Goal: Task Accomplishment & Management: Manage account settings

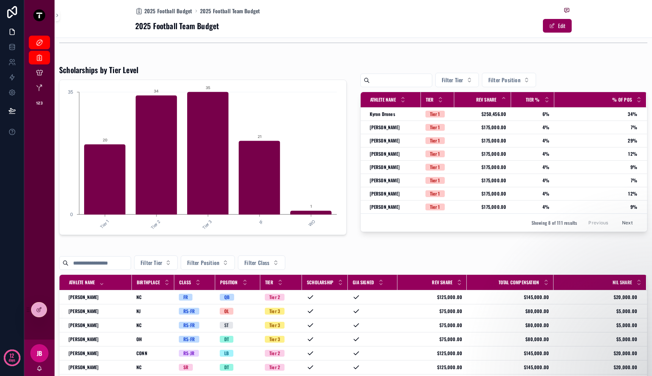
scroll to position [13, 0]
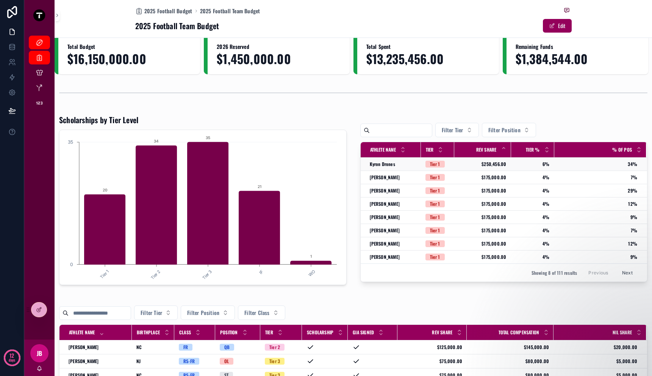
click at [471, 164] on span "$250,456.00" at bounding box center [483, 164] width 48 height 6
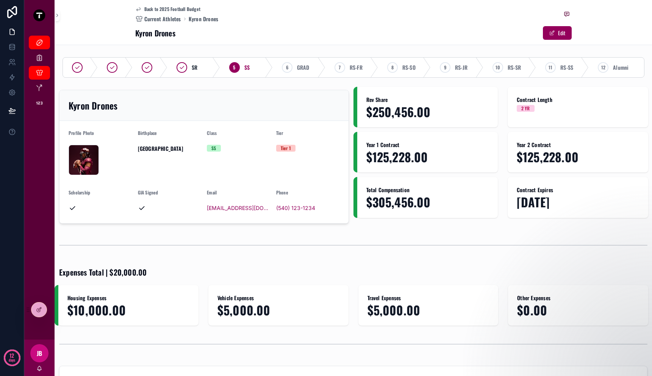
click at [142, 102] on div "Kyron Drones" at bounding box center [204, 105] width 271 height 12
click at [45, 43] on div "2025 Football" at bounding box center [39, 42] width 12 height 12
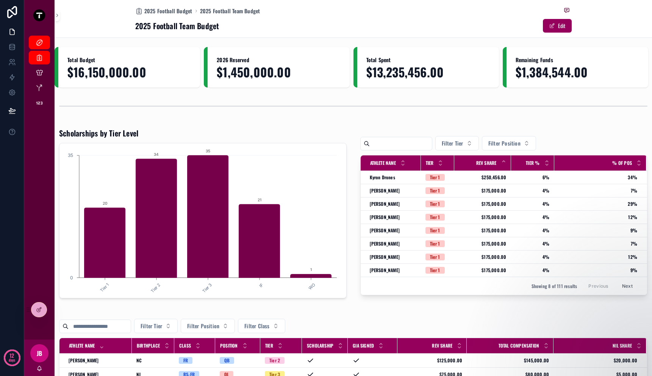
click at [345, 124] on div "Total Budget $16,150,000.00 2026 Reserved $1,450,000.00 Total Spent $13,235,456…" at bounding box center [354, 335] width 598 height 576
click at [34, 56] on div "2025 Football Budget" at bounding box center [39, 58] width 12 height 12
click at [44, 70] on div "Current Athletes" at bounding box center [39, 73] width 12 height 12
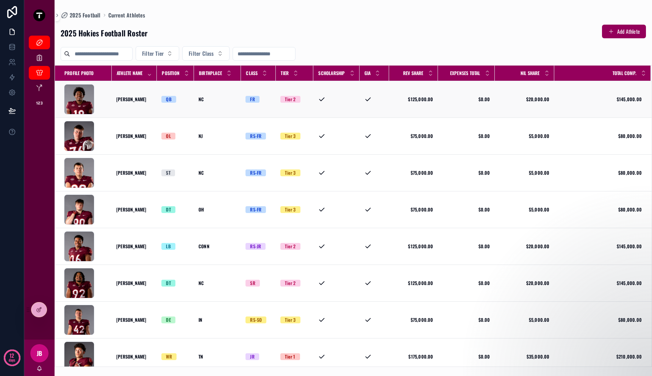
click at [108, 96] on td "AJBrand_Profile .png" at bounding box center [83, 99] width 57 height 37
click at [144, 92] on td "A.J. Brand A.J. Brand" at bounding box center [134, 99] width 45 height 37
click at [141, 101] on div "A.J. Brand A.J. Brand" at bounding box center [134, 99] width 36 height 6
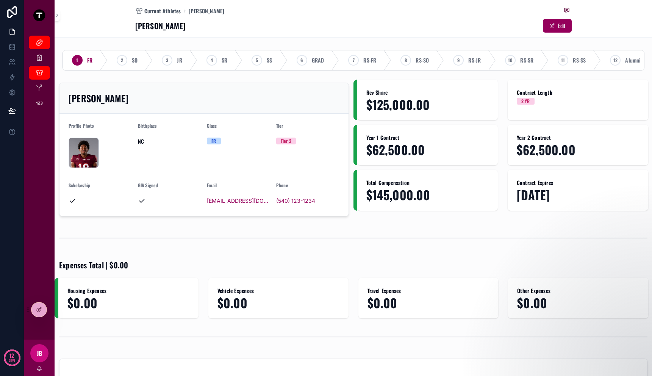
click at [166, 101] on div "[PERSON_NAME]" at bounding box center [204, 98] width 271 height 12
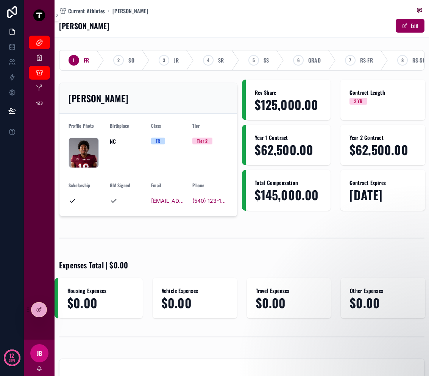
click at [396, 234] on div "scrollable content" at bounding box center [242, 237] width 375 height 25
click at [157, 102] on div "[PERSON_NAME]" at bounding box center [149, 98] width 160 height 12
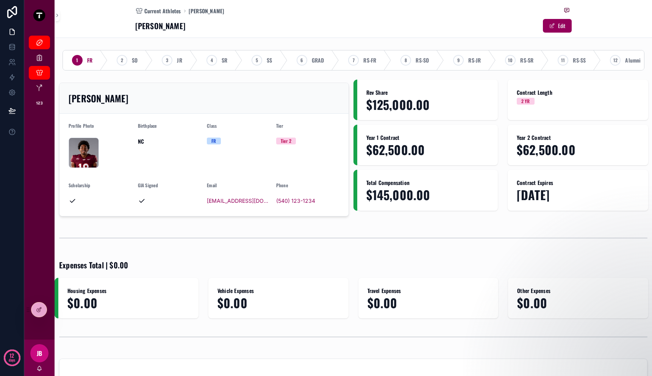
click at [72, 104] on h2 "[PERSON_NAME]" at bounding box center [99, 98] width 60 height 12
click at [34, 313] on div at bounding box center [38, 309] width 15 height 14
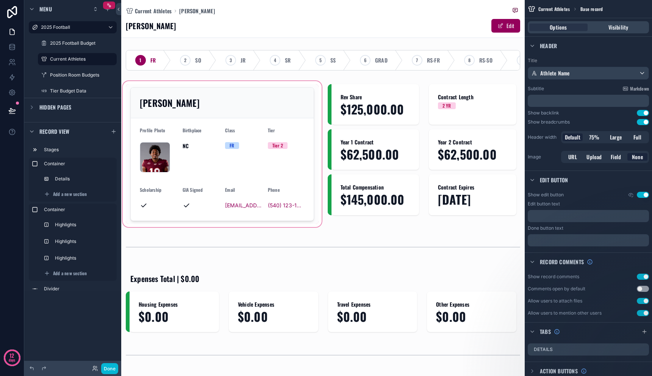
click at [215, 109] on div "scrollable content" at bounding box center [222, 154] width 202 height 149
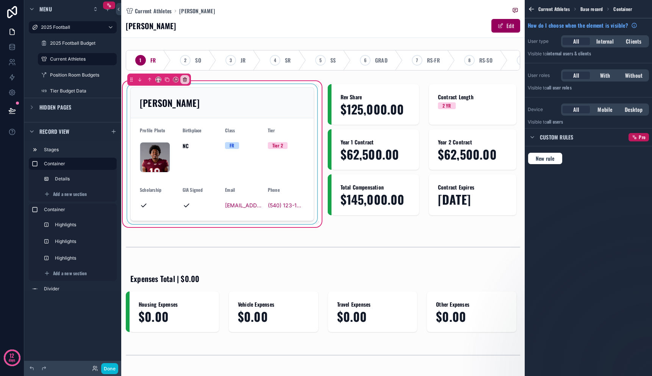
click at [225, 108] on div "scrollable content" at bounding box center [222, 154] width 193 height 140
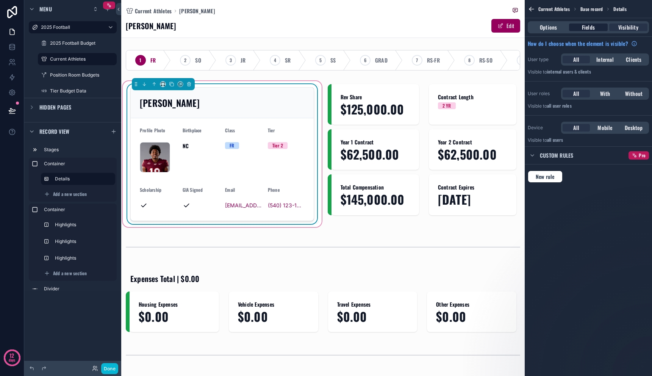
click at [599, 25] on div "Fields" at bounding box center [588, 27] width 38 height 8
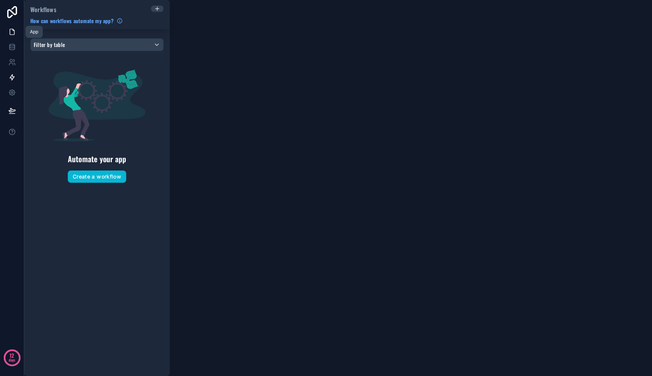
click at [16, 34] on link at bounding box center [12, 31] width 24 height 15
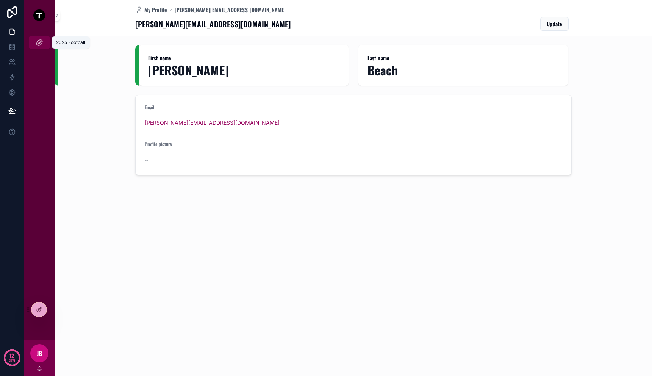
click at [34, 45] on div "2025 Football" at bounding box center [39, 42] width 12 height 12
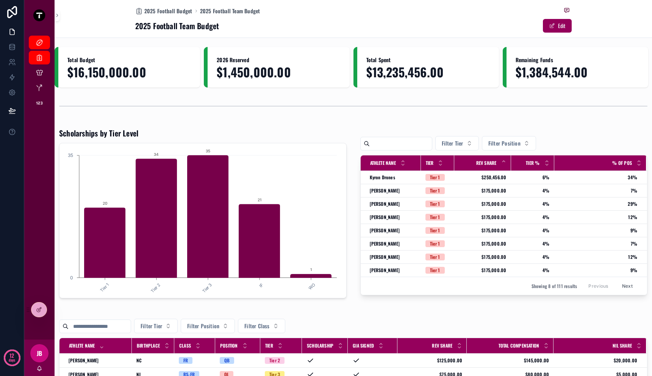
click at [117, 97] on div "scrollable content" at bounding box center [353, 106] width 588 height 19
click at [10, 92] on icon at bounding box center [12, 93] width 8 height 8
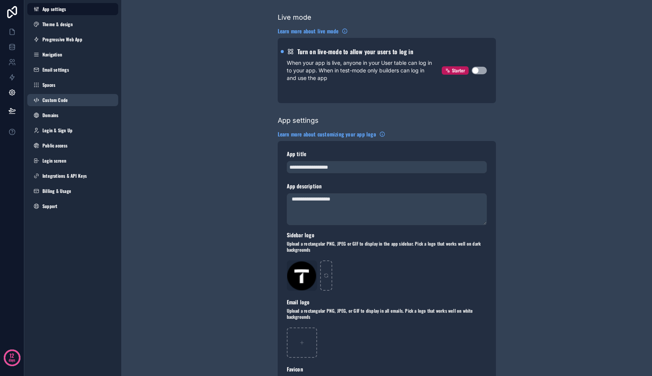
click at [52, 98] on span "Custom Code" at bounding box center [54, 100] width 25 height 6
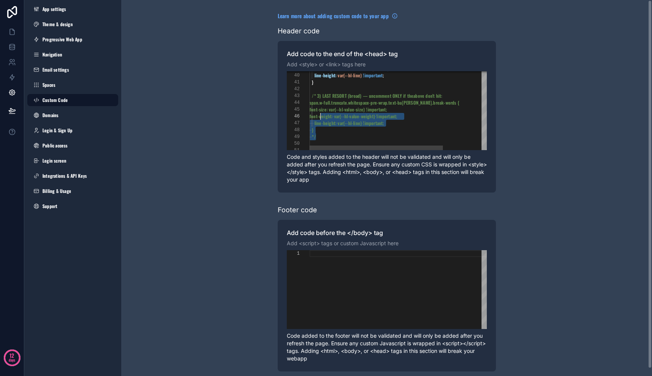
scroll to position [14, 2]
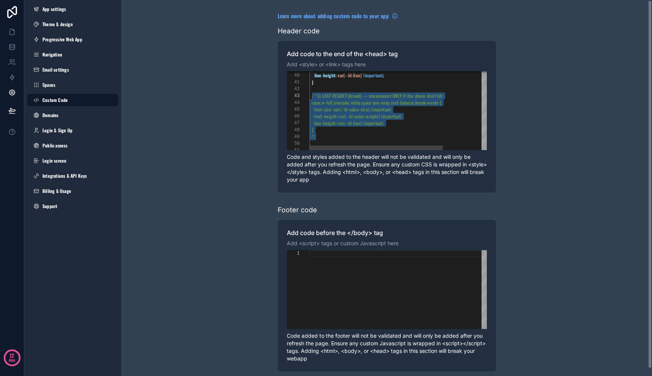
drag, startPoint x: 330, startPoint y: 134, endPoint x: 312, endPoint y: 97, distance: 41.3
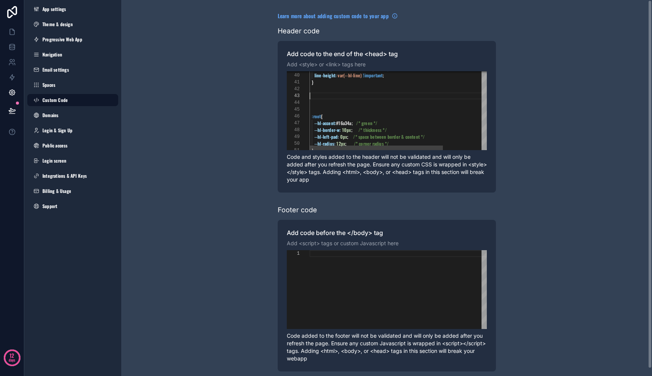
click at [330, 105] on div "scrollable content" at bounding box center [428, 102] width 236 height 7
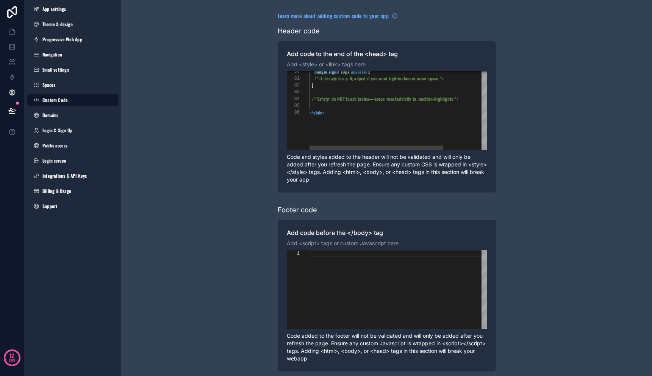
scroll to position [27, 0]
click at [356, 108] on div "scrollable content" at bounding box center [428, 105] width 236 height 7
paste textarea "**********"
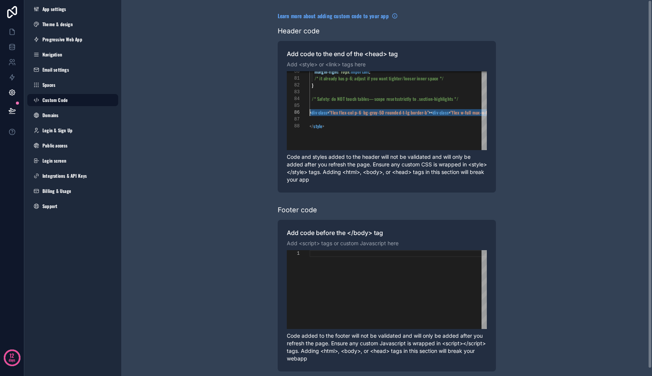
drag, startPoint x: 418, startPoint y: 110, endPoint x: 315, endPoint y: 113, distance: 102.7
click at [382, 113] on span "bg-gray-50" at bounding box center [373, 112] width 21 height 6
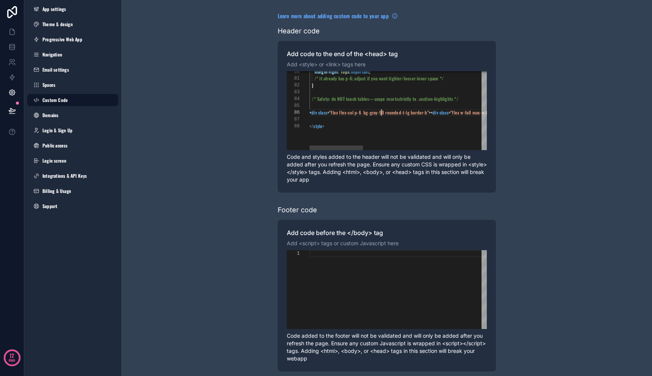
scroll to position [34, 72]
click at [401, 111] on div "scrollable content" at bounding box center [401, 112] width 1 height 7
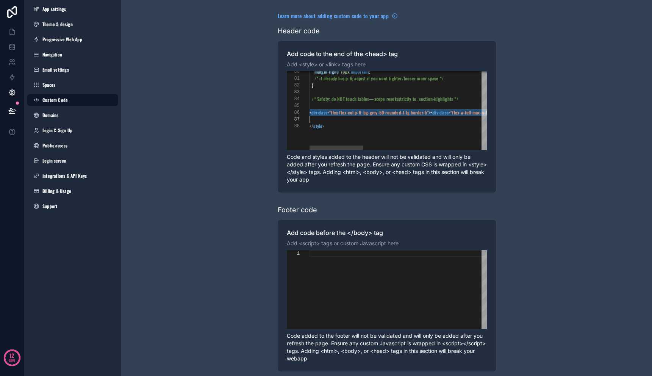
scroll to position [34, 0]
click at [400, 110] on span "rounded-t-lg" at bounding box center [397, 112] width 24 height 6
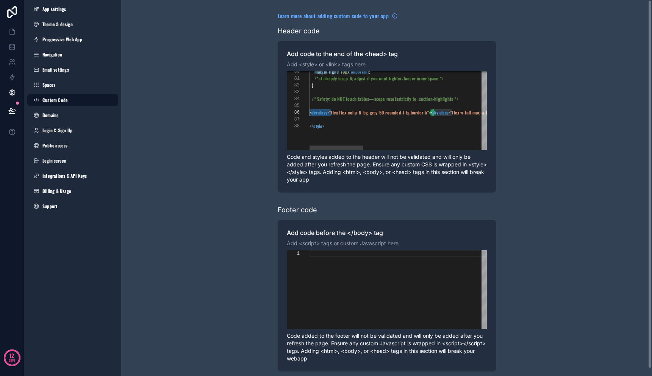
drag, startPoint x: 332, startPoint y: 111, endPoint x: 295, endPoint y: 114, distance: 36.8
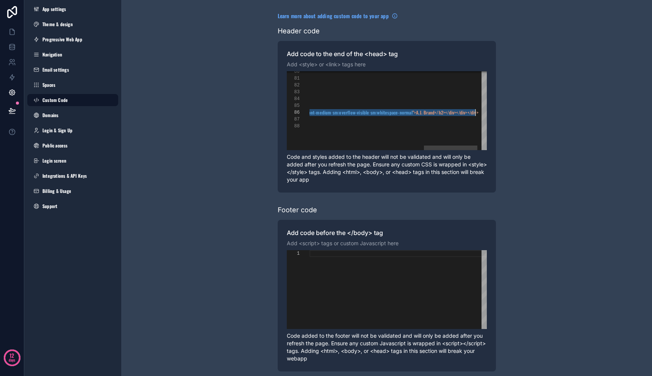
scroll to position [34, 55]
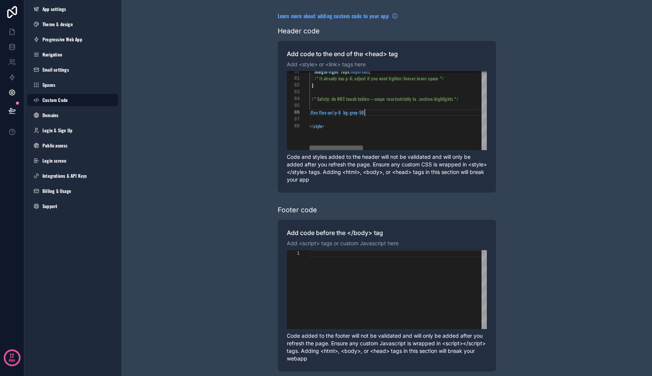
drag, startPoint x: 369, startPoint y: 147, endPoint x: 307, endPoint y: 150, distance: 61.8
click at [307, 150] on div "**********" at bounding box center [387, 110] width 200 height 79
click at [384, 114] on div ".flex flex-col p-6 bg-gray-50" at bounding box center [604, 112] width 588 height 7
click at [335, 111] on div "scrollable content" at bounding box center [604, 112] width 588 height 7
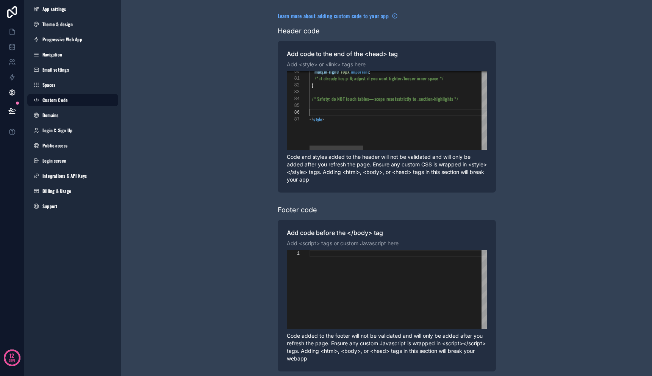
click at [335, 111] on div "scrollable content" at bounding box center [604, 112] width 588 height 7
click at [610, 69] on div "**********" at bounding box center [386, 191] width 531 height 383
click at [343, 109] on div "scrollable content" at bounding box center [604, 105] width 588 height 7
paste textarea "***"
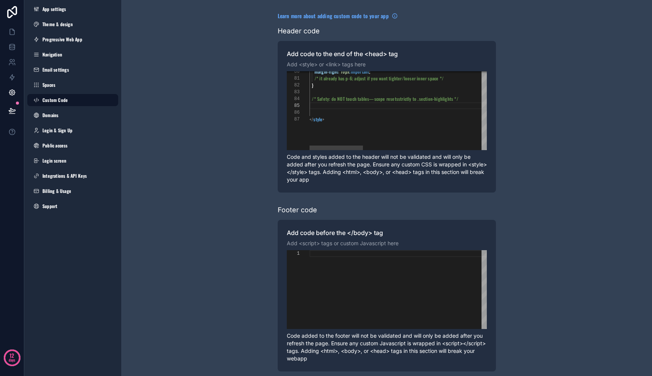
type textarea "**********"
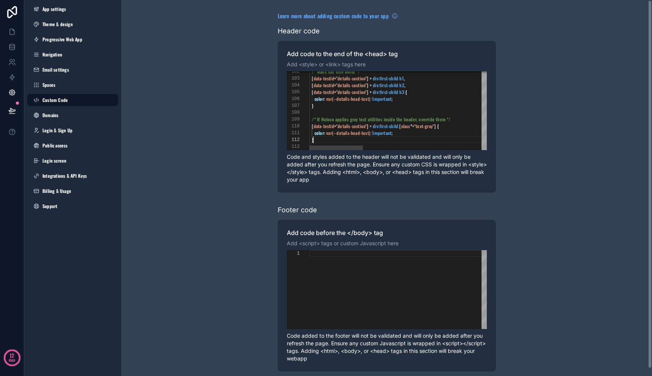
scroll to position [7, 4]
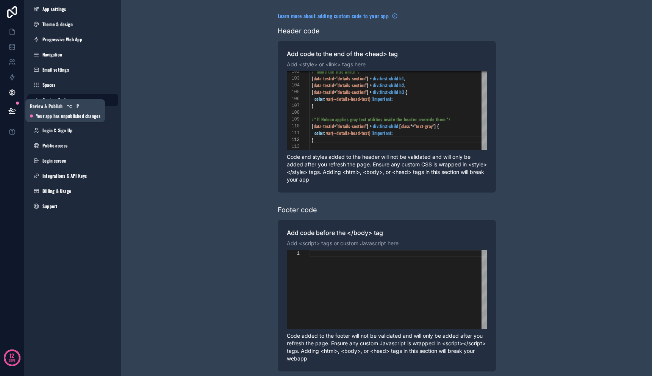
click at [10, 111] on icon at bounding box center [12, 110] width 6 height 4
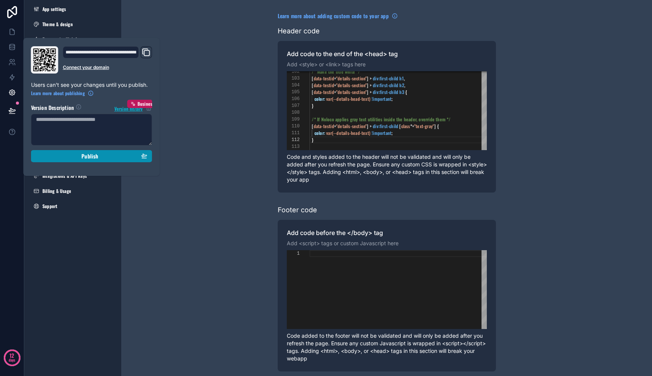
click at [62, 153] on div "Publish" at bounding box center [91, 156] width 111 height 7
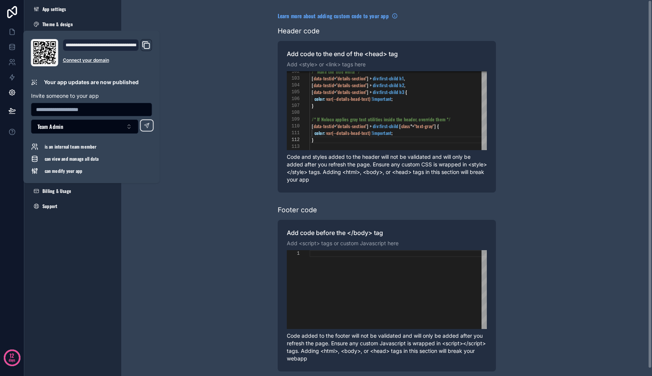
click at [260, 145] on div "**********" at bounding box center [386, 191] width 531 height 383
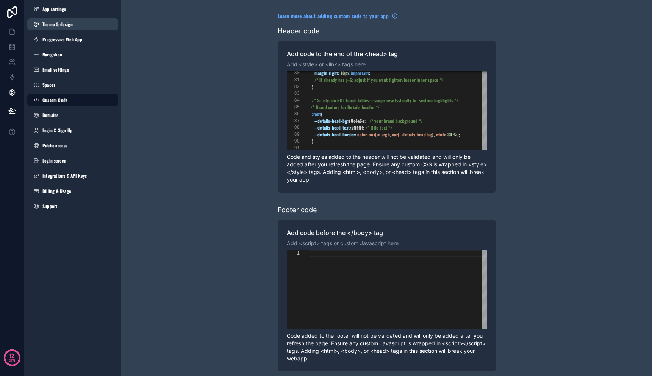
click at [80, 25] on link "Theme & design" at bounding box center [72, 24] width 91 height 12
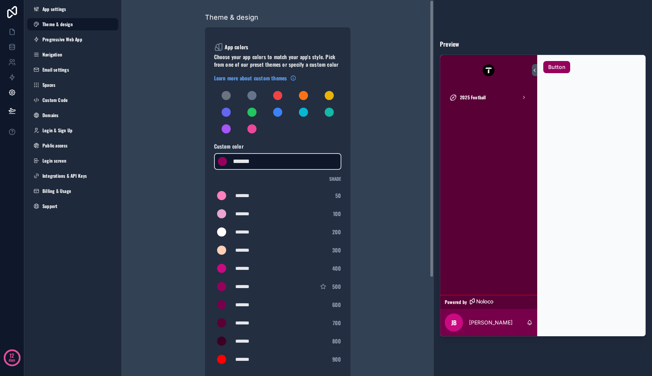
click at [262, 160] on div "*******" at bounding box center [252, 161] width 38 height 9
drag, startPoint x: 266, startPoint y: 166, endPoint x: 237, endPoint y: 161, distance: 29.3
click at [237, 161] on div "******* ******* #95005c" at bounding box center [277, 161] width 127 height 17
drag, startPoint x: 237, startPoint y: 161, endPoint x: 269, endPoint y: 161, distance: 32.2
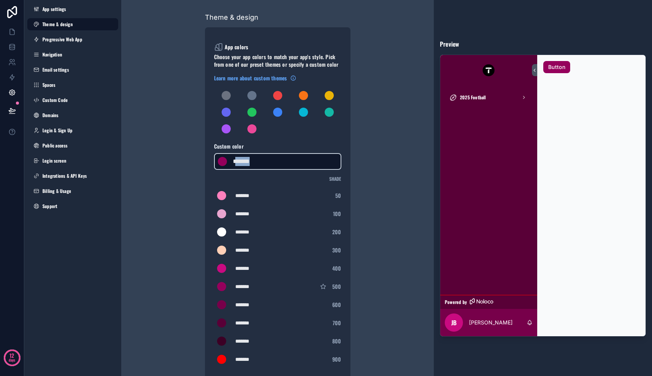
click at [269, 161] on div "*******" at bounding box center [252, 161] width 38 height 9
type div "*******"
copy div "******"
click at [159, 147] on div "Theme & design App colors Choose your app colors to match your app's style. Pic…" at bounding box center [277, 254] width 313 height 509
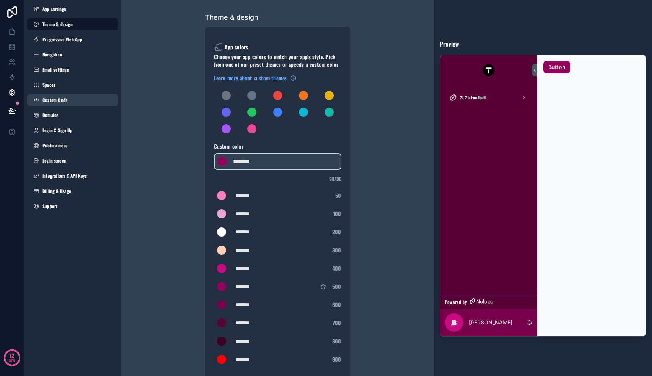
click at [66, 99] on span "Custom Code" at bounding box center [54, 100] width 25 height 6
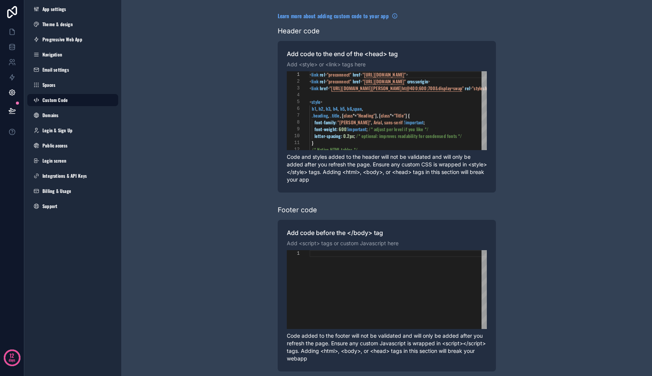
scroll to position [61, 0]
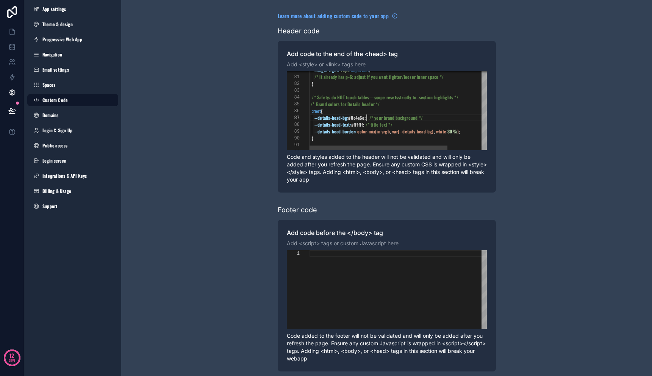
drag, startPoint x: 365, startPoint y: 116, endPoint x: 351, endPoint y: 120, distance: 14.6
paste textarea "Editor content;Press Alt+F1 for Accessibility Options."
type textarea "**********"
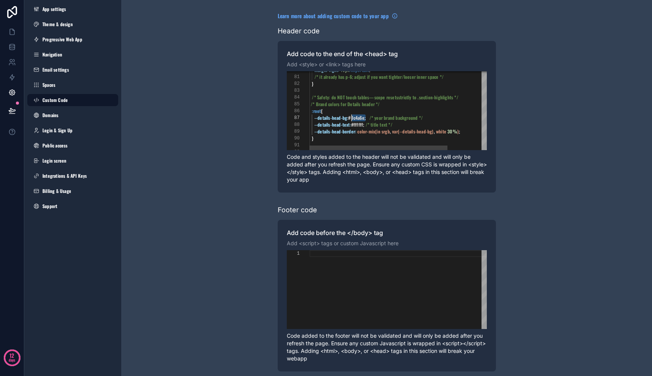
scroll to position [41, 56]
click at [546, 117] on div "Learn more about adding custom code to your app Header code Add code to the end…" at bounding box center [386, 191] width 531 height 383
click at [9, 107] on icon at bounding box center [12, 111] width 8 height 8
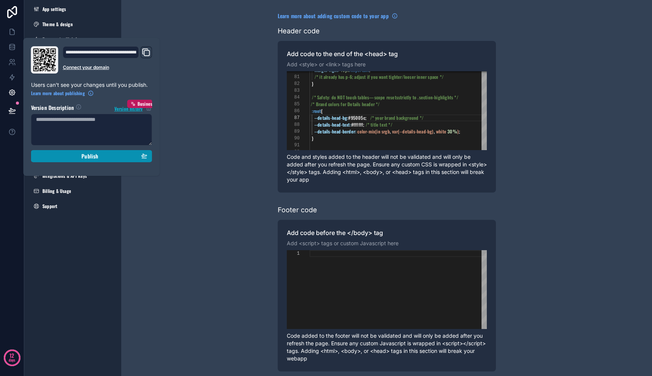
click at [69, 156] on div "Publish" at bounding box center [91, 156] width 111 height 7
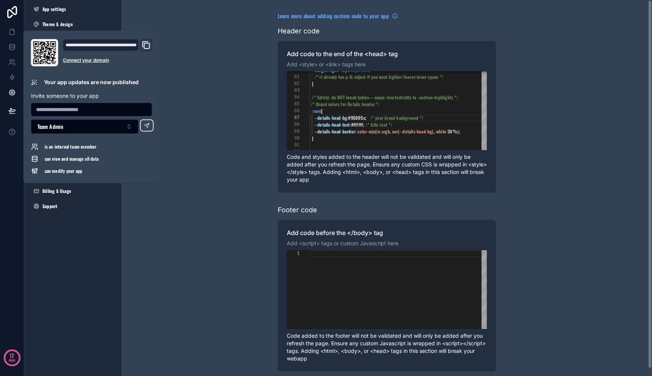
click at [223, 63] on div "Learn more about adding custom code to your app Header code Add code to the end…" at bounding box center [386, 191] width 531 height 383
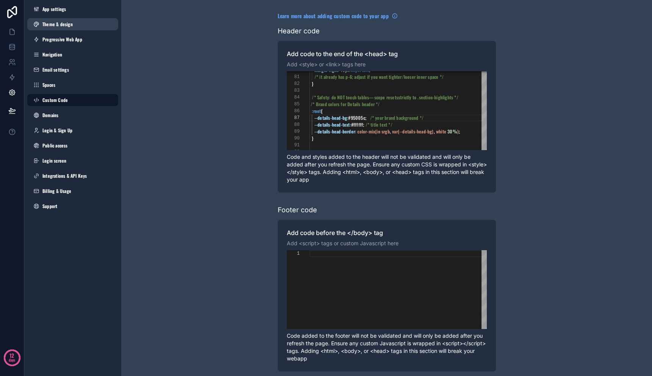
click at [67, 27] on span "Theme & design" at bounding box center [57, 24] width 30 height 6
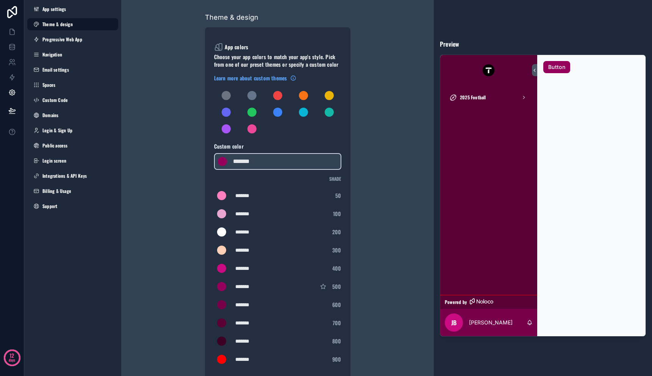
click at [240, 324] on div "*******" at bounding box center [254, 323] width 38 height 8
type div "*******"
copy div "******"
click at [83, 99] on link "Custom Code" at bounding box center [72, 100] width 91 height 12
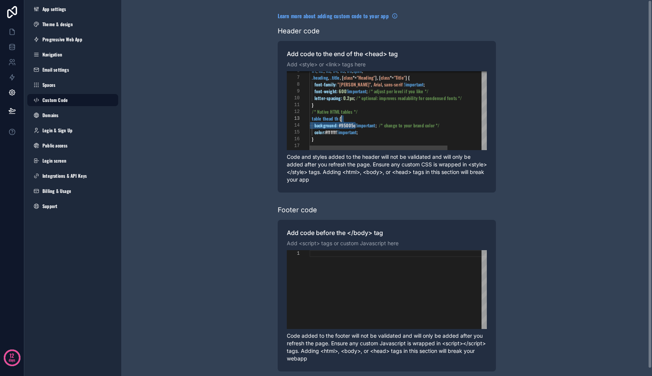
scroll to position [20, 32]
drag, startPoint x: 356, startPoint y: 123, endPoint x: 343, endPoint y: 123, distance: 13.6
paste textarea "Editor content;Press Alt+F1 for Accessibility Options."
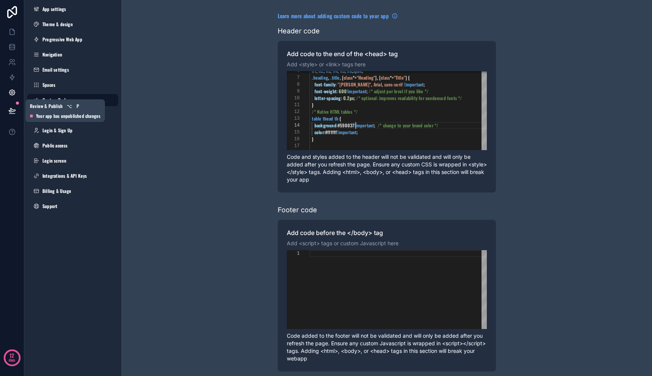
click at [16, 106] on button at bounding box center [12, 110] width 17 height 21
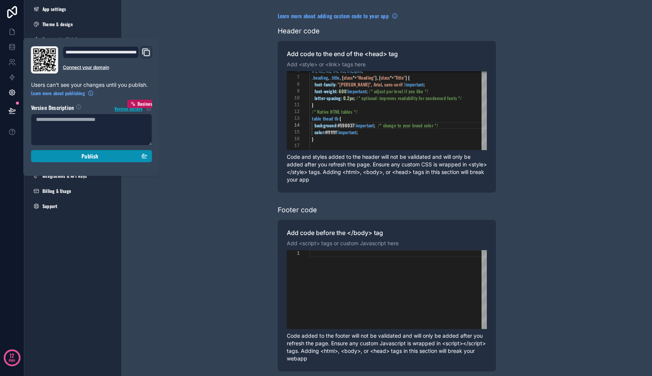
click at [78, 152] on button "Publish" at bounding box center [91, 156] width 121 height 12
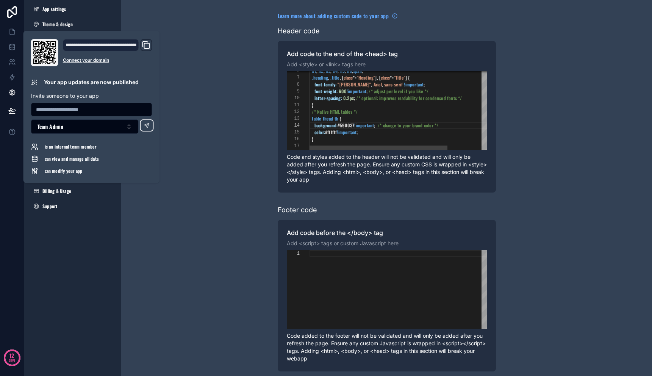
click at [382, 125] on span "/* change to your brand color */" at bounding box center [408, 125] width 61 height 6
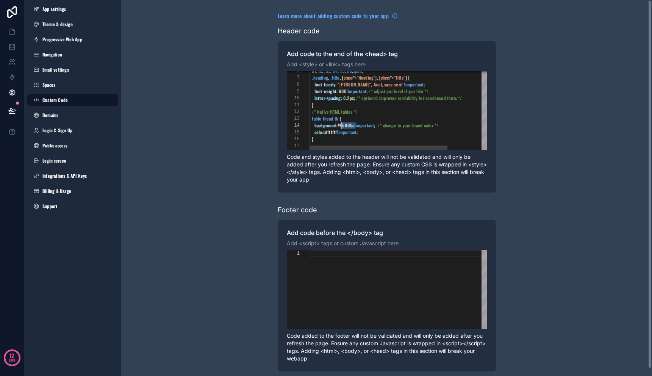
scroll to position [20, 32]
click at [565, 120] on div "Learn more about adding custom code to your app Header code Add code to the end…" at bounding box center [386, 191] width 531 height 383
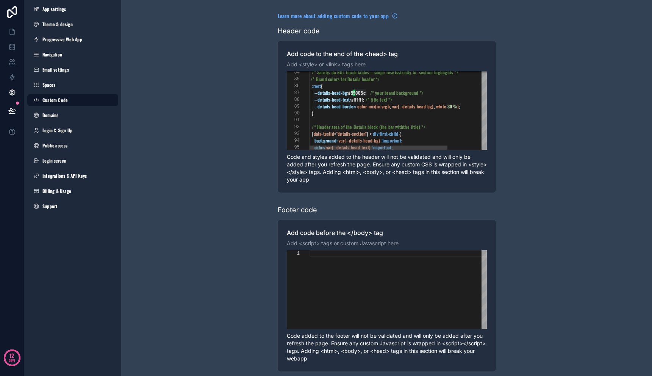
type textarea "**********"
click at [366, 92] on span ";" at bounding box center [365, 92] width 1 height 6
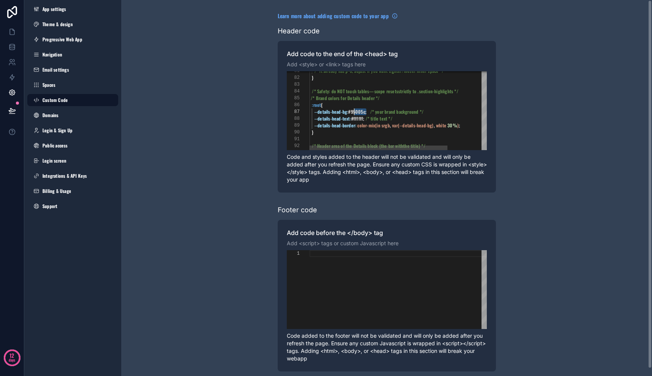
scroll to position [41, 42]
drag, startPoint x: 365, startPoint y: 113, endPoint x: 352, endPoint y: 112, distance: 12.5
click at [601, 33] on div "Learn more about adding custom code to your app Header code Add code to the end…" at bounding box center [386, 191] width 531 height 383
click at [470, 48] on div "Add code to the end of the <head> tag Add <style> or <link> tags here 84 85 86 …" at bounding box center [387, 117] width 218 height 152
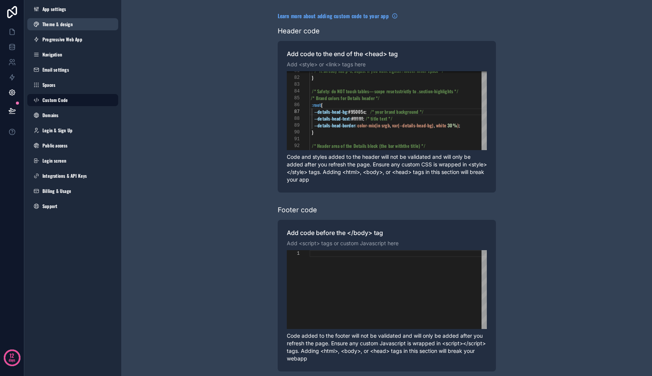
click at [75, 23] on link "Theme & design" at bounding box center [72, 24] width 91 height 12
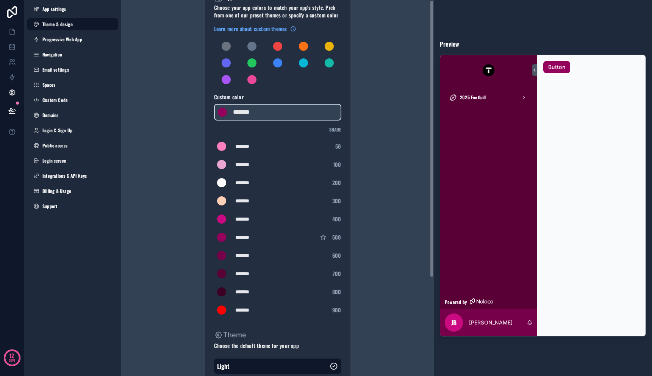
scroll to position [91, 0]
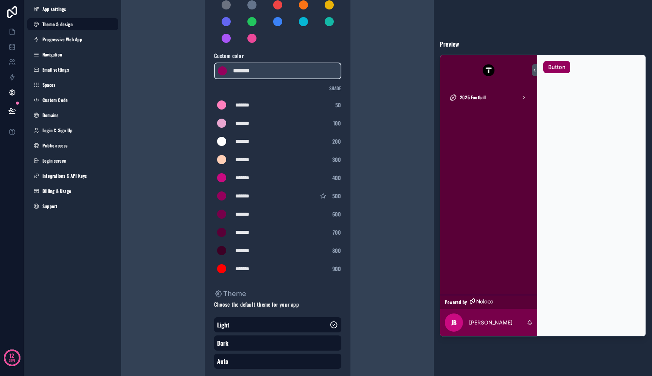
click at [249, 229] on div "*******" at bounding box center [254, 232] width 38 height 8
type div "*******"
copy div "******"
click at [67, 100] on link "Custom Code" at bounding box center [72, 100] width 91 height 12
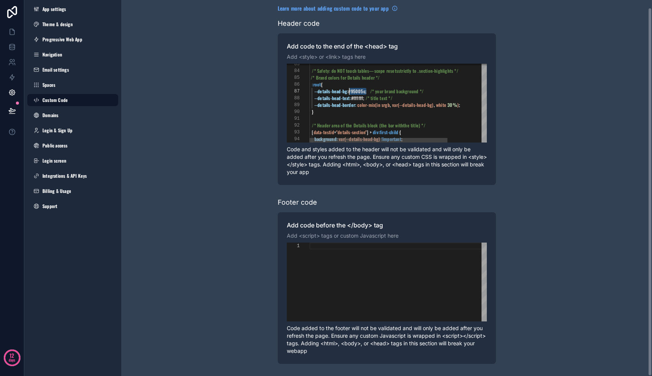
scroll to position [41, 42]
drag, startPoint x: 365, startPoint y: 90, endPoint x: 351, endPoint y: 91, distance: 14.1
paste textarea "Editor content;Press Alt+F1 for Accessibility Options."
type textarea "**********"
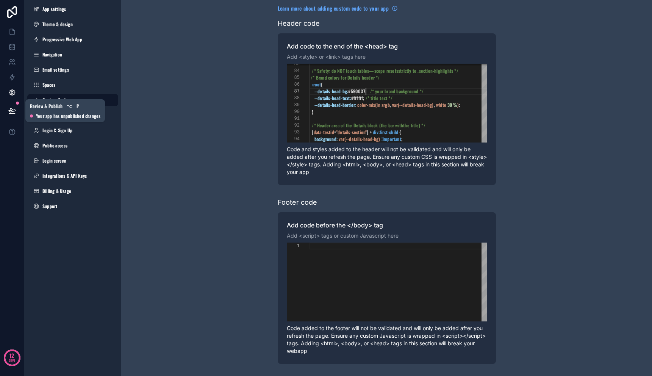
click at [15, 110] on icon at bounding box center [12, 111] width 8 height 8
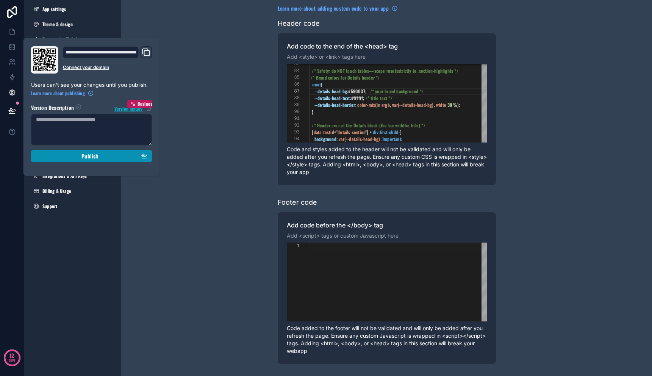
click at [66, 161] on button "Publish" at bounding box center [91, 156] width 121 height 12
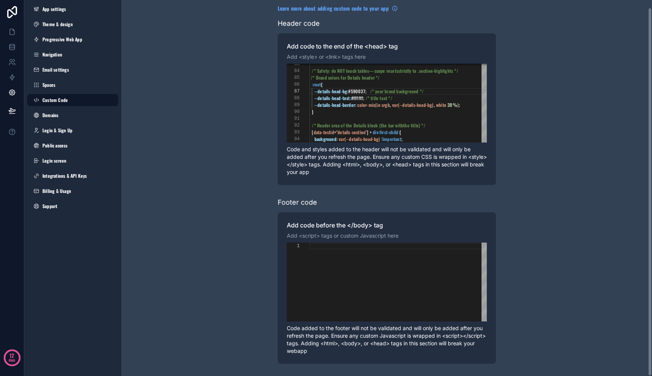
click at [246, 134] on div "Learn more about adding custom code to your app Header code Add code to the end…" at bounding box center [386, 183] width 531 height 383
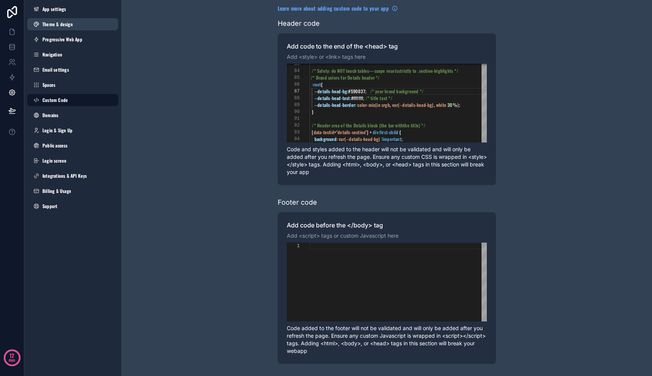
click at [93, 28] on link "Theme & design" at bounding box center [72, 24] width 91 height 12
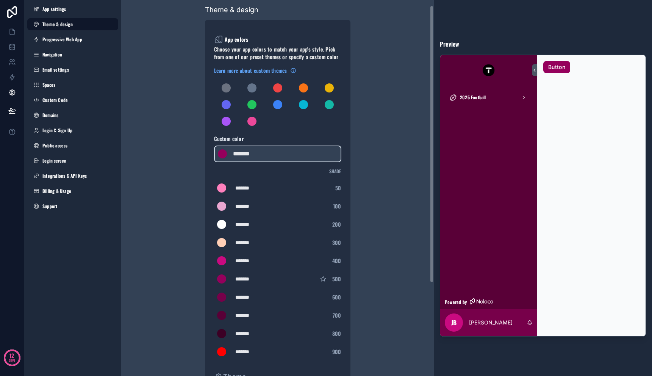
click at [252, 300] on div "*******" at bounding box center [254, 297] width 38 height 8
type div "*******"
copy div "******"
click at [72, 101] on link "Custom Code" at bounding box center [72, 100] width 91 height 12
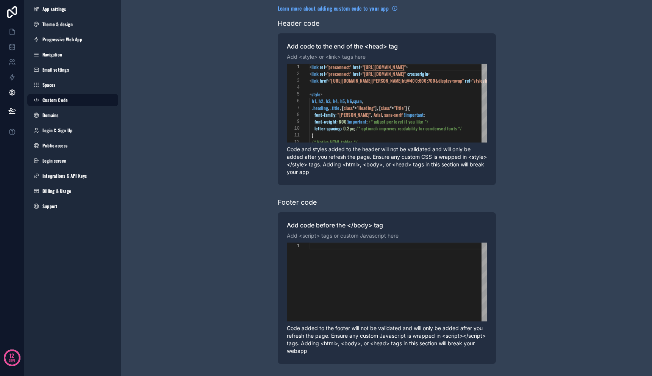
scroll to position [61, 0]
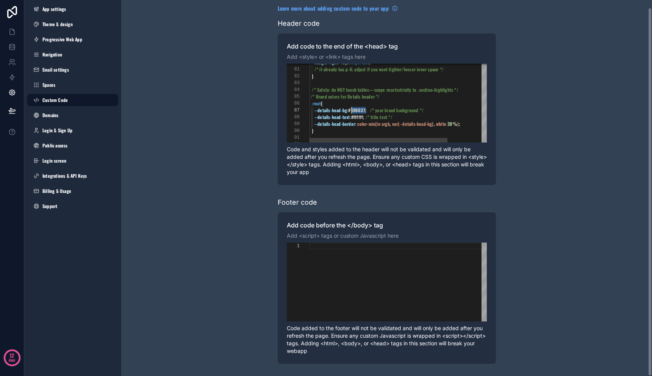
drag, startPoint x: 365, startPoint y: 108, endPoint x: 352, endPoint y: 111, distance: 13.9
paste textarea "Editor content;Press Alt+F1 for Accessibility Options."
type textarea "**********"
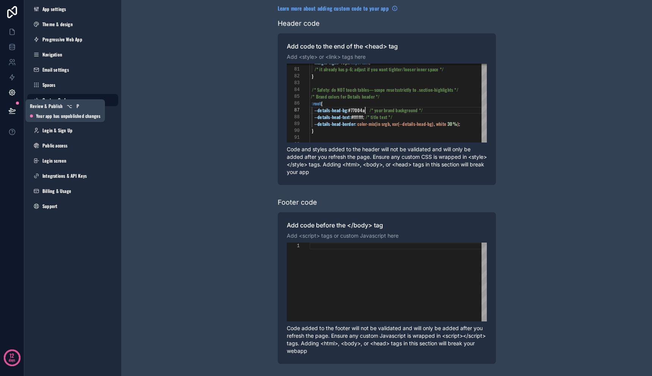
click at [15, 111] on icon at bounding box center [12, 111] width 8 height 8
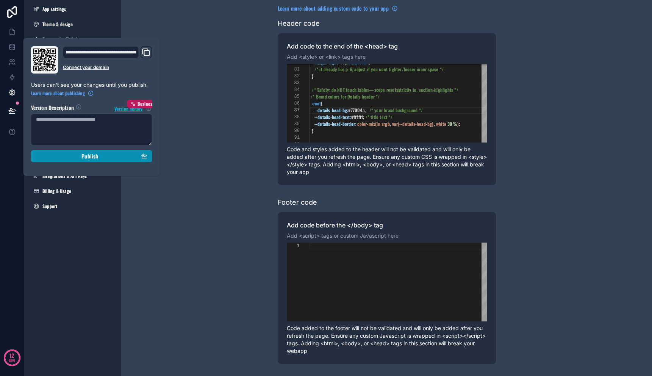
click at [70, 154] on div "Publish" at bounding box center [91, 156] width 111 height 7
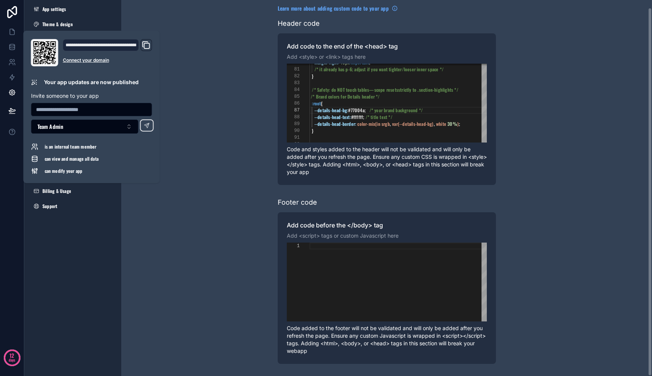
click at [232, 62] on div "Learn more about adding custom code to your app Header code Add code to the end…" at bounding box center [386, 183] width 531 height 383
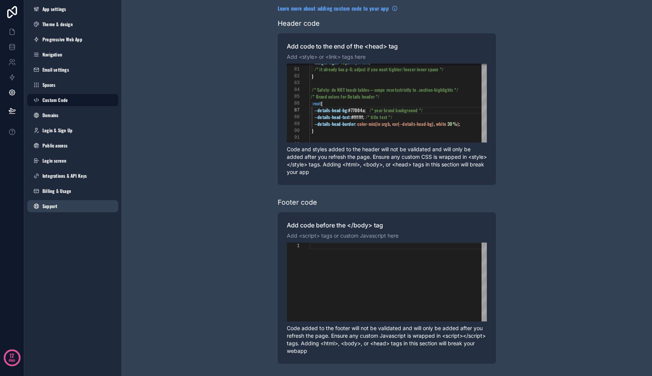
click at [91, 203] on link "Support" at bounding box center [72, 206] width 91 height 12
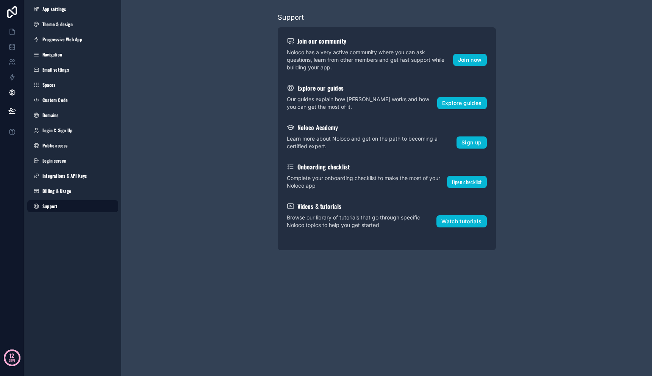
click at [5, 357] on circle at bounding box center [12, 357] width 15 height 15
click at [224, 254] on div "Support Join our community Noloco has a very active community where you can ask…" at bounding box center [386, 131] width 531 height 262
click at [11, 61] on icon at bounding box center [12, 62] width 8 height 8
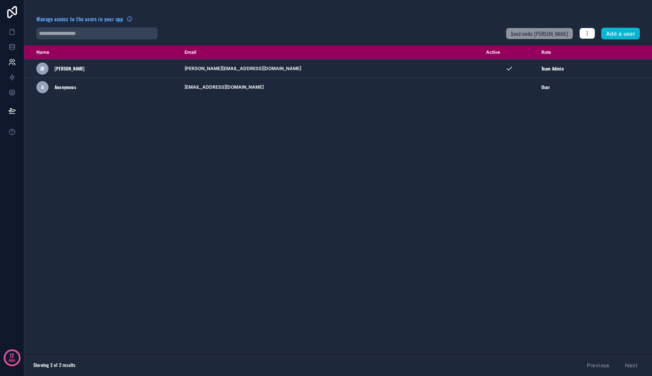
click at [126, 114] on div "Name Email Active Role userTable.email JB James Beach james@triumphnil.com Team…" at bounding box center [338, 199] width 628 height 308
click at [142, 113] on div "Name Email Active Role userTable.email JB James Beach james@triumphnil.com Team…" at bounding box center [338, 199] width 628 height 308
click at [608, 34] on button "Add a user" at bounding box center [620, 34] width 39 height 12
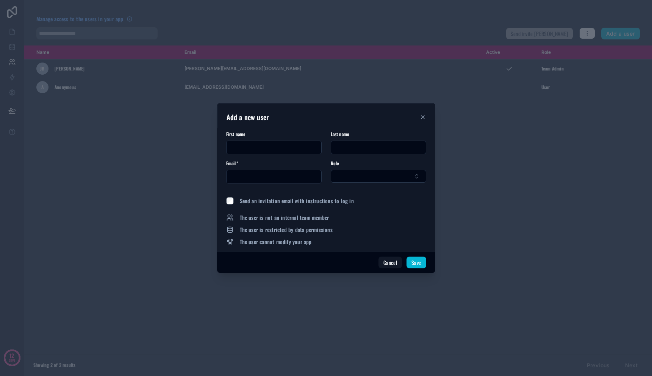
click at [271, 147] on input "text" at bounding box center [274, 147] width 95 height 11
type input "*"
type input "*****"
type input "******"
type input "**********"
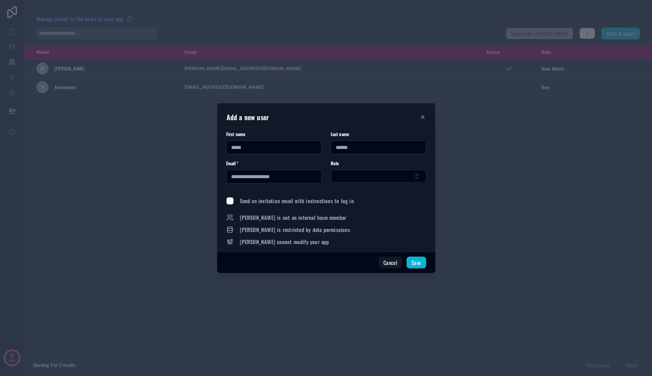
click at [390, 186] on form "**********" at bounding box center [326, 161] width 200 height 61
click at [392, 175] on button "Select Button" at bounding box center [378, 176] width 95 height 13
click at [381, 208] on div "Team Admin" at bounding box center [379, 206] width 92 height 12
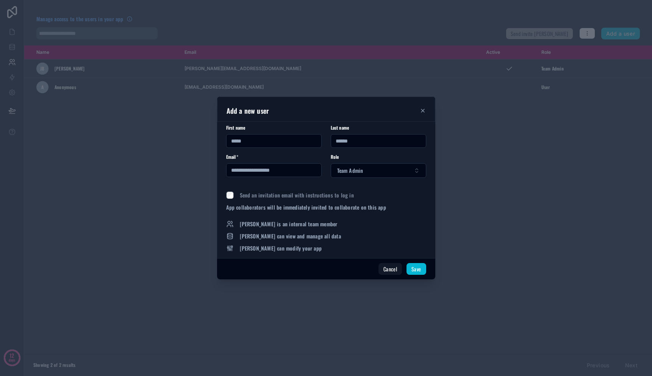
click at [329, 196] on span "Send an invitation email with instructions to log in" at bounding box center [297, 195] width 114 height 8
click at [349, 175] on button "Team Admin" at bounding box center [378, 170] width 95 height 14
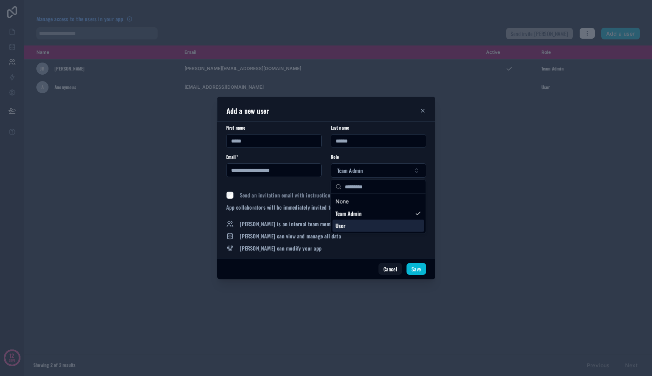
click at [350, 225] on div "User" at bounding box center [379, 226] width 92 height 12
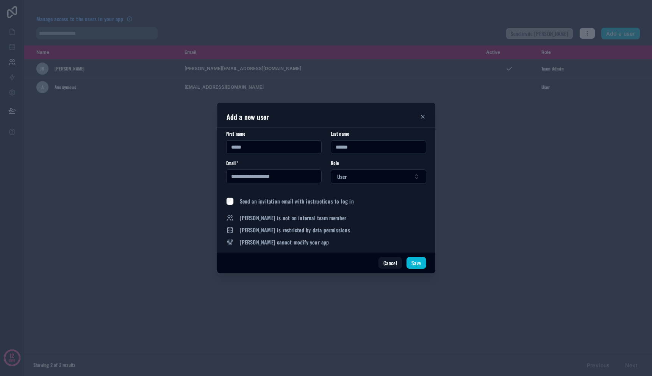
click at [308, 230] on span "Mitch is restricted by data permissions" at bounding box center [295, 230] width 110 height 8
click at [374, 172] on button "User" at bounding box center [378, 176] width 95 height 14
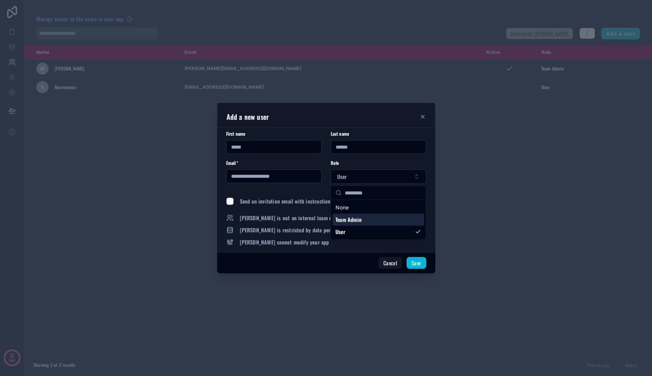
click at [359, 224] on div "Team Admin" at bounding box center [379, 220] width 92 height 12
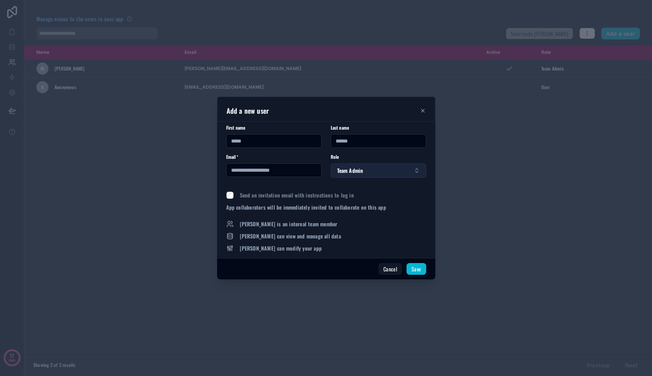
click at [359, 172] on span "Team Admin" at bounding box center [350, 171] width 26 height 8
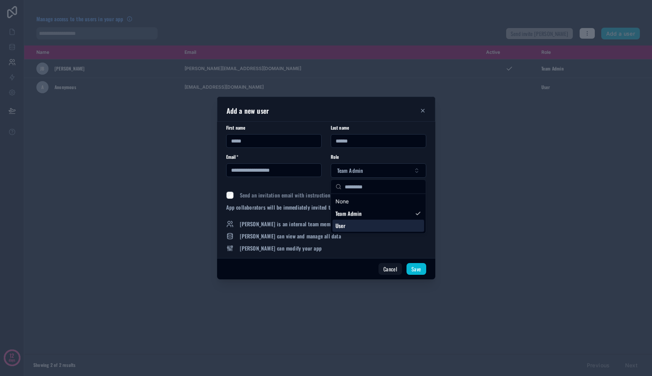
click at [359, 226] on div "User" at bounding box center [379, 226] width 92 height 12
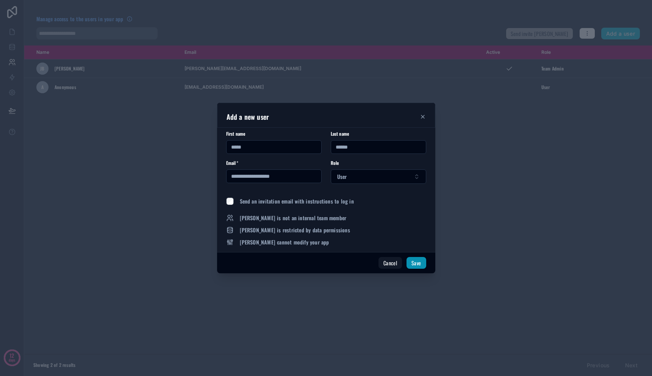
click at [420, 263] on button "Save" at bounding box center [416, 263] width 19 height 12
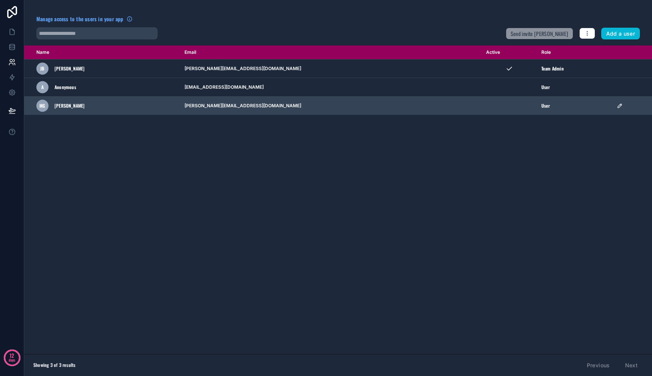
click at [541, 107] on span "User" at bounding box center [545, 106] width 9 height 6
click at [617, 104] on icon "scrollable content" at bounding box center [620, 106] width 6 height 6
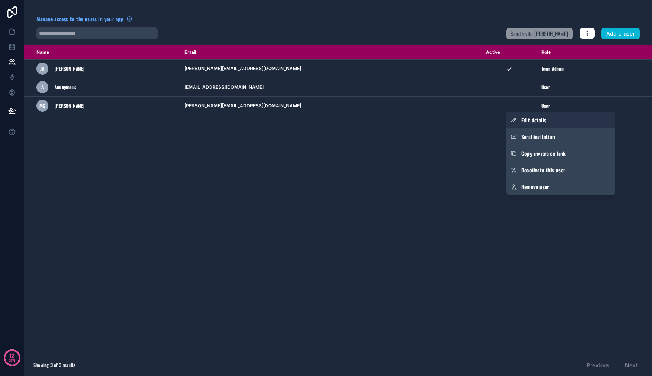
click at [545, 118] on span "Edit details" at bounding box center [533, 120] width 25 height 8
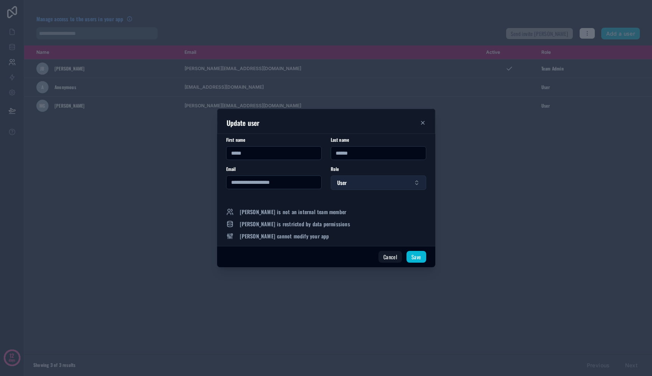
click at [422, 187] on button "User" at bounding box center [378, 182] width 95 height 14
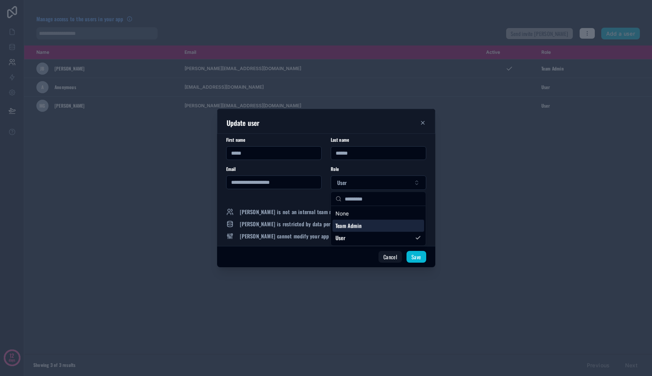
click at [390, 227] on div "Team Admin" at bounding box center [379, 226] width 92 height 12
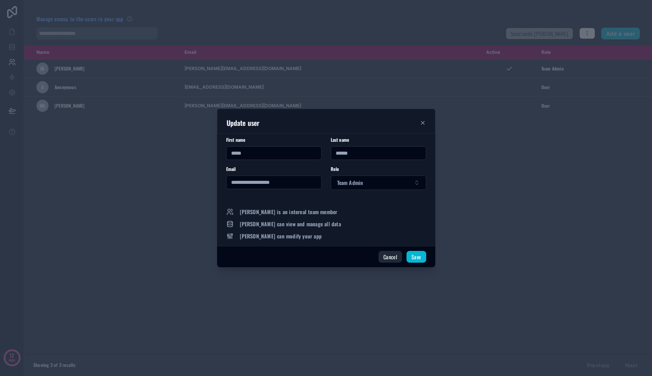
click at [390, 258] on button "Cancel" at bounding box center [390, 257] width 23 height 12
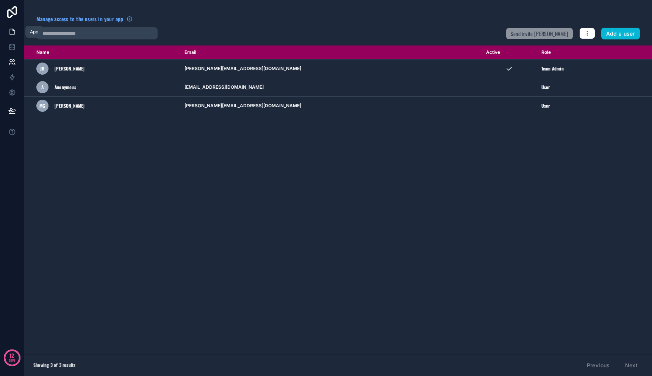
click at [11, 36] on link at bounding box center [12, 31] width 24 height 15
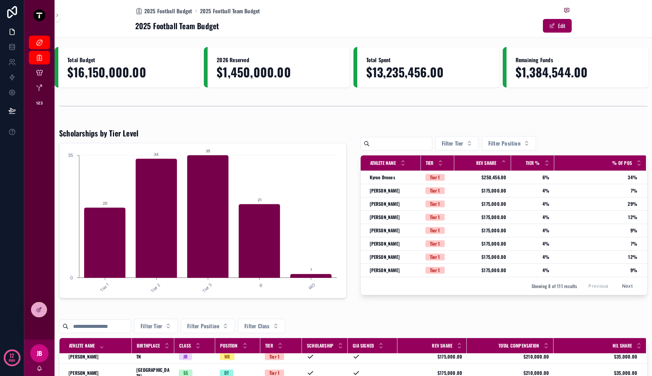
scroll to position [97, 0]
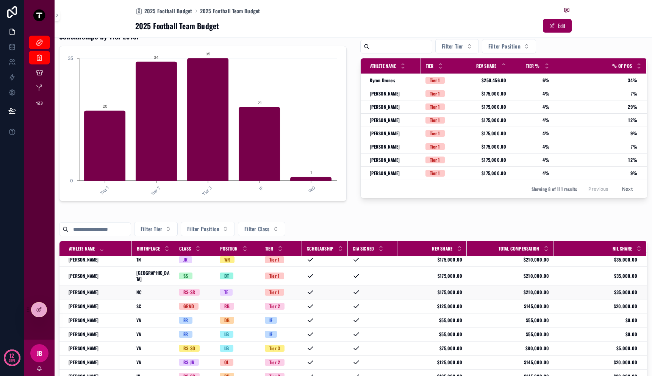
click at [94, 293] on td "Benji Gosnell Benji Gosnell" at bounding box center [95, 292] width 72 height 14
click at [94, 289] on div "Benji Gosnell Benji Gosnell" at bounding box center [98, 292] width 59 height 6
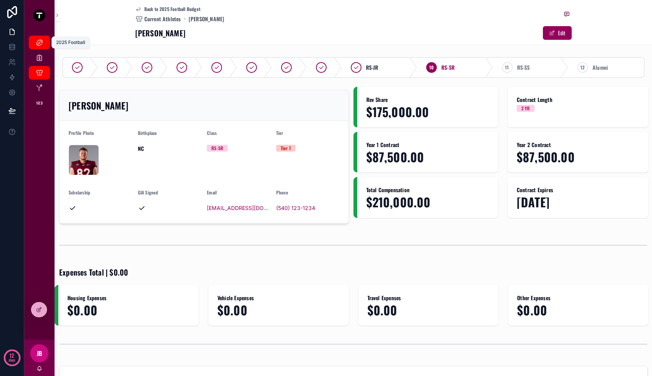
click at [42, 44] on icon "scrollable content" at bounding box center [40, 43] width 8 height 8
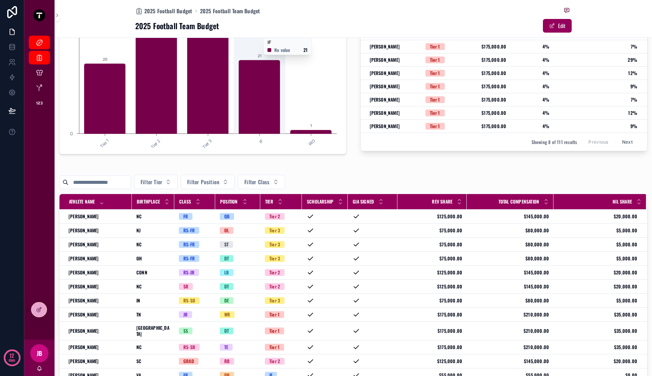
scroll to position [171, 0]
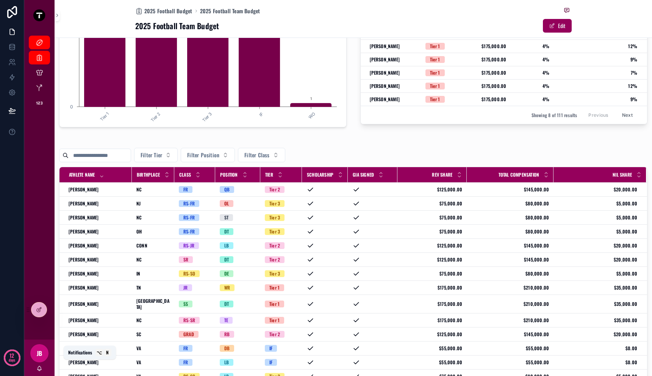
click at [40, 369] on icon "scrollable content" at bounding box center [40, 369] width 2 height 1
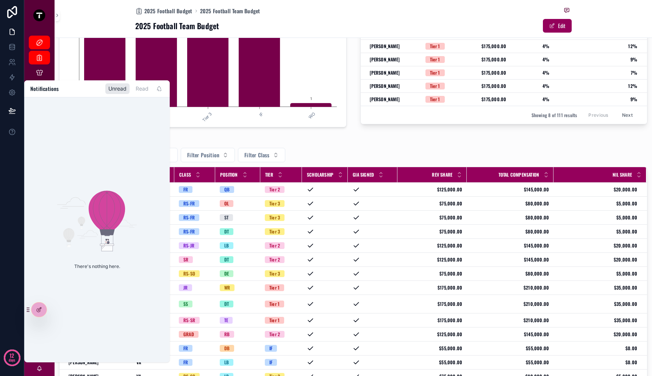
click at [40, 369] on icon "scrollable content" at bounding box center [40, 369] width 2 height 1
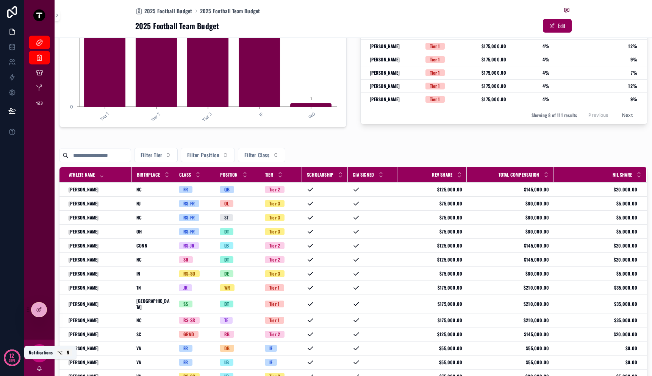
click at [40, 368] on icon "scrollable content" at bounding box center [39, 368] width 6 height 6
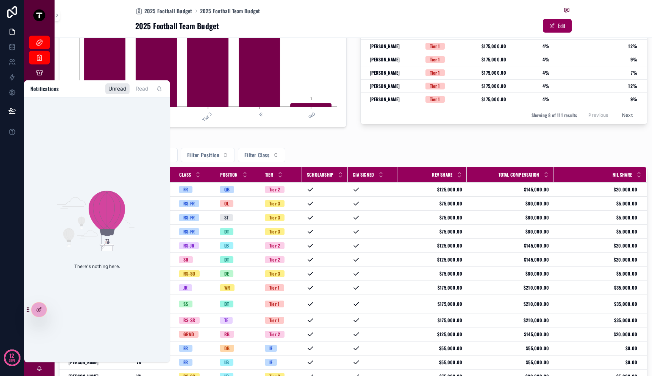
click at [232, 135] on div "Total Budget $16,150,000.00 2026 Reserved $1,450,000.00 Total Spent $13,235,456…" at bounding box center [354, 164] width 598 height 576
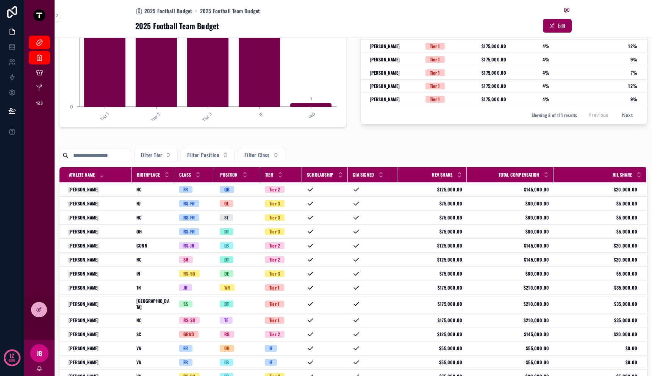
click at [44, 350] on div "JB" at bounding box center [39, 353] width 18 height 18
click at [41, 355] on span "JB" at bounding box center [39, 353] width 5 height 9
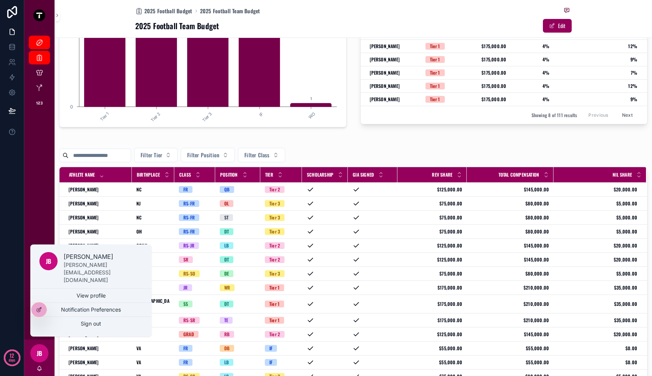
click at [35, 210] on div "2025 Football 2025 Football Budget Current Athletes Position Room Budgets Tier …" at bounding box center [39, 184] width 30 height 309
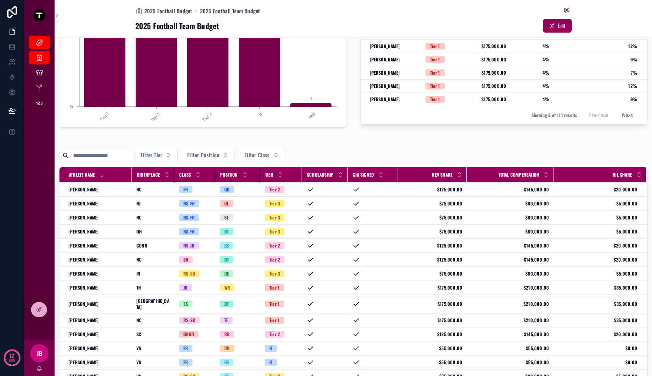
scroll to position [0, 0]
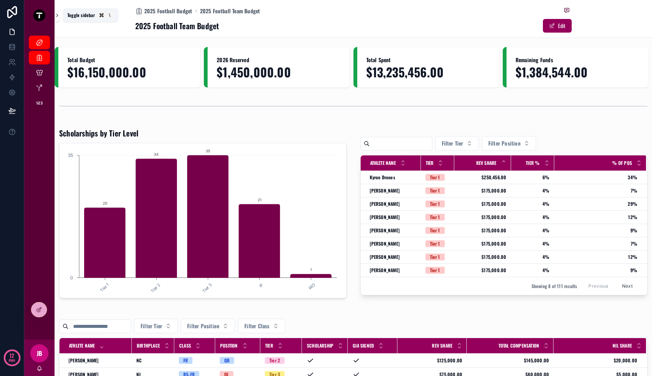
click at [56, 17] on icon "scrollable content" at bounding box center [57, 16] width 5 height 6
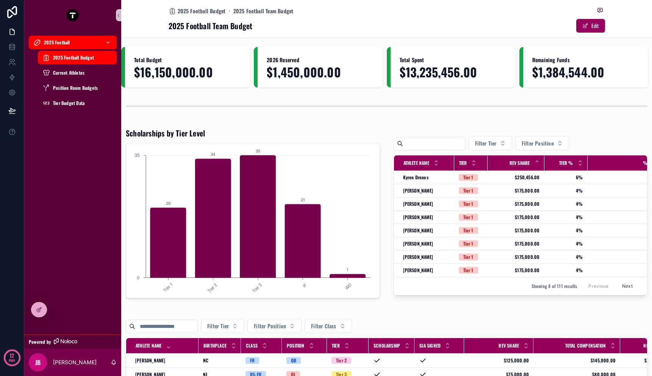
click at [109, 42] on icon "scrollable content" at bounding box center [107, 42] width 5 height 5
click at [94, 73] on div "Current Athletes" at bounding box center [77, 73] width 70 height 12
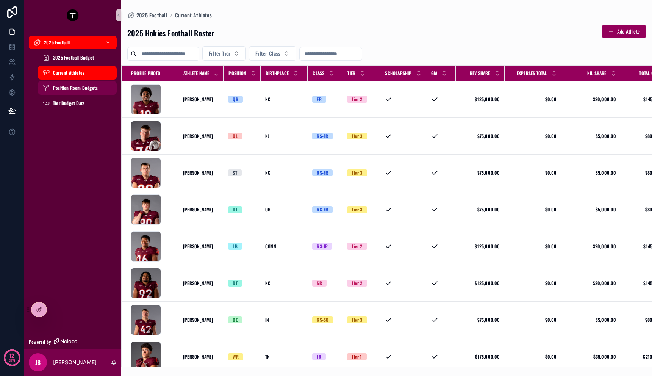
click at [89, 88] on span "Position Room Budgets" at bounding box center [75, 88] width 45 height 6
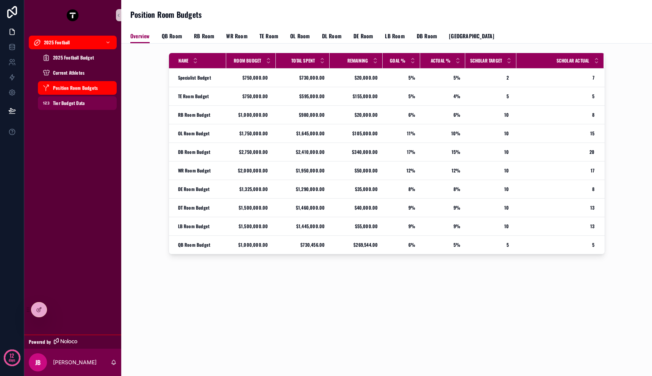
click at [83, 103] on span "Tier Budget Data" at bounding box center [68, 103] width 31 height 6
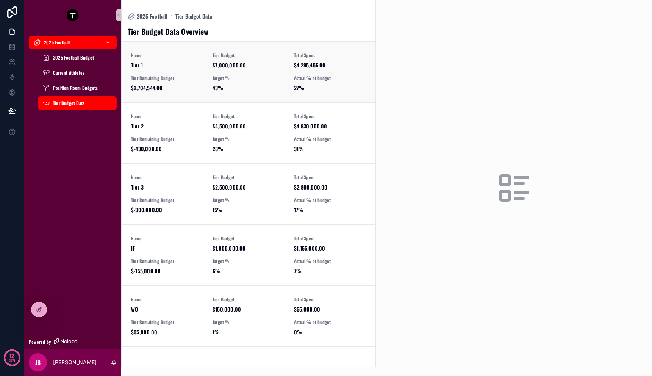
click at [196, 75] on span "Tier Remaining Budget" at bounding box center [167, 78] width 72 height 6
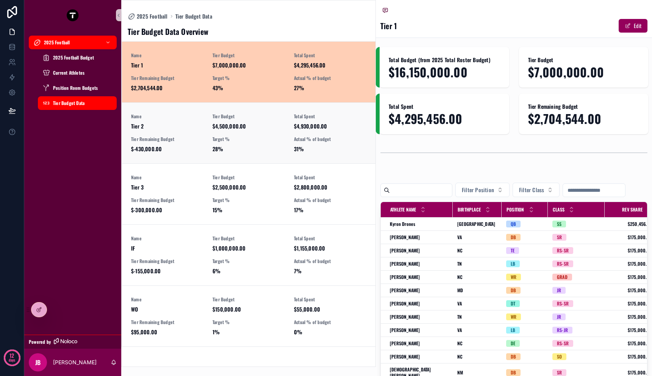
click at [211, 132] on div "Name Tier 2 Tier Budget $4,500,000.00 Total Spent $4,930,000.00 Tier Remaining …" at bounding box center [248, 132] width 235 height 39
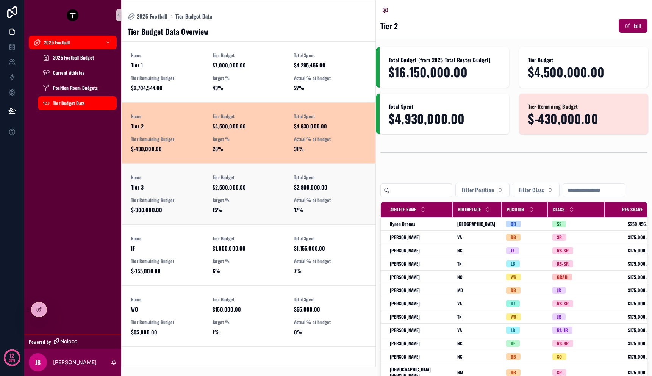
click at [211, 175] on div "Name Tier 3 Tier Budget $2,500,000.00 Total Spent $2,800,000.00 Tier Remaining …" at bounding box center [248, 193] width 235 height 39
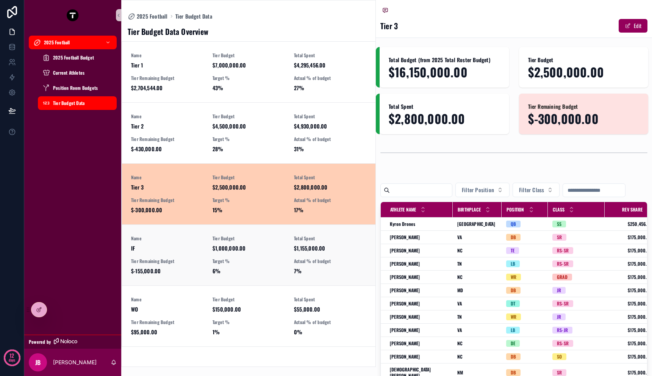
click at [221, 229] on link "Name IF Tier Budget $1,000,000.00 Total Spent $1,155,000.00 Tier Remaining Budg…" at bounding box center [248, 254] width 253 height 61
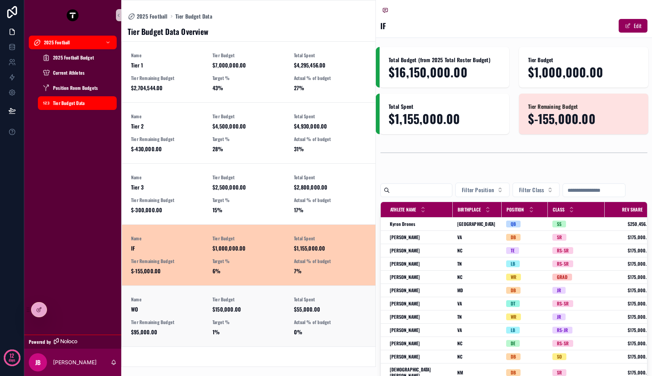
click at [211, 309] on div "Name WO Tier Budget $150,000.00 Total Spent $55,000.00 Tier Remaining Budget $9…" at bounding box center [248, 315] width 235 height 39
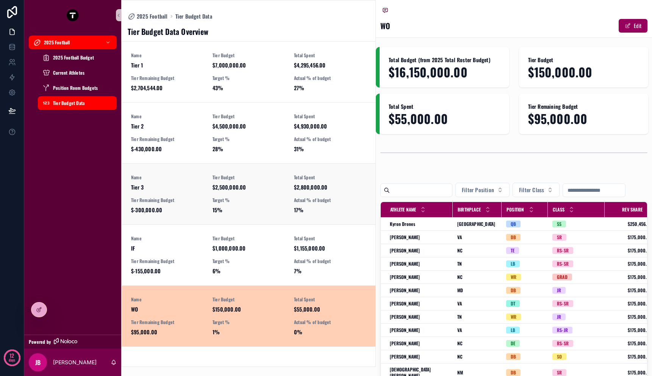
click at [203, 186] on span "Tier 3" at bounding box center [167, 187] width 72 height 8
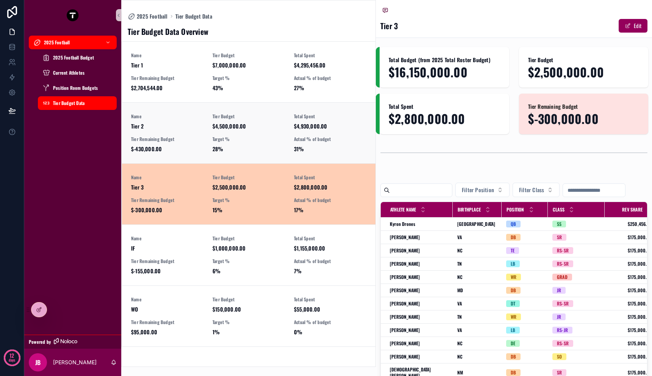
click at [203, 130] on div "Name Tier 2 Tier Budget $4,500,000.00 Total Spent $4,930,000.00 Tier Remaining …" at bounding box center [248, 132] width 235 height 39
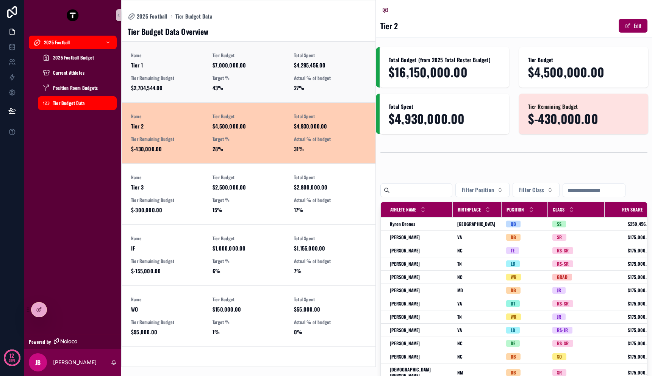
click at [204, 69] on div "Name Tier 1 Tier Budget $7,000,000.00 Total Spent $4,295,456.00 Tier Remaining …" at bounding box center [248, 71] width 235 height 39
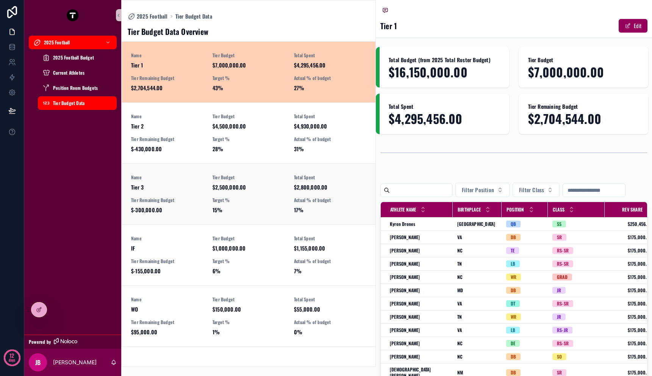
click at [203, 206] on div "Name Tier 3 Tier Budget $2,500,000.00 Total Spent $2,800,000.00 Tier Remaining …" at bounding box center [248, 193] width 235 height 39
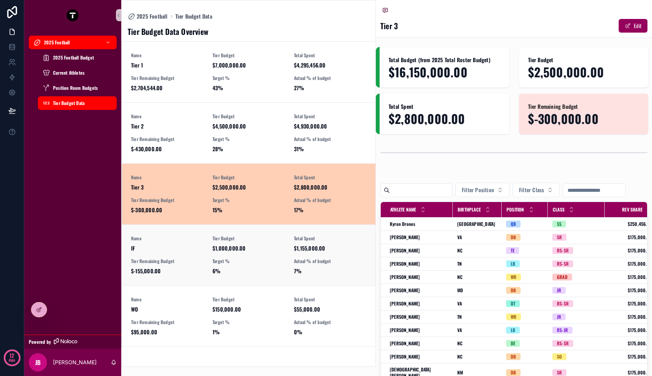
click at [205, 238] on div "Name IF Tier Budget $1,000,000.00 Total Spent $1,155,000.00 Tier Remaining Budg…" at bounding box center [248, 254] width 235 height 39
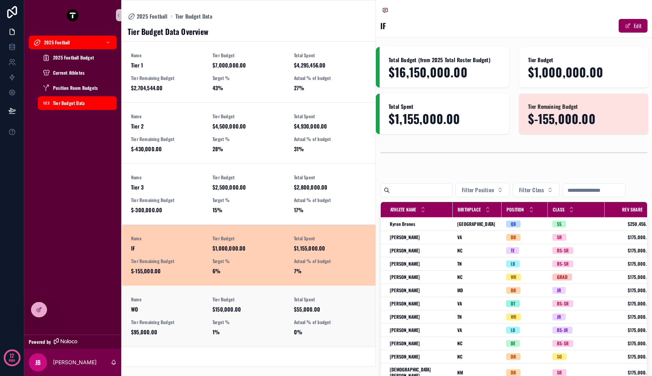
click at [202, 287] on link "Name WO Tier Budget $150,000.00 Total Spent $55,000.00 Tier Remaining Budget $9…" at bounding box center [248, 315] width 253 height 61
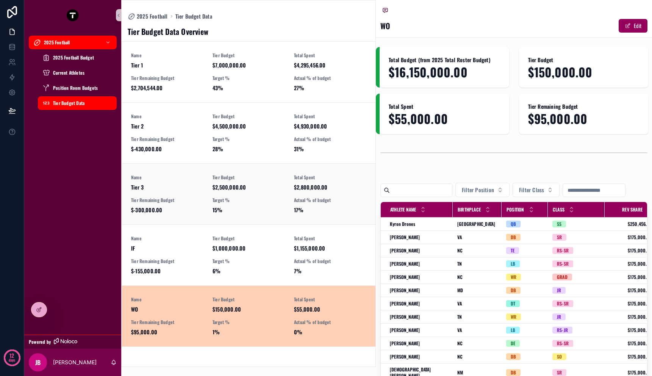
click at [202, 168] on link "Name Tier 3 Tier Budget $2,500,000.00 Total Spent $2,800,000.00 Tier Remaining …" at bounding box center [248, 193] width 253 height 61
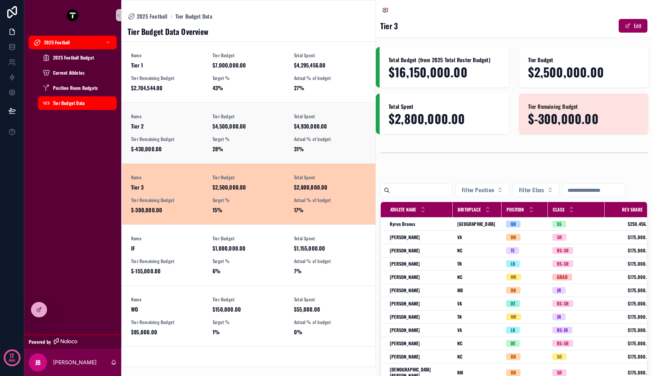
click at [202, 135] on div "Name Tier 2 Tier Budget $4,500,000.00 Total Spent $4,930,000.00 Tier Remaining …" at bounding box center [248, 132] width 235 height 39
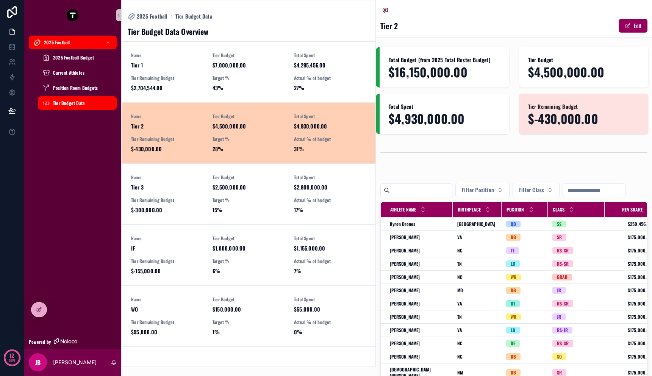
click at [205, 108] on link "Name Tier 2 Tier Budget $4,500,000.00 Total Spent $4,930,000.00 Tier Remaining …" at bounding box center [248, 132] width 253 height 61
click at [205, 100] on link "Name Tier 1 Tier Budget $7,000,000.00 Total Spent $4,295,456.00 Tier Remaining …" at bounding box center [248, 72] width 253 height 61
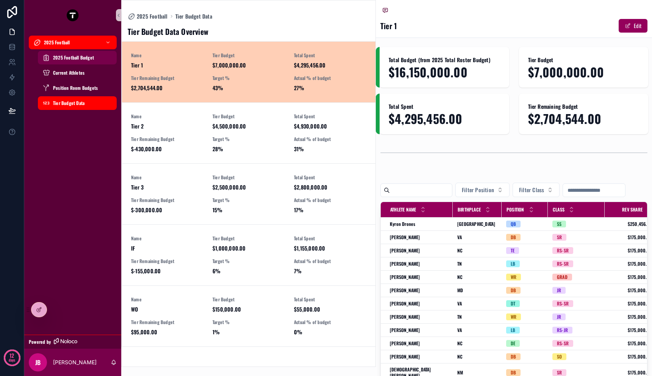
click at [89, 61] on div "2025 Football Budget" at bounding box center [77, 58] width 70 height 12
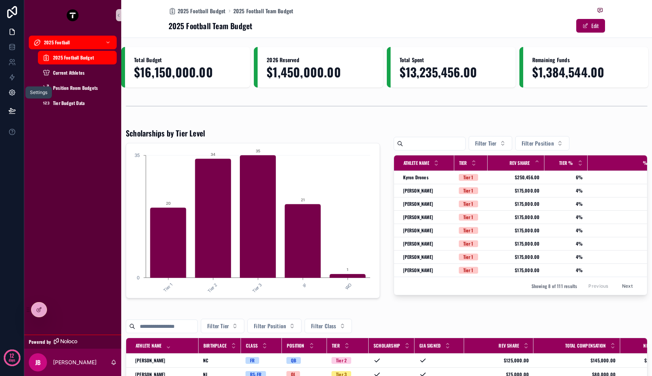
click at [16, 92] on link at bounding box center [12, 92] width 24 height 15
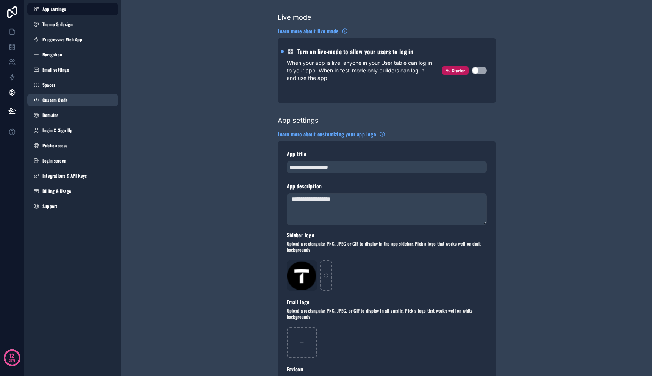
click at [75, 94] on link "Custom Code" at bounding box center [72, 100] width 91 height 12
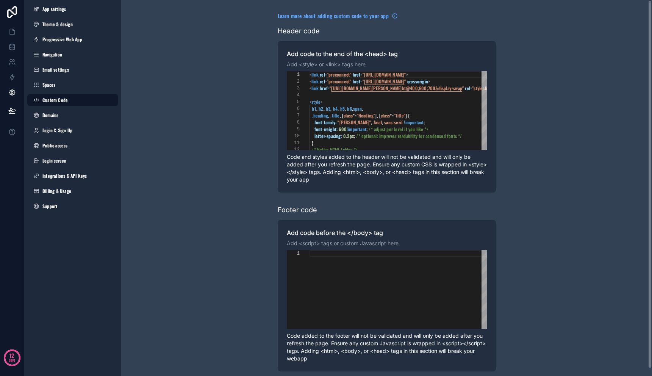
scroll to position [61, 0]
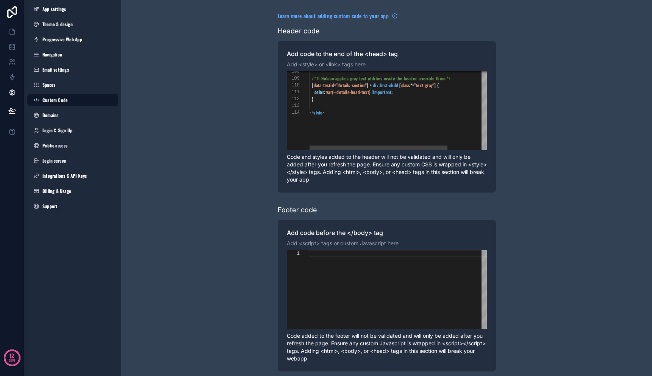
click at [328, 105] on div "scrollable content" at bounding box center [424, 105] width 228 height 7
paste textarea "**********"
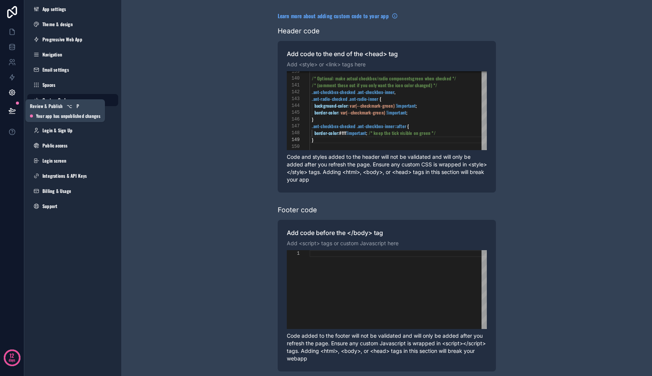
click at [15, 113] on icon at bounding box center [12, 111] width 8 height 8
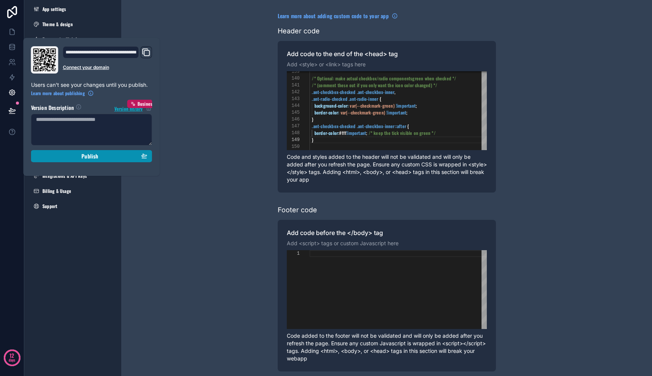
click at [52, 153] on div "Publish" at bounding box center [91, 156] width 111 height 7
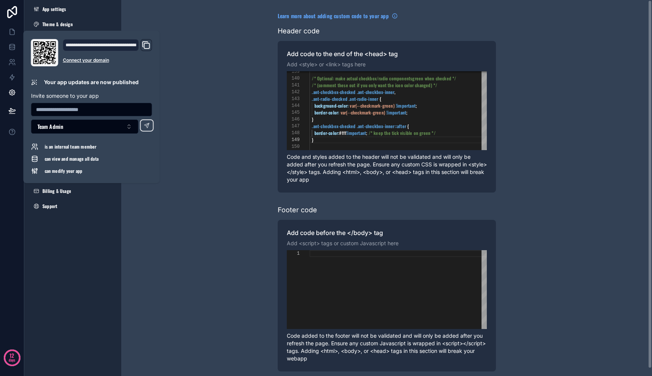
click at [151, 45] on div "Domain and Custom Link" at bounding box center [146, 45] width 12 height 12
click at [146, 47] on icon "Domain and Custom Link" at bounding box center [146, 45] width 9 height 9
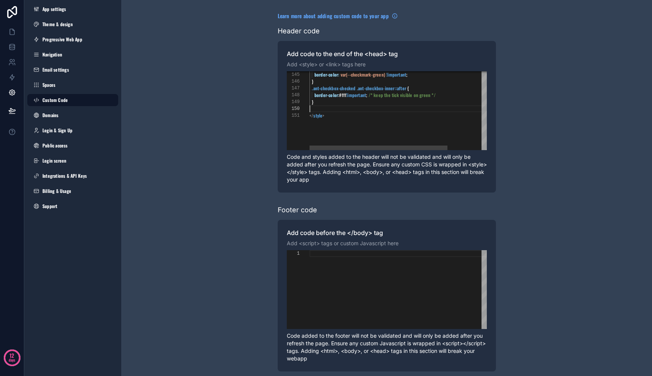
click at [345, 110] on div "scrollable content" at bounding box center [424, 108] width 228 height 7
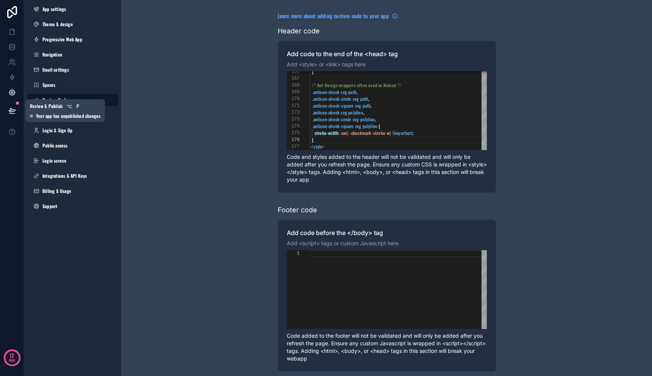
click at [6, 111] on button at bounding box center [12, 110] width 17 height 21
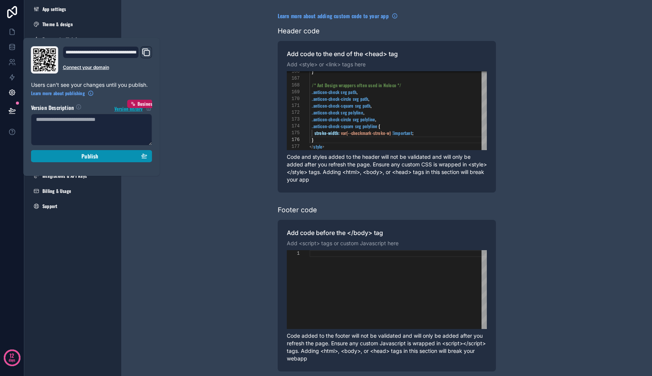
click at [79, 152] on button "Publish" at bounding box center [91, 156] width 121 height 12
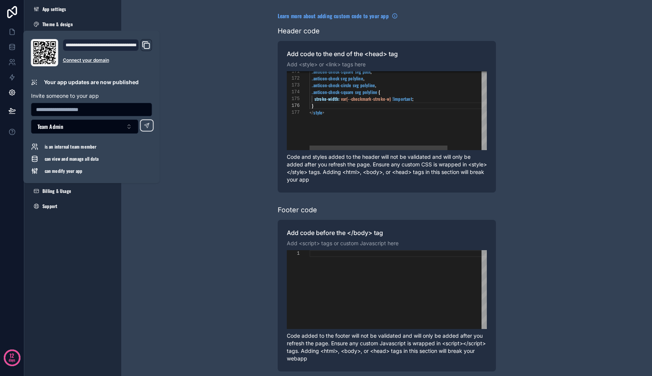
click at [330, 106] on div "}" at bounding box center [424, 105] width 228 height 7
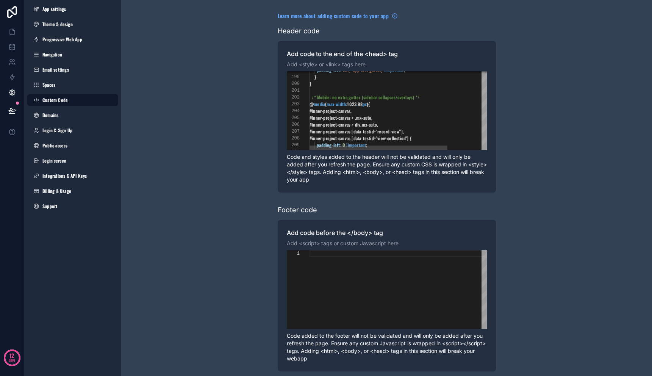
scroll to position [27, 59]
click at [368, 117] on span "#inner-project-canvas > .mx-auto," at bounding box center [341, 117] width 63 height 6
click at [325, 117] on div "**********" at bounding box center [387, 110] width 200 height 79
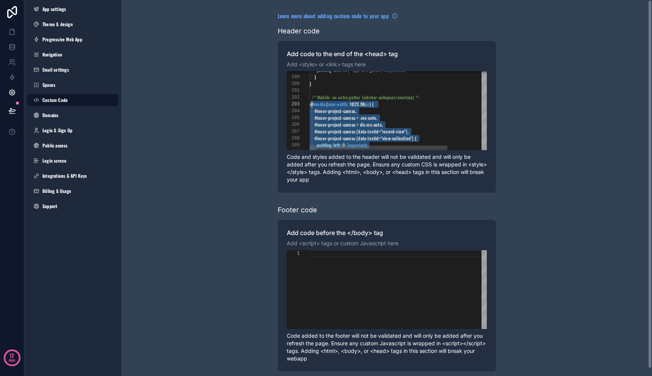
scroll to position [7, 0]
drag, startPoint x: 330, startPoint y: 114, endPoint x: 307, endPoint y: 97, distance: 28.2
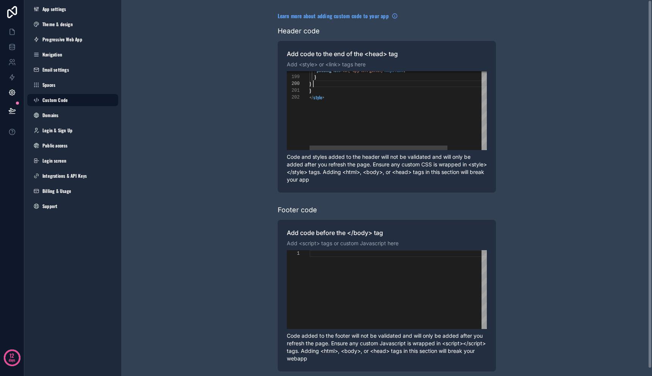
scroll to position [61, 4]
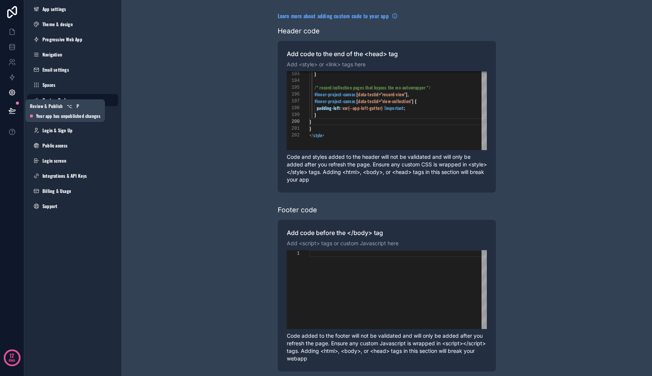
click at [16, 111] on button at bounding box center [12, 110] width 17 height 21
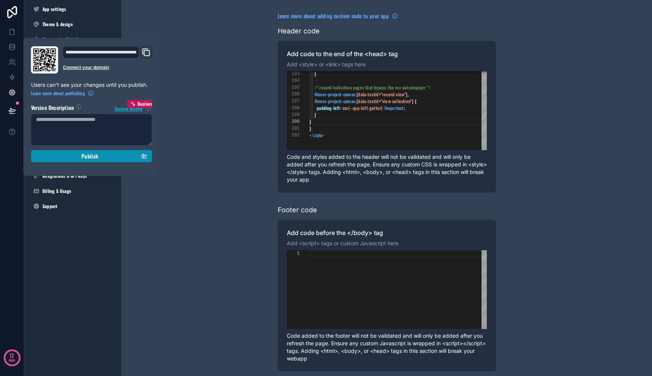
click at [67, 158] on div "Publish" at bounding box center [91, 156] width 111 height 7
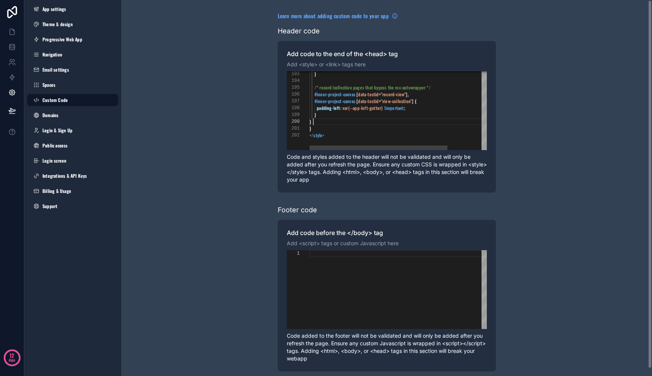
click at [336, 119] on div "}" at bounding box center [424, 121] width 228 height 7
click at [335, 128] on div "}" at bounding box center [424, 128] width 228 height 7
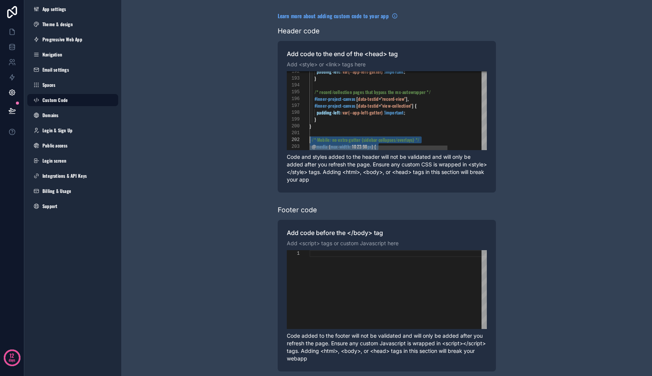
scroll to position [48, 2]
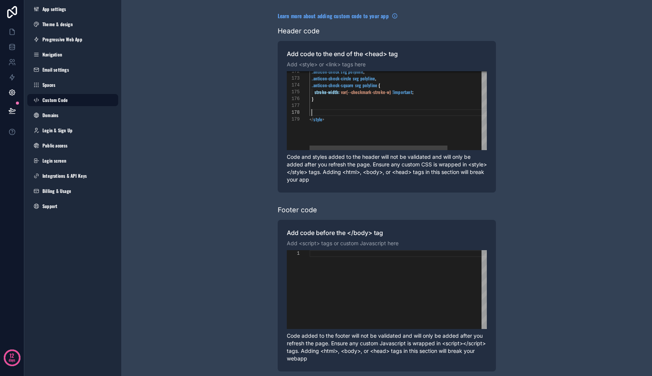
type textarea "* ********"
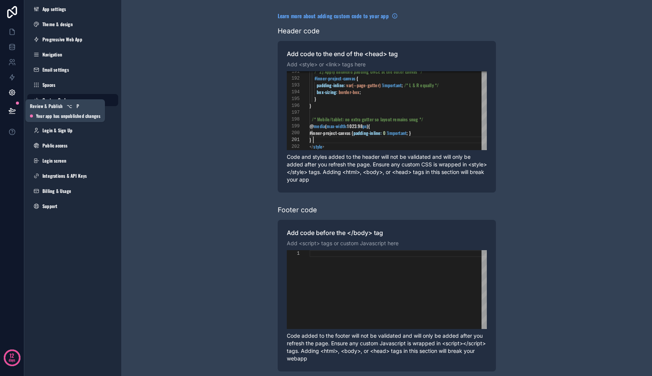
click at [14, 110] on icon at bounding box center [12, 110] width 6 height 4
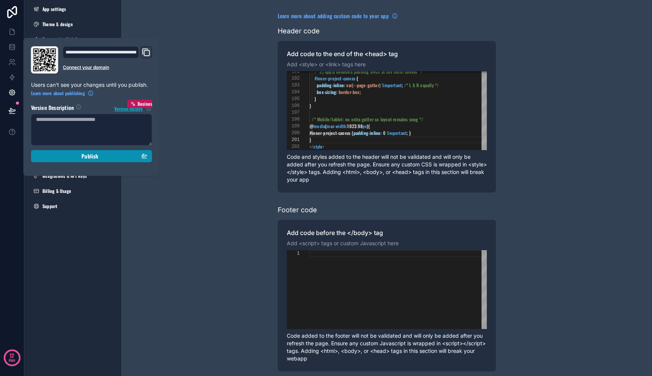
click at [58, 156] on div "Publish" at bounding box center [91, 156] width 111 height 7
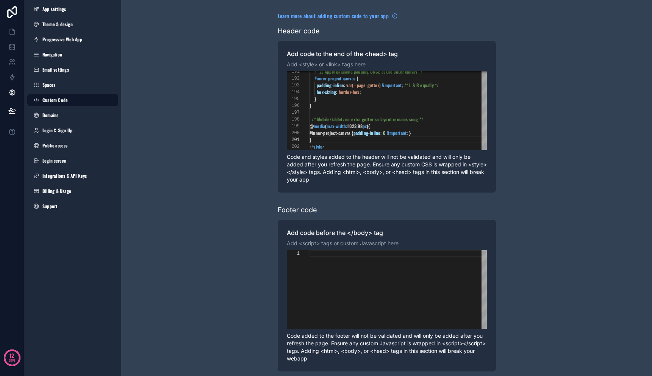
click at [233, 138] on div "Learn more about adding custom code to your app Header code Add code to the end…" at bounding box center [386, 191] width 531 height 383
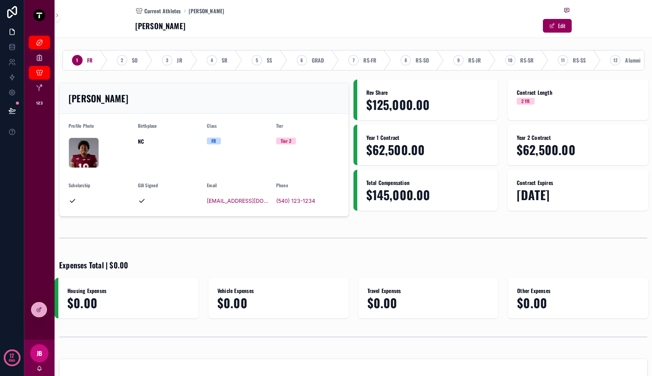
click at [183, 101] on div "A.J. Brand" at bounding box center [204, 98] width 271 height 12
click at [44, 311] on div at bounding box center [38, 309] width 15 height 14
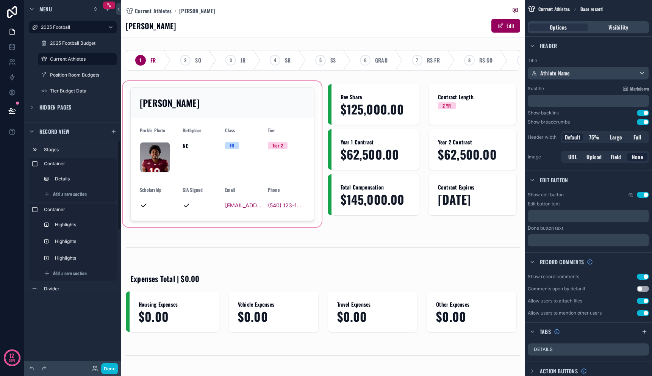
click at [184, 118] on div "scrollable content" at bounding box center [222, 154] width 202 height 149
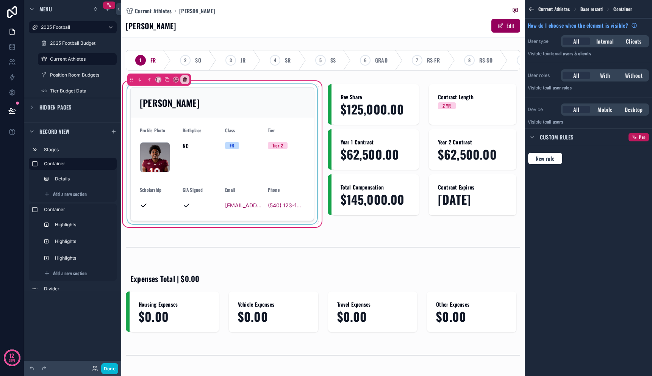
click at [200, 105] on div "scrollable content" at bounding box center [222, 154] width 193 height 140
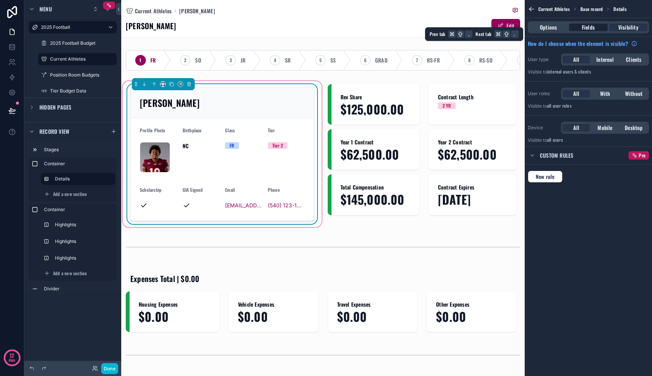
click at [589, 27] on span "Fields" at bounding box center [588, 27] width 13 height 8
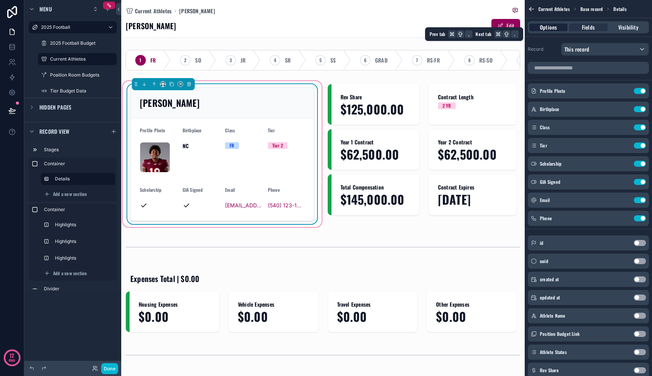
click at [566, 27] on div "Options" at bounding box center [548, 27] width 38 height 8
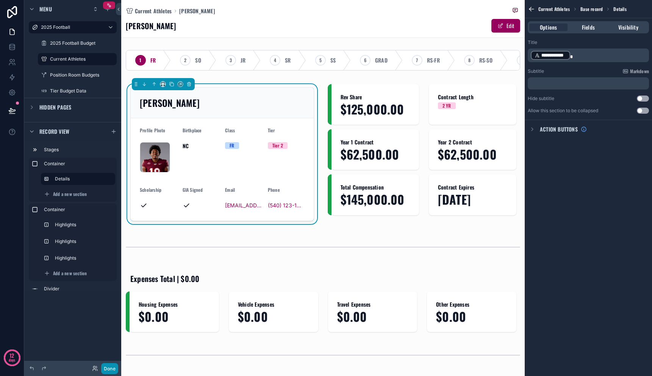
click at [108, 369] on button "Done" at bounding box center [109, 368] width 17 height 11
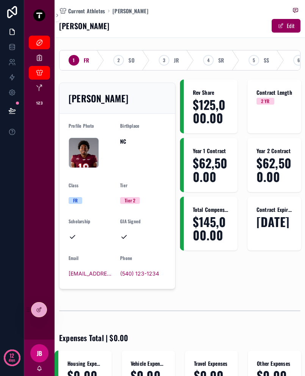
click at [251, 33] on div "Current Athletes A.J. Brand A.J. Brand Edit" at bounding box center [179, 19] width 241 height 38
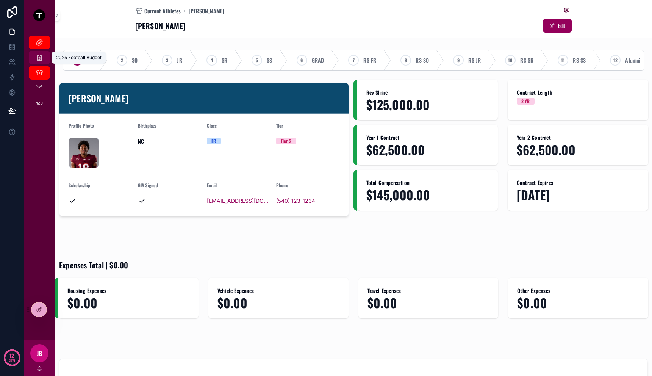
click at [38, 58] on icon "scrollable content" at bounding box center [40, 58] width 8 height 8
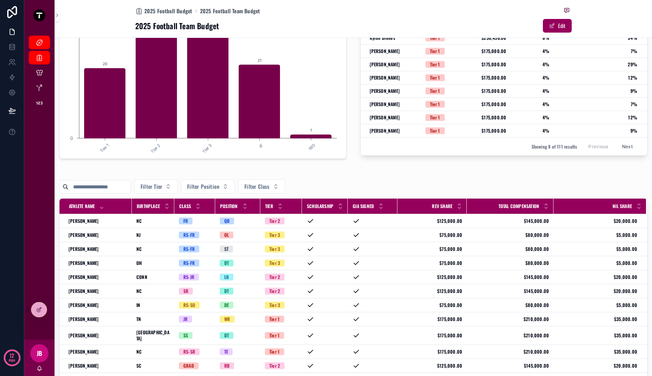
scroll to position [296, 0]
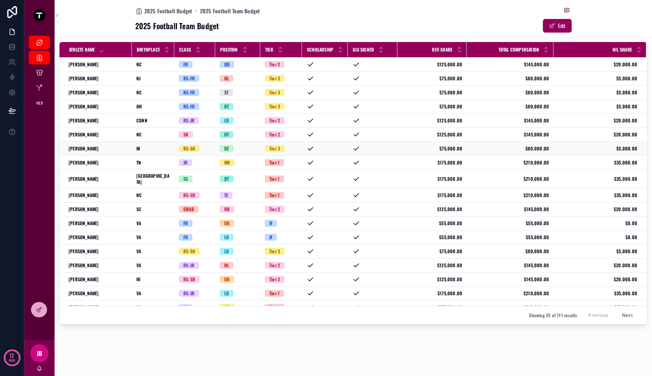
click at [88, 149] on span "[PERSON_NAME]" at bounding box center [84, 149] width 30 height 6
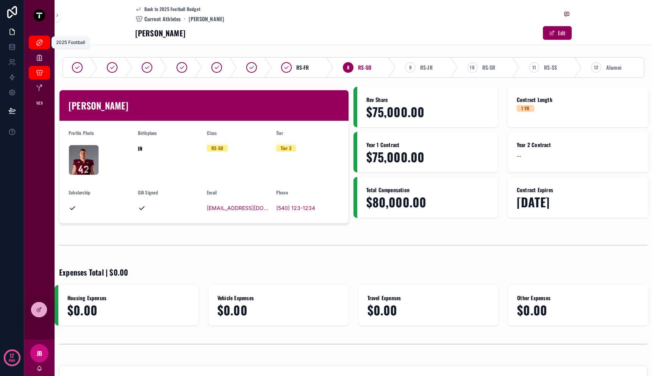
click at [39, 45] on icon "scrollable content" at bounding box center [40, 43] width 8 height 8
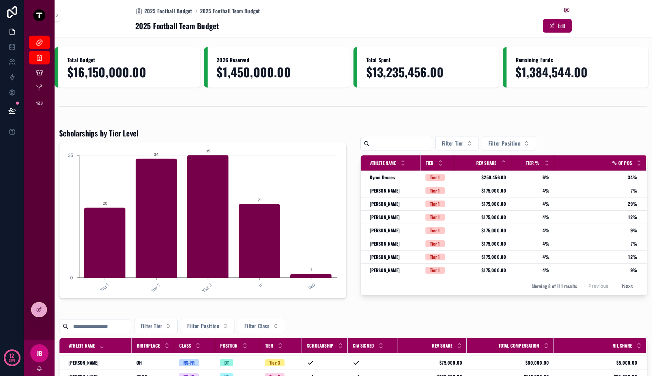
scroll to position [82, 0]
click at [105, 361] on div "[PERSON_NAME] [PERSON_NAME]" at bounding box center [98, 363] width 59 height 6
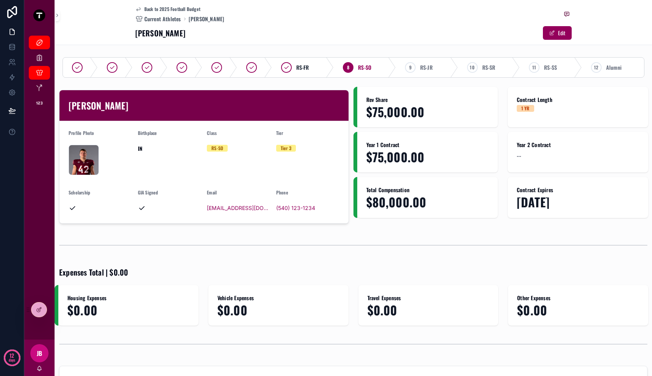
click at [386, 227] on div "Rev Share $75,000.00 Contract Length 1 YR Year 1 Contract $75,000.00 Year 2 Con…" at bounding box center [503, 157] width 299 height 140
click at [41, 44] on icon "scrollable content" at bounding box center [40, 43] width 8 height 8
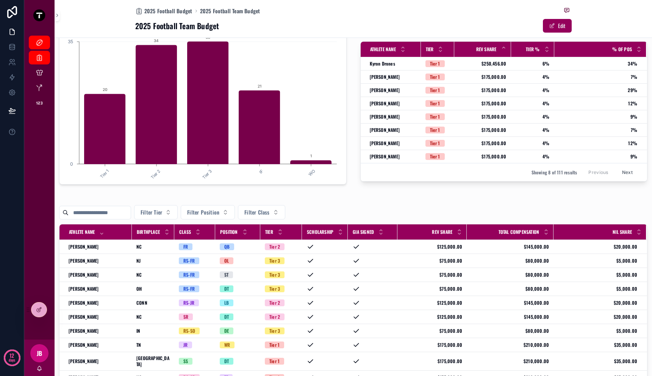
scroll to position [296, 0]
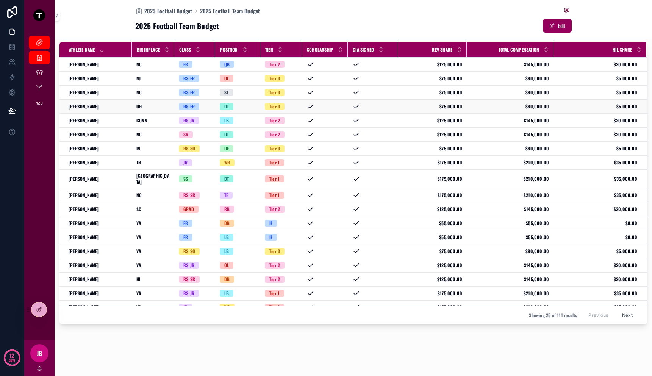
click at [91, 104] on span "[PERSON_NAME]" at bounding box center [84, 106] width 30 height 6
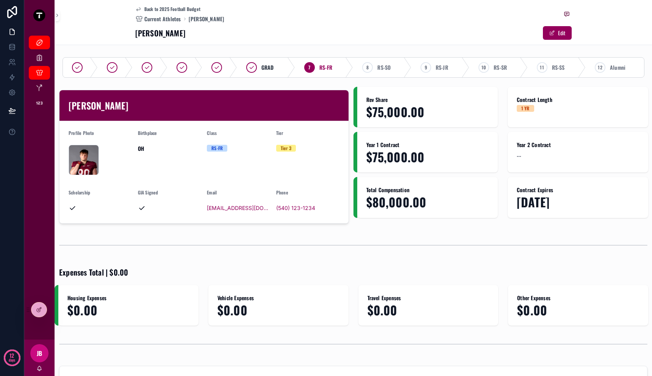
click at [377, 236] on div "scrollable content" at bounding box center [354, 245] width 598 height 25
click at [37, 310] on icon at bounding box center [38, 309] width 3 height 3
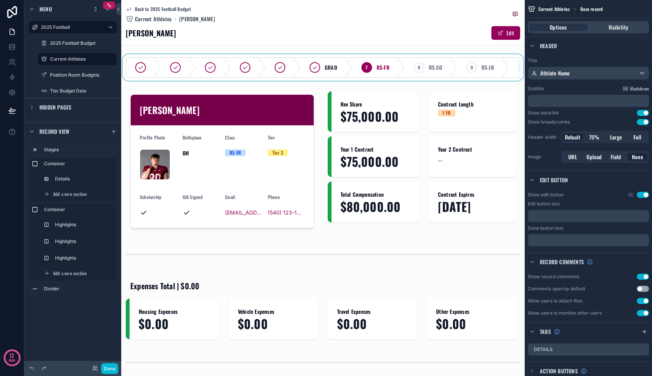
click at [224, 54] on div "scrollable content" at bounding box center [323, 67] width 404 height 27
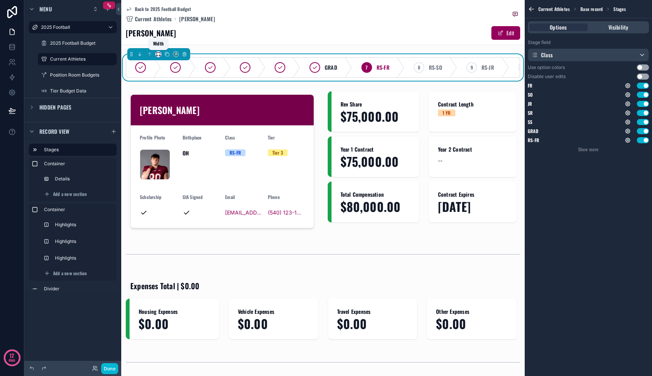
click at [160, 55] on icon "scrollable content" at bounding box center [160, 56] width 1 height 2
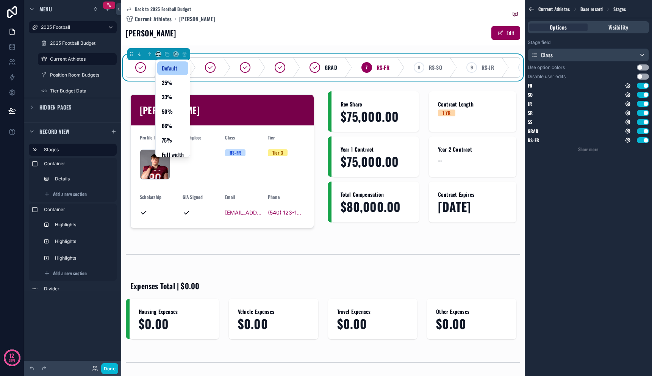
click at [164, 66] on span "Default" at bounding box center [170, 68] width 16 height 9
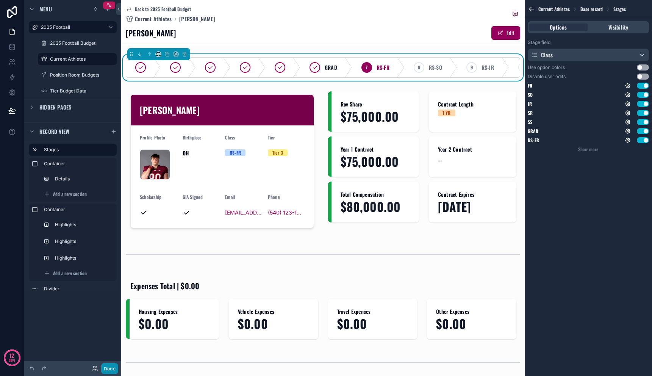
click at [111, 366] on button "Done" at bounding box center [109, 368] width 17 height 11
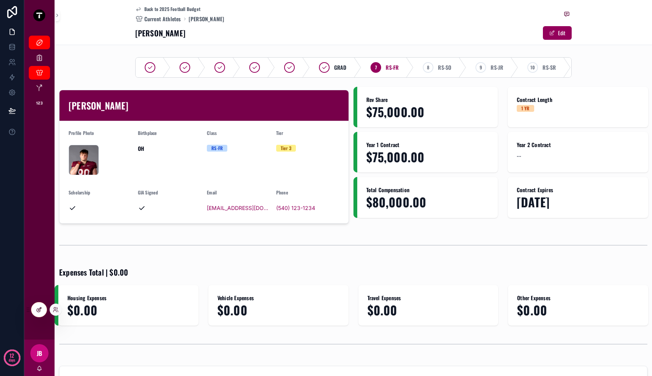
click at [40, 310] on icon at bounding box center [39, 310] width 6 height 6
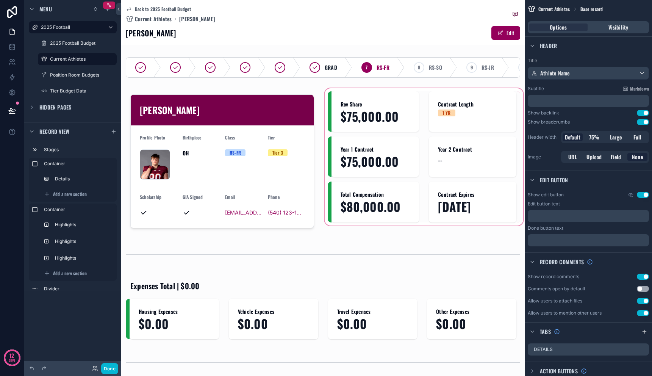
click at [350, 236] on div "scrollable content" at bounding box center [424, 161] width 202 height 149
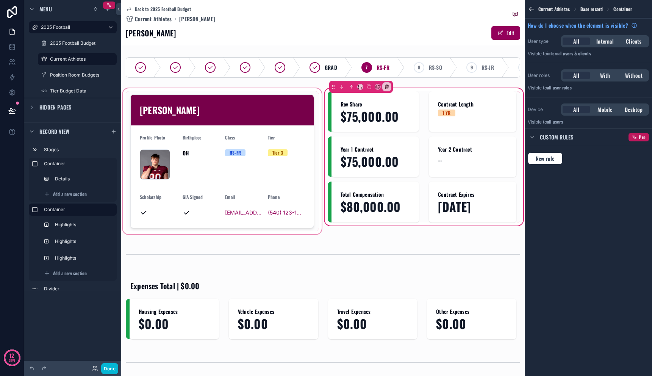
click at [266, 235] on div "scrollable content" at bounding box center [222, 161] width 202 height 149
click at [87, 166] on label "Container" at bounding box center [77, 164] width 67 height 6
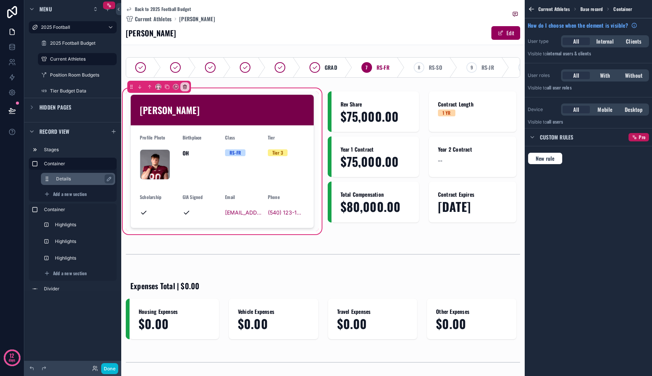
click at [85, 176] on label "Details" at bounding box center [82, 179] width 53 height 6
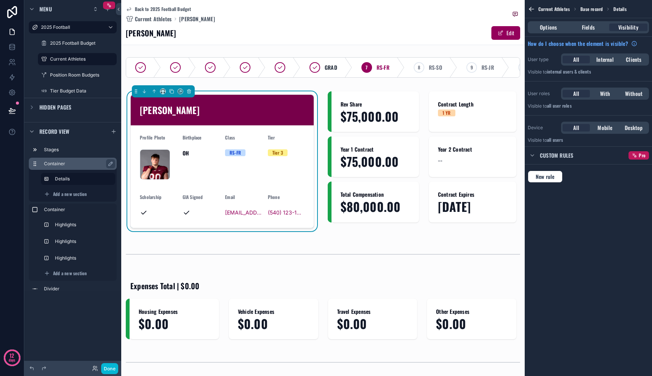
click at [83, 168] on div "Container" at bounding box center [73, 164] width 88 height 12
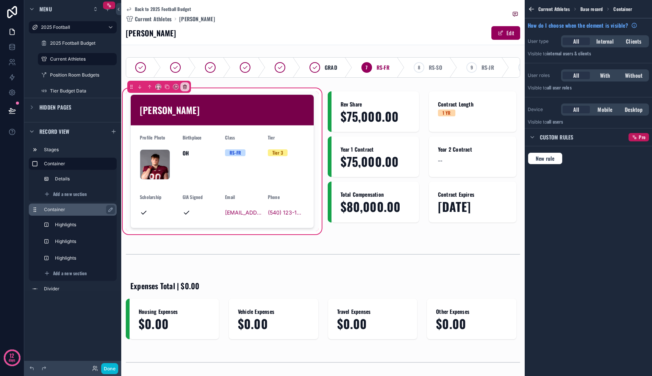
click at [81, 207] on label "Container" at bounding box center [77, 210] width 67 height 6
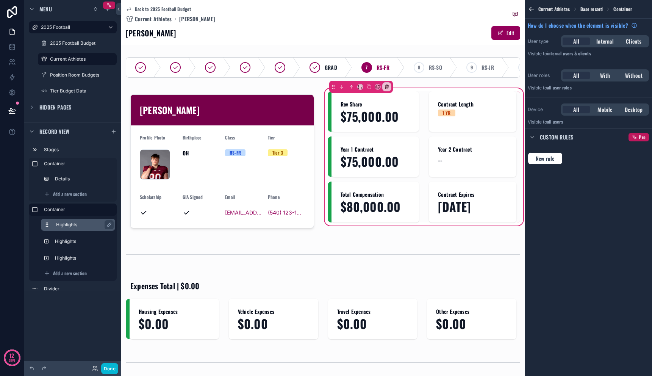
click at [69, 229] on div "Highlights" at bounding box center [84, 224] width 56 height 9
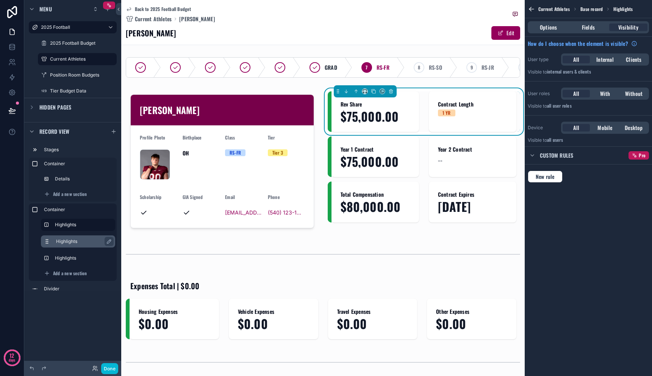
click at [69, 242] on label "Highlights" at bounding box center [82, 241] width 53 height 6
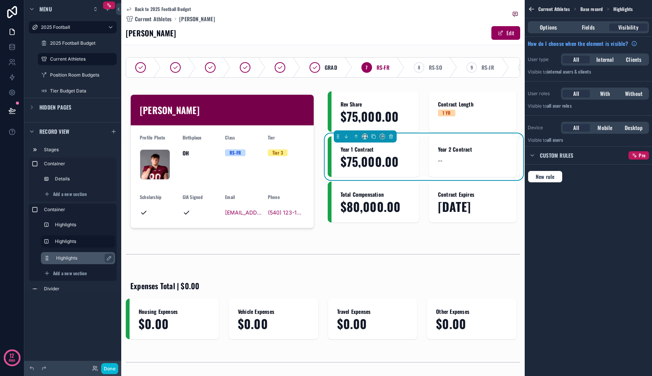
click at [69, 255] on label "Highlights" at bounding box center [82, 258] width 53 height 6
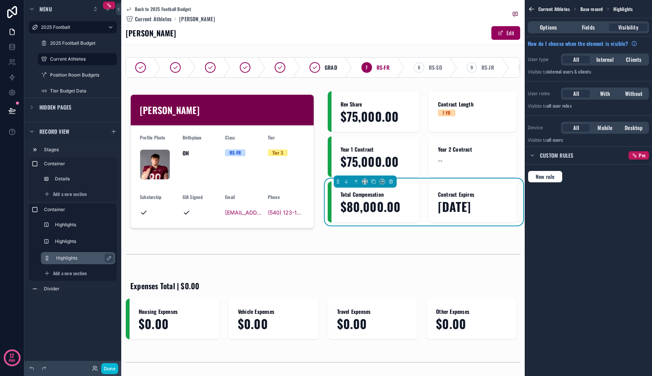
click at [69, 252] on div "Highlights" at bounding box center [78, 258] width 74 height 12
click at [69, 247] on div "Container Highlights Highlights Highlights Add a new section" at bounding box center [73, 241] width 88 height 77
click at [69, 244] on label "Highlights" at bounding box center [82, 241] width 53 height 6
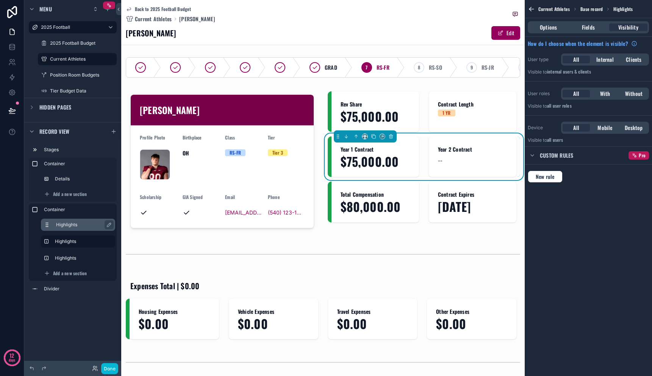
click at [69, 226] on label "Highlights" at bounding box center [82, 225] width 53 height 6
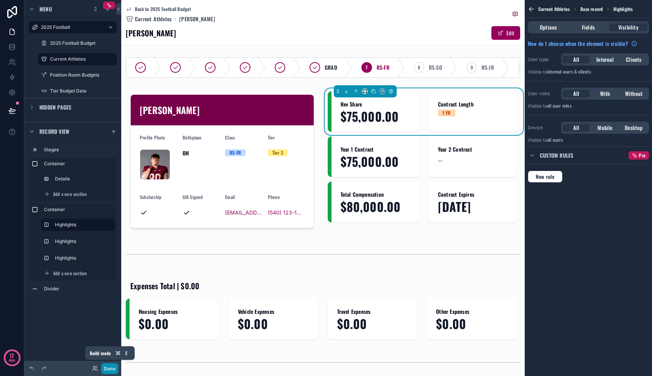
click at [106, 368] on button "Done" at bounding box center [109, 368] width 17 height 11
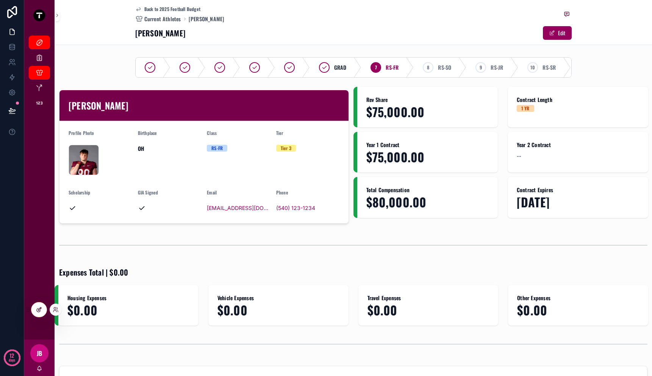
click at [37, 307] on icon at bounding box center [39, 310] width 6 height 6
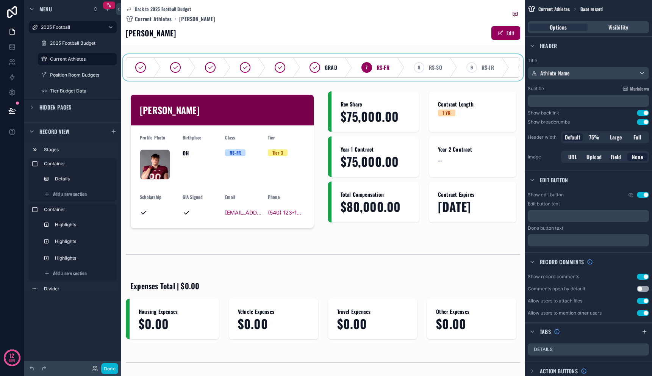
click at [141, 57] on div "scrollable content" at bounding box center [323, 67] width 404 height 27
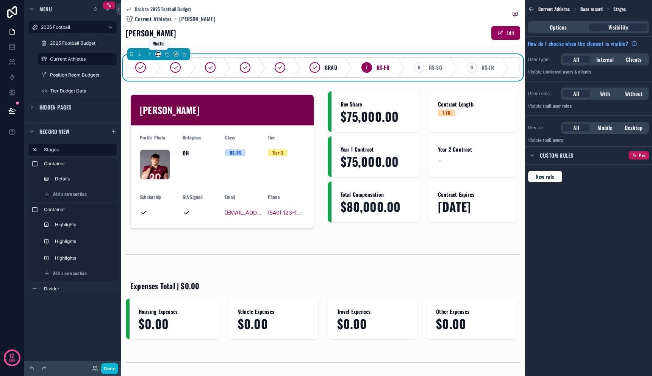
click at [156, 55] on icon "scrollable content" at bounding box center [156, 56] width 1 height 2
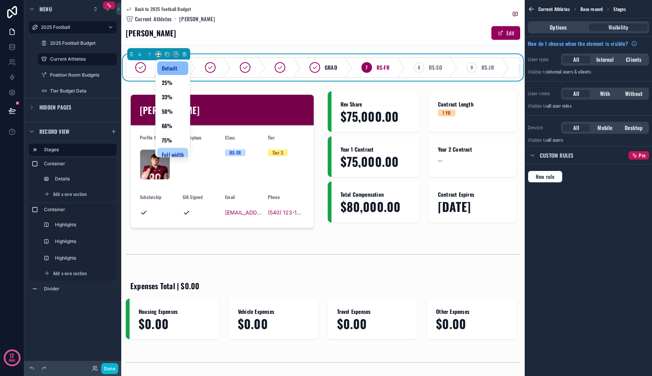
click at [166, 151] on span "Full width" at bounding box center [173, 154] width 22 height 9
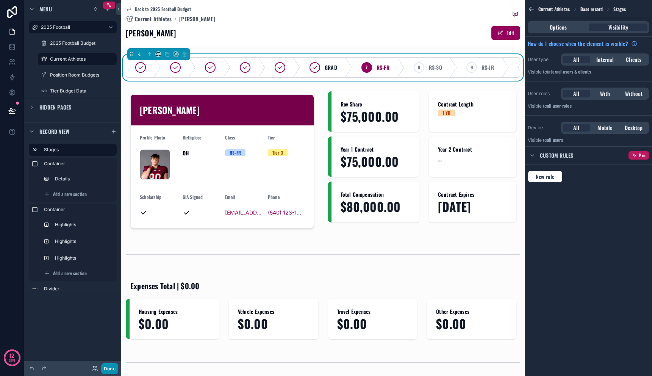
click at [113, 367] on button "Done" at bounding box center [109, 368] width 17 height 11
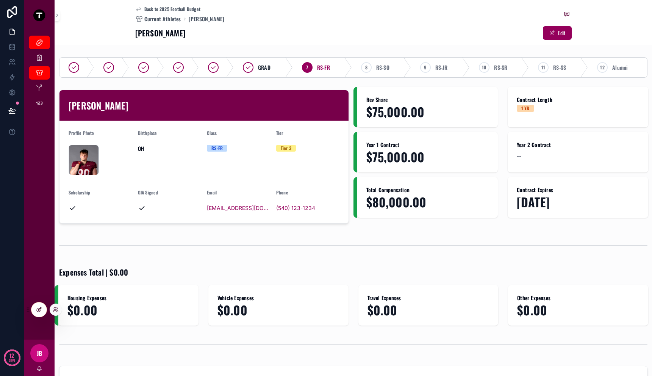
click at [38, 312] on icon at bounding box center [38, 309] width 3 height 3
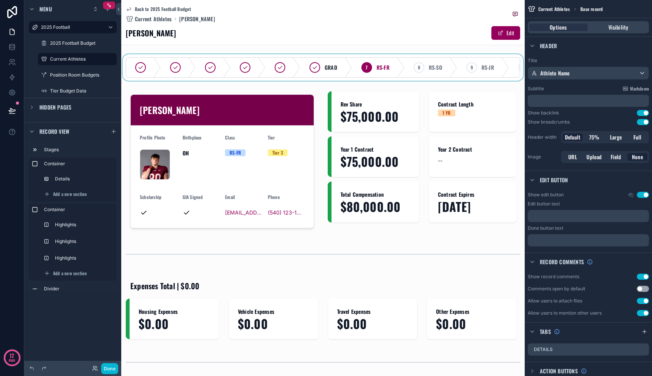
click at [203, 72] on div "scrollable content" at bounding box center [323, 67] width 404 height 27
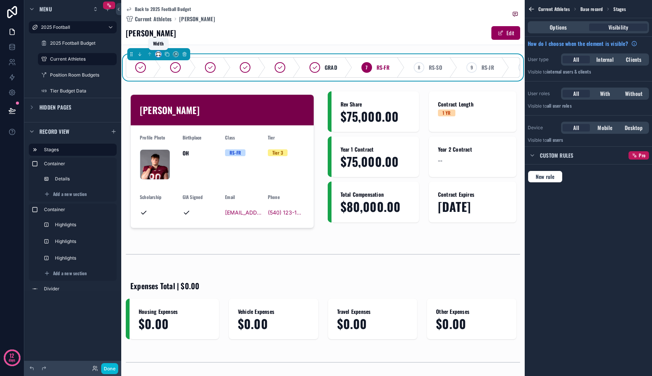
click at [156, 54] on icon "scrollable content" at bounding box center [158, 54] width 5 height 5
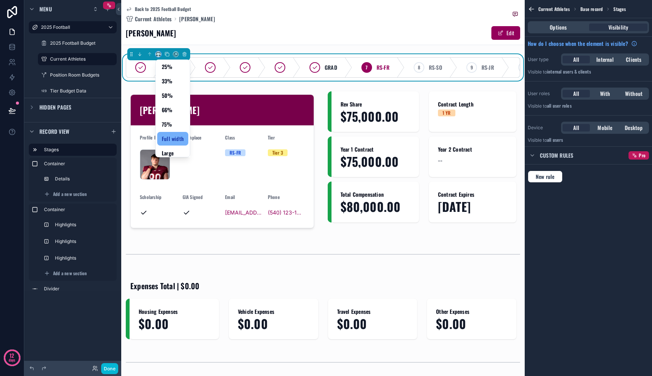
scroll to position [20, 0]
click at [171, 146] on span "Large" at bounding box center [168, 148] width 12 height 9
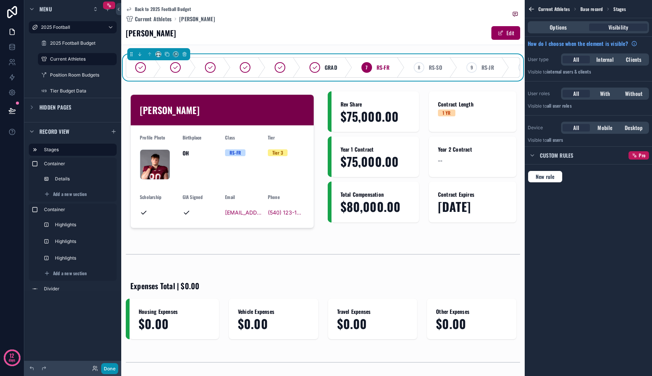
click at [111, 366] on button "Done" at bounding box center [109, 368] width 17 height 11
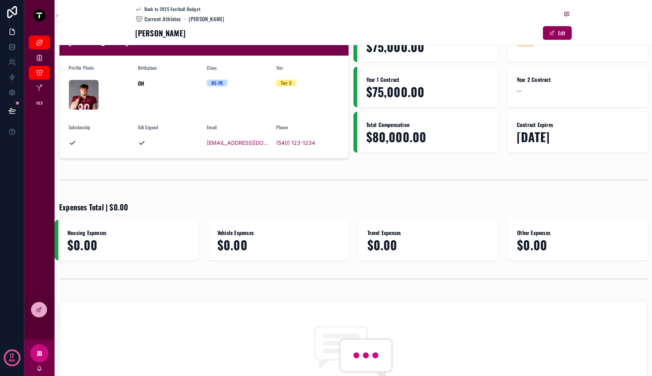
scroll to position [0, 0]
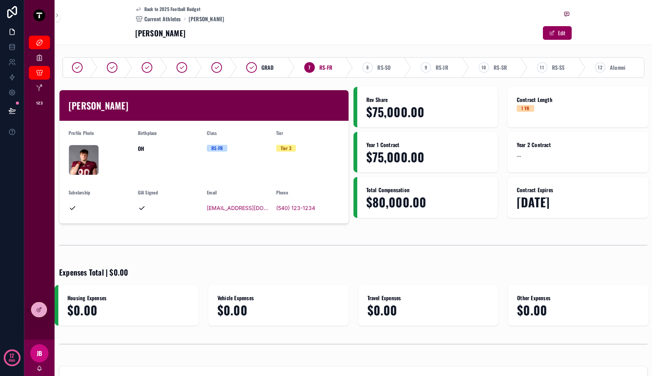
click at [142, 207] on icon "scrollable content" at bounding box center [142, 208] width 8 height 8
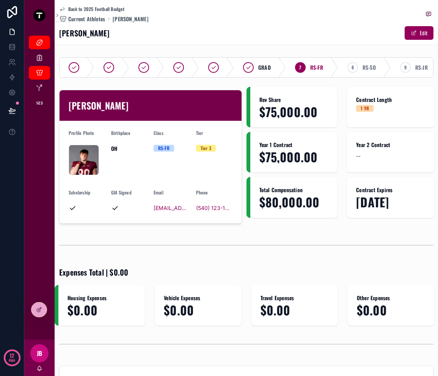
click at [114, 210] on icon "scrollable content" at bounding box center [115, 208] width 8 height 8
click at [114, 212] on icon "scrollable content" at bounding box center [115, 208] width 8 height 8
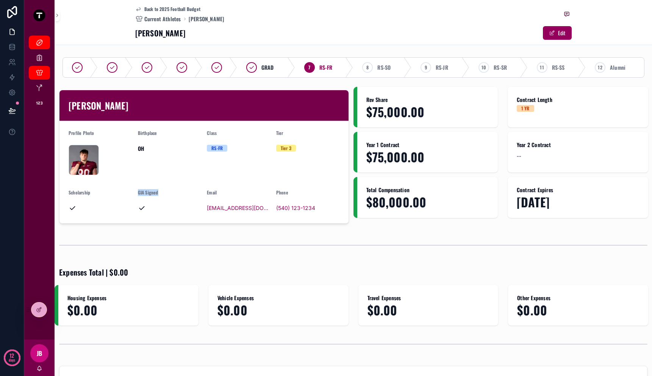
drag, startPoint x: 150, startPoint y: 209, endPoint x: 128, endPoint y: 209, distance: 21.2
click at [128, 209] on form "Profile Photo AndrewHanchuk_Profile .png Birthplace OH Class RS-FR Tier Tier 3 …" at bounding box center [203, 172] width 289 height 102
click at [136, 206] on form "Profile Photo AndrewHanchuk_Profile .png Birthplace OH Class RS-FR Tier Tier 3 …" at bounding box center [203, 172] width 289 height 102
click at [137, 208] on form "Profile Photo AndrewHanchuk_Profile .png Birthplace OH Class RS-FR Tier Tier 3 …" at bounding box center [203, 172] width 289 height 102
click at [138, 208] on icon "scrollable content" at bounding box center [142, 208] width 8 height 8
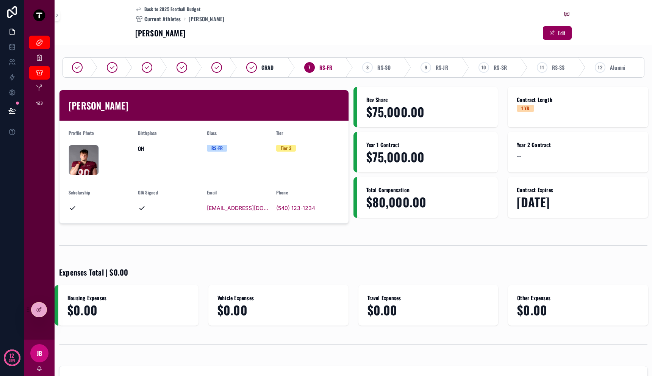
drag, startPoint x: 140, startPoint y: 209, endPoint x: 151, endPoint y: 209, distance: 11.0
click at [151, 209] on div "scrollable content" at bounding box center [169, 208] width 63 height 8
drag, startPoint x: 138, startPoint y: 208, endPoint x: 184, endPoint y: 207, distance: 46.2
click at [184, 207] on div "scrollable content" at bounding box center [169, 208] width 63 height 8
click at [141, 207] on icon "scrollable content" at bounding box center [142, 208] width 8 height 8
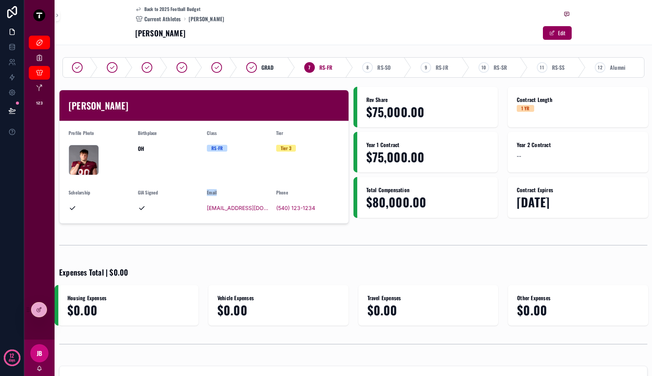
click at [141, 207] on icon "scrollable content" at bounding box center [142, 208] width 8 height 8
drag, startPoint x: 137, startPoint y: 193, endPoint x: 163, endPoint y: 193, distance: 26.5
click at [163, 193] on form "Profile Photo AndrewHanchuk_Profile .png Birthplace OH Class RS-FR Tier Tier 3 …" at bounding box center [203, 172] width 289 height 102
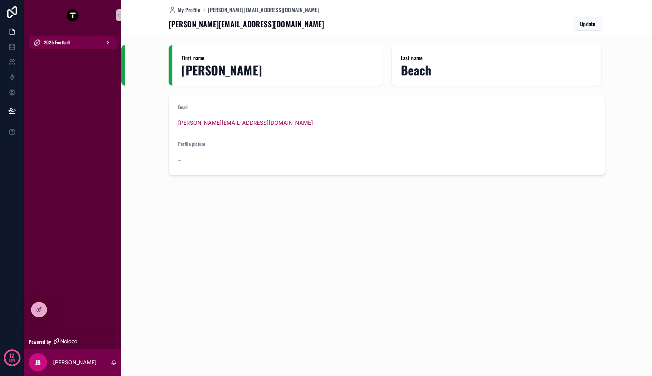
click at [77, 45] on div "2025 Football" at bounding box center [72, 42] width 79 height 12
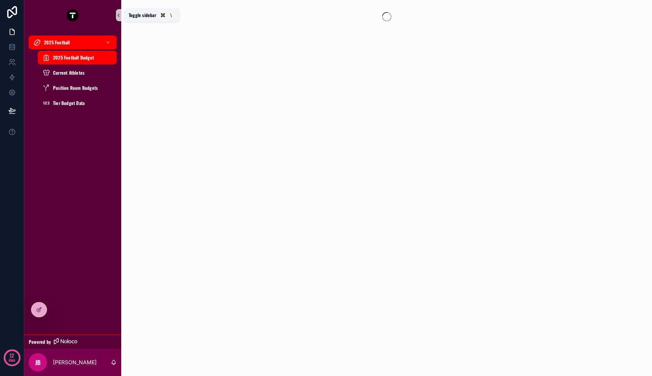
click at [119, 15] on icon "scrollable content" at bounding box center [118, 16] width 5 height 6
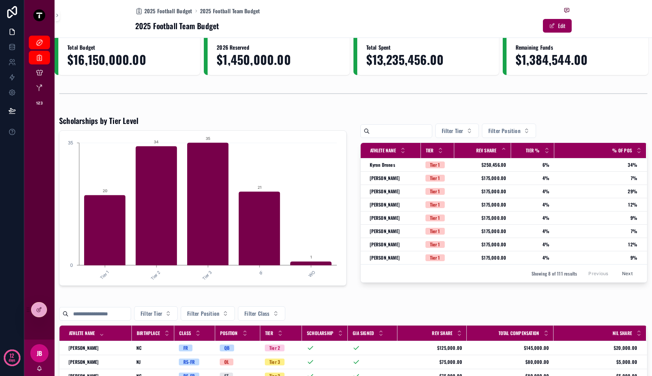
scroll to position [14, 0]
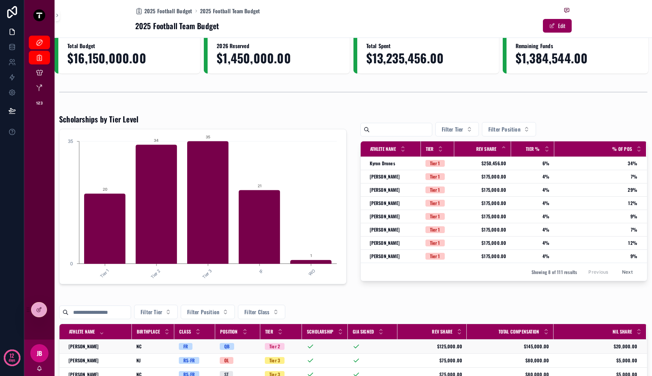
click at [115, 347] on div "[PERSON_NAME] [PERSON_NAME] Brand" at bounding box center [98, 346] width 59 height 6
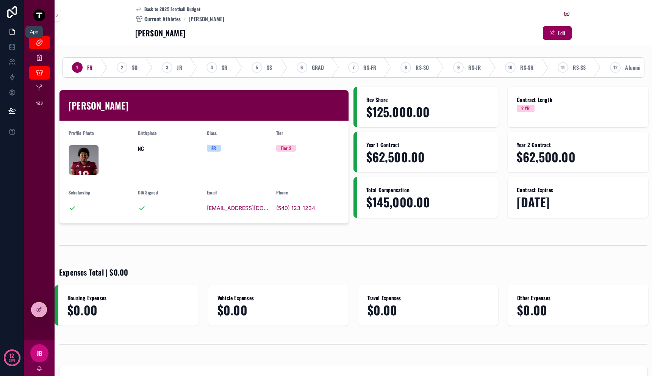
click at [8, 34] on link at bounding box center [12, 31] width 24 height 15
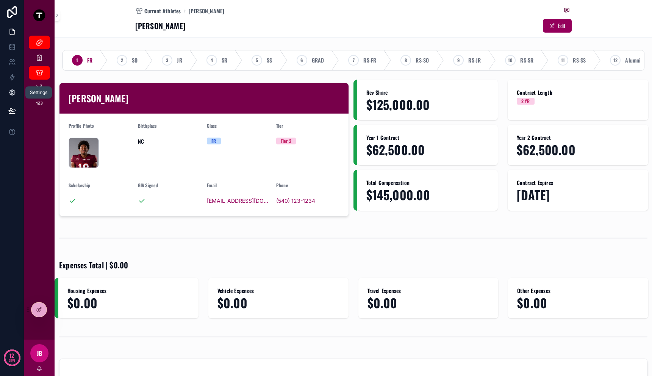
click at [11, 95] on icon at bounding box center [12, 93] width 6 height 6
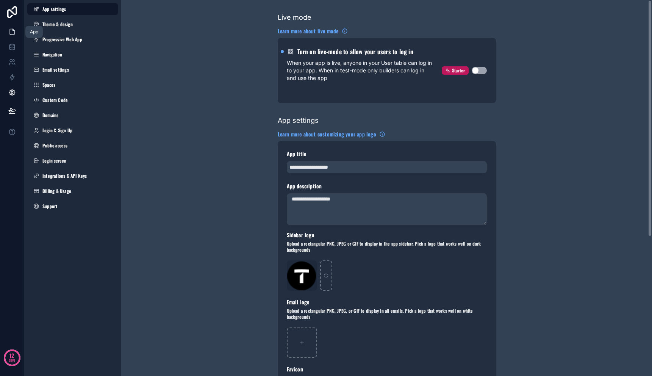
click at [5, 31] on link at bounding box center [12, 31] width 24 height 15
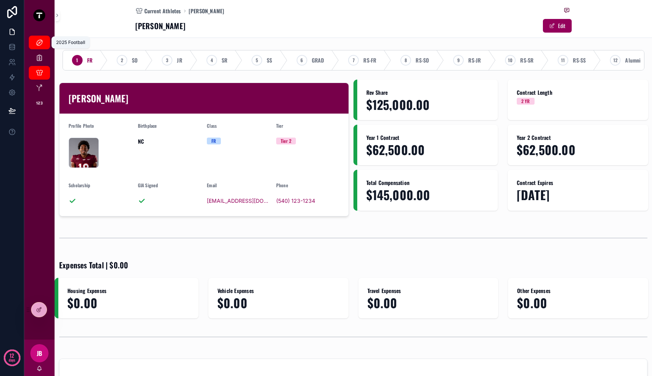
click at [33, 46] on div "2025 Football" at bounding box center [39, 42] width 12 height 12
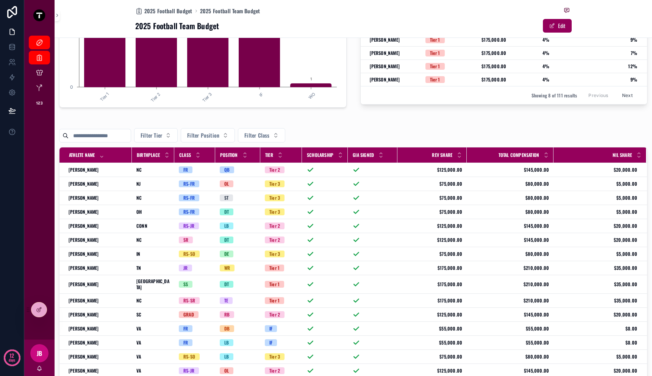
scroll to position [88, 0]
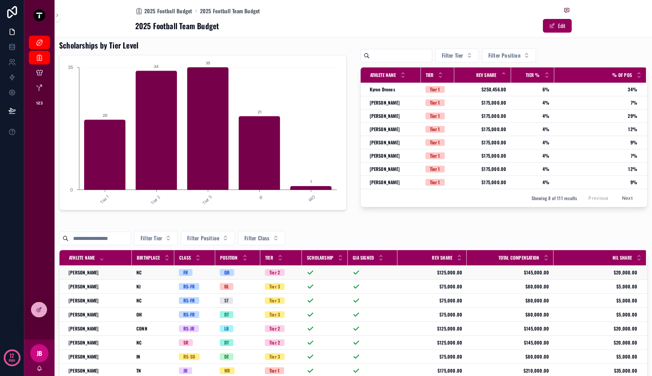
click at [160, 277] on td "NC [GEOGRAPHIC_DATA]" at bounding box center [153, 273] width 42 height 14
click at [156, 274] on div "NC [GEOGRAPHIC_DATA]" at bounding box center [152, 272] width 33 height 6
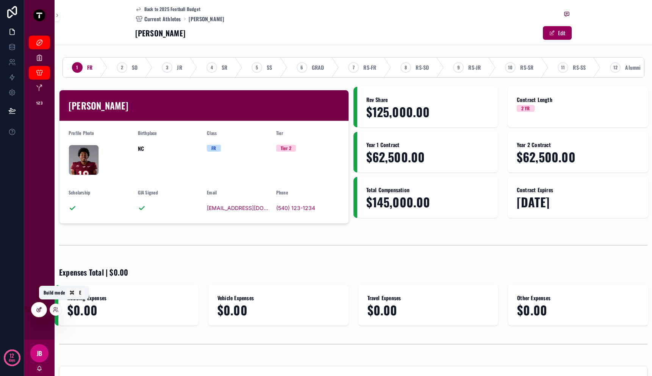
click at [40, 309] on icon at bounding box center [39, 308] width 3 height 3
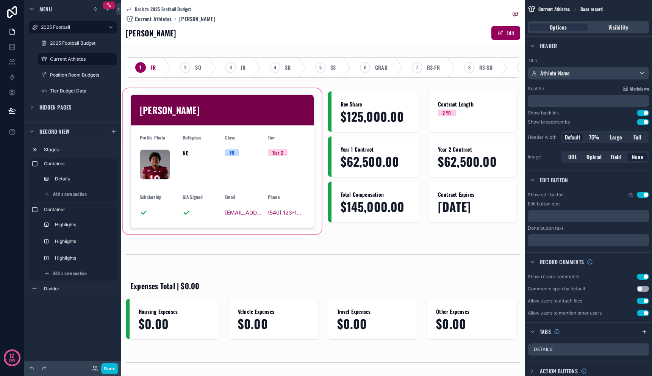
click at [214, 218] on div "scrollable content" at bounding box center [222, 161] width 202 height 149
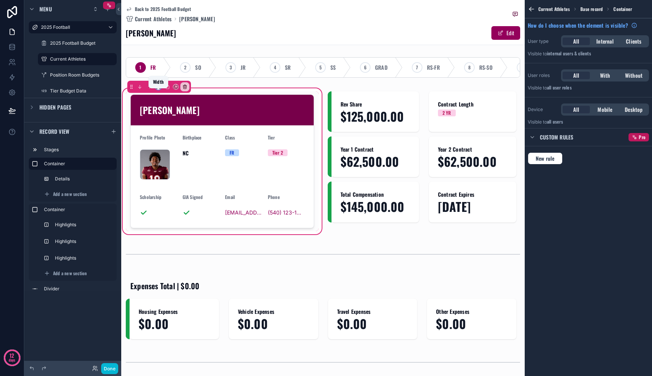
click at [158, 89] on icon "scrollable content" at bounding box center [158, 86] width 5 height 5
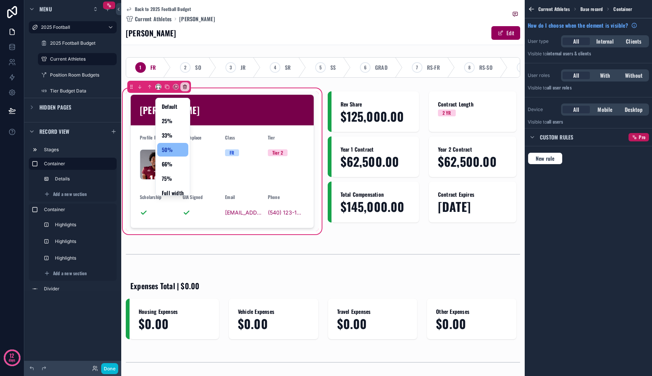
click at [158, 92] on div "scrollable content" at bounding box center [326, 188] width 652 height 376
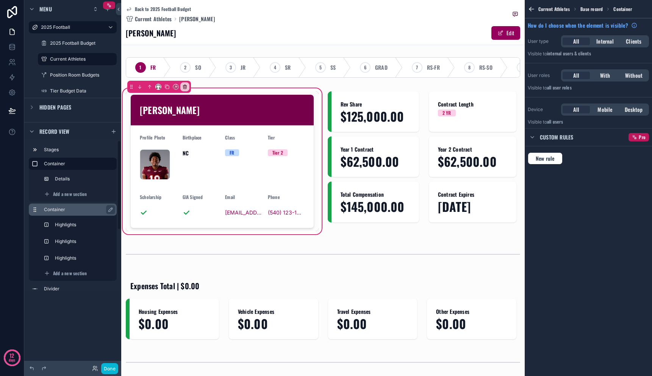
click at [65, 213] on div "Container" at bounding box center [79, 209] width 70 height 9
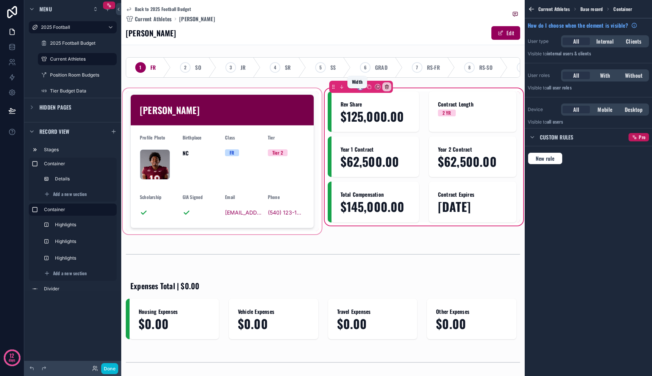
click at [359, 89] on icon "scrollable content" at bounding box center [360, 86] width 5 height 5
click at [359, 93] on div "scrollable content" at bounding box center [326, 188] width 652 height 376
click at [258, 111] on div "scrollable content" at bounding box center [222, 161] width 202 height 149
click at [207, 121] on div "scrollable content" at bounding box center [222, 161] width 202 height 149
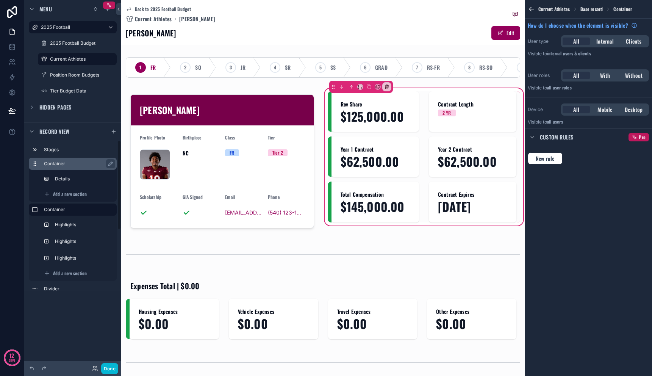
click at [89, 166] on label "Container" at bounding box center [77, 164] width 67 height 6
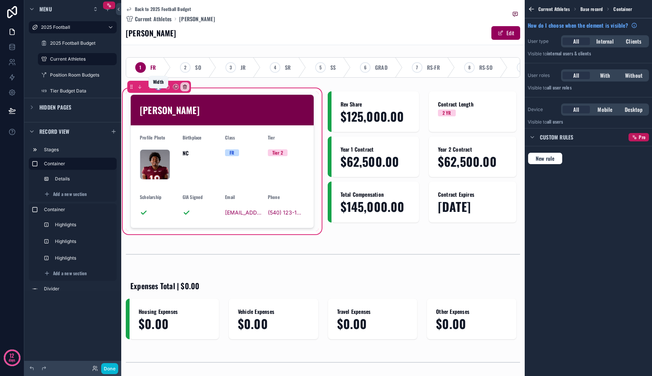
click at [157, 89] on icon "scrollable content" at bounding box center [158, 86] width 5 height 5
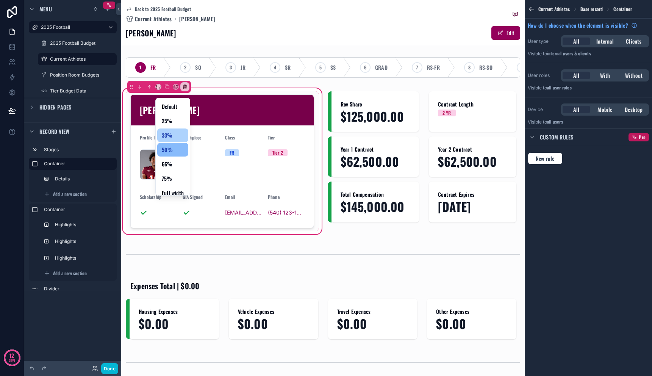
click at [166, 132] on span "33%" at bounding box center [167, 135] width 11 height 9
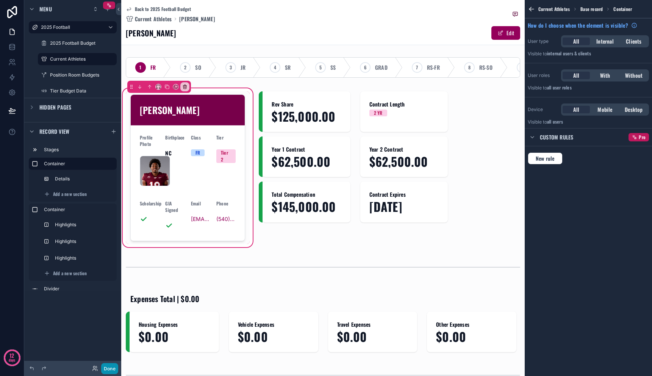
click at [109, 366] on button "Done" at bounding box center [109, 368] width 17 height 11
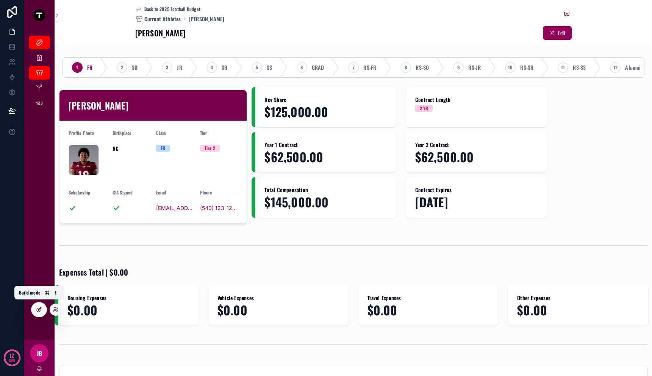
click at [39, 312] on icon at bounding box center [38, 309] width 3 height 3
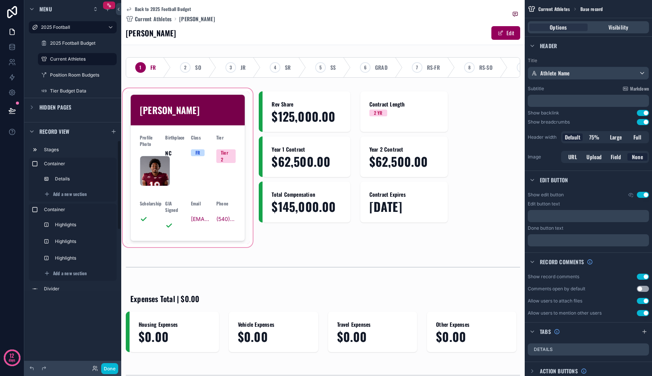
click at [228, 97] on div "scrollable content" at bounding box center [187, 168] width 133 height 162
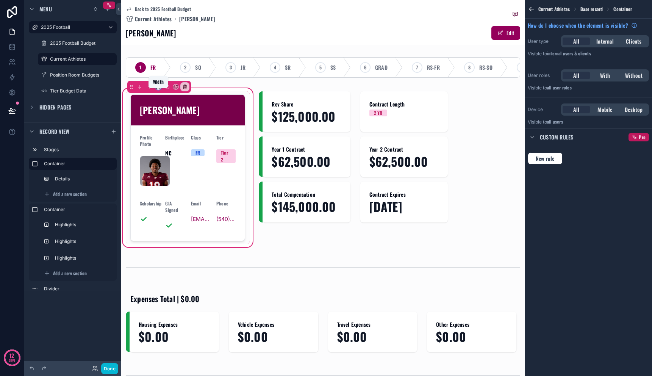
click at [160, 88] on icon "scrollable content" at bounding box center [160, 88] width 2 height 0
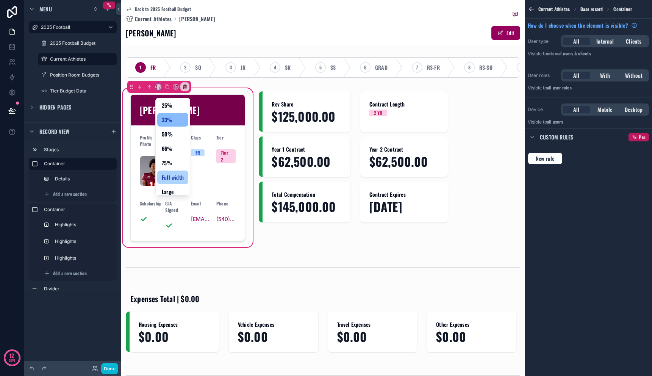
scroll to position [20, 0]
click at [176, 186] on div "Large" at bounding box center [173, 186] width 22 height 9
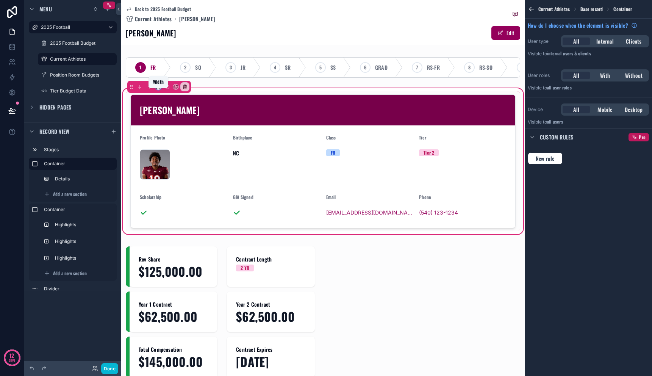
click at [160, 88] on icon "scrollable content" at bounding box center [160, 88] width 2 height 0
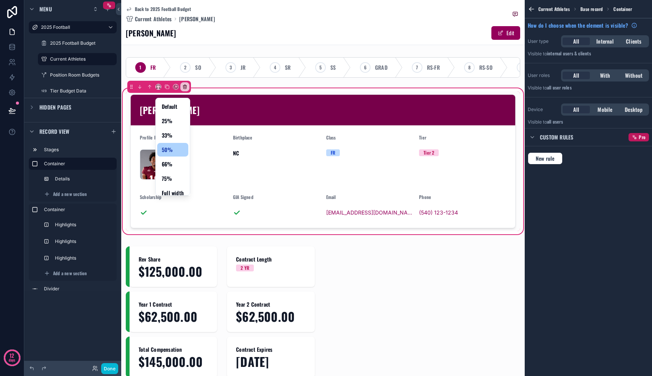
click at [167, 149] on span "50%" at bounding box center [167, 149] width 11 height 9
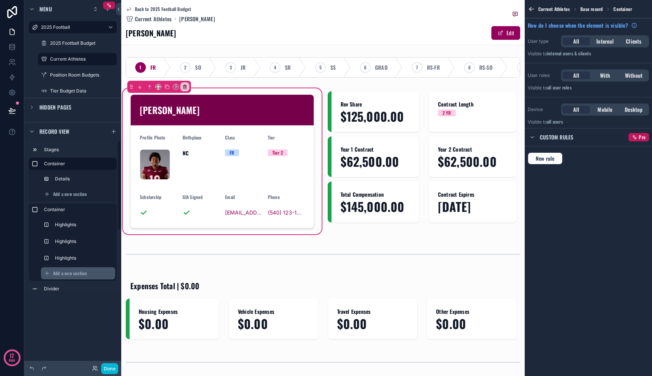
click at [83, 275] on span "Add a new section" at bounding box center [70, 273] width 34 height 6
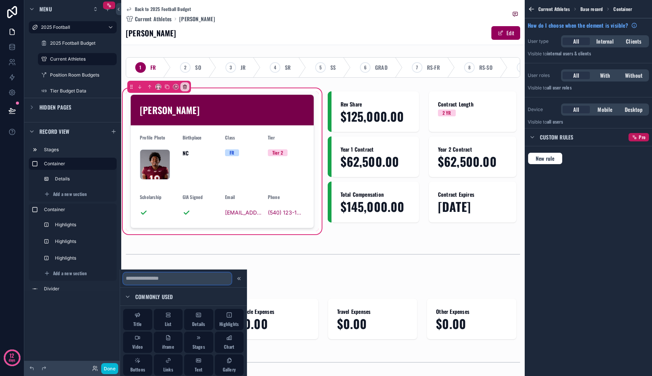
click at [170, 282] on input "text" at bounding box center [177, 278] width 108 height 12
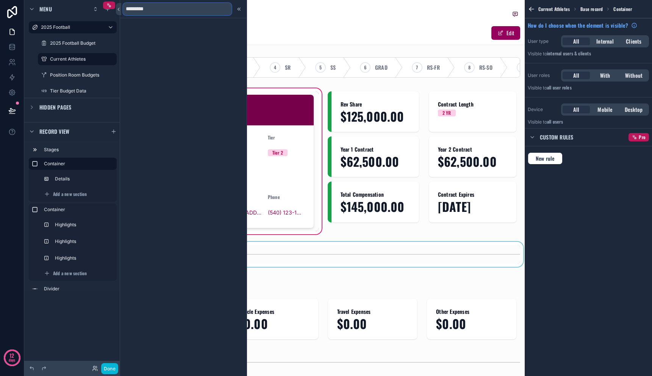
type input "*********"
click at [307, 267] on div "scrollable content" at bounding box center [323, 254] width 404 height 25
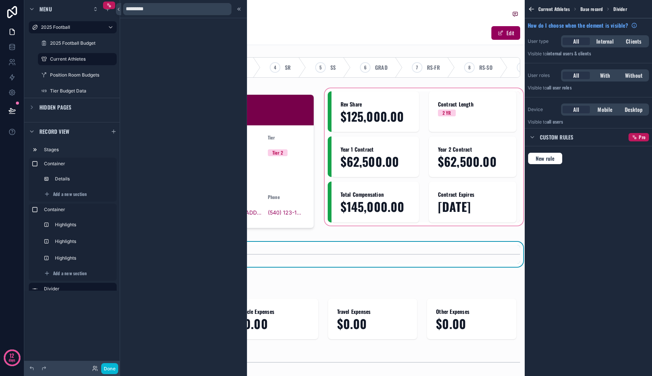
click at [333, 186] on div "scrollable content" at bounding box center [424, 161] width 202 height 149
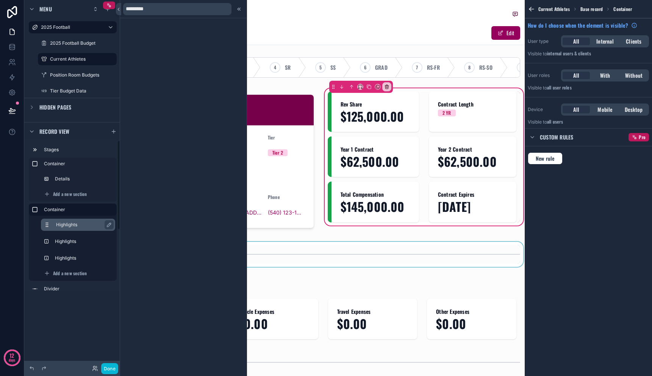
click at [86, 221] on div "Highlights" at bounding box center [84, 224] width 56 height 9
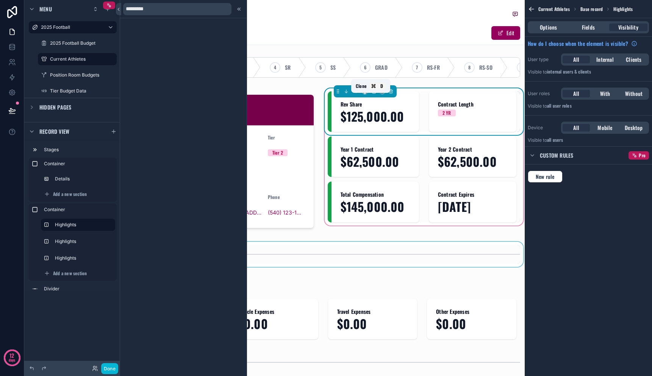
click at [371, 94] on icon "scrollable content" at bounding box center [373, 91] width 5 height 5
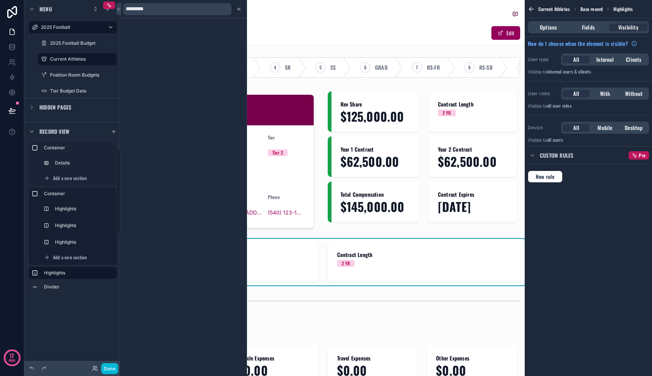
scroll to position [17, 0]
click at [37, 272] on icon "scrollable content" at bounding box center [35, 272] width 6 height 6
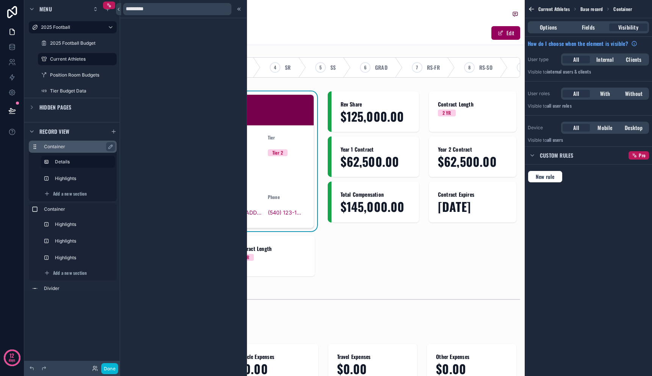
click at [84, 147] on label "Container" at bounding box center [77, 147] width 67 height 6
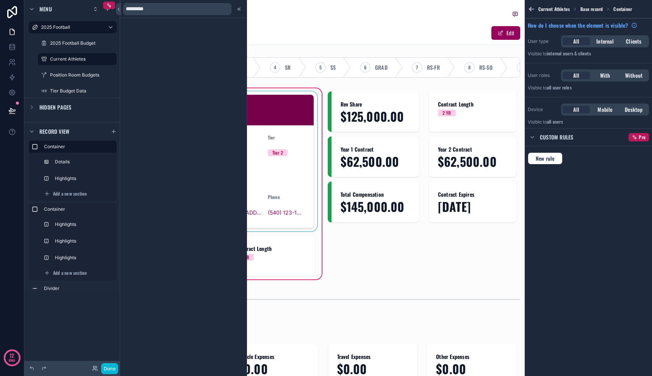
click at [298, 150] on div "scrollable content" at bounding box center [222, 161] width 193 height 140
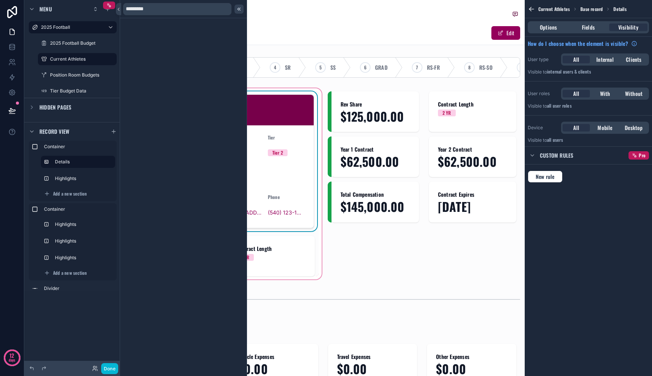
click at [241, 9] on icon at bounding box center [239, 9] width 6 height 6
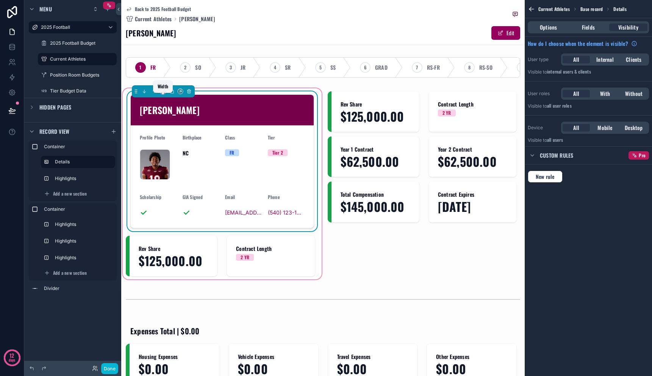
click at [161, 94] on icon "scrollable content" at bounding box center [161, 93] width 1 height 2
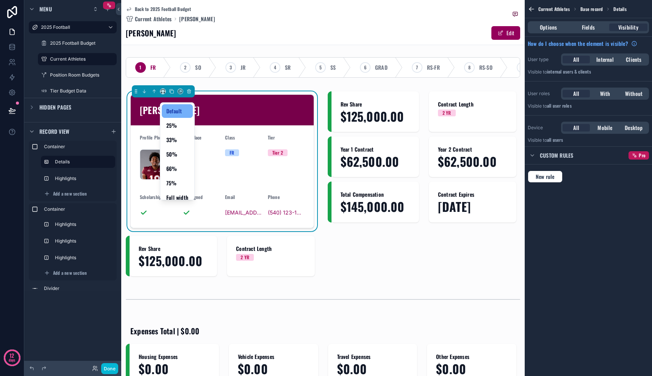
click at [175, 110] on span "Default" at bounding box center [174, 110] width 16 height 9
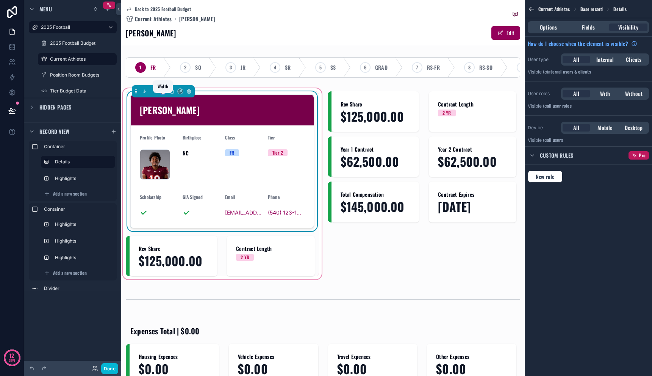
click at [165, 94] on icon "scrollable content" at bounding box center [162, 91] width 5 height 5
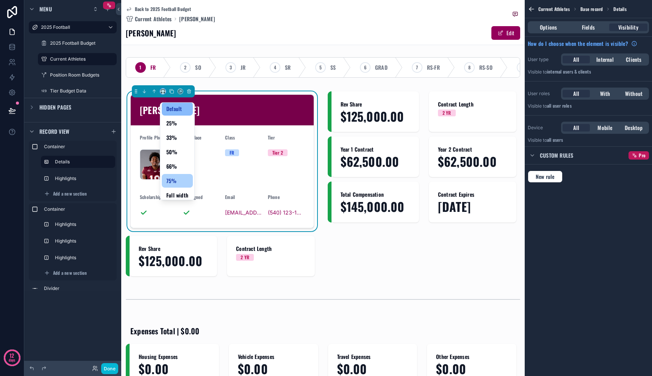
scroll to position [6, 0]
click at [179, 188] on span "Full width" at bounding box center [177, 191] width 22 height 9
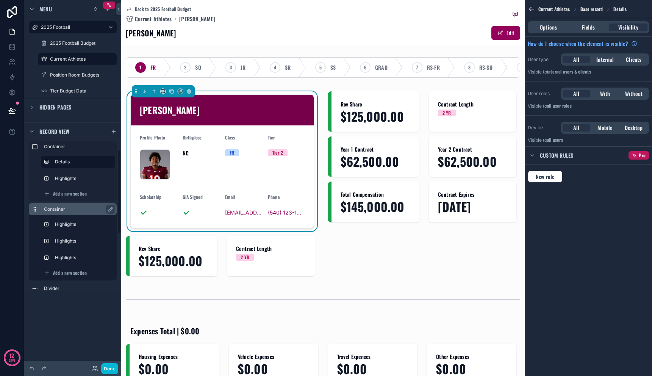
click at [70, 208] on label "Container" at bounding box center [77, 209] width 67 height 6
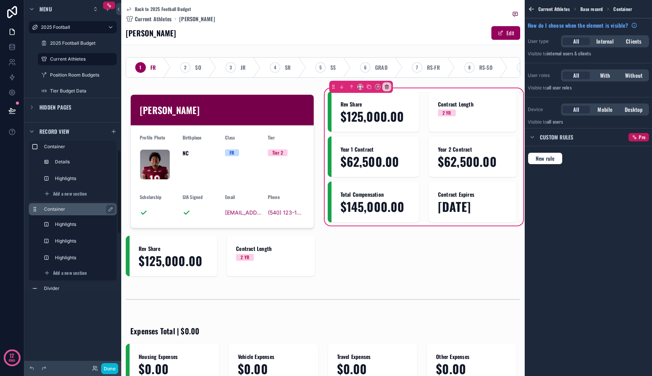
scroll to position [18, 0]
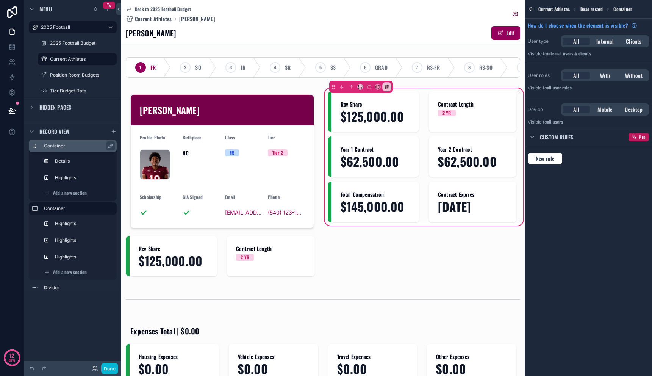
click at [54, 144] on label "Container" at bounding box center [77, 146] width 67 height 6
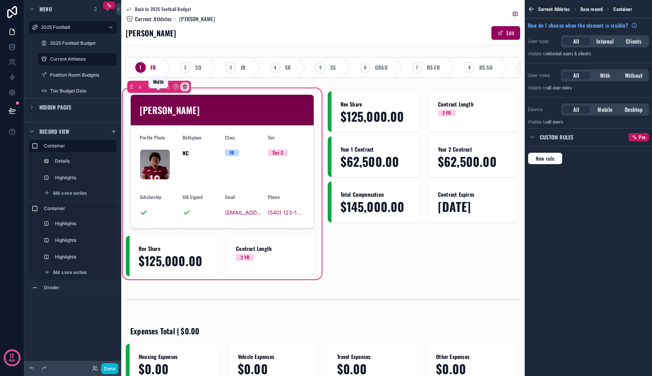
click at [159, 89] on icon "scrollable content" at bounding box center [158, 86] width 5 height 5
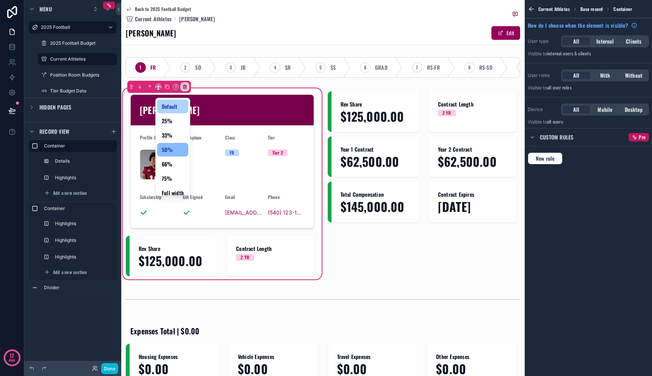
click at [174, 102] on div "Default" at bounding box center [172, 107] width 31 height 14
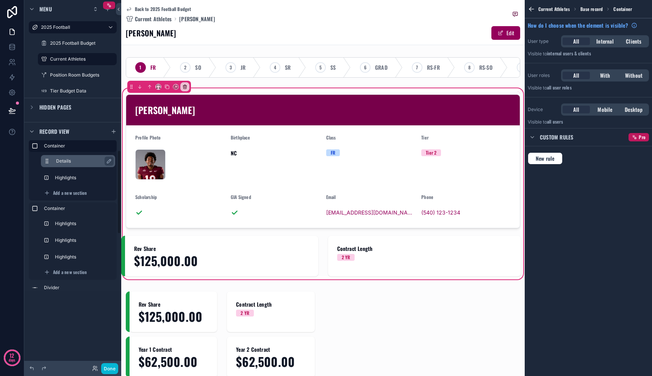
click at [77, 160] on label "Details" at bounding box center [82, 161] width 53 height 6
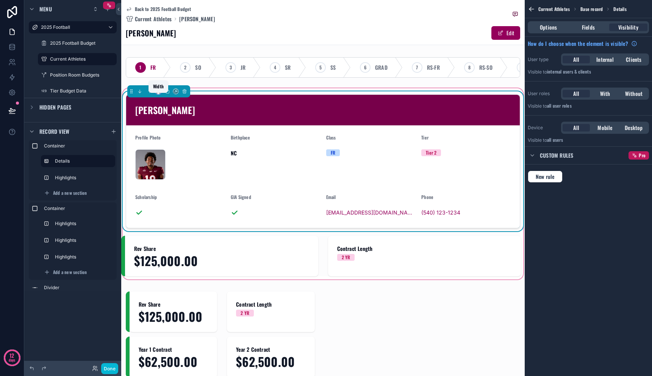
click at [157, 94] on icon "scrollable content" at bounding box center [158, 91] width 5 height 5
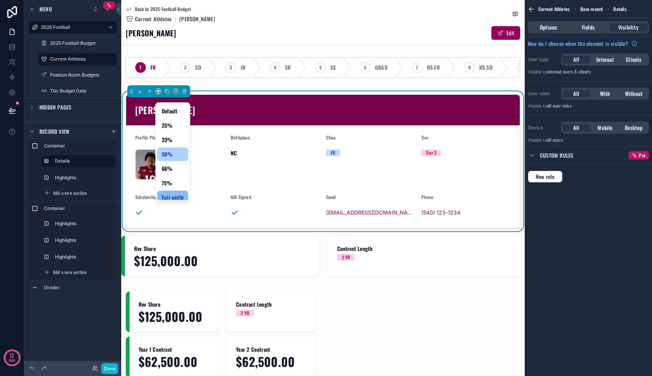
click at [164, 152] on span "50%" at bounding box center [167, 154] width 11 height 9
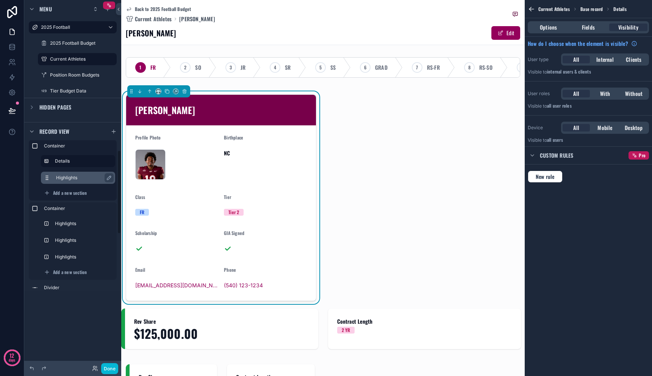
click at [66, 178] on label "Highlights" at bounding box center [82, 178] width 53 height 6
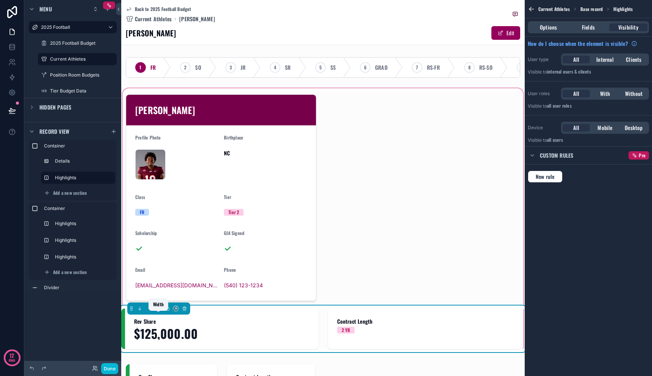
click at [158, 311] on icon "scrollable content" at bounding box center [158, 308] width 5 height 5
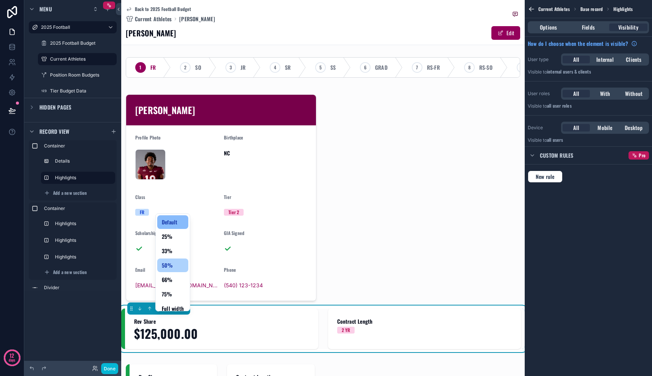
click at [175, 268] on div "50%" at bounding box center [173, 265] width 22 height 9
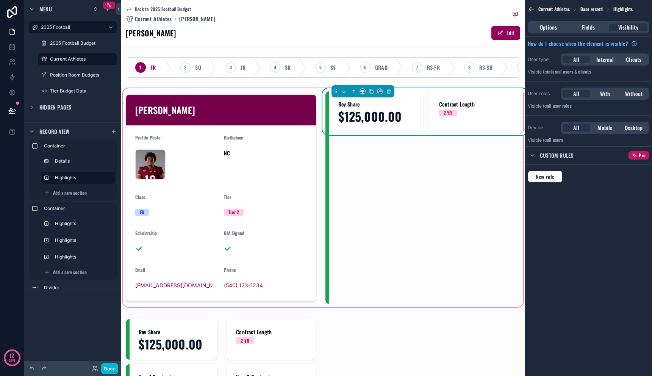
click at [360, 252] on div "Rev Share $125,000.00 Contract Length 2 YR" at bounding box center [425, 197] width 200 height 213
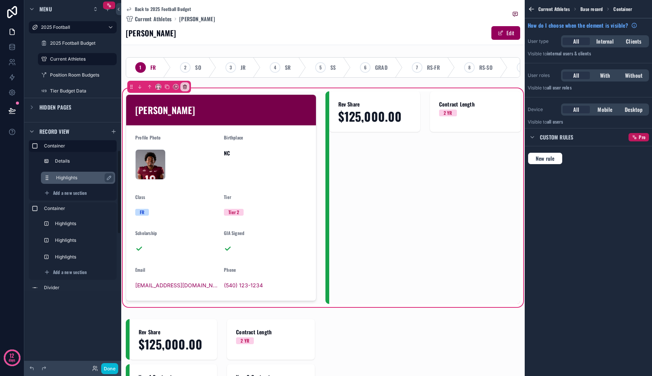
click at [75, 181] on div "Highlights" at bounding box center [84, 177] width 56 height 9
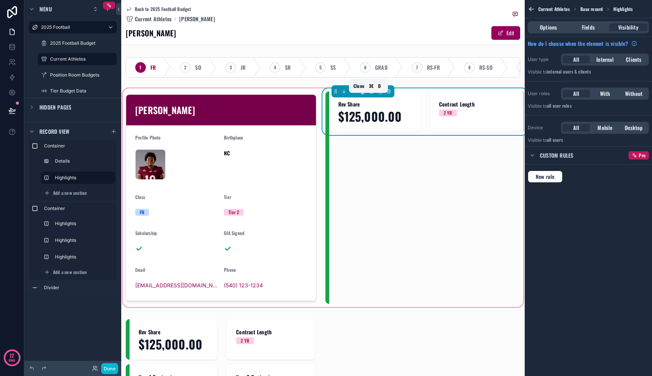
click at [370, 93] on icon "scrollable content" at bounding box center [371, 91] width 3 height 3
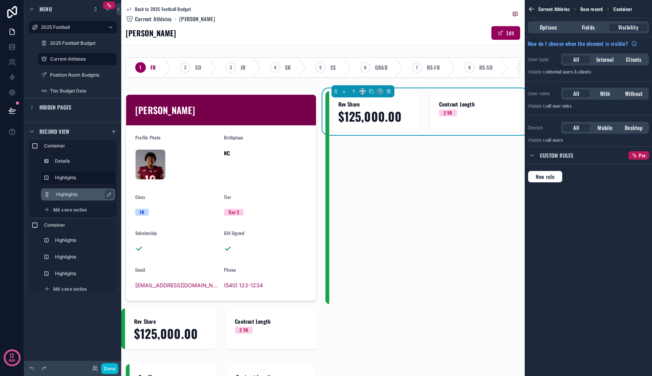
click at [61, 190] on div "Highlights" at bounding box center [84, 194] width 56 height 9
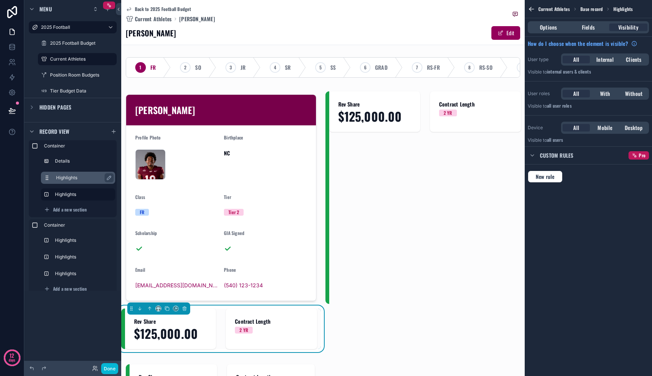
click at [62, 178] on label "Highlights" at bounding box center [82, 178] width 53 height 6
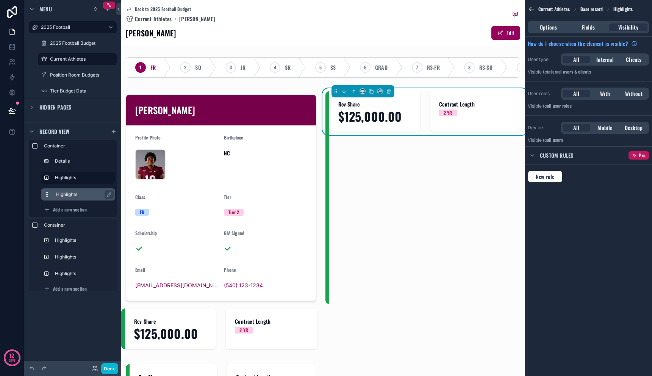
click at [63, 191] on label "Highlights" at bounding box center [82, 194] width 53 height 6
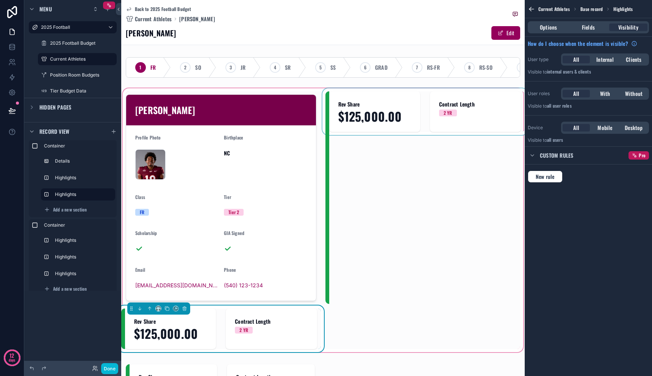
click at [355, 210] on div "scrollable content" at bounding box center [425, 197] width 200 height 213
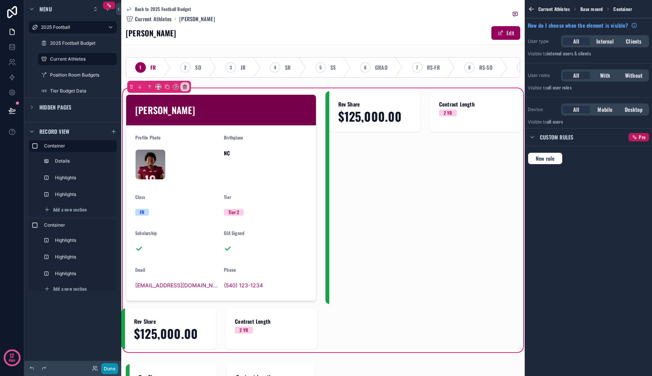
click at [110, 365] on button "Done" at bounding box center [109, 368] width 17 height 11
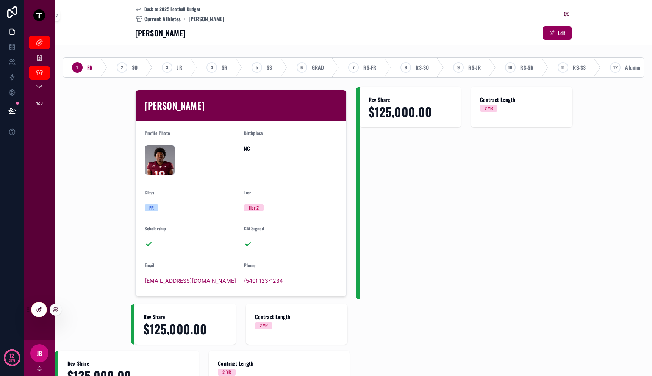
click at [40, 313] on div at bounding box center [38, 309] width 15 height 14
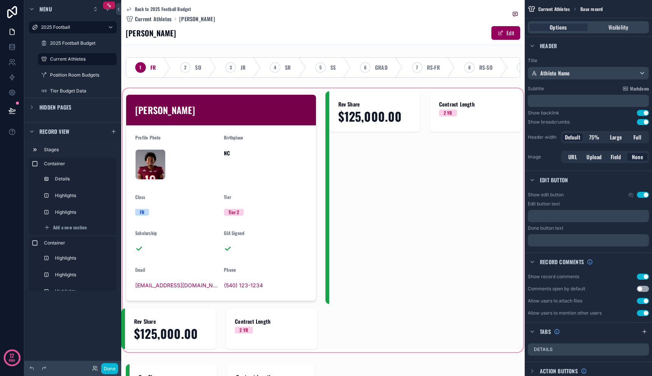
click at [361, 217] on div "scrollable content" at bounding box center [323, 220] width 404 height 267
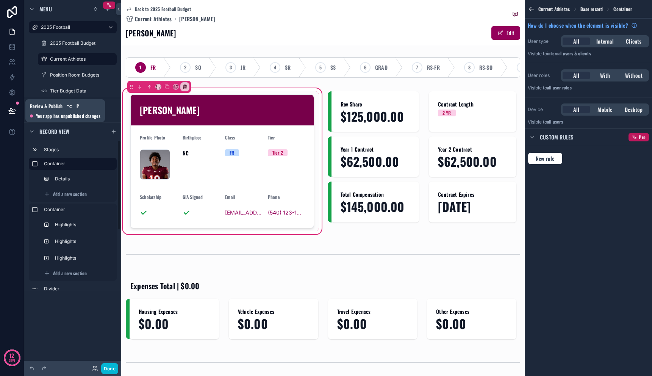
click at [10, 110] on icon at bounding box center [12, 110] width 6 height 4
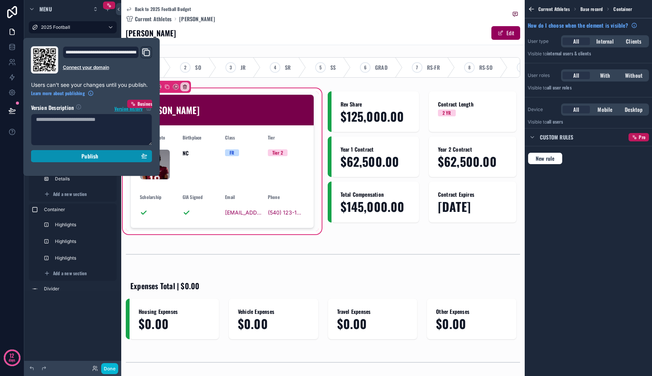
click at [61, 156] on div "Publish" at bounding box center [91, 156] width 111 height 7
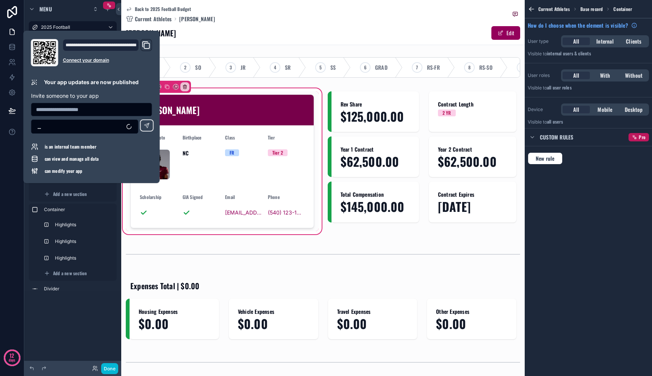
click at [306, 276] on div "1 FR 2 SO 3 JR 4 SR 5 SS 6 GRAD 7 RS-FR 8 RS-SO 9 RS-JR 10 RS-SR 11 RS-SS 12 Al…" at bounding box center [323, 314] width 404 height 521
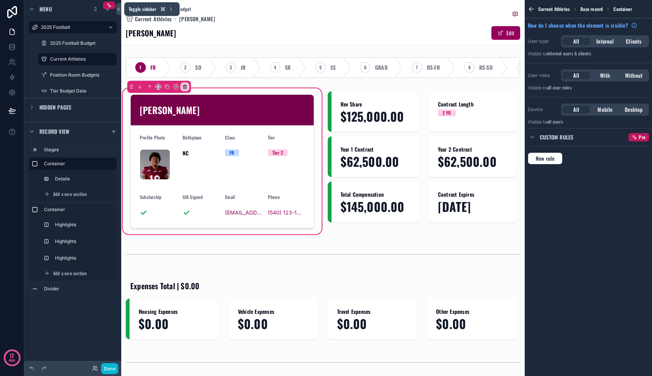
click at [117, 10] on icon at bounding box center [118, 9] width 5 height 6
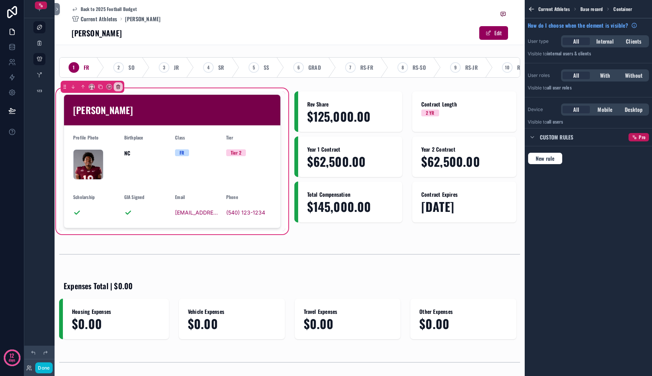
click at [219, 29] on div "A.J. Brand Edit" at bounding box center [290, 33] width 437 height 14
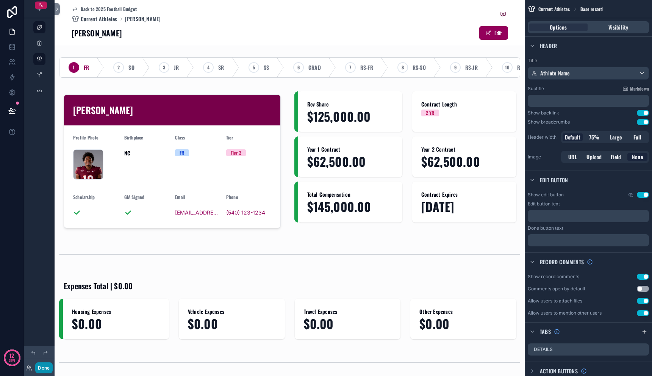
click at [41, 370] on button "Done" at bounding box center [43, 367] width 17 height 11
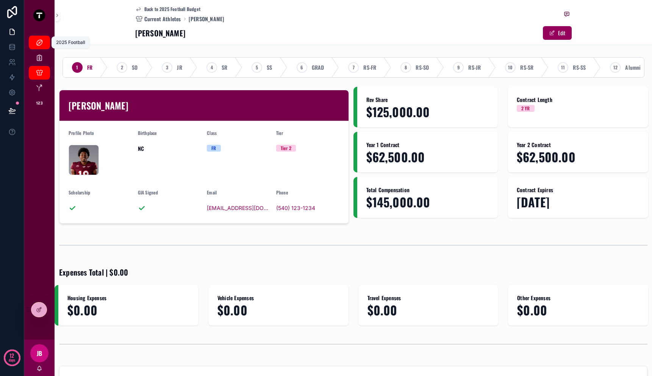
click at [41, 42] on icon "scrollable content" at bounding box center [40, 43] width 8 height 8
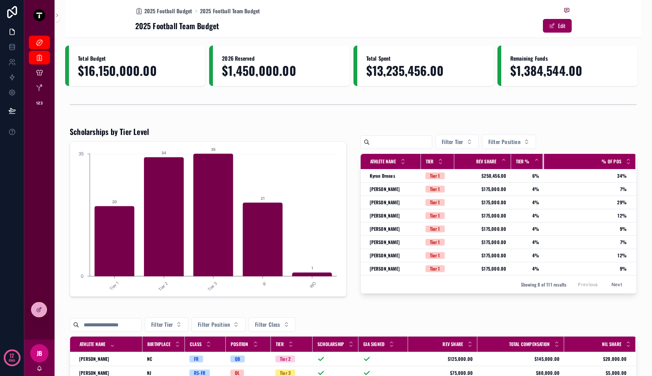
scroll to position [0, 1]
drag, startPoint x: 548, startPoint y: 164, endPoint x: 527, endPoint y: 164, distance: 20.8
click at [527, 164] on th "Tier %" at bounding box center [527, 162] width 33 height 16
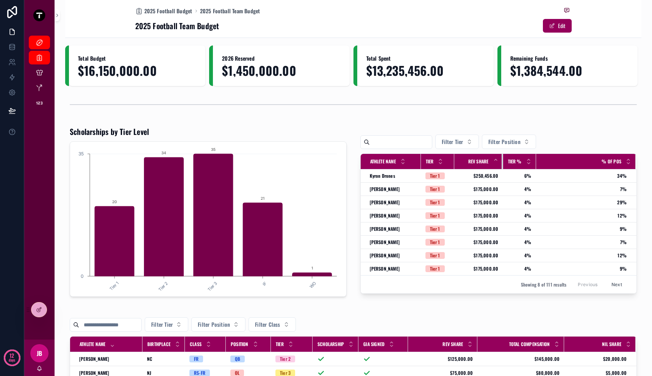
drag, startPoint x: 506, startPoint y: 161, endPoint x: 498, endPoint y: 163, distance: 8.1
click at [498, 163] on th "Rev Share" at bounding box center [478, 162] width 49 height 16
drag, startPoint x: 533, startPoint y: 160, endPoint x: 529, endPoint y: 161, distance: 3.8
click at [541, 160] on tr "Athlete Name Tier Rev Share Tier % % of Pos" at bounding box center [499, 162] width 276 height 16
drag, startPoint x: 533, startPoint y: 161, endPoint x: 544, endPoint y: 163, distance: 11.5
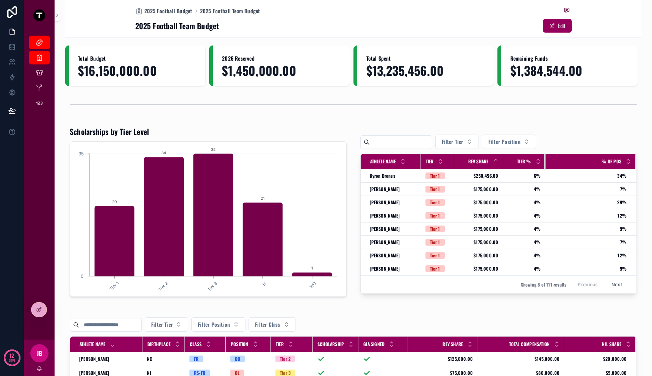
click at [544, 163] on tr "Athlete Name Tier Rev Share Tier % % of Pos" at bounding box center [499, 162] width 276 height 16
drag, startPoint x: 499, startPoint y: 165, endPoint x: 495, endPoint y: 165, distance: 3.8
click at [498, 165] on div "scrollable content" at bounding box center [499, 161] width 3 height 15
click at [572, 304] on div "Total Budget $16,150,000.00 2026 Reserved $1,450,000.00 Total Spent $13,235,456…" at bounding box center [353, 333] width 576 height 576
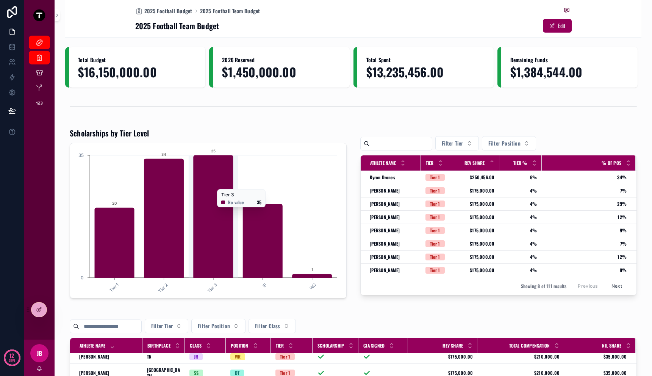
click at [208, 186] on icon "chart" at bounding box center [213, 216] width 39 height 122
click at [387, 180] on span "Kyron Drones" at bounding box center [382, 177] width 25 height 6
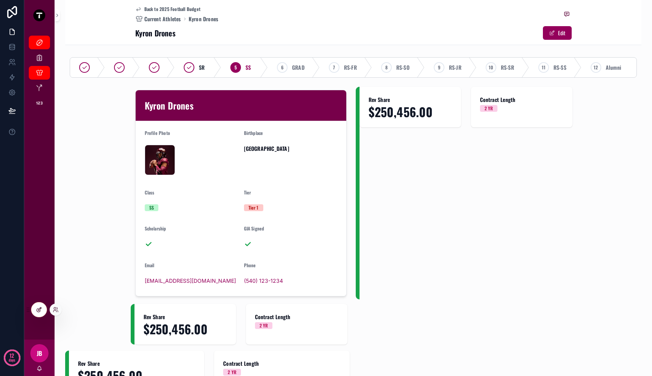
click at [35, 311] on div at bounding box center [38, 309] width 15 height 14
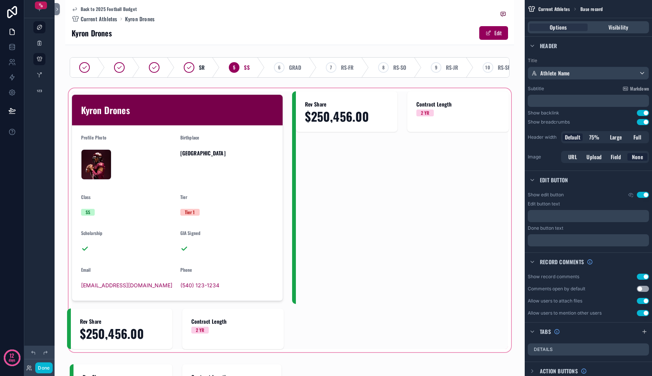
click at [365, 189] on div "scrollable content" at bounding box center [289, 220] width 449 height 267
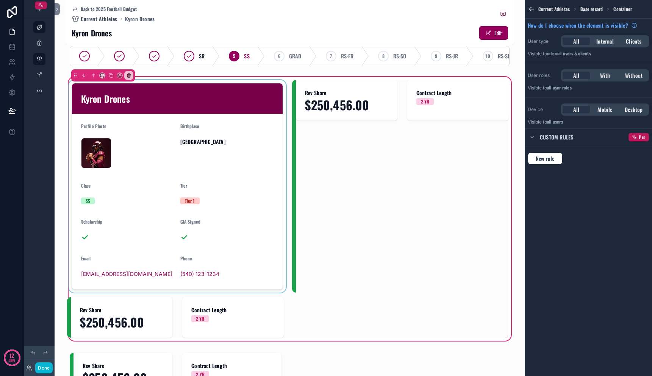
scroll to position [12, 0]
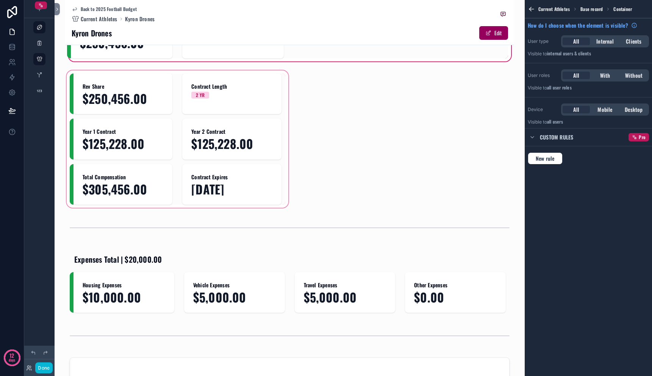
click at [191, 169] on div "scrollable content" at bounding box center [177, 139] width 225 height 140
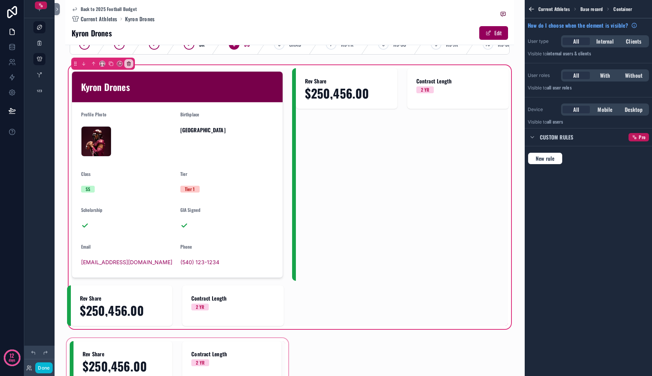
scroll to position [21, 0]
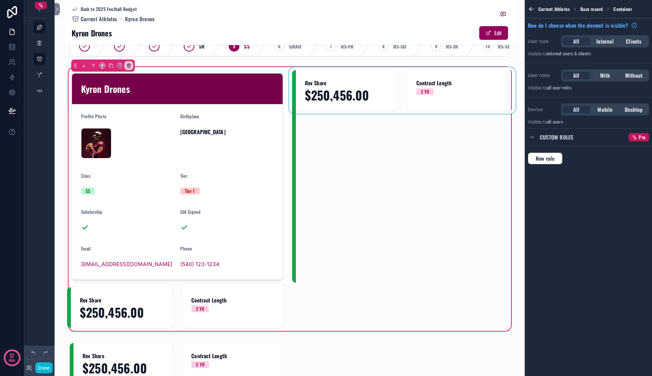
click at [329, 175] on div "scrollable content" at bounding box center [402, 176] width 221 height 213
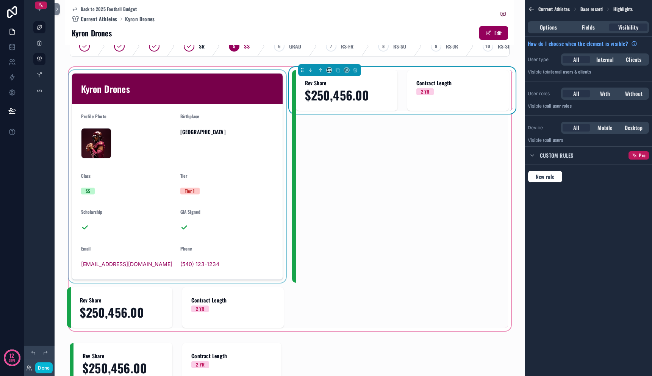
click at [244, 168] on div "scrollable content" at bounding box center [177, 176] width 221 height 213
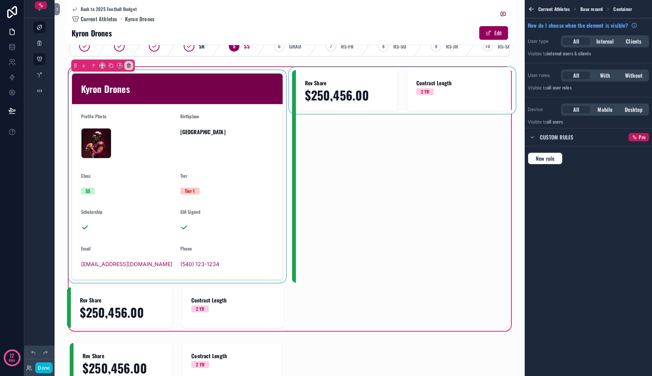
click at [166, 89] on div "scrollable content" at bounding box center [177, 176] width 221 height 213
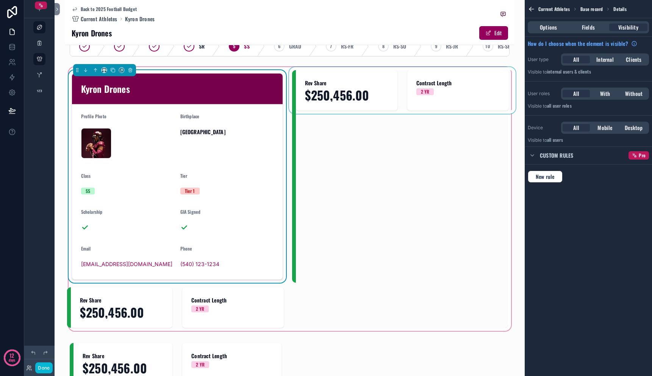
click at [166, 79] on div "Kyron Drones" at bounding box center [177, 89] width 211 height 31
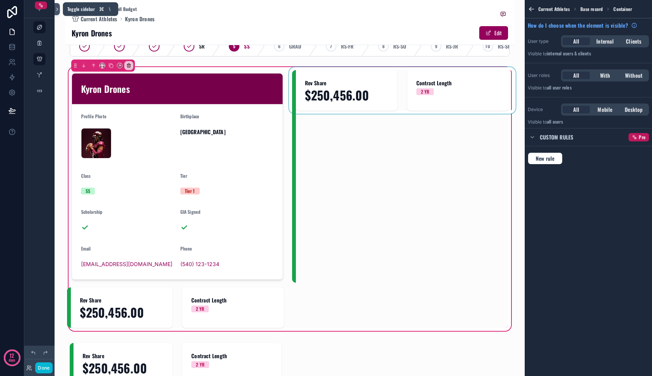
click at [59, 11] on icon at bounding box center [57, 9] width 5 height 6
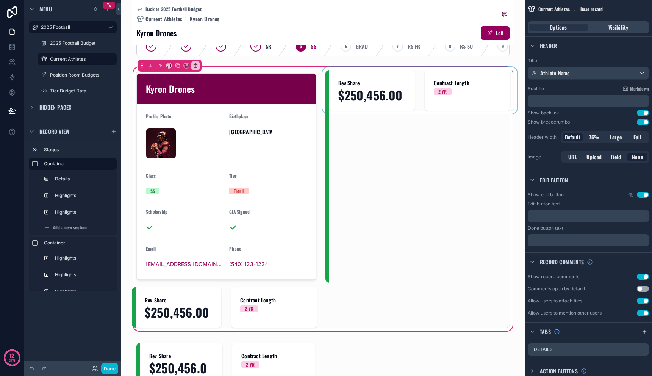
click at [375, 148] on div "scrollable content" at bounding box center [419, 176] width 189 height 213
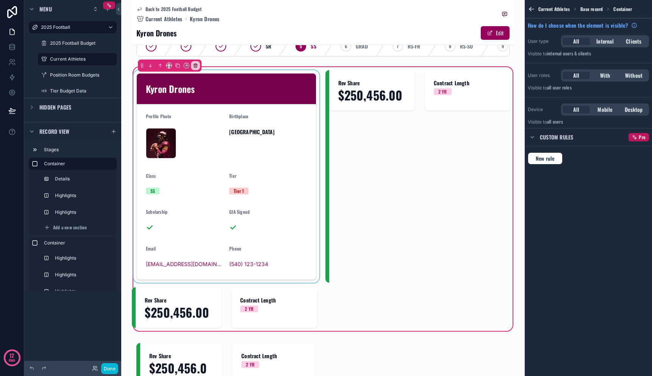
click at [262, 129] on div "scrollable content" at bounding box center [226, 176] width 189 height 213
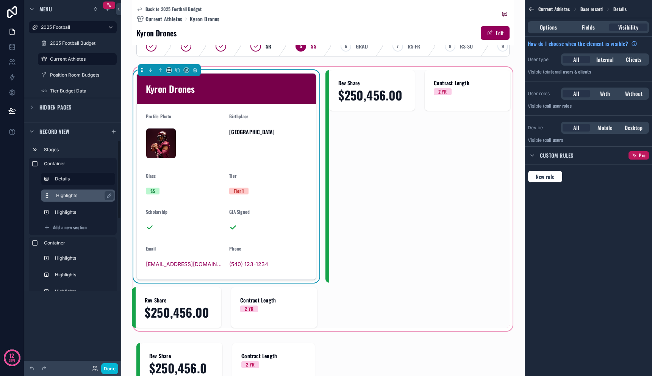
click at [95, 194] on label "Highlights" at bounding box center [82, 195] width 53 height 6
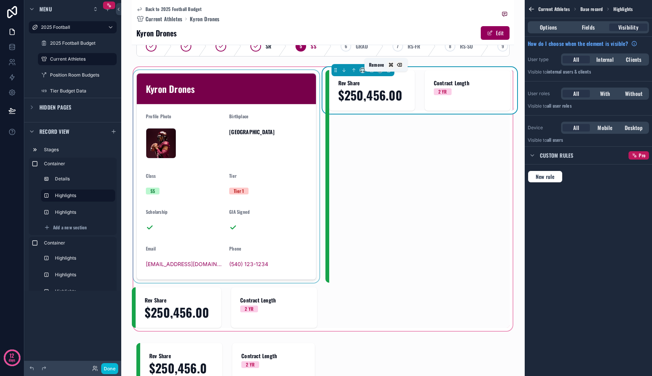
click at [386, 73] on icon "scrollable content" at bounding box center [388, 69] width 5 height 5
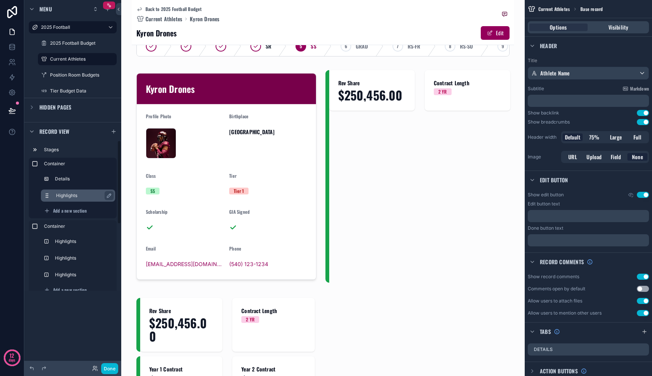
click at [97, 195] on label "Highlights" at bounding box center [82, 195] width 53 height 6
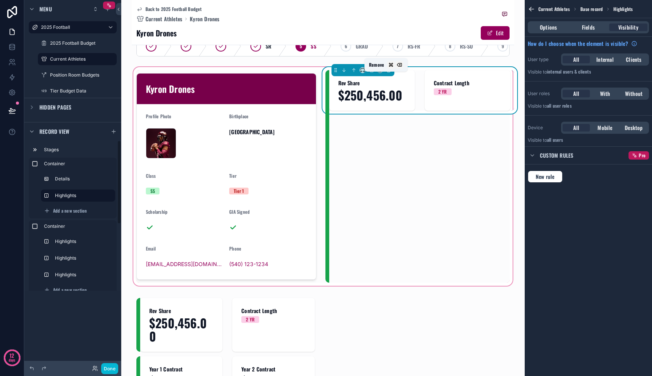
click at [387, 72] on icon "scrollable content" at bounding box center [388, 70] width 3 height 3
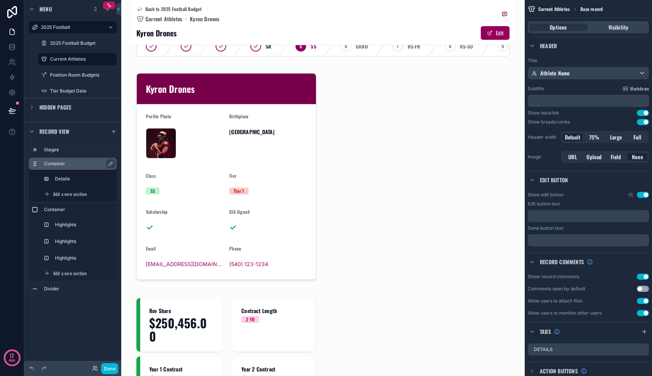
click at [78, 164] on label "Container" at bounding box center [77, 164] width 67 height 6
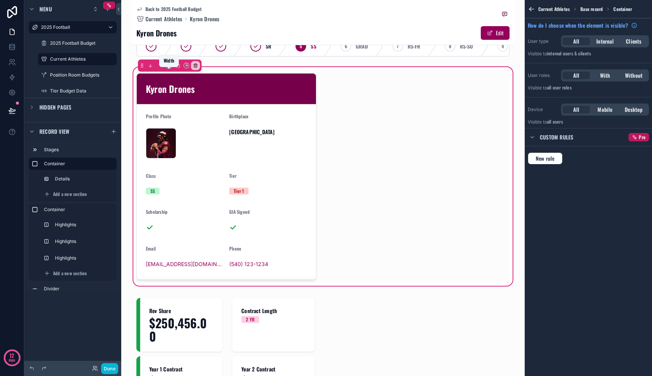
click at [169, 68] on icon "scrollable content" at bounding box center [168, 65] width 5 height 5
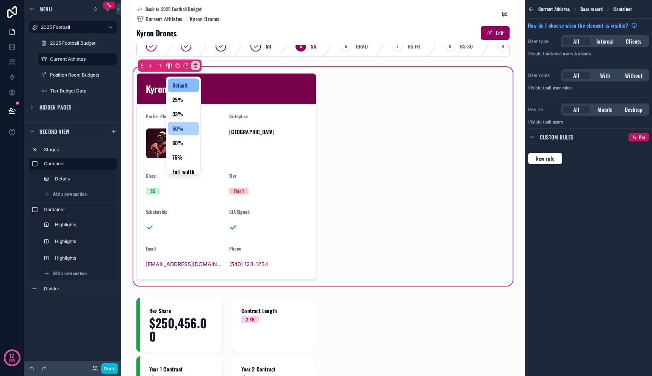
click at [185, 130] on div "50%" at bounding box center [183, 128] width 22 height 9
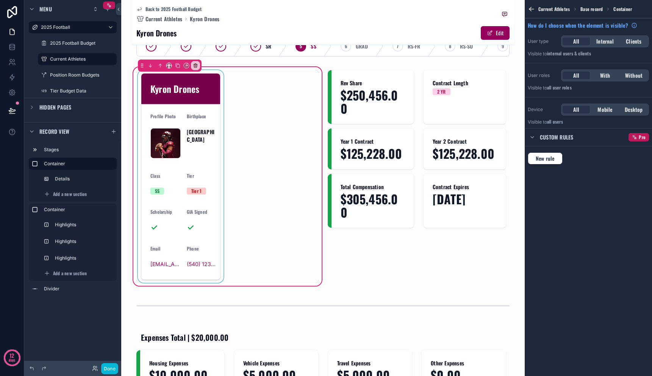
click at [169, 107] on div "scrollable content" at bounding box center [180, 176] width 89 height 213
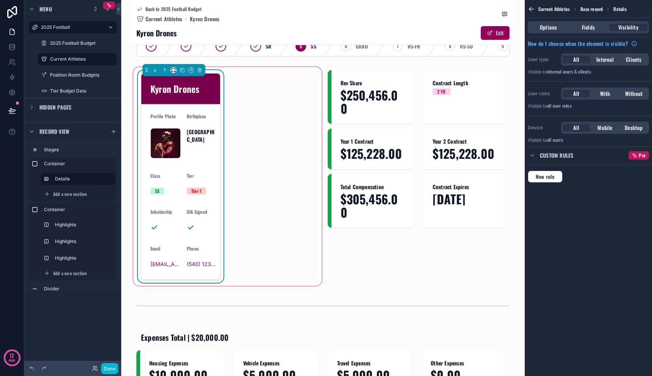
click at [173, 73] on icon "scrollable content" at bounding box center [173, 69] width 5 height 5
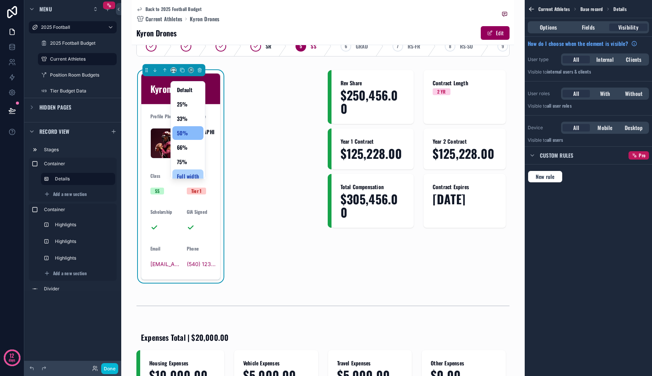
click at [194, 175] on span "Full width" at bounding box center [188, 176] width 22 height 9
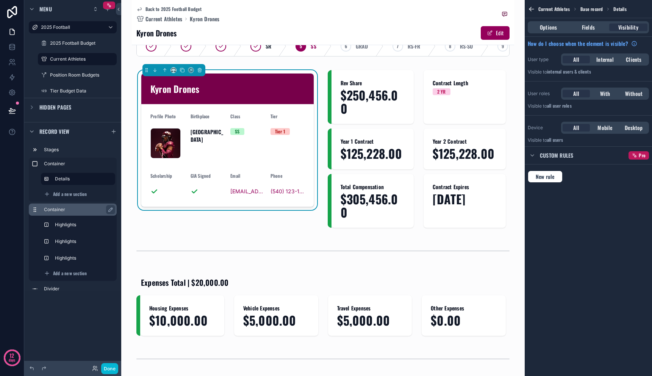
click at [68, 213] on div "Container" at bounding box center [79, 209] width 70 height 9
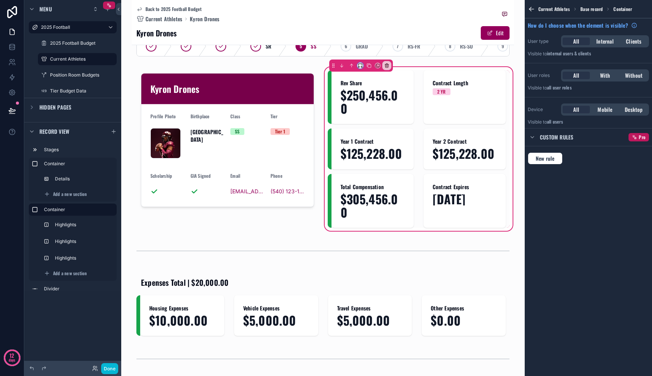
click at [358, 68] on icon "scrollable content" at bounding box center [360, 65] width 5 height 5
click at [371, 125] on span "50%" at bounding box center [366, 128] width 11 height 9
click at [113, 366] on button "Done" at bounding box center [109, 368] width 17 height 11
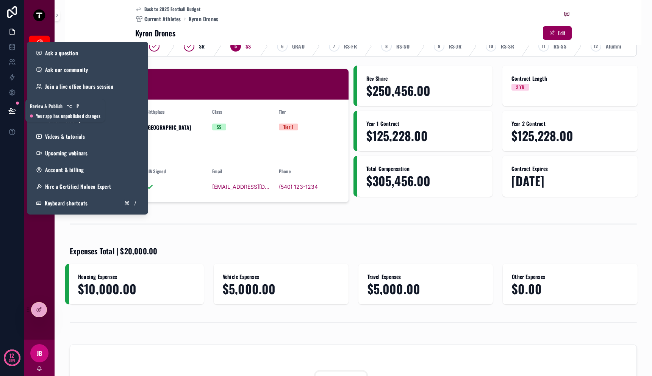
click at [11, 110] on icon at bounding box center [12, 110] width 6 height 4
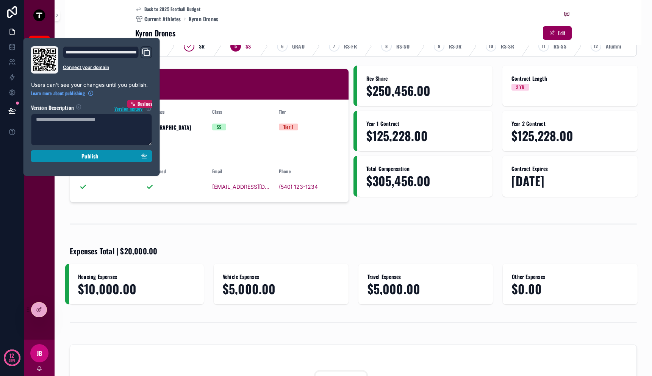
click at [64, 156] on div "Publish" at bounding box center [91, 156] width 111 height 7
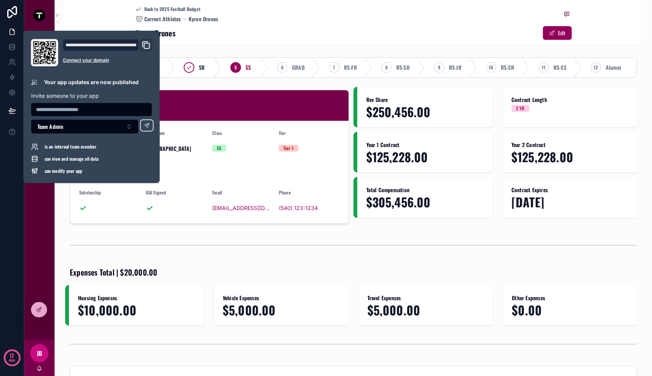
click at [363, 234] on div "SR 5 SS 6 GRAD 7 RS-FR 8 RS-SO 9 RS-JR 10 RS-SR 11 RS-SS 12 Alumni Kyron Drones…" at bounding box center [353, 305] width 576 height 503
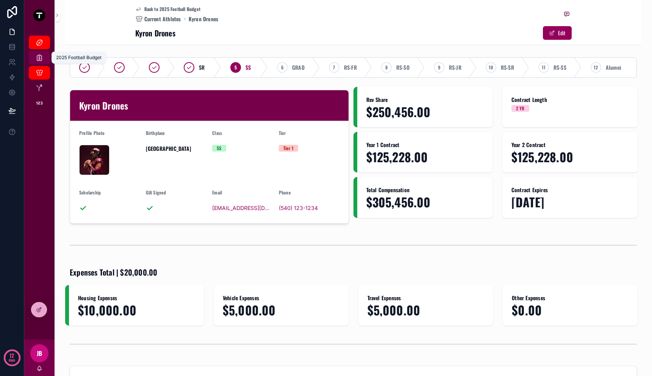
click at [39, 59] on icon "scrollable content" at bounding box center [40, 58] width 8 height 8
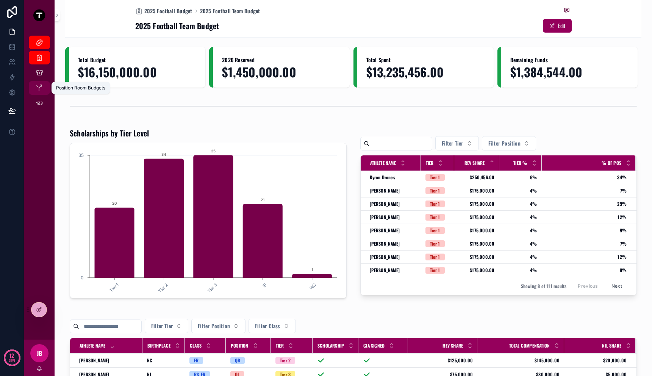
click at [38, 90] on icon "scrollable content" at bounding box center [40, 88] width 8 height 8
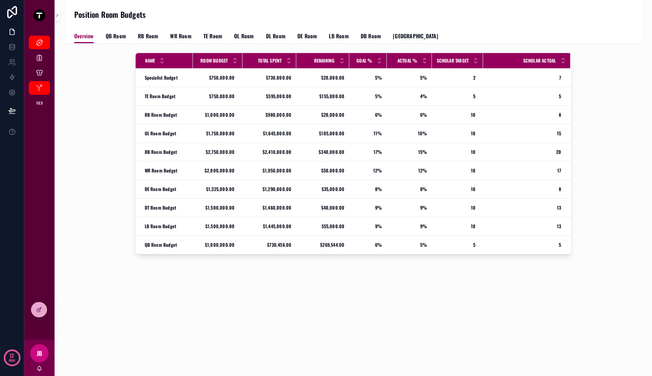
click at [43, 298] on div "2025 Football 2025 Football Budget Current Athletes Position Room Budgets Tier …" at bounding box center [39, 184] width 30 height 309
click at [42, 307] on div at bounding box center [38, 309] width 15 height 14
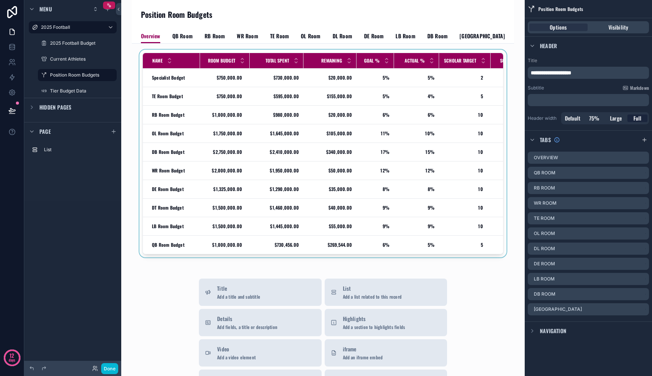
click at [155, 55] on div "Name" at bounding box center [171, 60] width 56 height 14
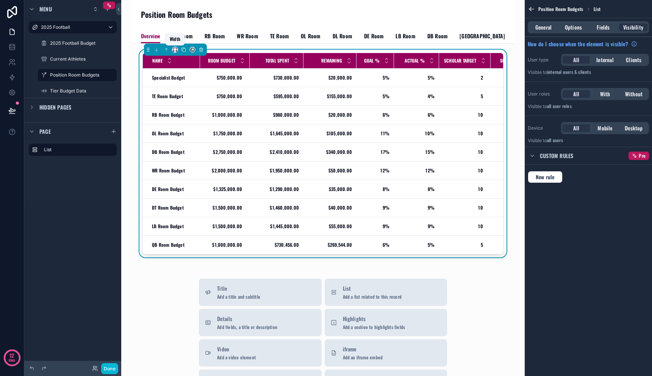
click at [175, 51] on icon "scrollable content" at bounding box center [174, 49] width 5 height 5
click at [191, 141] on div "Large" at bounding box center [189, 143] width 22 height 9
click at [106, 371] on button "Done" at bounding box center [109, 368] width 17 height 11
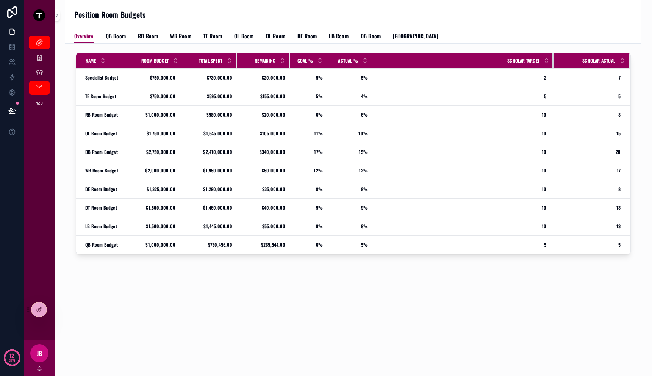
drag, startPoint x: 424, startPoint y: 62, endPoint x: 562, endPoint y: 60, distance: 138.3
click at [562, 60] on tr "Name Room Budget Total Spent Remaining Goal % Actual % Scholar Target Scholar A…" at bounding box center [353, 61] width 554 height 16
drag, startPoint x: 371, startPoint y: 65, endPoint x: 375, endPoint y: 67, distance: 3.9
click at [375, 67] on div "scrollable content" at bounding box center [374, 60] width 3 height 15
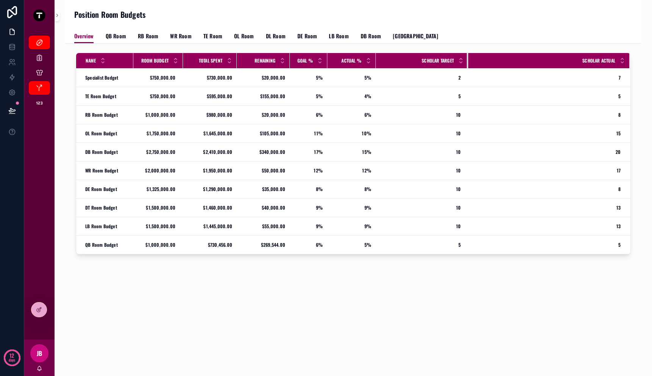
drag, startPoint x: 556, startPoint y: 65, endPoint x: 467, endPoint y: 66, distance: 89.1
click at [467, 66] on div "scrollable content" at bounding box center [468, 60] width 3 height 15
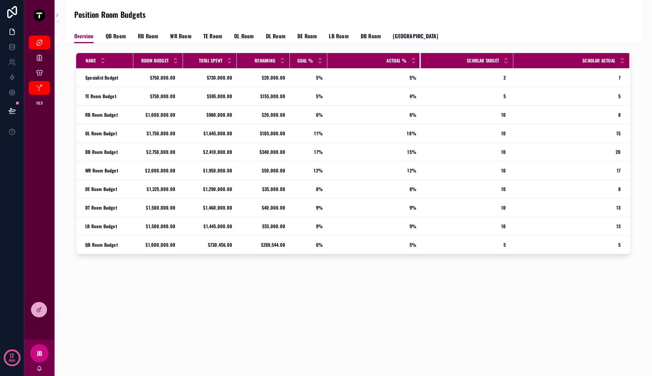
drag, startPoint x: 375, startPoint y: 65, endPoint x: 419, endPoint y: 67, distance: 44.4
click at [419, 67] on div "scrollable content" at bounding box center [420, 60] width 3 height 15
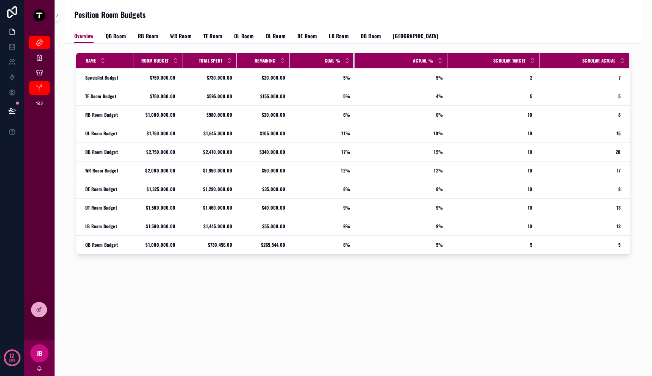
drag, startPoint x: 327, startPoint y: 63, endPoint x: 354, endPoint y: 63, distance: 27.3
click at [354, 63] on div "scrollable content" at bounding box center [354, 60] width 3 height 15
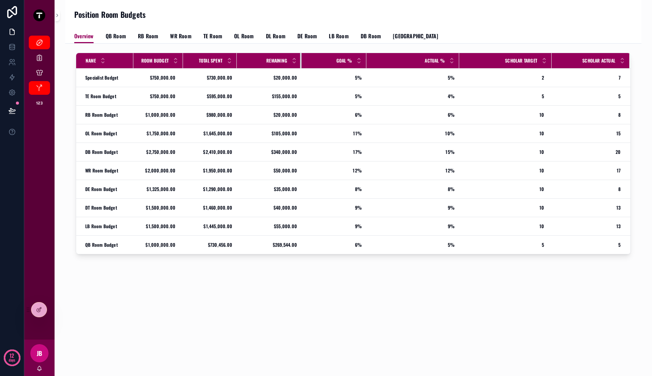
drag, startPoint x: 289, startPoint y: 62, endPoint x: 301, endPoint y: 62, distance: 11.8
click at [301, 62] on div "scrollable content" at bounding box center [301, 60] width 3 height 15
click at [238, 62] on th "Remaining" at bounding box center [269, 61] width 65 height 16
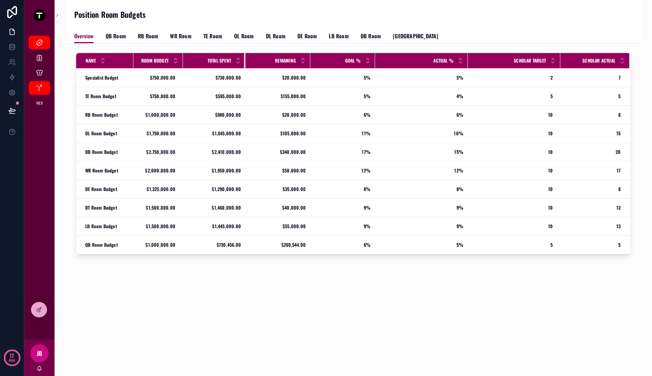
drag, startPoint x: 236, startPoint y: 63, endPoint x: 245, endPoint y: 63, distance: 8.7
click at [245, 63] on div "scrollable content" at bounding box center [245, 60] width 3 height 15
drag, startPoint x: 560, startPoint y: 60, endPoint x: 554, endPoint y: 62, distance: 5.6
click at [554, 62] on div "scrollable content" at bounding box center [555, 60] width 3 height 15
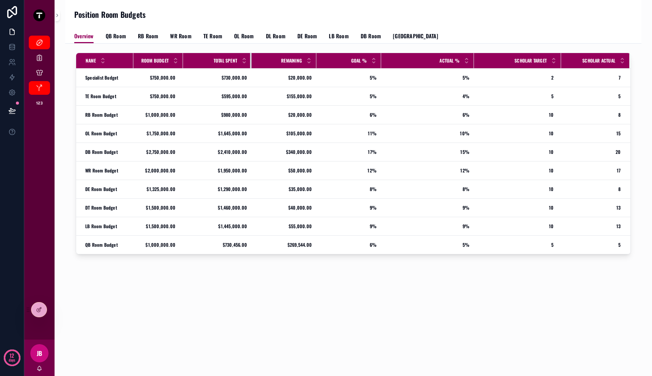
drag, startPoint x: 244, startPoint y: 60, endPoint x: 250, endPoint y: 60, distance: 6.1
click at [250, 60] on div "scrollable content" at bounding box center [251, 60] width 3 height 15
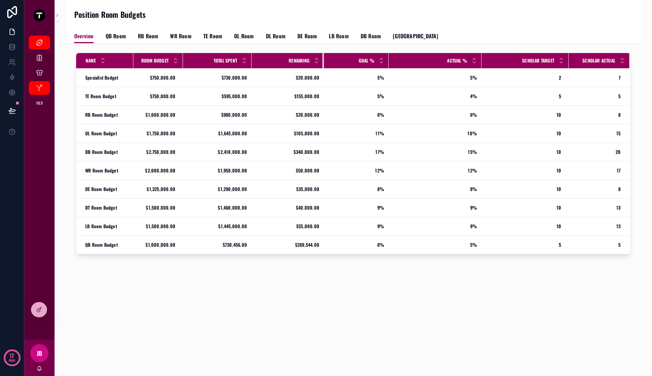
drag, startPoint x: 316, startPoint y: 63, endPoint x: 323, endPoint y: 63, distance: 7.6
click at [323, 63] on div "scrollable content" at bounding box center [323, 60] width 3 height 15
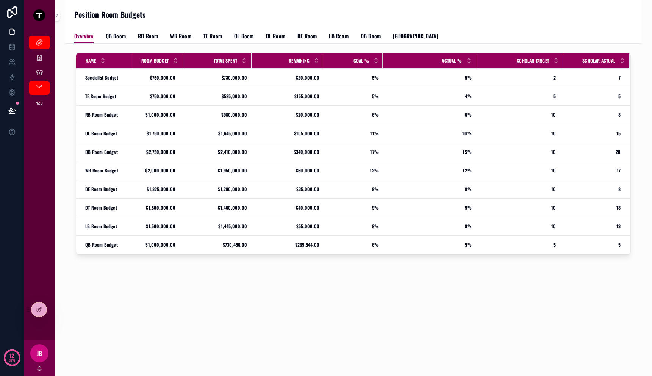
drag, startPoint x: 388, startPoint y: 64, endPoint x: 383, endPoint y: 63, distance: 5.3
click at [383, 63] on div "scrollable content" at bounding box center [383, 60] width 3 height 15
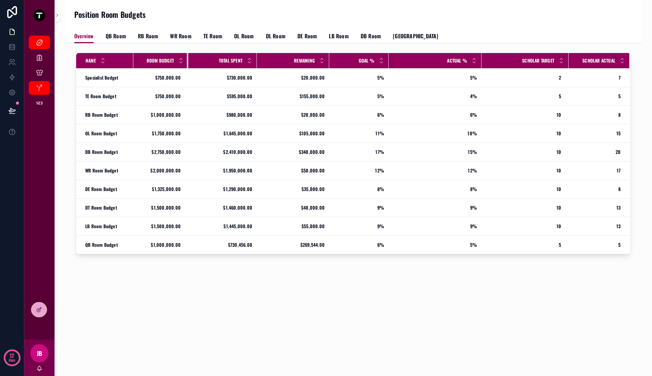
drag, startPoint x: 182, startPoint y: 60, endPoint x: 187, endPoint y: 60, distance: 5.3
click at [187, 60] on div "scrollable content" at bounding box center [188, 60] width 3 height 15
click at [133, 64] on div "scrollable content" at bounding box center [134, 60] width 3 height 15
click at [118, 39] on span "QB Room" at bounding box center [116, 36] width 20 height 8
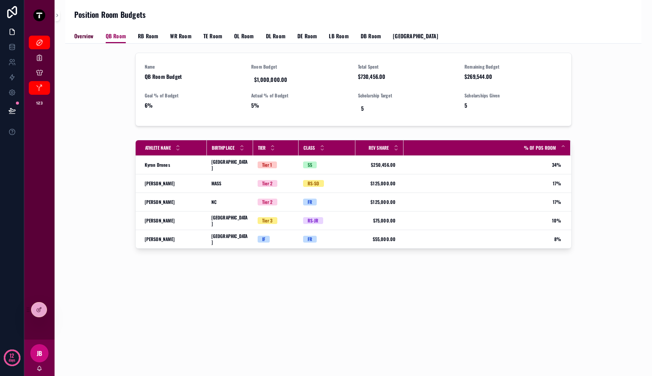
click at [88, 36] on span "Overview" at bounding box center [83, 36] width 19 height 8
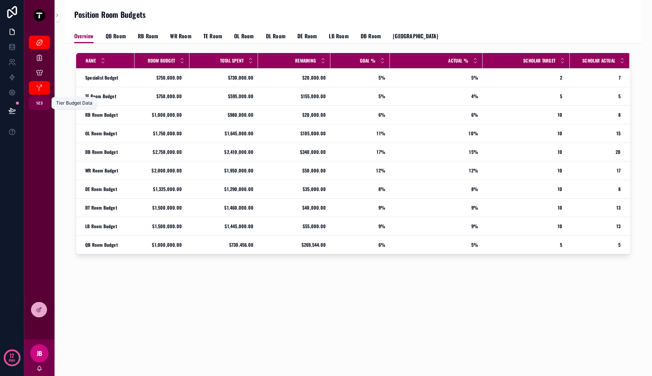
click at [42, 105] on icon "scrollable content" at bounding box center [40, 103] width 8 height 8
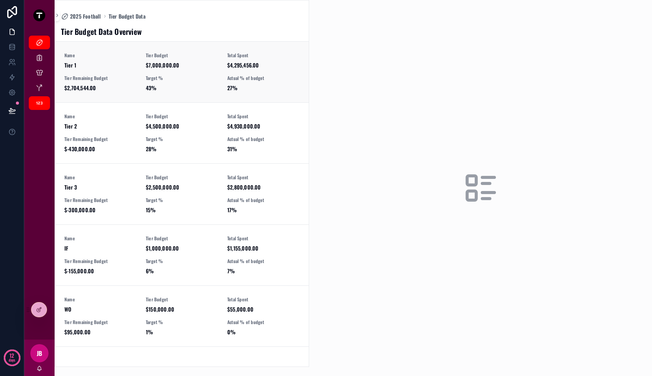
click at [191, 95] on link "Name Tier 1 Tier Budget $7,000,000.00 Total Spent $4,295,456.00 Tier Remaining …" at bounding box center [181, 72] width 253 height 61
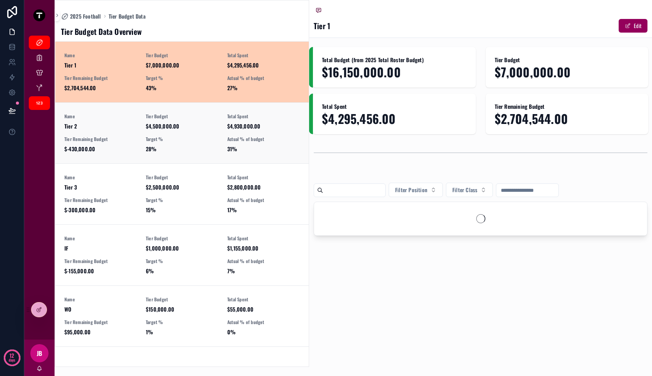
click at [192, 124] on span "$4,500,000.00" at bounding box center [182, 126] width 72 height 8
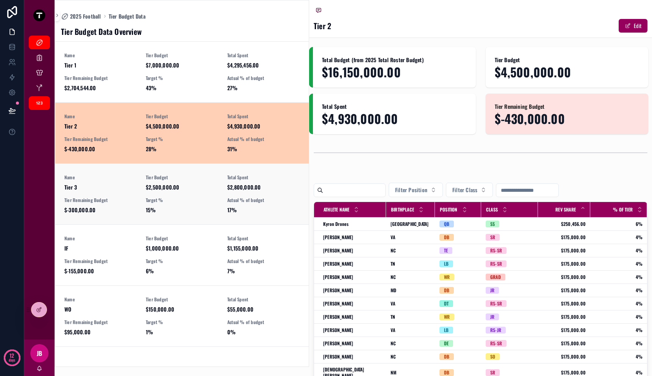
click at [192, 165] on link "Name Tier 3 Tier Budget $2,500,000.00 Total Spent $2,800,000.00 Tier Remaining …" at bounding box center [181, 193] width 253 height 61
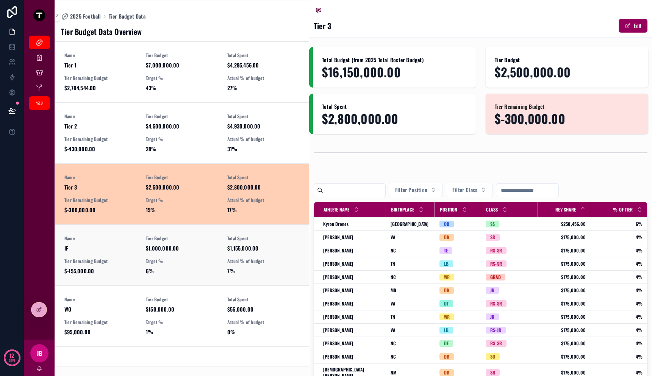
click at [192, 239] on span "Tier Budget" at bounding box center [182, 238] width 72 height 6
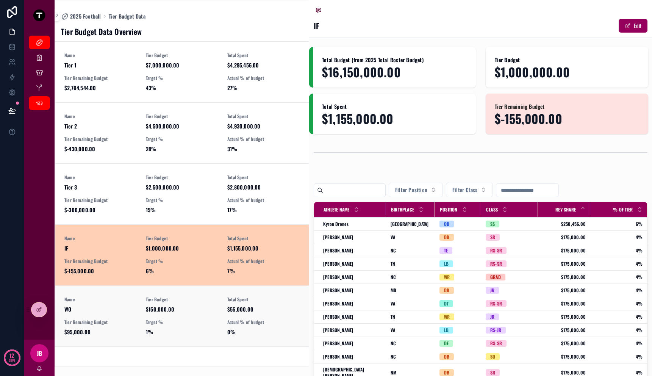
click at [191, 293] on link "Name WO Tier Budget $150,000.00 Total Spent $55,000.00 Tier Remaining Budget $9…" at bounding box center [181, 315] width 253 height 61
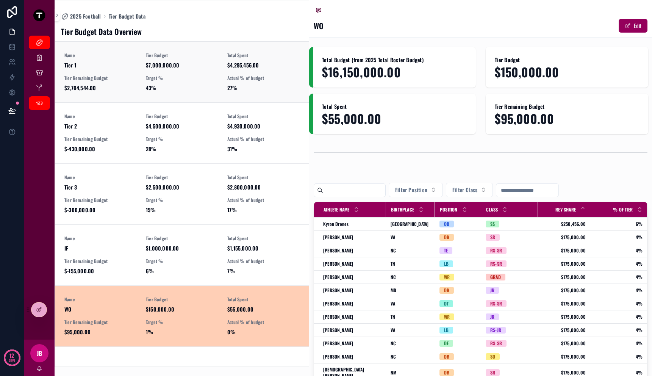
click at [244, 88] on span "27%" at bounding box center [263, 88] width 72 height 8
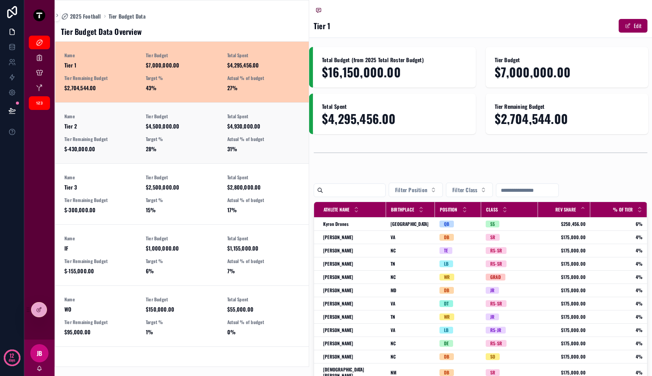
click at [244, 149] on span "31%" at bounding box center [263, 149] width 72 height 8
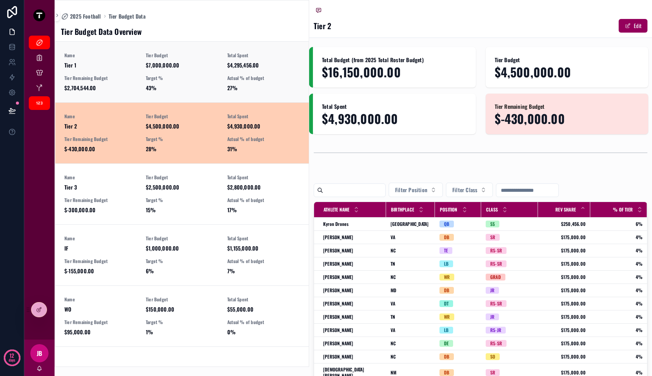
click at [254, 81] on div "Actual % of budget 27%" at bounding box center [263, 83] width 72 height 17
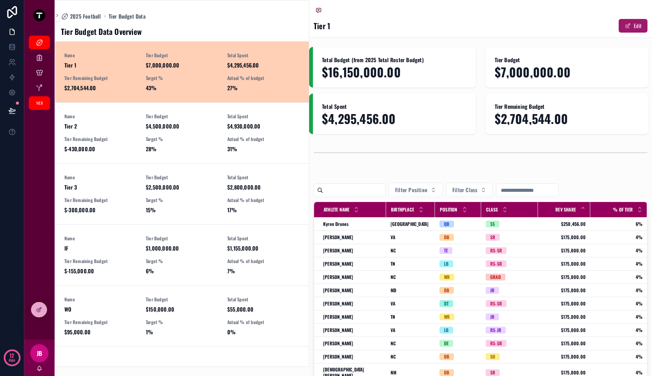
click at [625, 25] on span "scrollable content" at bounding box center [628, 26] width 6 height 6
click at [531, 73] on span "$7,000,000.00" at bounding box center [567, 71] width 145 height 13
click at [491, 66] on div "Tier Budget $7,000,000.00" at bounding box center [567, 67] width 163 height 41
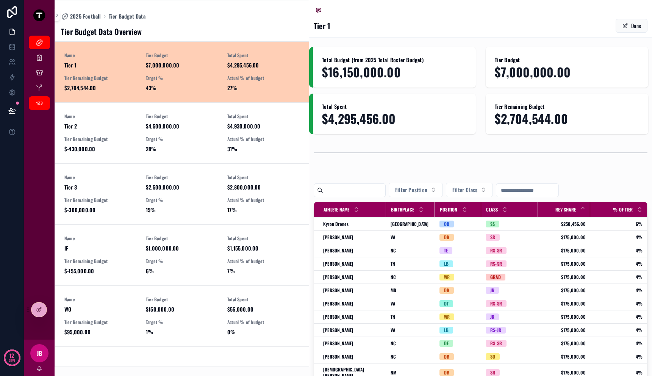
click at [388, 76] on span "$16,150,000.00" at bounding box center [394, 71] width 145 height 13
click at [388, 75] on span "$16,150,000.00" at bounding box center [394, 71] width 145 height 13
drag, startPoint x: 467, startPoint y: 161, endPoint x: 468, endPoint y: 155, distance: 6.2
click at [468, 155] on div "scrollable content" at bounding box center [481, 152] width 334 height 19
click at [622, 25] on span "scrollable content" at bounding box center [625, 26] width 6 height 6
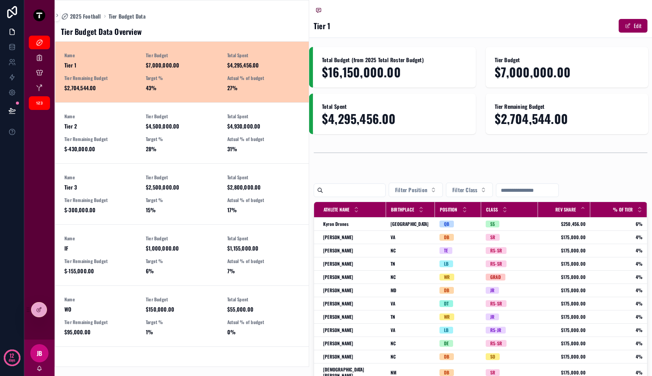
click at [197, 63] on span "$7,000,000.00" at bounding box center [182, 65] width 72 height 8
click at [250, 17] on div "2025 Football Tier Budget Data" at bounding box center [182, 17] width 242 height 8
click at [35, 101] on div "Tier Budget Data" at bounding box center [39, 103] width 12 height 12
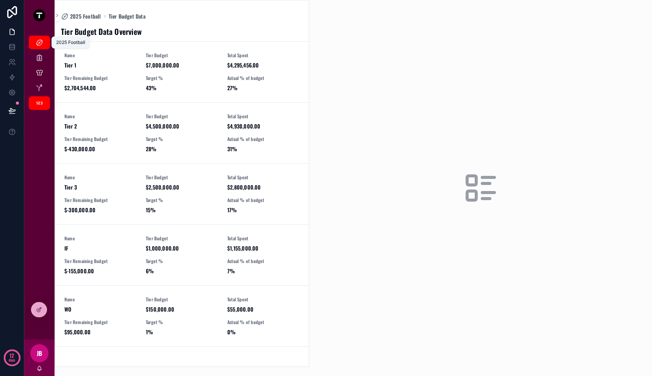
click at [42, 44] on icon "scrollable content" at bounding box center [40, 43] width 8 height 8
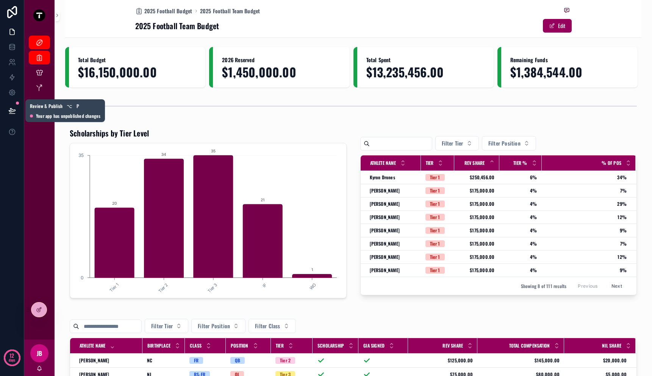
click at [12, 114] on button at bounding box center [12, 110] width 17 height 21
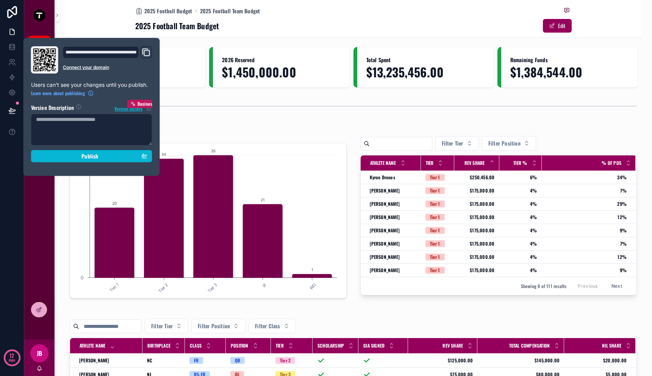
click at [81, 162] on div "**********" at bounding box center [91, 106] width 127 height 121
click at [81, 156] on div "Publish" at bounding box center [91, 156] width 111 height 7
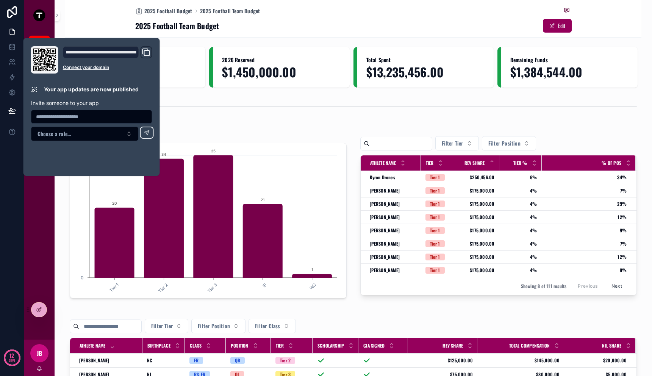
click at [265, 121] on div "Total Budget $16,150,000.00 2026 Reserved $1,450,000.00 Total Spent $13,235,456…" at bounding box center [353, 335] width 576 height 576
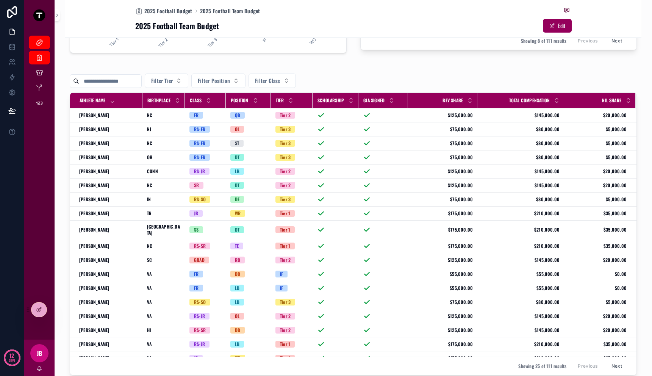
scroll to position [241, 0]
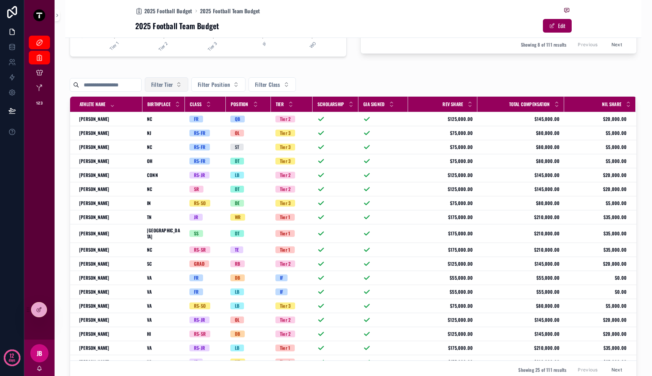
click at [188, 86] on button "Filter Tier" at bounding box center [167, 84] width 44 height 14
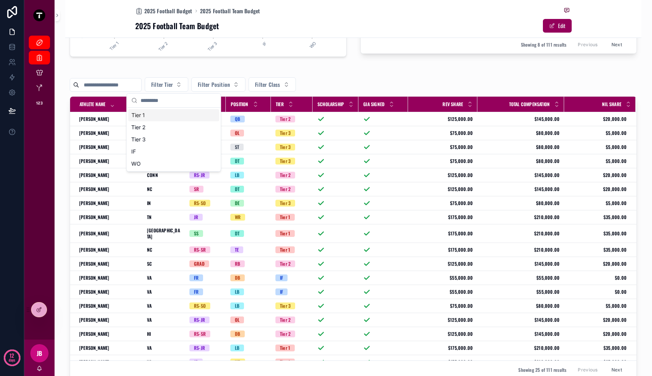
click at [180, 116] on div "Tier 1" at bounding box center [173, 115] width 91 height 12
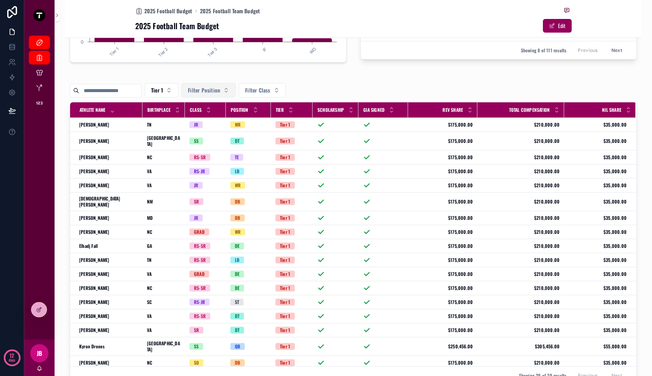
click at [220, 90] on span "Filter Position" at bounding box center [204, 90] width 32 height 8
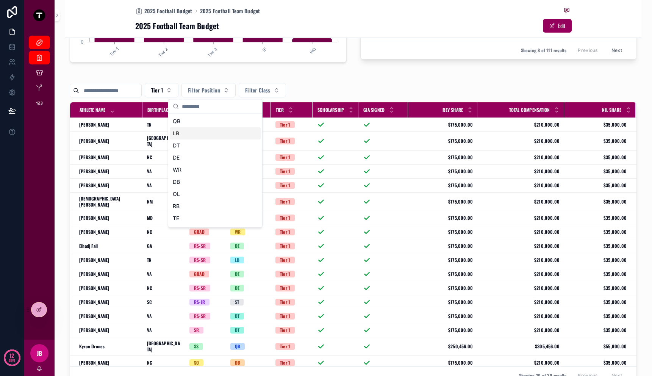
click at [214, 126] on div "QB" at bounding box center [215, 121] width 91 height 12
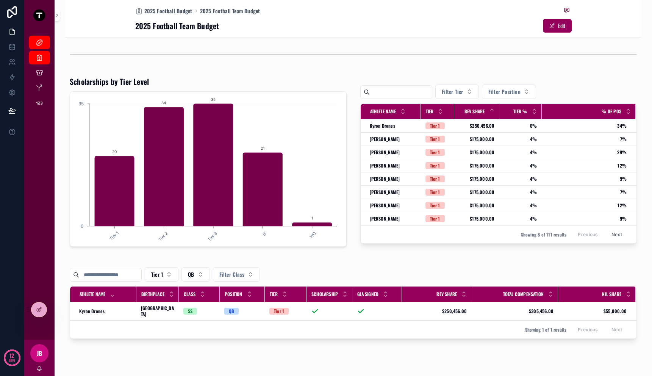
scroll to position [61, 0]
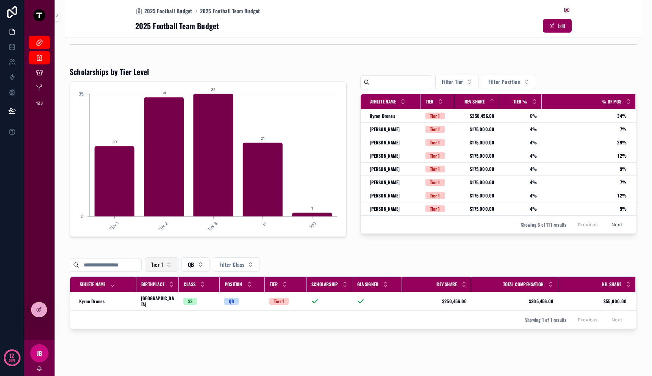
click at [171, 268] on button "Tier 1" at bounding box center [162, 264] width 34 height 14
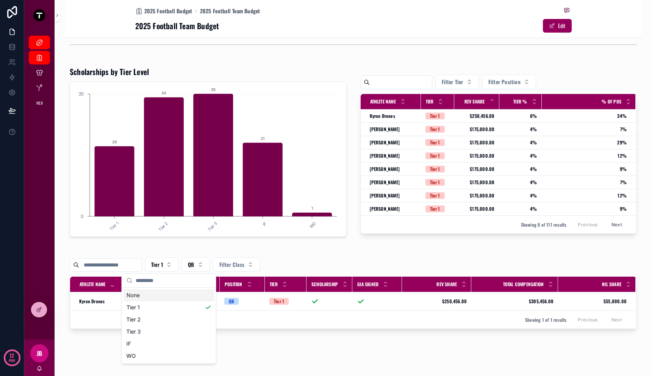
click at [160, 294] on div "None" at bounding box center [169, 295] width 91 height 12
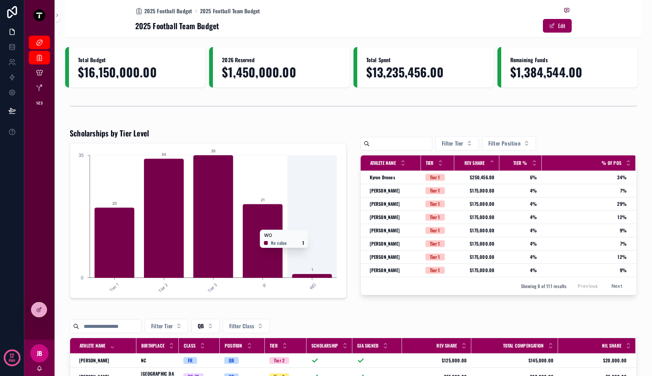
scroll to position [117, 0]
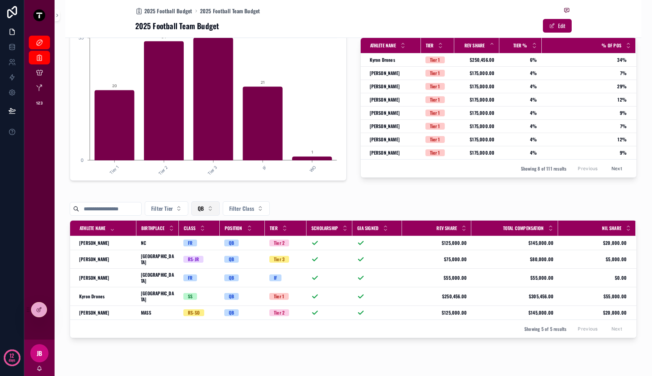
click at [204, 208] on span "QB" at bounding box center [201, 209] width 6 height 8
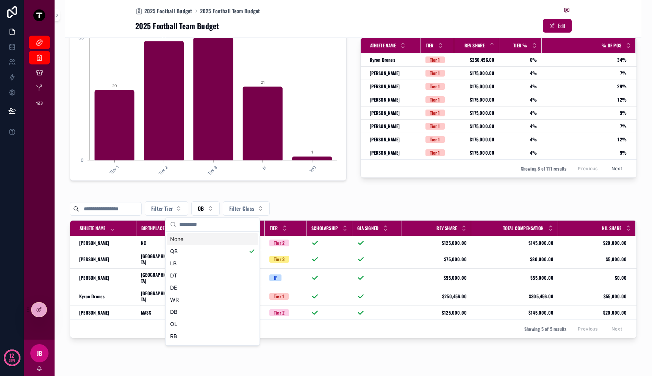
click at [207, 239] on div "None" at bounding box center [212, 239] width 91 height 12
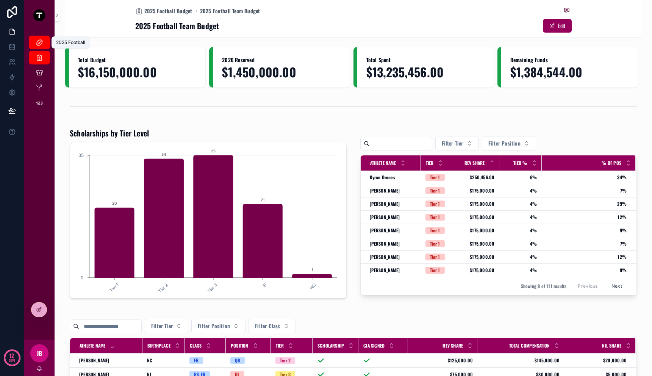
click at [34, 46] on div "2025 Football" at bounding box center [39, 42] width 12 height 12
click at [42, 69] on div "Current Athletes" at bounding box center [39, 73] width 12 height 12
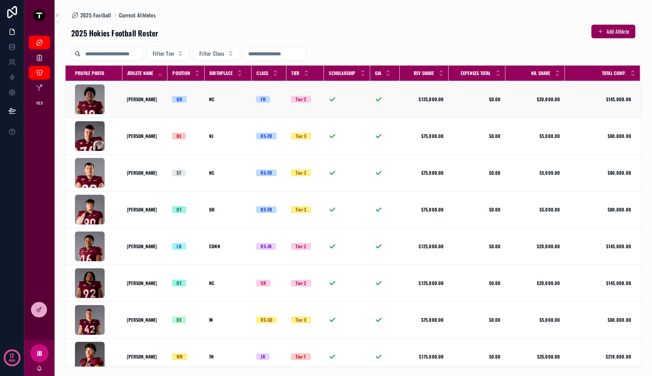
click at [151, 94] on td "[PERSON_NAME] [PERSON_NAME] Brand" at bounding box center [144, 99] width 45 height 37
click at [155, 99] on div "[PERSON_NAME] [PERSON_NAME] Brand" at bounding box center [145, 99] width 36 height 6
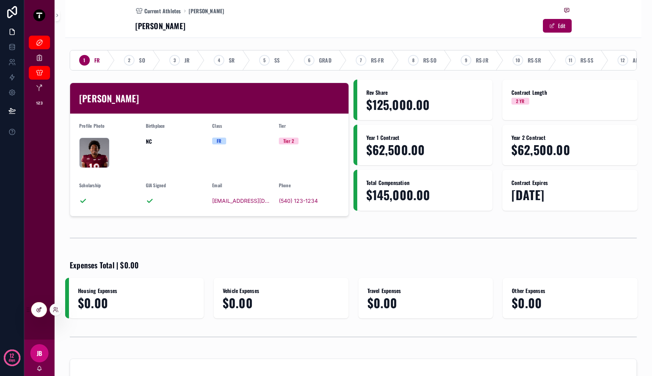
click at [37, 310] on icon at bounding box center [38, 309] width 3 height 3
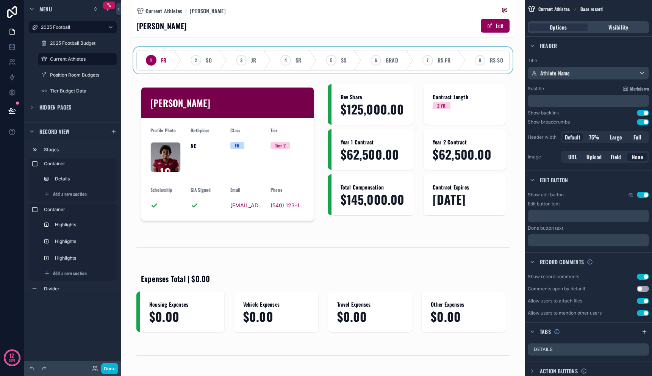
click at [286, 54] on div "scrollable content" at bounding box center [323, 60] width 382 height 27
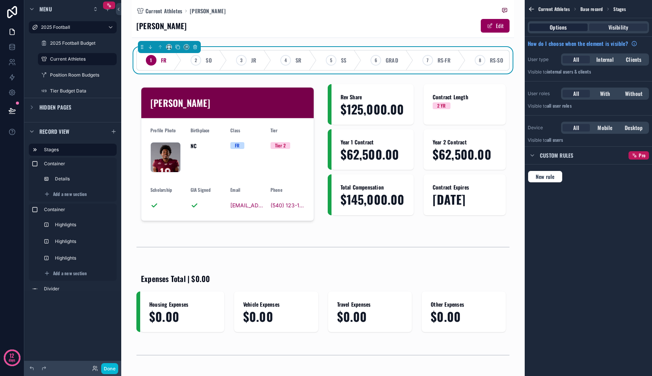
click at [573, 29] on div "Options" at bounding box center [558, 27] width 58 height 8
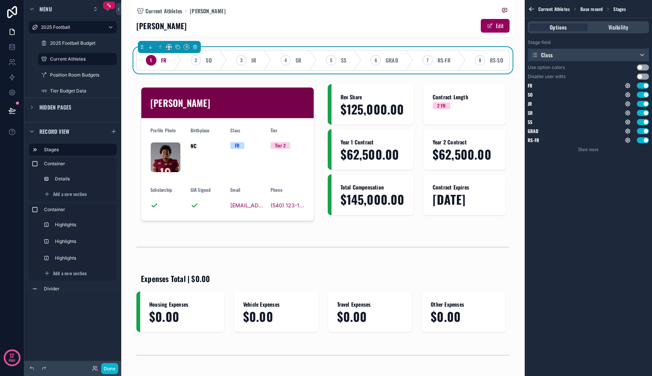
click at [580, 51] on div "Class" at bounding box center [588, 55] width 120 height 12
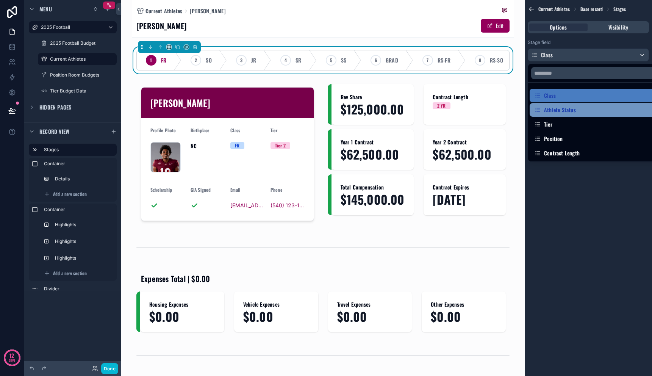
click at [571, 108] on div "Athlete Status" at bounding box center [555, 109] width 42 height 9
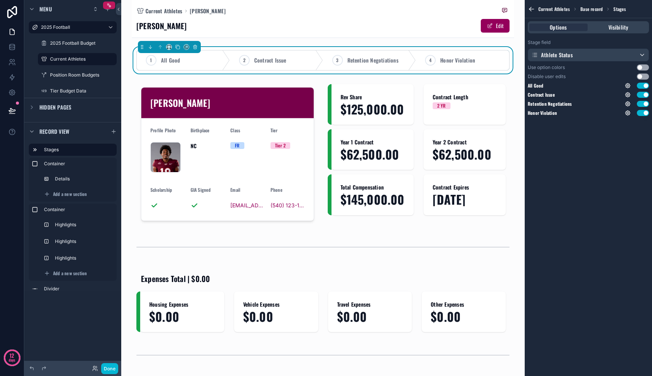
click at [640, 67] on button "Use setting" at bounding box center [643, 67] width 12 height 6
click at [642, 76] on button "Use setting" at bounding box center [643, 77] width 12 height 6
click at [630, 85] on icon "scrollable content" at bounding box center [628, 85] width 5 height 5
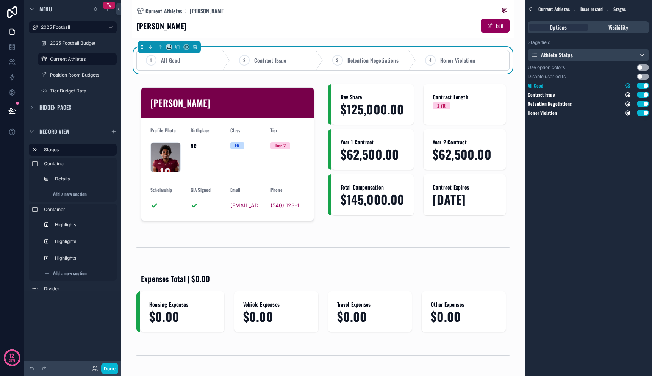
click at [630, 85] on icon "scrollable content" at bounding box center [628, 85] width 5 height 5
click at [624, 172] on div "Current Athletes Base record Stages Options Visibility Stage field Athlete Stat…" at bounding box center [588, 188] width 127 height 376
click at [643, 86] on button "Use setting" at bounding box center [643, 86] width 12 height 6
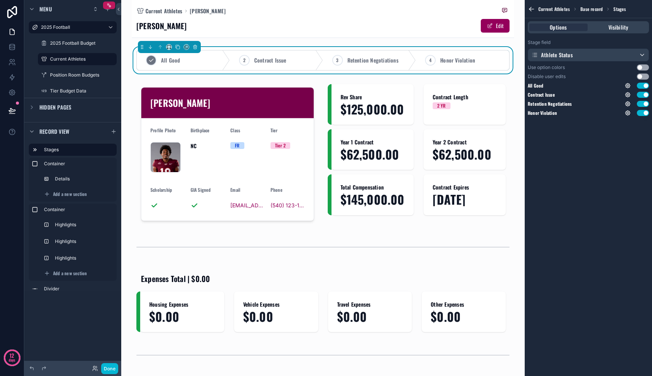
click at [181, 61] on div "1 All Good" at bounding box center [183, 60] width 93 height 20
click at [645, 68] on button "Use setting" at bounding box center [643, 67] width 12 height 6
click at [6, 110] on button at bounding box center [12, 110] width 17 height 21
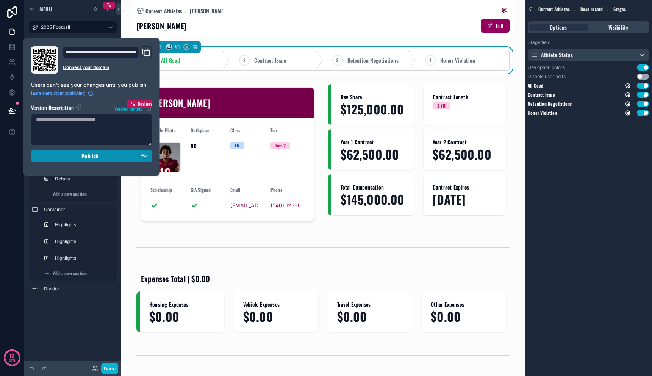
click at [56, 152] on button "Publish" at bounding box center [91, 156] width 121 height 12
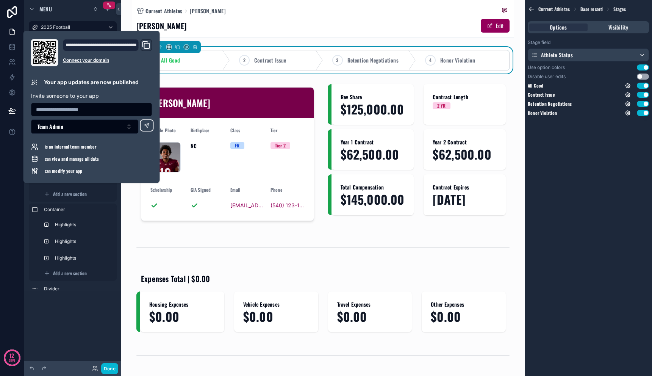
click at [293, 30] on div "A.J. Brand Edit" at bounding box center [322, 26] width 373 height 14
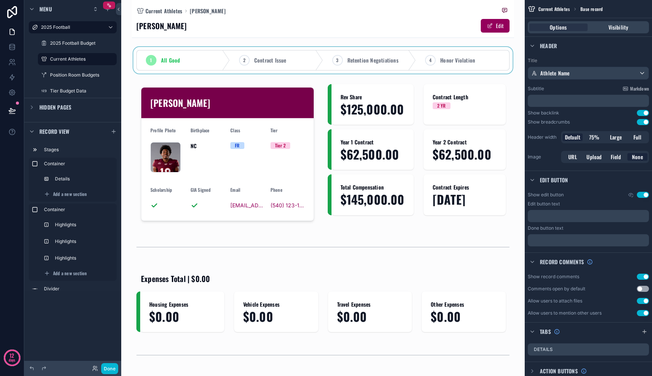
click at [293, 49] on div "scrollable content" at bounding box center [323, 60] width 382 height 27
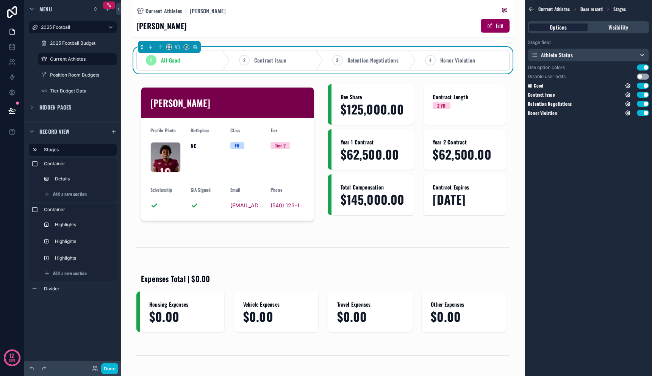
click at [579, 31] on div "Options" at bounding box center [558, 27] width 58 height 8
click at [629, 105] on icon "scrollable content" at bounding box center [628, 104] width 5 height 5
click at [611, 100] on button "Use setting" at bounding box center [608, 100] width 12 height 6
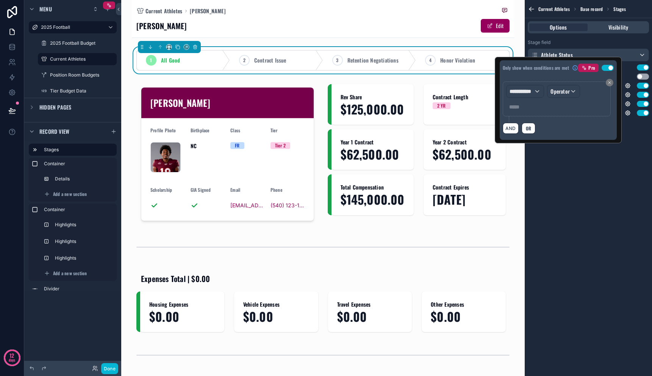
click at [609, 69] on button "Use setting" at bounding box center [608, 68] width 12 height 6
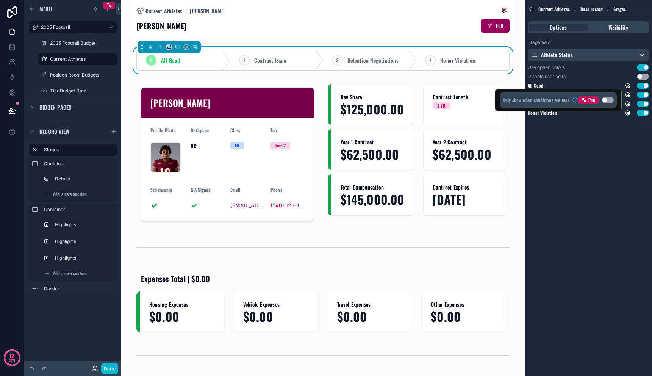
click at [614, 139] on div "Current Athletes Base record Stages Options Visibility Stage field Athlete Stat…" at bounding box center [588, 188] width 127 height 376
click at [472, 58] on div "4 Honor Violation" at bounding box center [462, 60] width 93 height 20
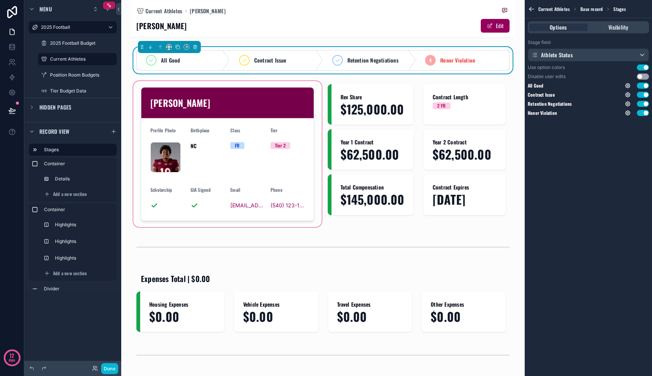
click at [308, 228] on div "scrollable content" at bounding box center [227, 154] width 191 height 149
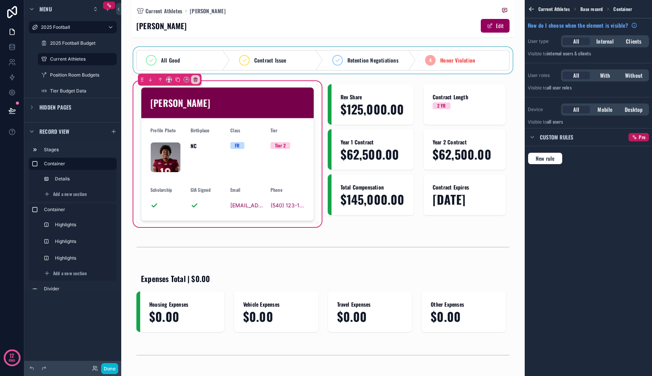
click at [189, 61] on div "scrollable content" at bounding box center [323, 60] width 382 height 27
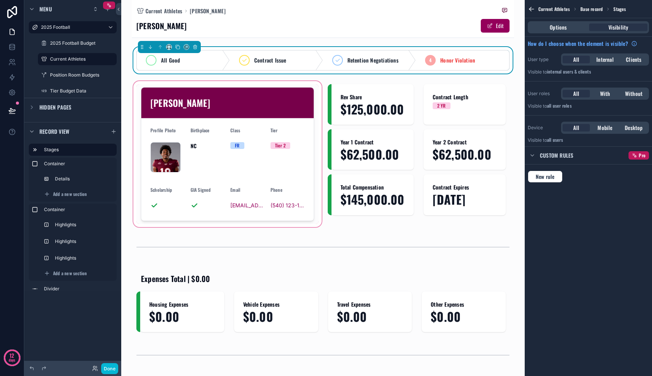
click at [189, 60] on div "All Good" at bounding box center [183, 60] width 93 height 20
click at [283, 56] on span "Contract Issue" at bounding box center [270, 60] width 32 height 8
click at [358, 59] on span "Retention Negotiations" at bounding box center [372, 60] width 51 height 8
click at [189, 63] on div "All Good" at bounding box center [183, 60] width 93 height 20
click at [84, 149] on label "Stages" at bounding box center [77, 150] width 67 height 6
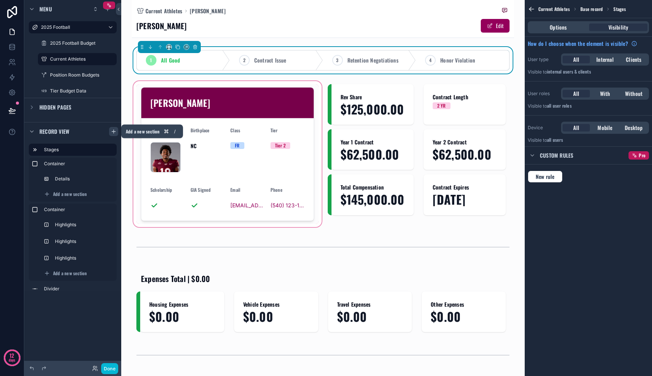
click at [111, 133] on icon "scrollable content" at bounding box center [114, 131] width 6 height 6
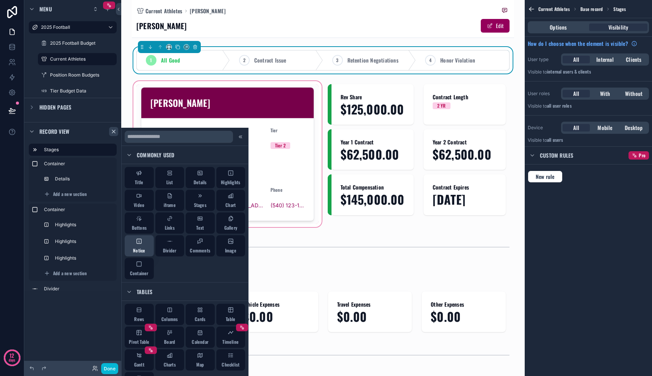
click at [139, 248] on span "Notice" at bounding box center [139, 250] width 12 height 6
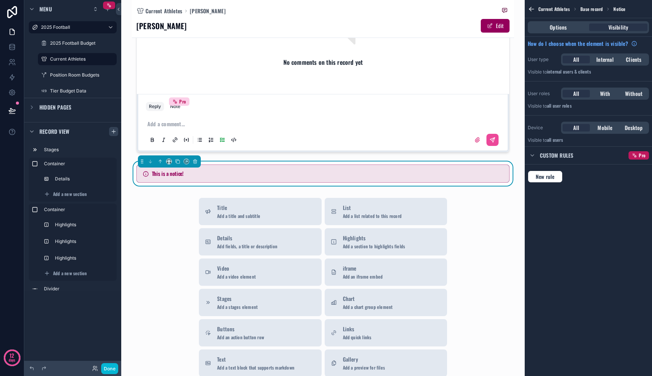
scroll to position [416, 0]
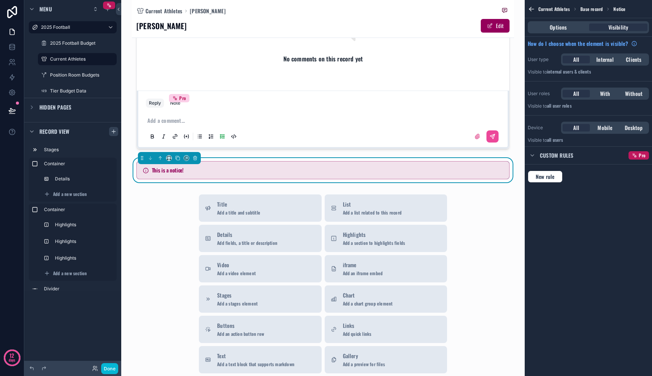
click at [191, 173] on h5 "This is a notice!" at bounding box center [327, 169] width 351 height 5
click at [558, 28] on span "Options" at bounding box center [558, 27] width 17 height 8
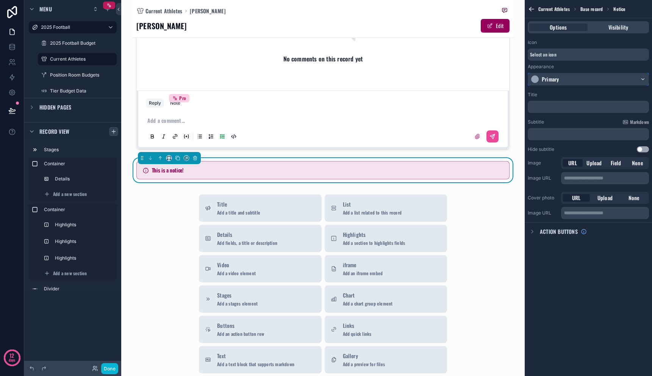
click at [564, 81] on div "Primary" at bounding box center [588, 79] width 120 height 12
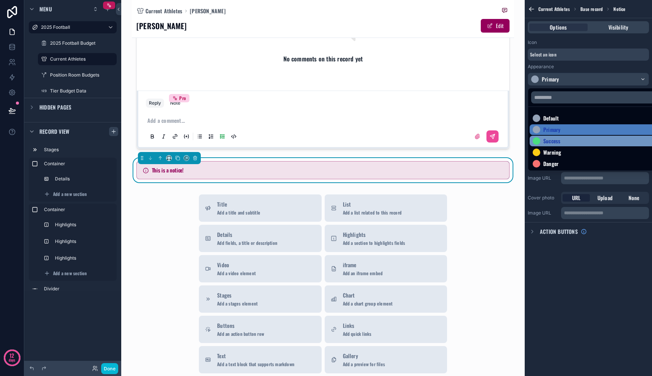
click at [562, 138] on div "Success" at bounding box center [597, 141] width 129 height 8
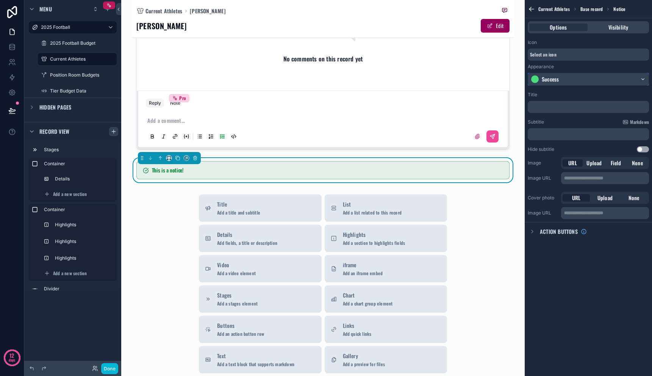
click at [557, 84] on div "Success" at bounding box center [588, 79] width 120 height 12
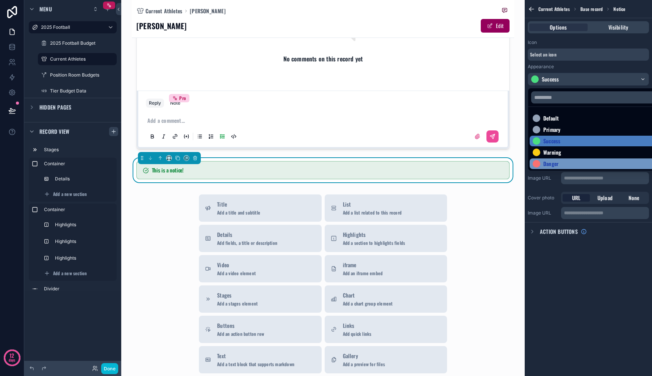
click at [560, 161] on div "Danger" at bounding box center [597, 164] width 129 height 8
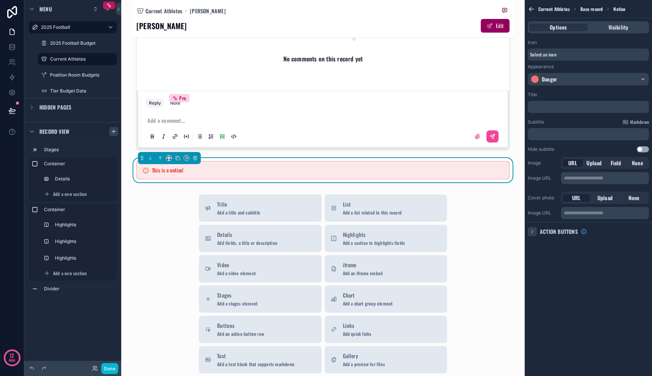
click at [534, 232] on icon "scrollable content" at bounding box center [532, 231] width 6 height 6
click at [638, 29] on div "Visibility" at bounding box center [618, 27] width 58 height 8
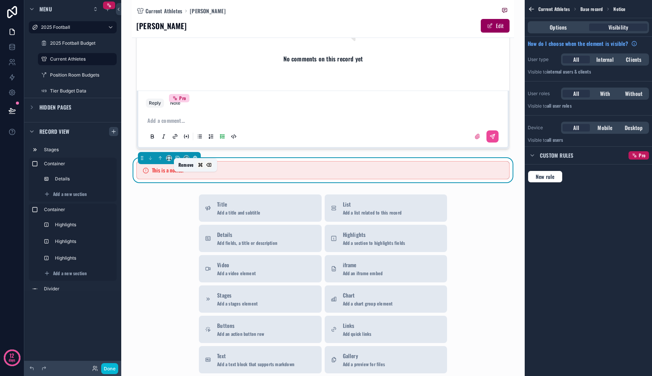
click at [193, 161] on icon "scrollable content" at bounding box center [194, 157] width 5 height 5
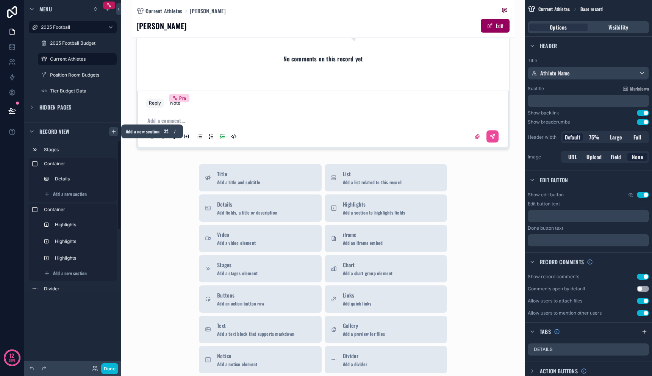
click at [112, 131] on icon "scrollable content" at bounding box center [114, 131] width 6 height 6
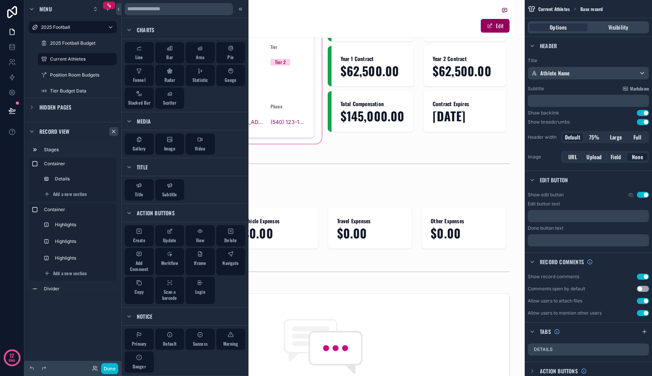
scroll to position [0, 0]
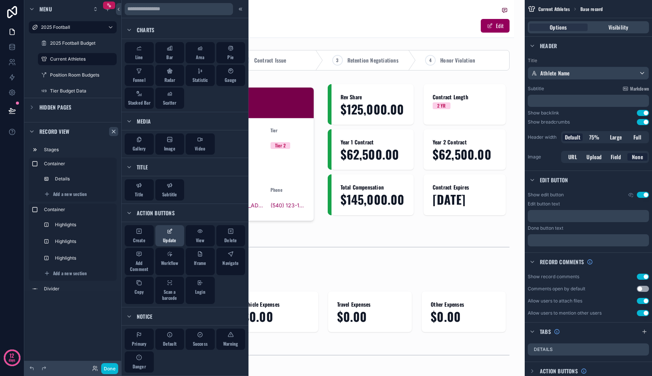
click at [176, 234] on button "Update" at bounding box center [169, 235] width 29 height 21
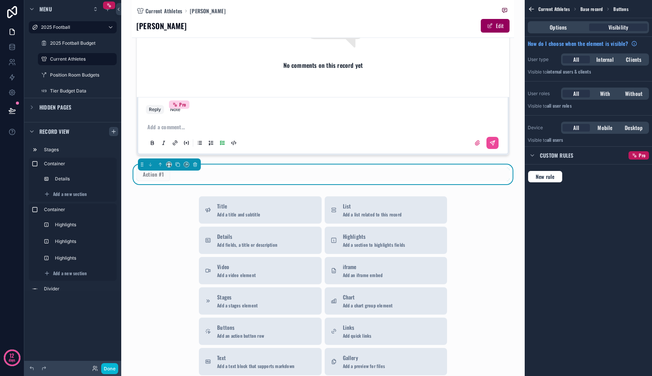
scroll to position [414, 0]
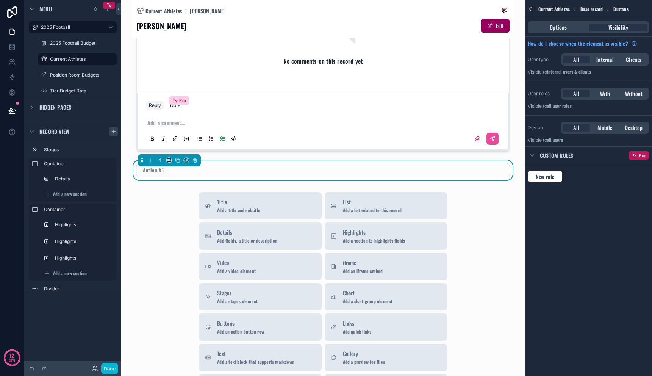
click at [158, 174] on span "Action #1" at bounding box center [153, 169] width 34 height 9
click at [556, 28] on span "Options" at bounding box center [558, 27] width 17 height 8
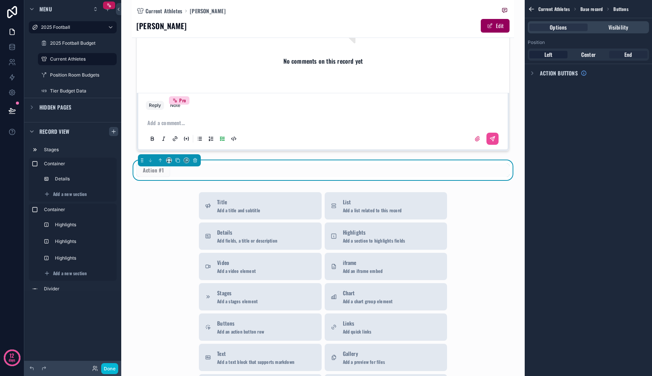
click at [626, 54] on span "End" at bounding box center [628, 55] width 8 height 8
click at [612, 29] on span "Visibility" at bounding box center [619, 27] width 20 height 8
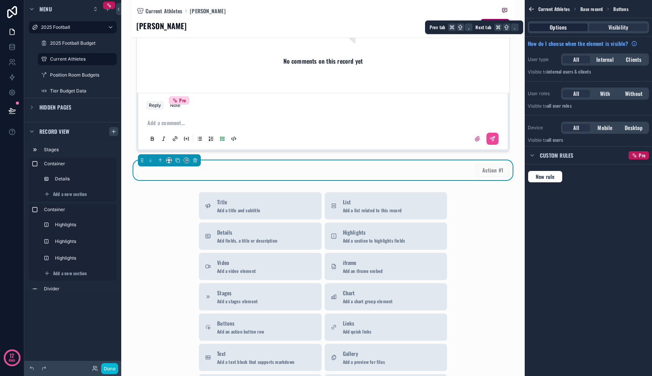
click at [584, 28] on div "Options" at bounding box center [558, 27] width 58 height 8
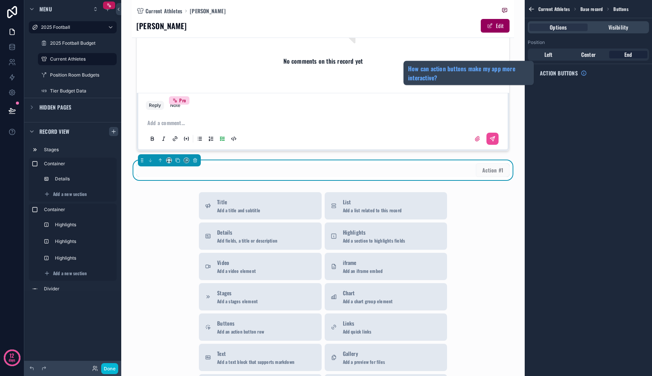
click at [552, 72] on span "Action buttons" at bounding box center [559, 73] width 38 height 8
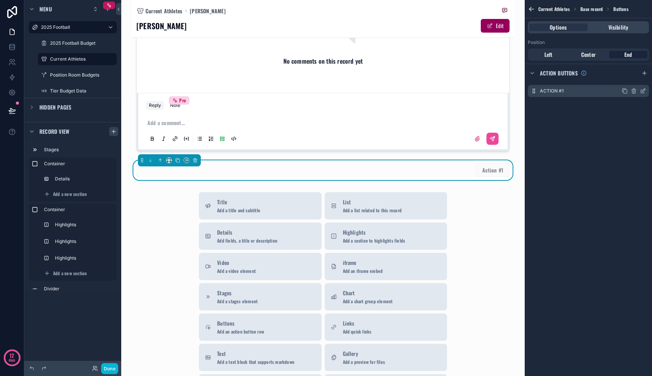
click at [565, 93] on div "Action #1" at bounding box center [588, 91] width 121 height 12
click at [645, 91] on icon "scrollable content" at bounding box center [643, 91] width 6 height 6
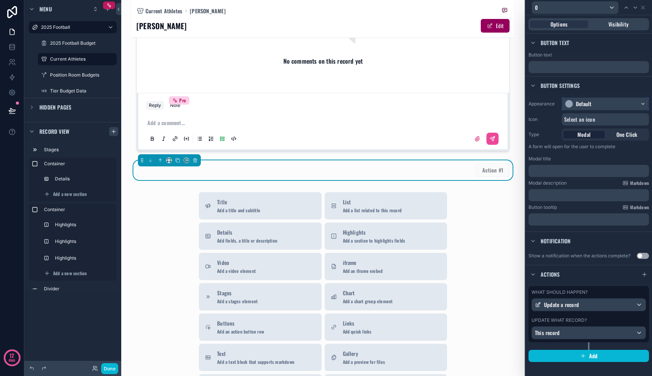
click at [625, 101] on div "Default" at bounding box center [605, 104] width 86 height 12
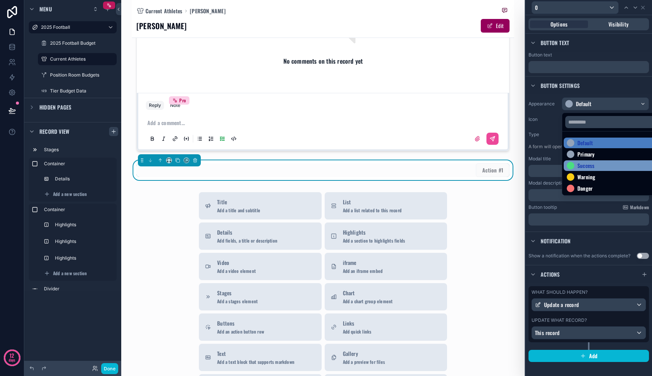
click at [609, 167] on div "Success" at bounding box center [614, 166] width 95 height 8
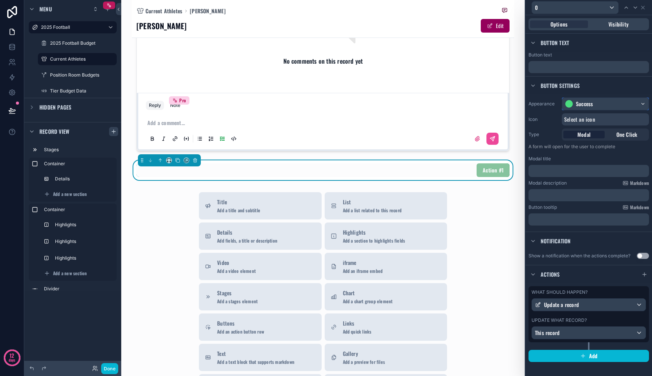
click at [604, 107] on div "Success" at bounding box center [605, 104] width 86 height 12
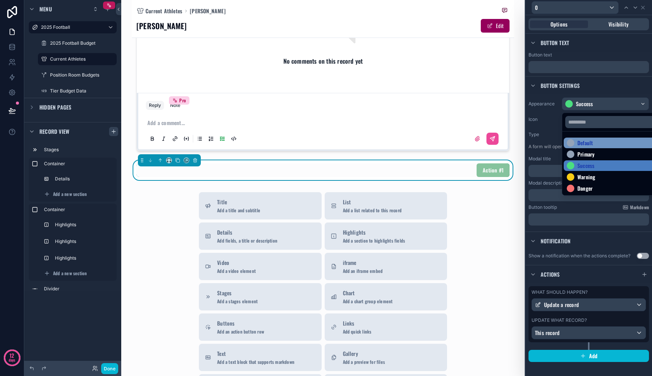
click at [601, 147] on div "Default" at bounding box center [614, 143] width 101 height 11
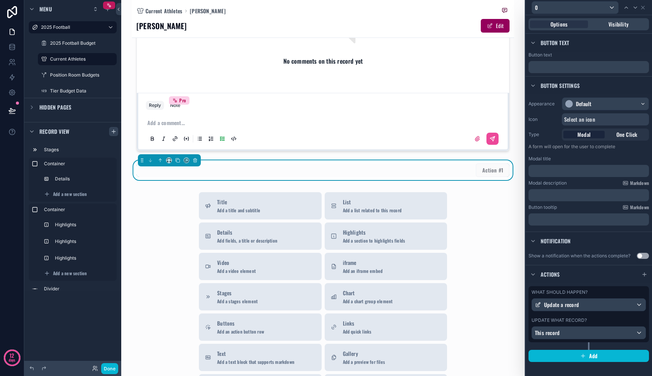
click at [601, 122] on div "Select an icon" at bounding box center [605, 119] width 87 height 12
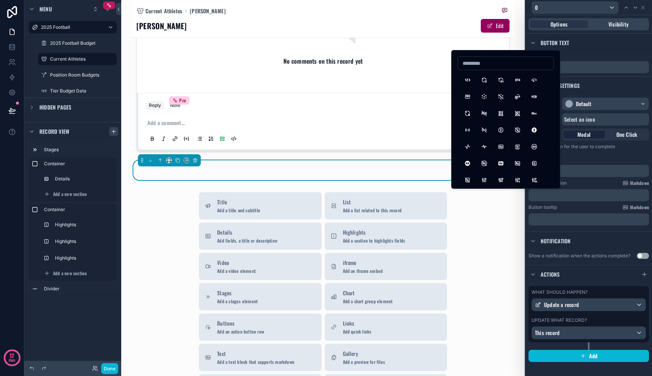
click at [601, 122] on div "Select an icon" at bounding box center [605, 119] width 87 height 12
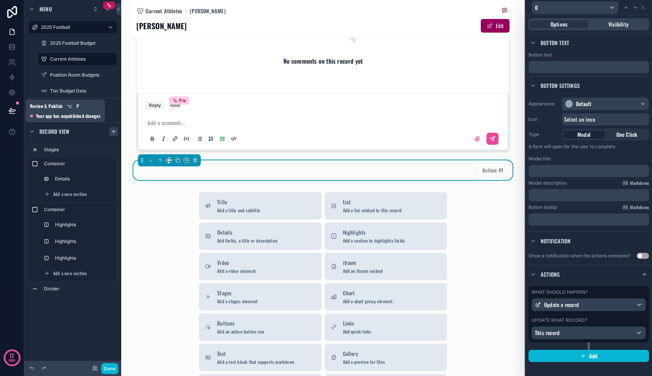
click at [11, 110] on icon at bounding box center [12, 111] width 8 height 8
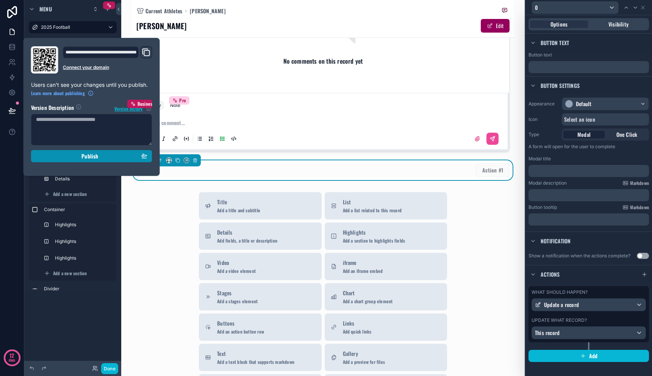
click at [80, 153] on div "Publish" at bounding box center [91, 156] width 111 height 7
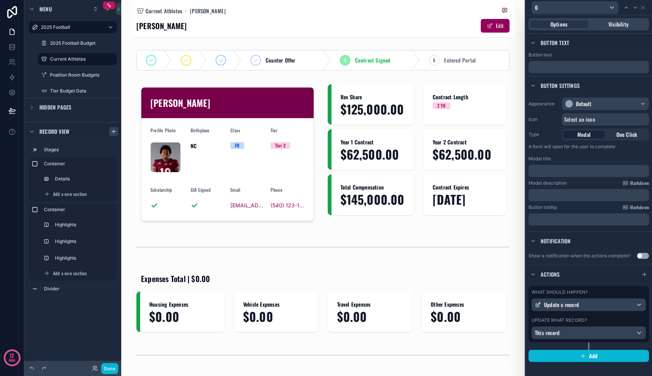
click at [313, 76] on div "Counter Offer 5 Contract Signed 6 Entered Portal A.J. Brand Profile Photo AJBra…" at bounding box center [323, 320] width 382 height 547
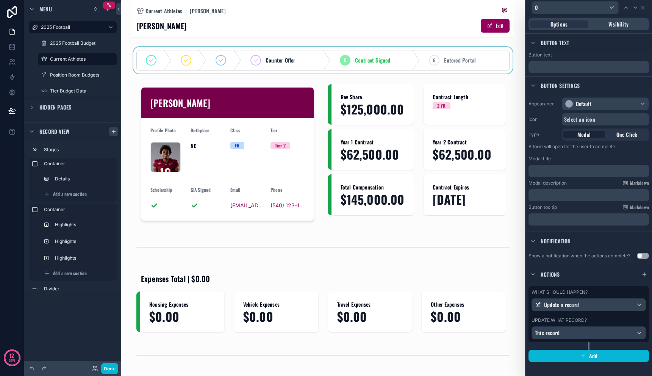
click at [324, 69] on div "scrollable content" at bounding box center [323, 60] width 382 height 27
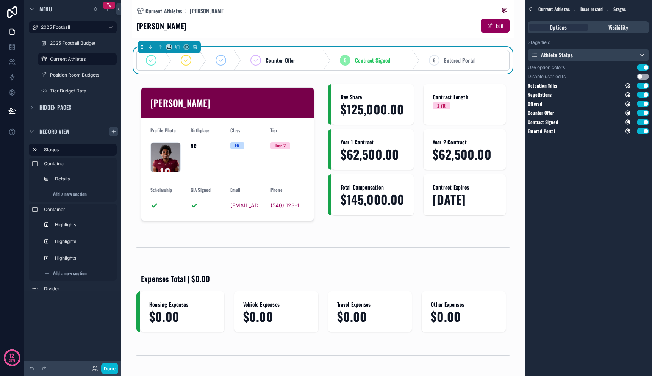
click at [645, 66] on button "Use setting" at bounding box center [643, 67] width 12 height 6
click at [389, 61] on div "5 Contract Signed" at bounding box center [375, 60] width 89 height 20
click at [352, 59] on div "5 Contract Signed" at bounding box center [375, 60] width 89 height 20
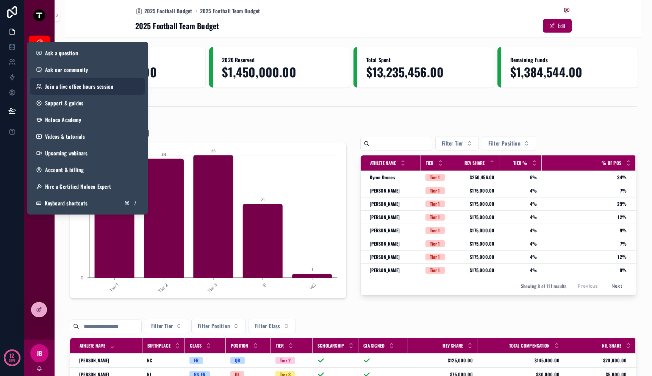
click at [77, 84] on span "Join a live office hours session" at bounding box center [79, 87] width 68 height 8
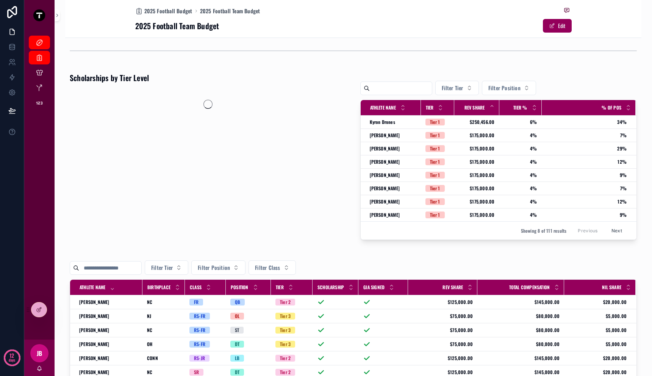
scroll to position [100, 0]
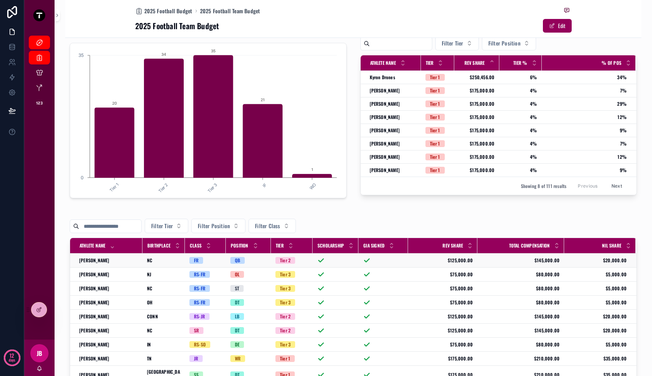
click at [136, 266] on td "[PERSON_NAME] [PERSON_NAME] Brand" at bounding box center [106, 260] width 72 height 14
click at [134, 262] on td "[PERSON_NAME] [PERSON_NAME] Brand" at bounding box center [106, 260] width 72 height 14
click at [117, 259] on div "[PERSON_NAME] [PERSON_NAME] Brand" at bounding box center [108, 260] width 59 height 6
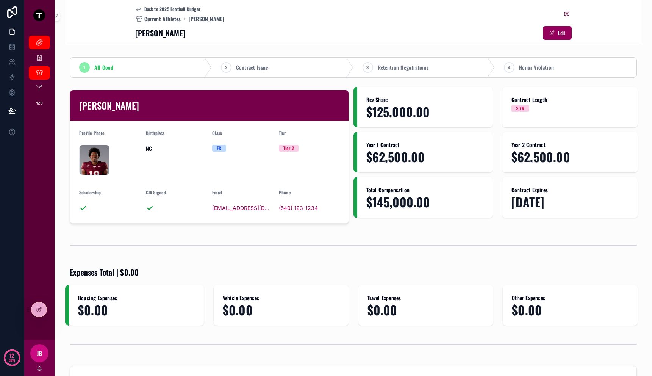
click at [96, 66] on span "All Good" at bounding box center [103, 68] width 19 height 8
click at [255, 67] on span "Contract Issue" at bounding box center [252, 68] width 32 height 8
click at [124, 72] on div "All Good" at bounding box center [141, 68] width 142 height 20
click at [403, 70] on span "Retention Negotiations" at bounding box center [403, 68] width 51 height 8
click at [164, 69] on div "All Good" at bounding box center [141, 68] width 142 height 20
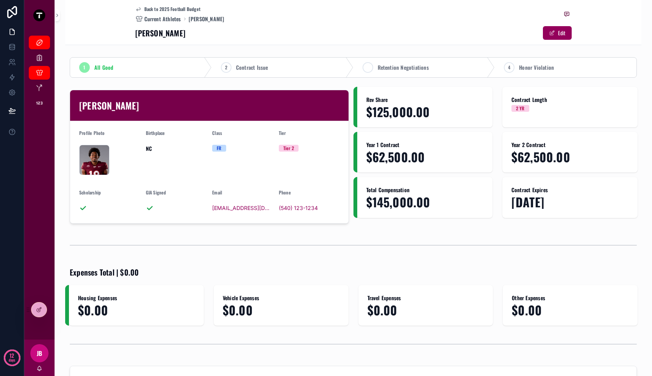
click at [386, 69] on span "Retention Negotiations" at bounding box center [403, 68] width 51 height 8
click at [541, 67] on span "Honor Violation" at bounding box center [536, 68] width 35 height 8
click at [155, 65] on div "All Good" at bounding box center [141, 68] width 142 height 20
click at [280, 67] on div "2 Contract Issue" at bounding box center [283, 68] width 142 height 20
click at [158, 68] on div "All Good" at bounding box center [141, 68] width 142 height 20
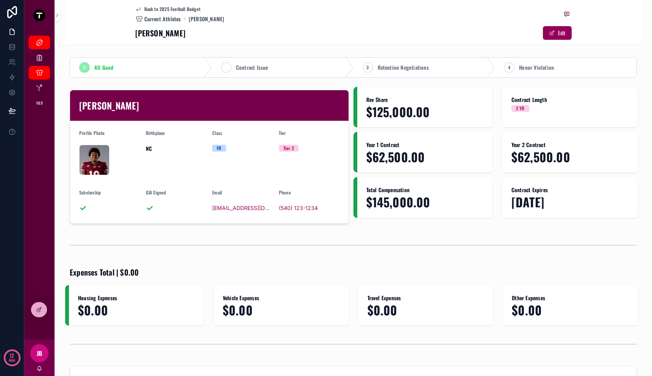
click at [258, 69] on span "Contract Issue" at bounding box center [252, 68] width 32 height 8
click at [406, 75] on div "3 Retention Negotiations" at bounding box center [425, 68] width 142 height 20
click at [529, 67] on span "Honor Violation" at bounding box center [536, 68] width 35 height 8
click at [163, 65] on div "All Good" at bounding box center [141, 68] width 142 height 20
click at [245, 67] on span "Contract Issue" at bounding box center [252, 68] width 32 height 8
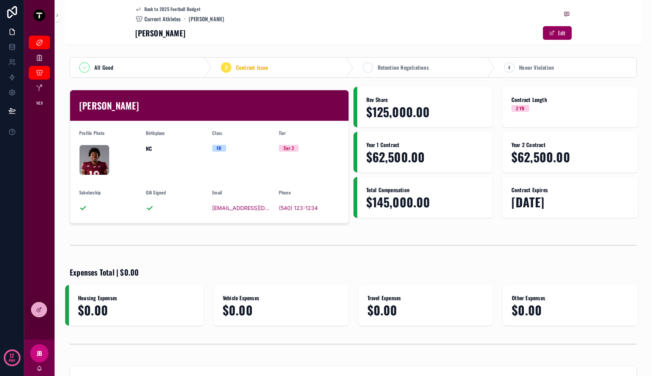
click at [424, 75] on div "3 Retention Negotiations" at bounding box center [425, 68] width 142 height 20
click at [177, 67] on div "All Good" at bounding box center [141, 68] width 142 height 20
click at [300, 225] on div "A.J. Brand Profile Photo AJBrand_Profile .png Birthplace NC Class FR Tier Tier …" at bounding box center [209, 157] width 288 height 140
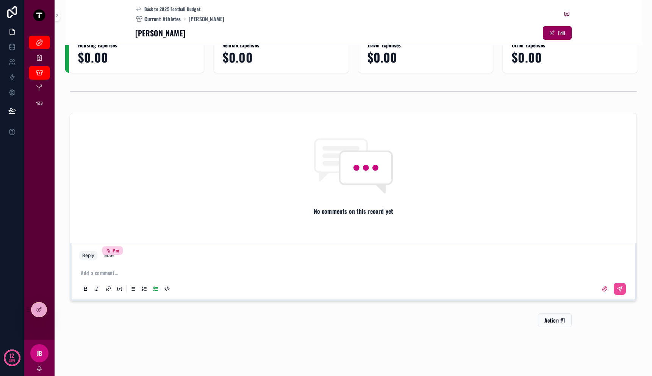
scroll to position [256, 0]
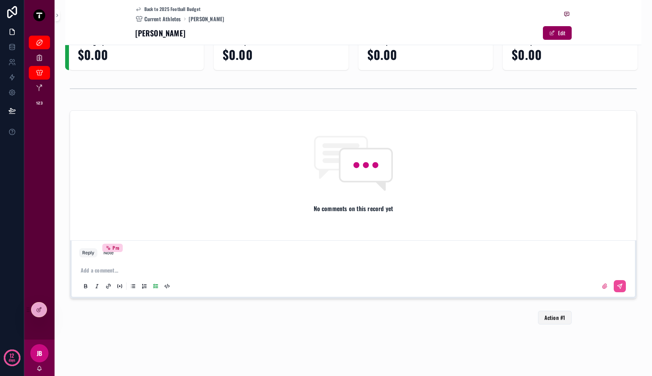
click at [547, 320] on span "Action #1" at bounding box center [554, 318] width 21 height 8
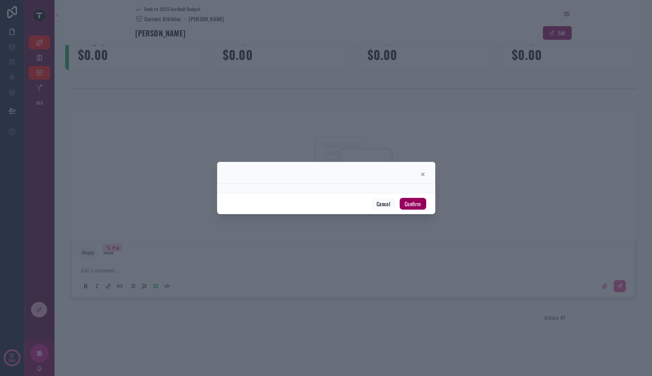
click at [422, 174] on icon at bounding box center [423, 174] width 6 height 6
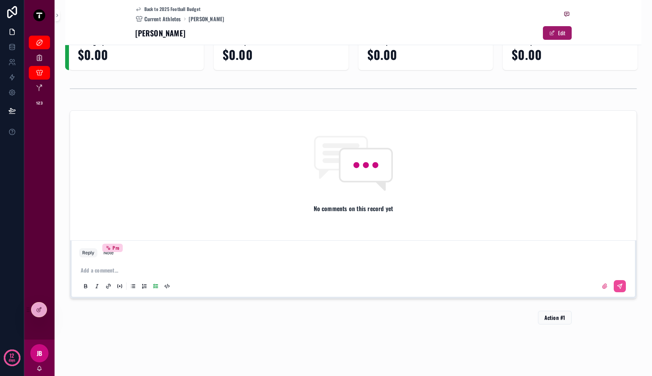
click at [560, 33] on button "Edit" at bounding box center [557, 33] width 29 height 14
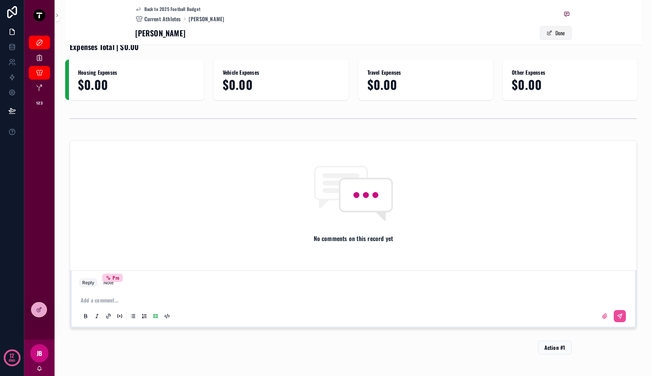
scroll to position [286, 0]
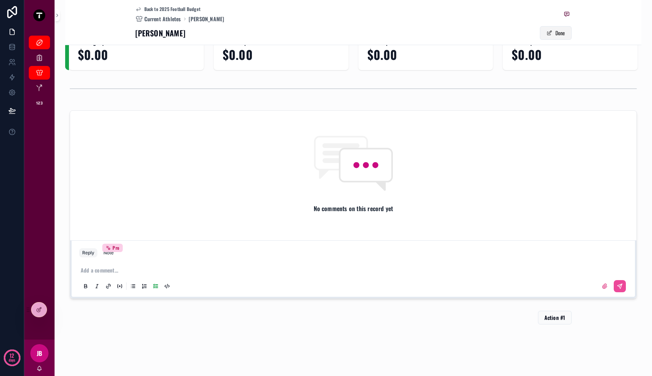
click at [560, 33] on button "Done" at bounding box center [556, 33] width 32 height 14
click at [39, 304] on div at bounding box center [38, 309] width 15 height 14
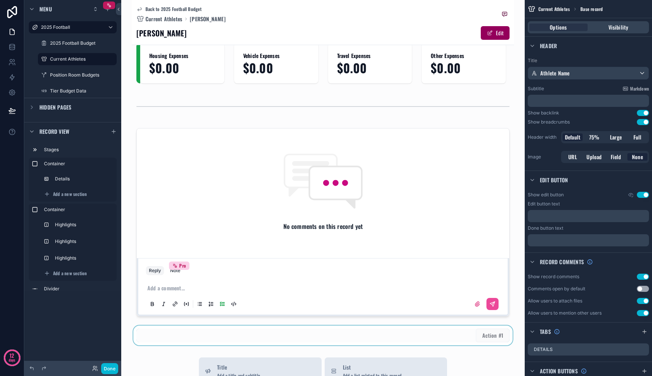
click at [480, 345] on div "scrollable content" at bounding box center [323, 335] width 382 height 20
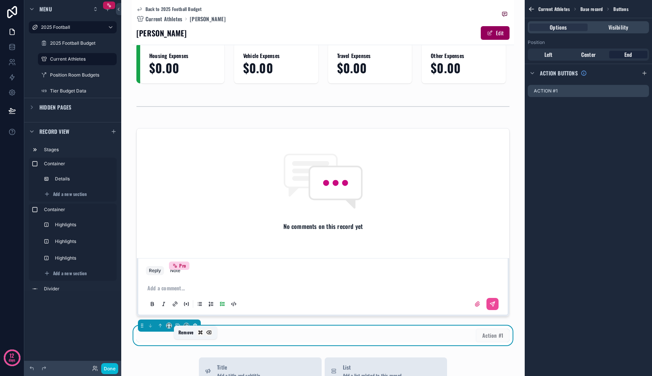
click at [197, 328] on icon "scrollable content" at bounding box center [194, 325] width 5 height 5
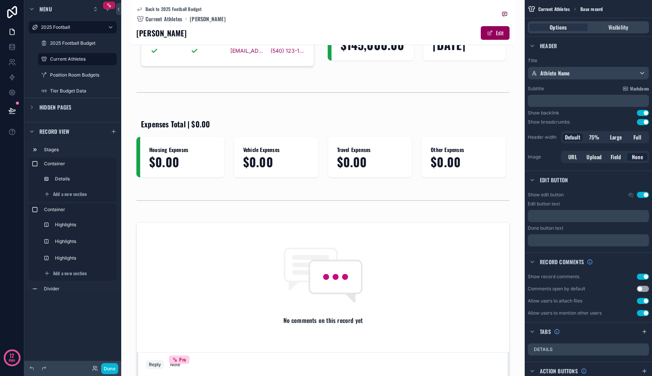
scroll to position [0, 0]
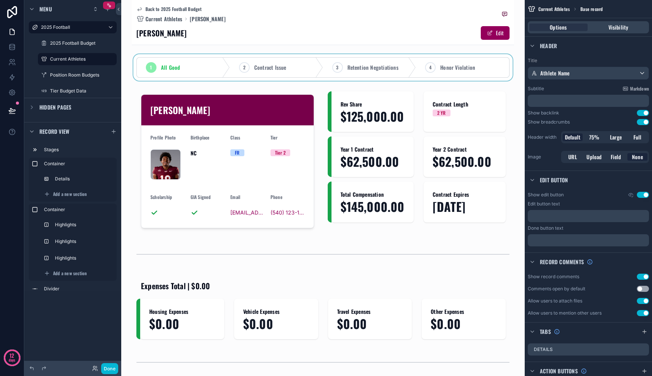
click at [300, 64] on div "scrollable content" at bounding box center [323, 67] width 382 height 27
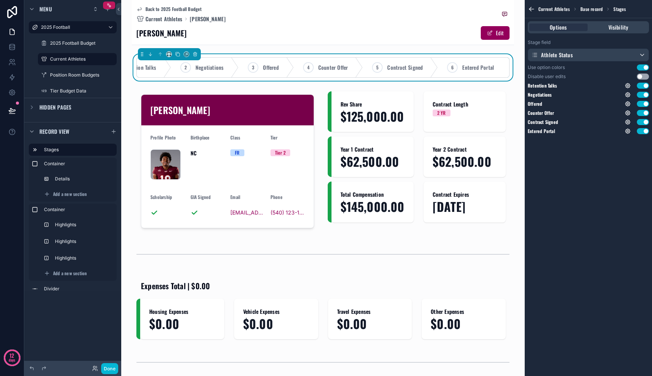
scroll to position [0, 43]
click at [112, 366] on button "Done" at bounding box center [109, 368] width 17 height 11
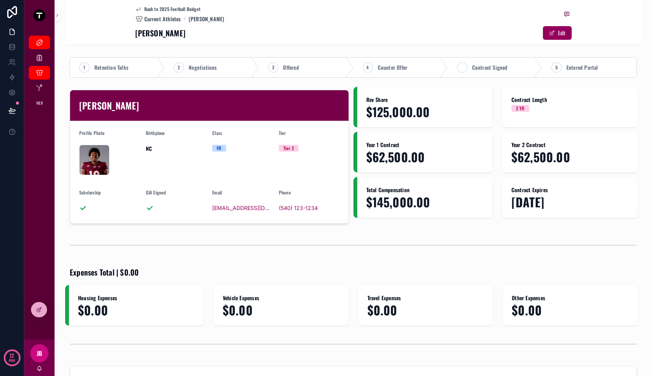
click at [493, 67] on span "Contract Signed" at bounding box center [490, 68] width 36 height 8
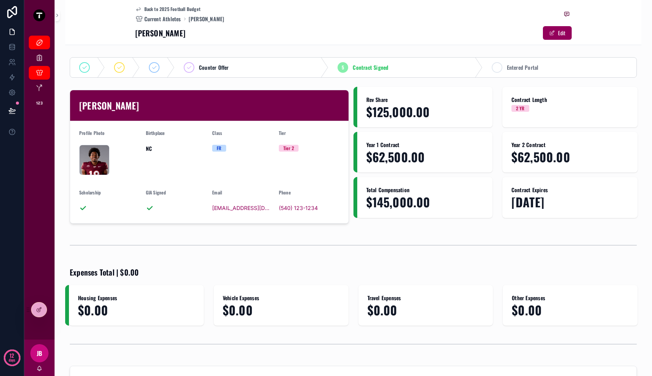
click at [507, 70] on span "Entered Portal" at bounding box center [523, 68] width 32 height 8
click at [342, 64] on div "Contract Signed" at bounding box center [317, 68] width 214 height 20
click at [308, 65] on div "Contract Signed" at bounding box center [317, 68] width 214 height 20
click at [291, 68] on div "Counter Offer" at bounding box center [290, 68] width 231 height 20
click at [486, 70] on div "5" at bounding box center [485, 67] width 11 height 11
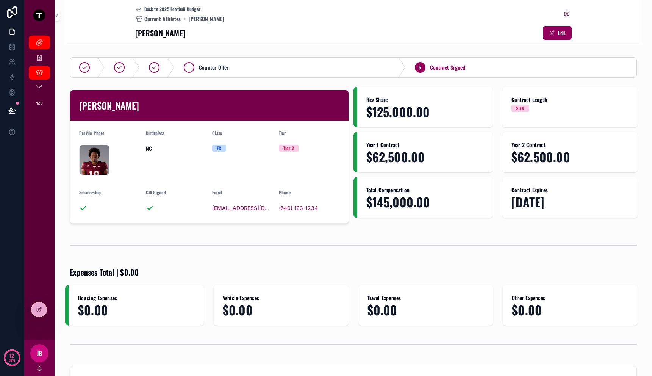
click at [232, 70] on div "Counter Offer" at bounding box center [290, 68] width 231 height 20
click at [526, 68] on span "Contract Signed" at bounding box center [513, 68] width 36 height 8
click at [33, 39] on link "2025 Football" at bounding box center [39, 43] width 21 height 14
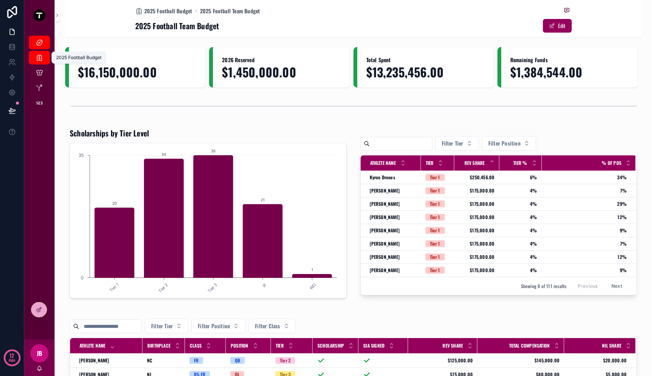
click at [40, 56] on icon "scrollable content" at bounding box center [40, 58] width 8 height 8
click at [41, 303] on div at bounding box center [38, 309] width 15 height 14
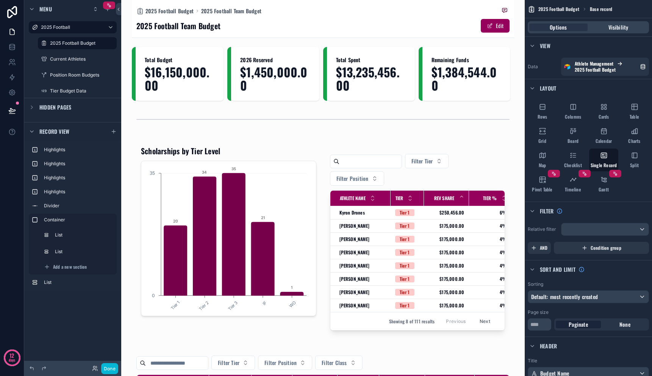
click at [208, 93] on div "scrollable content" at bounding box center [179, 74] width 95 height 54
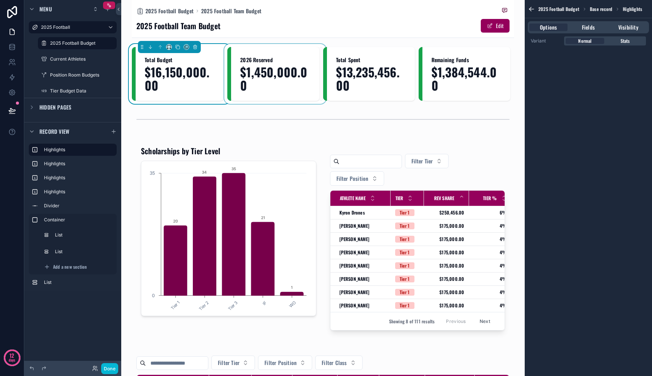
click at [252, 93] on div "scrollable content" at bounding box center [274, 74] width 95 height 54
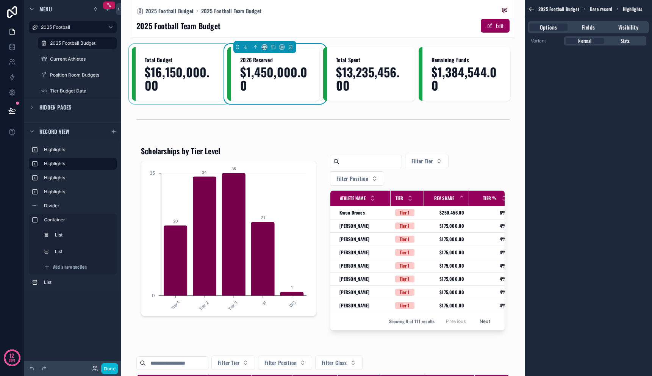
click at [289, 71] on span "$1,450,000.00" at bounding box center [275, 78] width 70 height 27
click at [368, 28] on div "2025 Football Team Budget Edit" at bounding box center [322, 26] width 373 height 14
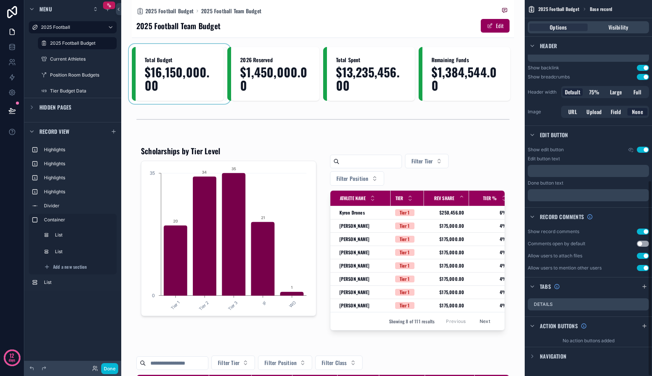
scroll to position [346, 0]
click at [643, 321] on div "scrollable content" at bounding box center [644, 324] width 9 height 9
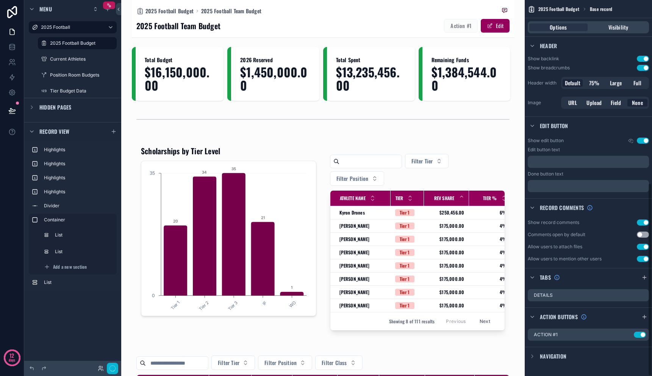
scroll to position [355, 0]
click at [626, 333] on icon "scrollable content" at bounding box center [628, 333] width 6 height 6
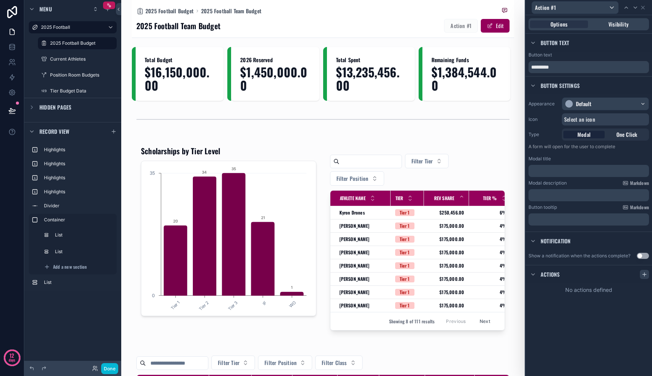
click at [643, 276] on icon at bounding box center [644, 274] width 6 height 6
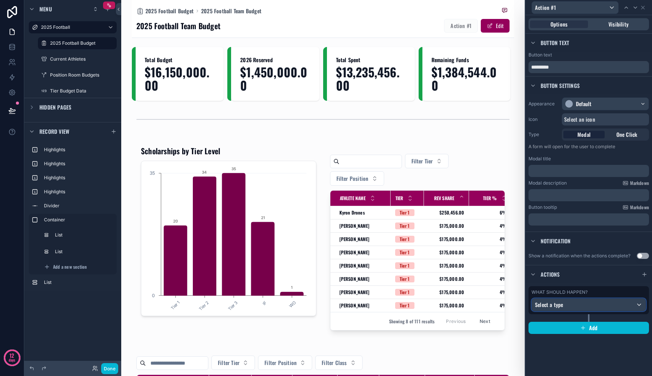
click at [616, 306] on div "Select a type" at bounding box center [589, 305] width 114 height 12
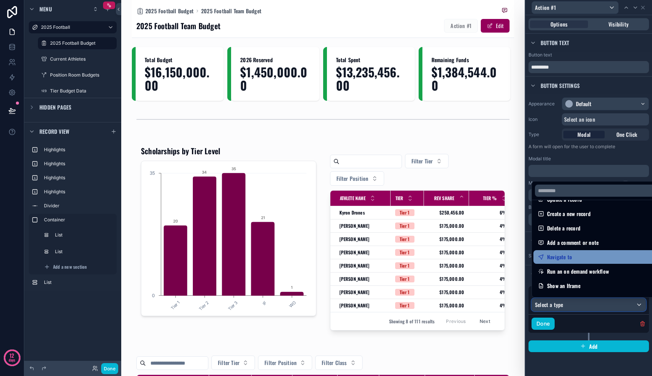
scroll to position [18, 0]
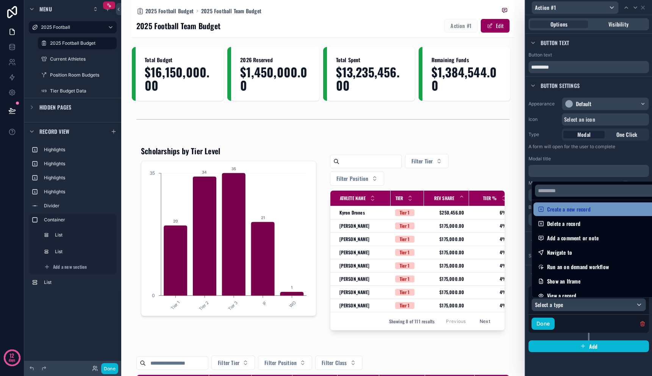
click at [600, 213] on div "Create a new record" at bounding box center [597, 209] width 119 height 9
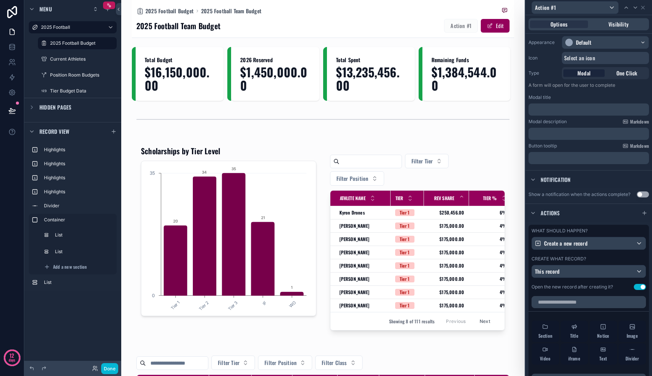
scroll to position [154, 0]
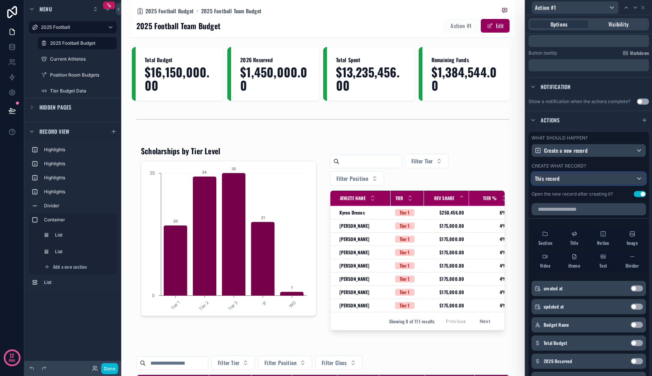
click at [596, 178] on div "This record" at bounding box center [589, 178] width 114 height 12
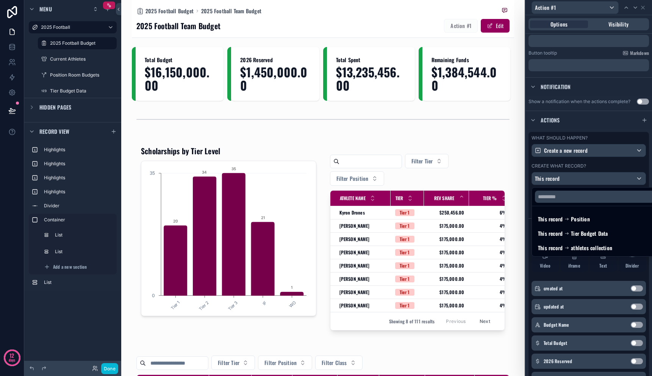
click at [605, 166] on div at bounding box center [589, 188] width 127 height 376
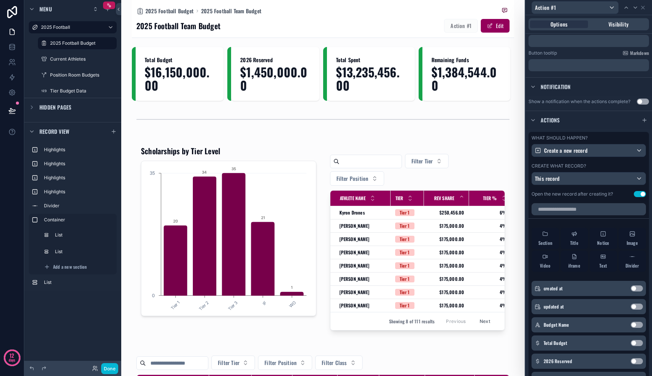
click at [634, 194] on button "Use setting" at bounding box center [640, 194] width 12 height 6
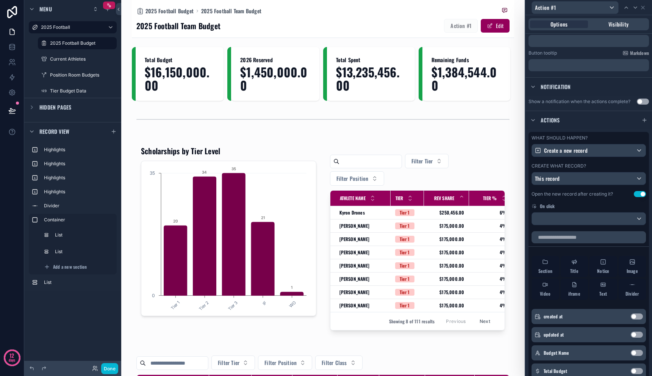
click at [593, 200] on div "What should happen? Create a new record Create what record? This record Open th…" at bounding box center [589, 180] width 120 height 96
click at [565, 214] on div at bounding box center [589, 219] width 114 height 12
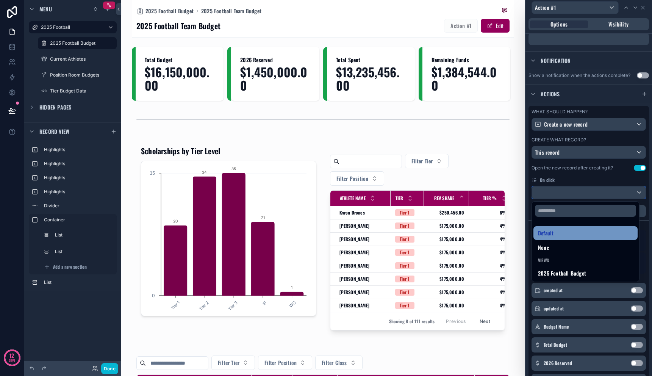
scroll to position [220, 0]
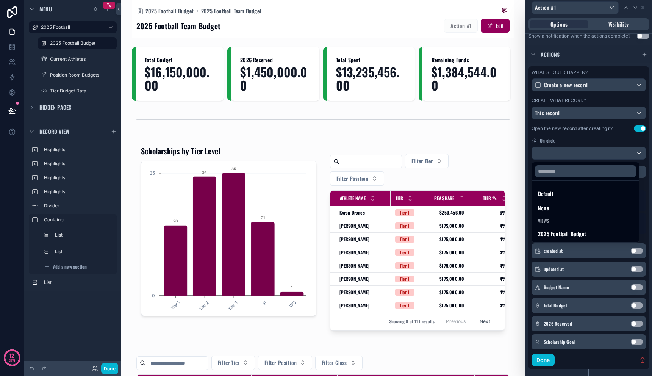
click at [568, 133] on div at bounding box center [589, 188] width 127 height 376
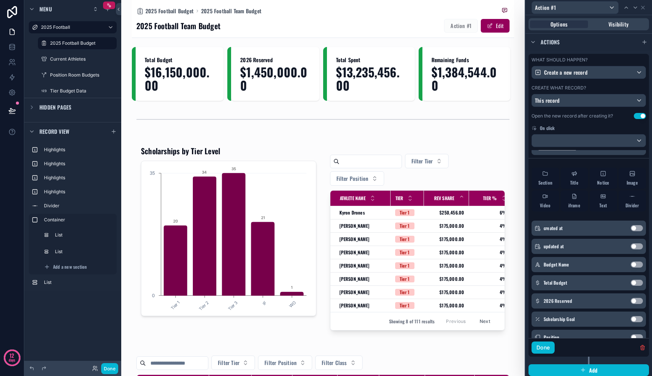
scroll to position [9, 0]
click at [631, 231] on button "Use setting" at bounding box center [637, 230] width 12 height 6
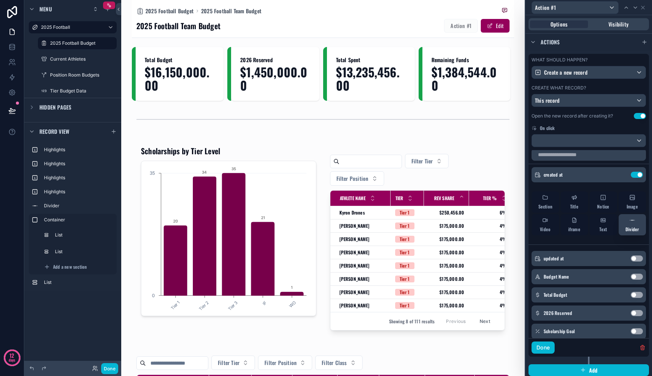
scroll to position [0, 0]
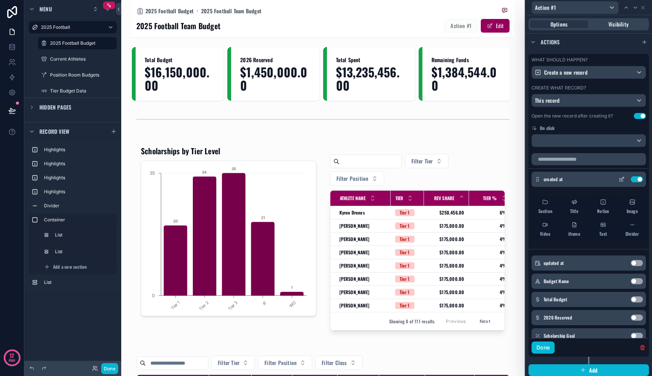
click at [631, 178] on button "Use setting" at bounding box center [637, 179] width 12 height 6
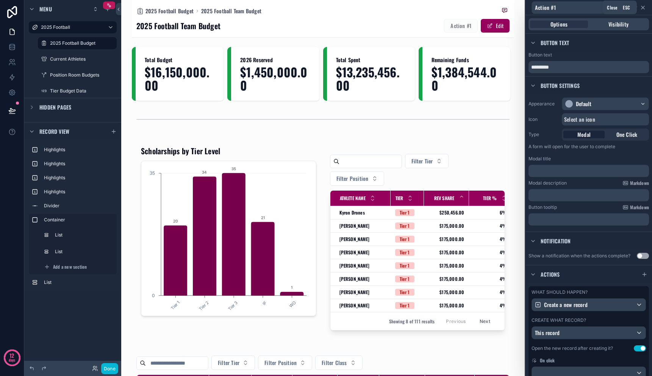
click at [646, 6] on icon at bounding box center [643, 8] width 6 height 6
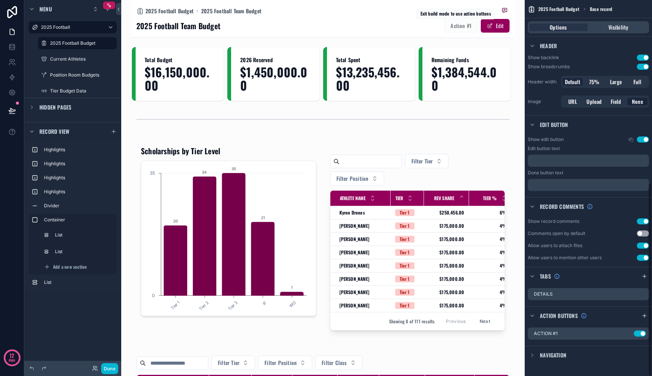
click at [461, 25] on span "Action #1" at bounding box center [461, 25] width 34 height 9
click at [449, 25] on span "Action #1" at bounding box center [461, 25] width 34 height 9
click at [468, 26] on span "Action #1" at bounding box center [461, 25] width 34 height 9
click at [640, 333] on button "Use setting" at bounding box center [640, 333] width 12 height 6
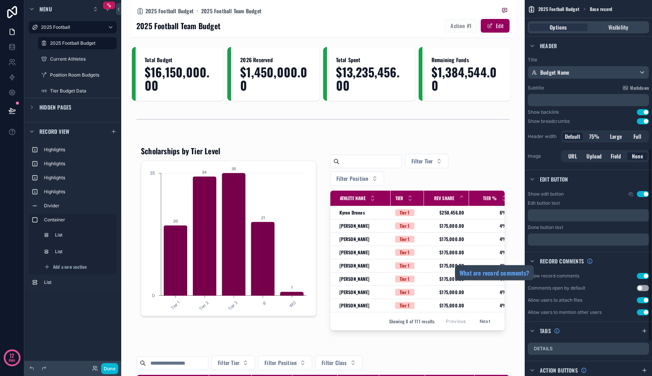
scroll to position [265, 0]
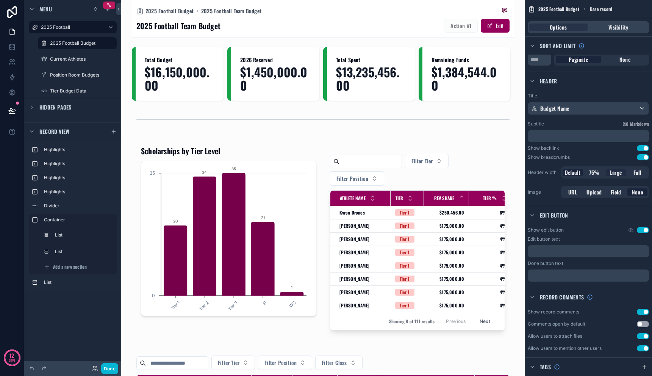
click at [616, 173] on span "Large" at bounding box center [616, 173] width 12 height 8
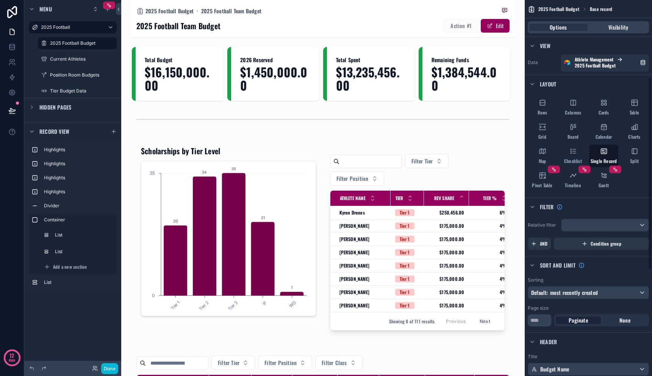
scroll to position [0, 0]
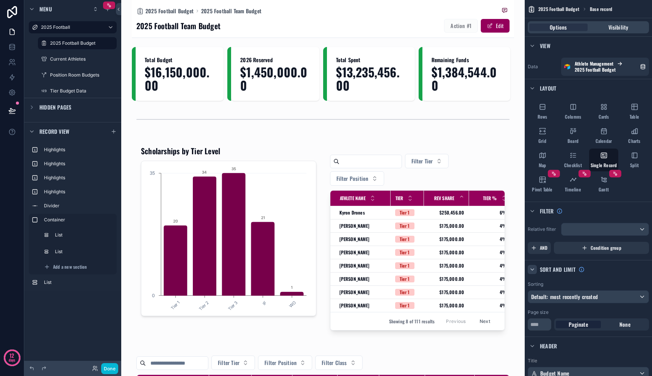
click at [534, 269] on icon "scrollable content" at bounding box center [532, 269] width 6 height 6
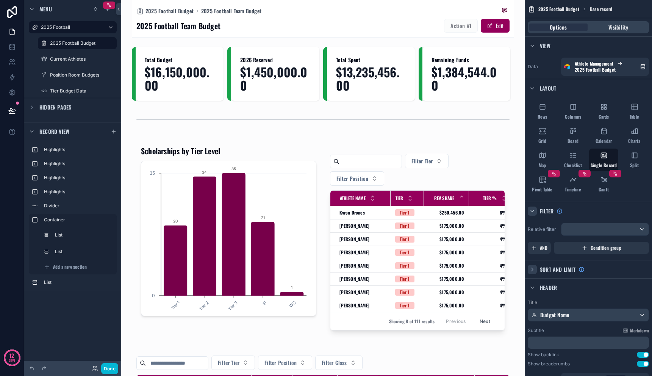
click at [535, 213] on icon "scrollable content" at bounding box center [532, 211] width 6 height 6
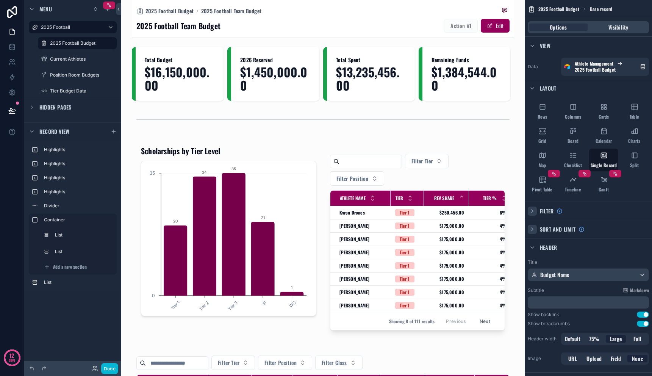
click at [586, 213] on div "Filter" at bounding box center [588, 211] width 127 height 18
click at [530, 211] on icon "scrollable content" at bounding box center [532, 211] width 6 height 6
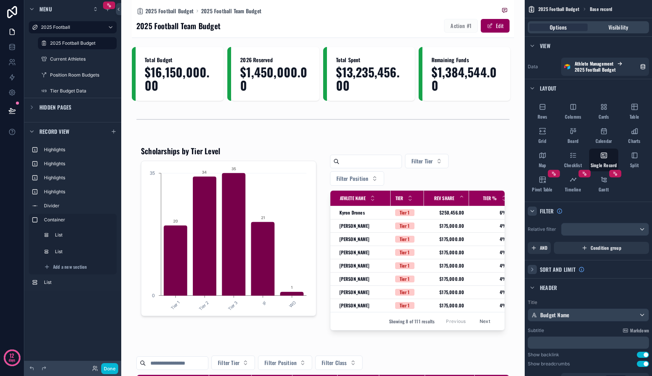
click at [533, 211] on icon "scrollable content" at bounding box center [532, 211] width 6 height 6
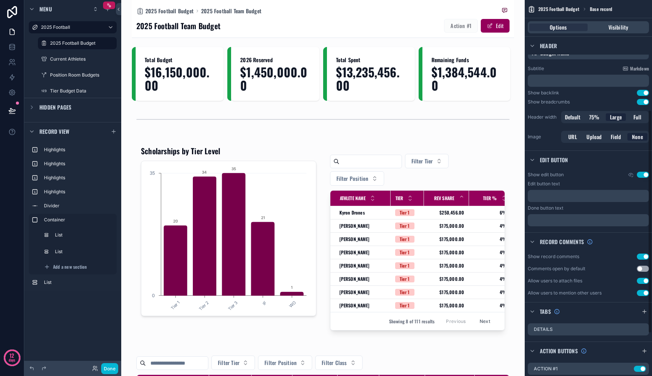
scroll to position [228, 0]
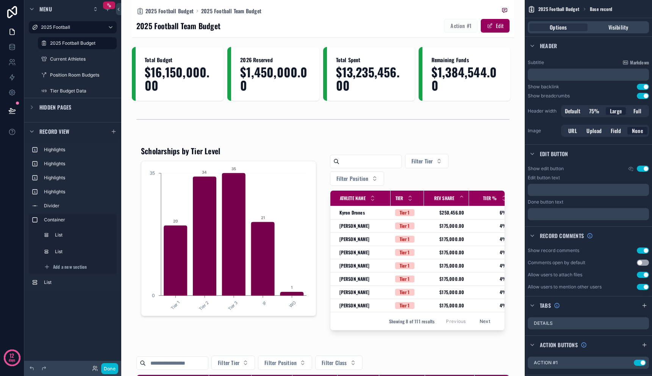
click at [645, 169] on button "Use setting" at bounding box center [643, 169] width 12 height 6
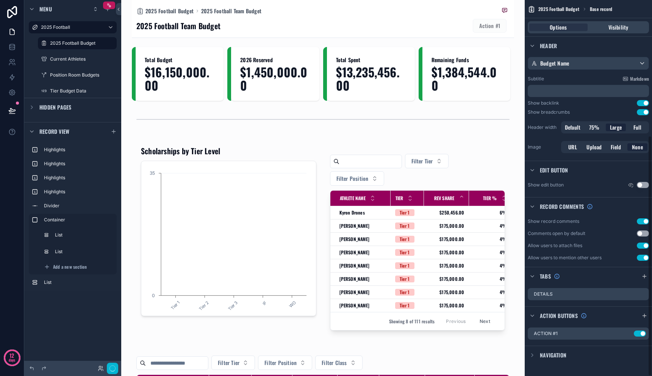
scroll to position [211, 0]
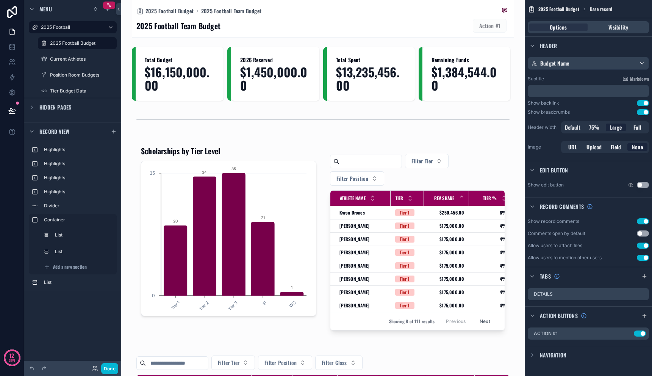
click at [639, 186] on button "Use setting" at bounding box center [643, 185] width 12 height 6
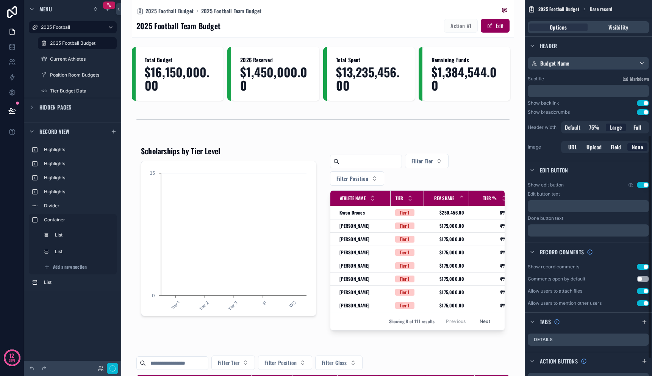
scroll to position [228, 0]
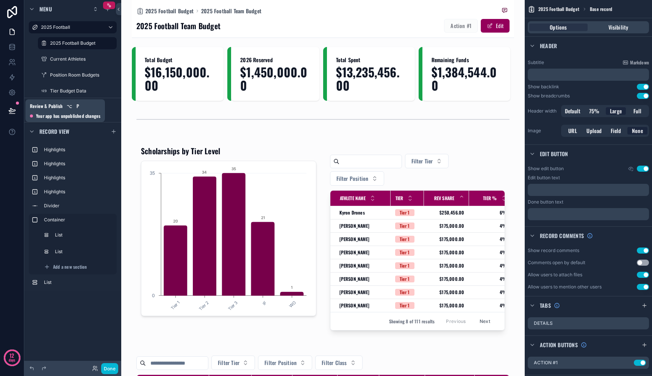
click at [11, 109] on icon at bounding box center [12, 111] width 8 height 8
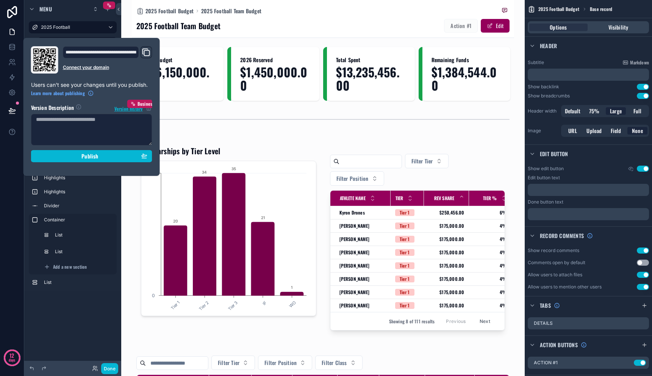
click at [449, 20] on div "Action #1" at bounding box center [461, 26] width 34 height 14
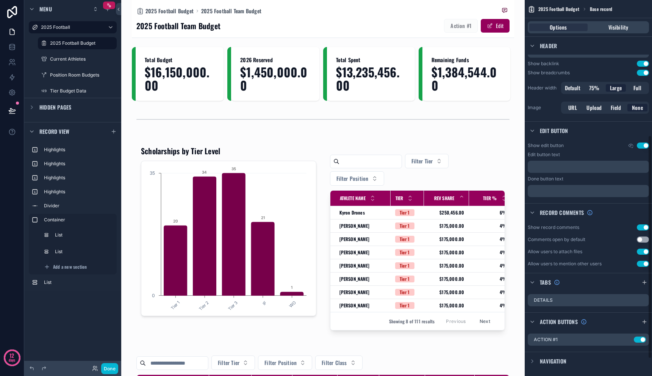
scroll to position [257, 0]
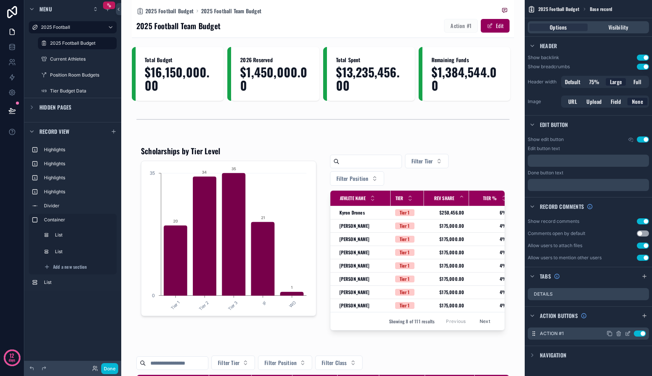
click at [643, 333] on button "Use setting" at bounding box center [640, 333] width 12 height 6
click at [549, 357] on span "Navigation" at bounding box center [553, 355] width 27 height 8
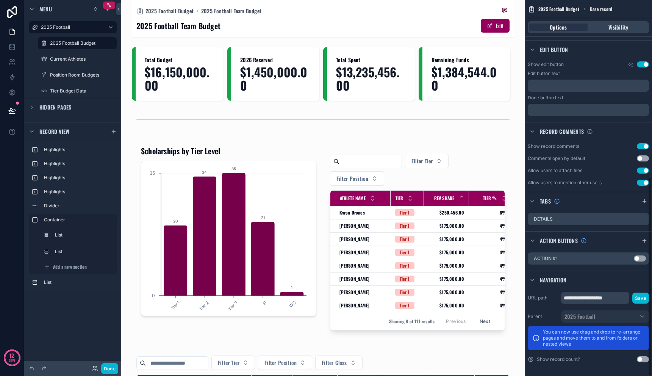
scroll to position [333, 0]
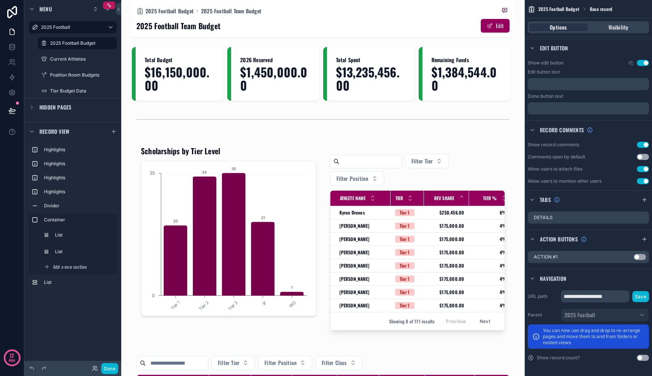
click at [554, 278] on span "Navigation" at bounding box center [553, 279] width 27 height 8
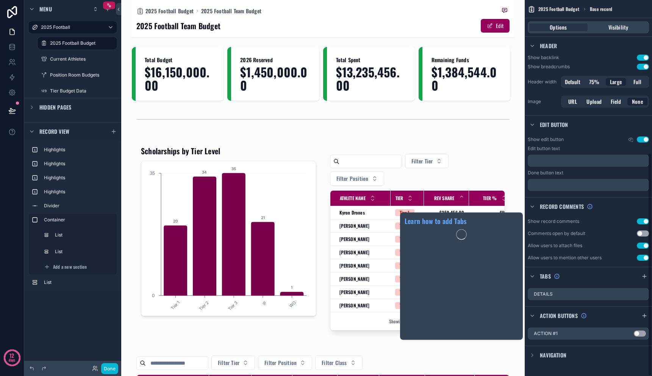
scroll to position [257, 0]
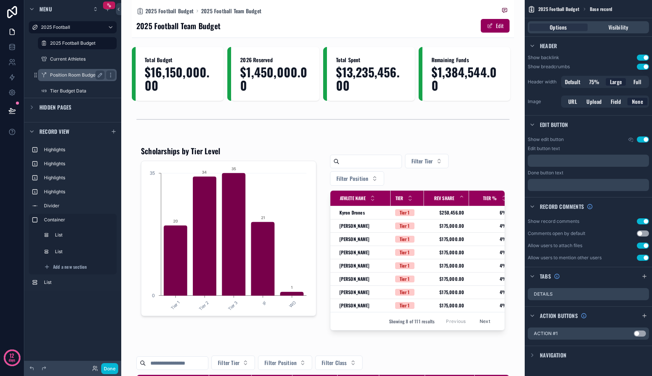
click at [75, 73] on label "Position Room Budgets" at bounding box center [76, 75] width 52 height 6
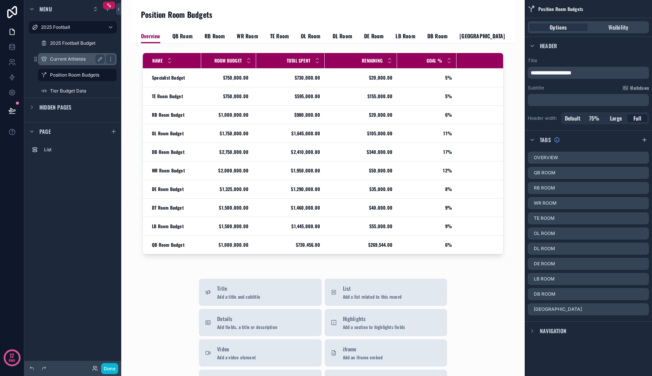
click at [74, 63] on div "Current Athletes" at bounding box center [77, 59] width 55 height 9
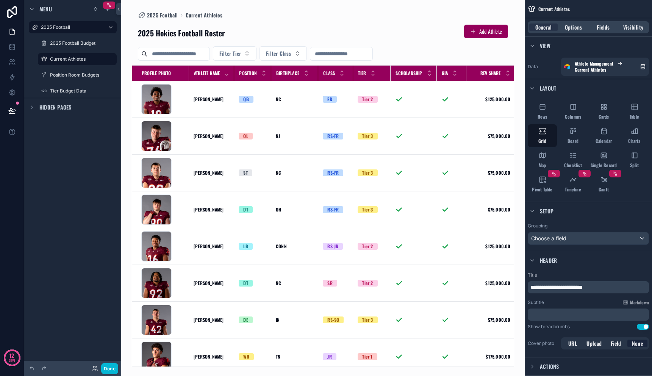
click at [301, 32] on div "scrollable content" at bounding box center [323, 188] width 404 height 376
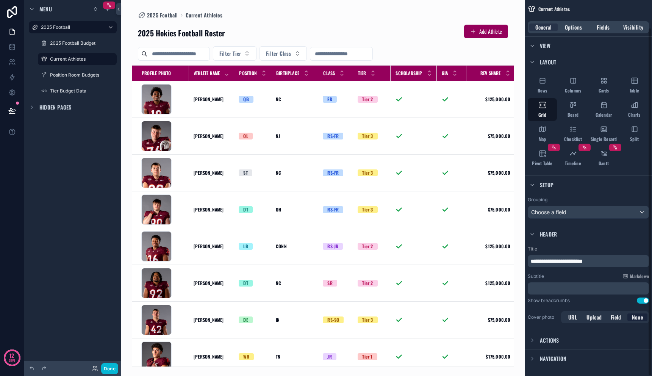
scroll to position [30, 0]
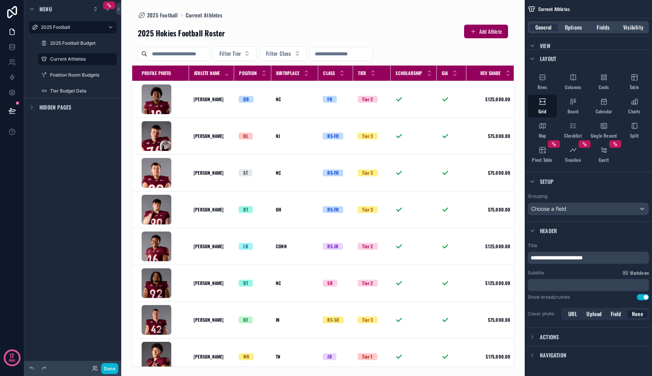
click at [553, 338] on span "Actions" at bounding box center [549, 337] width 19 height 8
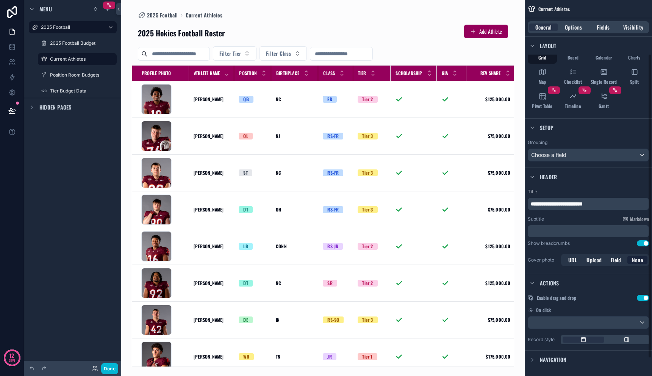
scroll to position [88, 0]
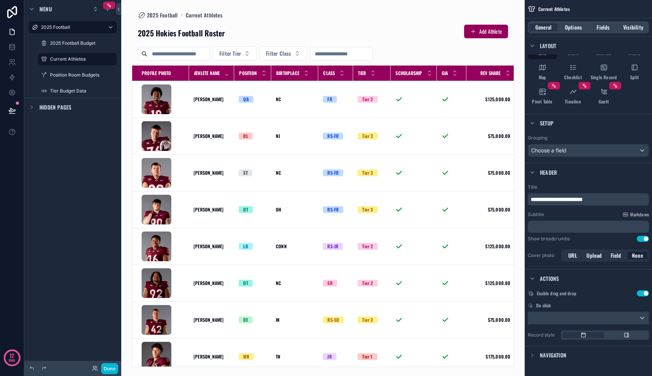
click at [578, 319] on div "scrollable content" at bounding box center [588, 318] width 120 height 12
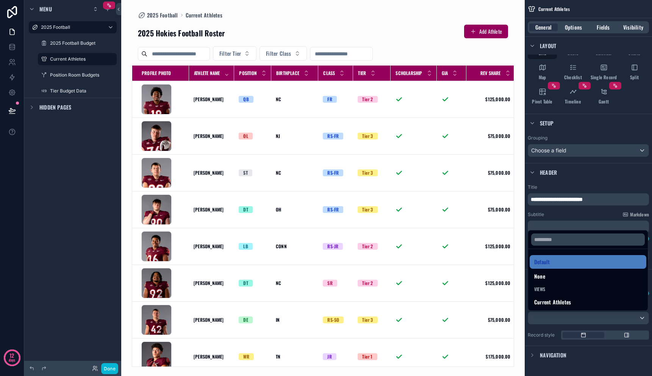
click at [578, 319] on div "scrollable content" at bounding box center [326, 188] width 652 height 376
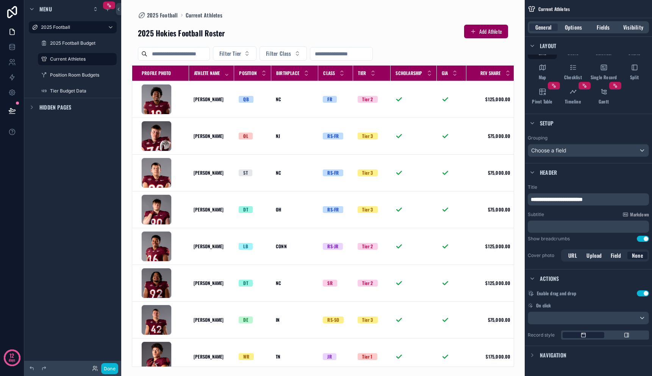
click at [578, 335] on div "scrollable content" at bounding box center [584, 335] width 42 height 6
click at [626, 335] on icon "scrollable content" at bounding box center [627, 335] width 6 height 6
click at [621, 349] on span "Large" at bounding box center [627, 351] width 12 height 8
click at [596, 337] on div "scrollable content" at bounding box center [584, 335] width 42 height 6
click at [640, 294] on button "Use setting" at bounding box center [643, 293] width 12 height 6
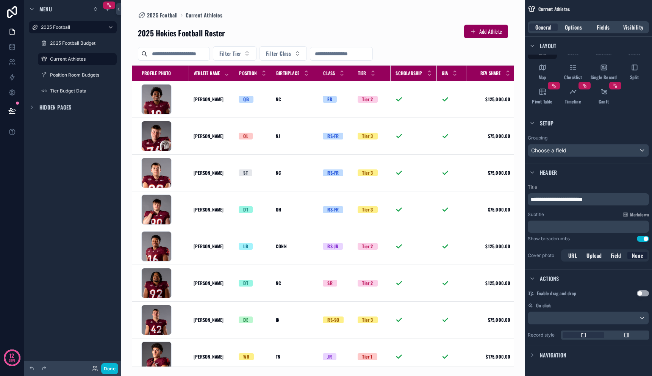
click at [641, 293] on button "Use setting" at bounding box center [643, 293] width 12 height 6
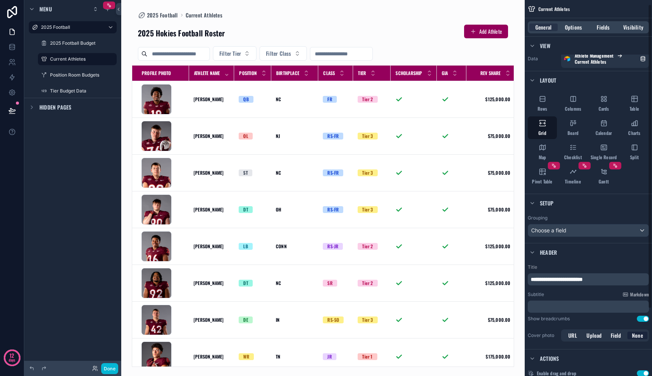
scroll to position [0, 0]
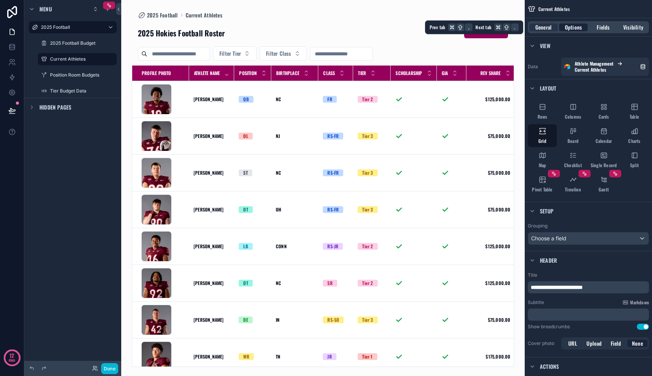
click at [572, 29] on span "Options" at bounding box center [573, 27] width 17 height 8
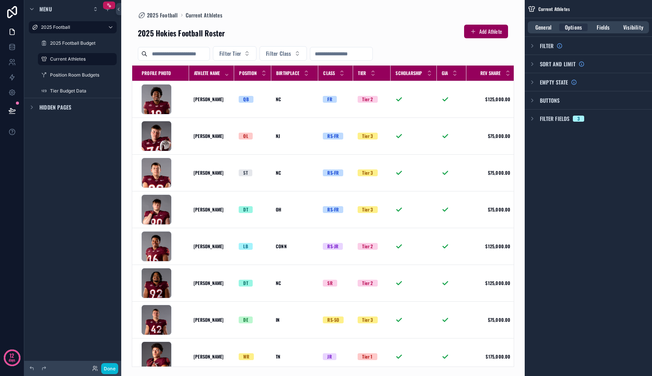
click at [540, 103] on span "Buttons" at bounding box center [550, 101] width 20 height 8
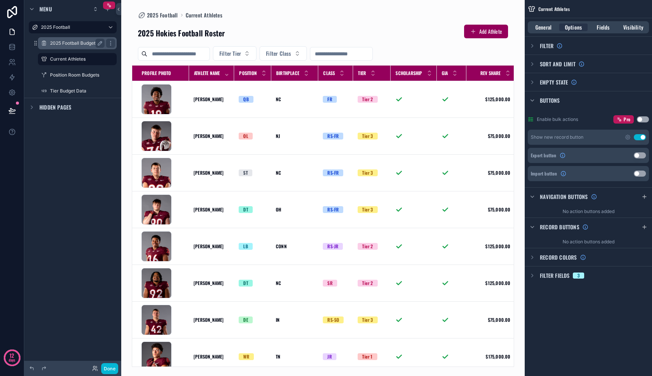
click at [76, 47] on div "2025 Football Budget" at bounding box center [77, 43] width 55 height 9
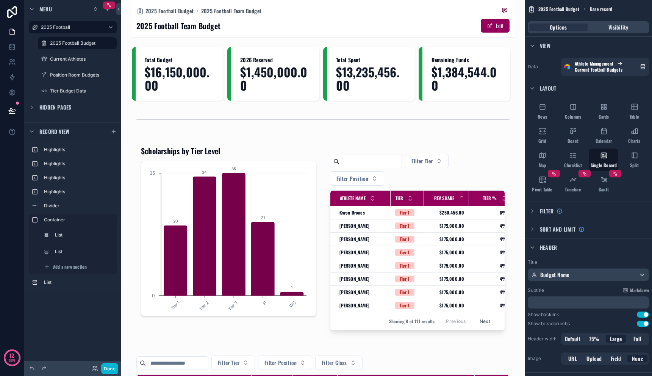
click at [441, 28] on div "2025 Football Team Budget Edit" at bounding box center [322, 26] width 373 height 14
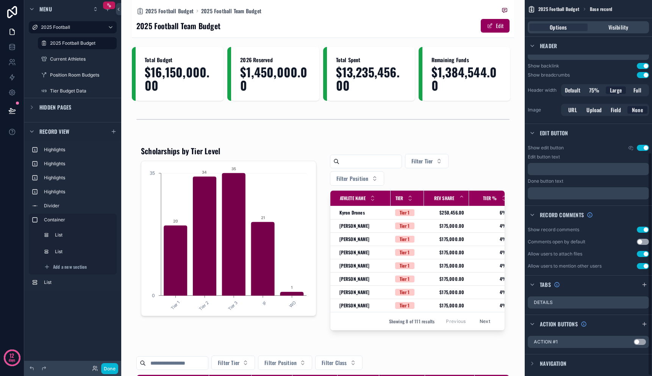
scroll to position [257, 0]
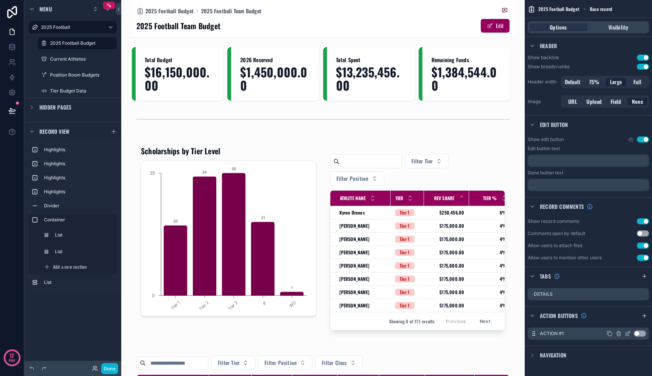
click at [620, 334] on icon "scrollable content" at bounding box center [618, 333] width 3 height 3
click at [630, 322] on icon at bounding box center [632, 321] width 6 height 6
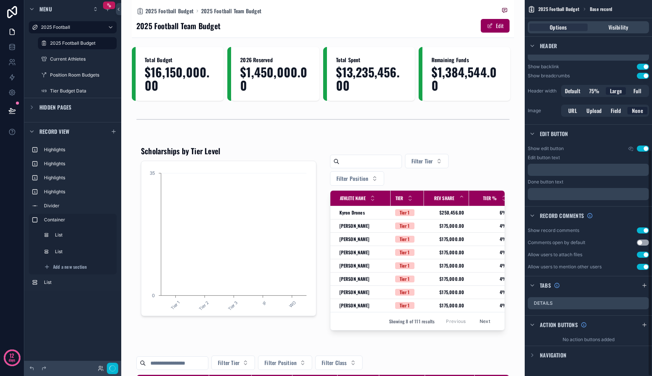
scroll to position [248, 0]
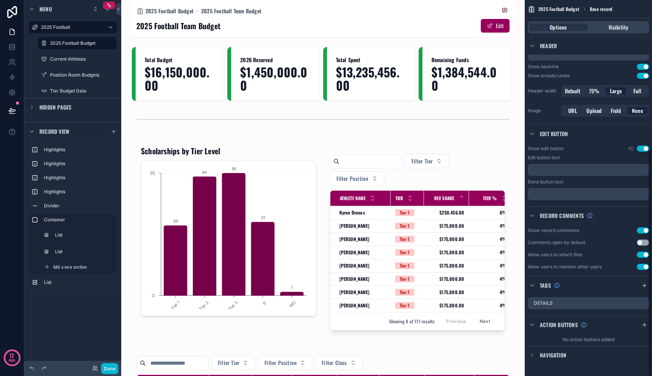
click at [585, 352] on div "Navigation" at bounding box center [588, 355] width 127 height 18
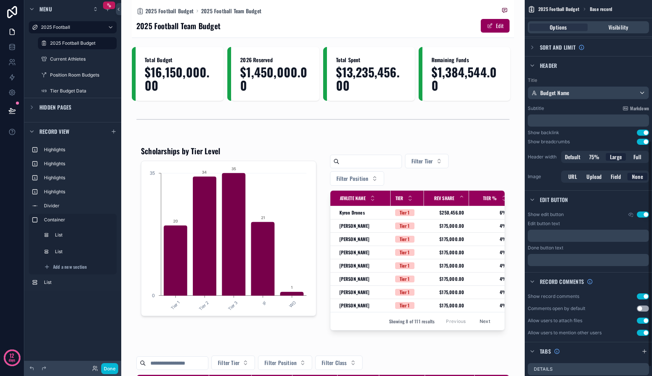
scroll to position [171, 0]
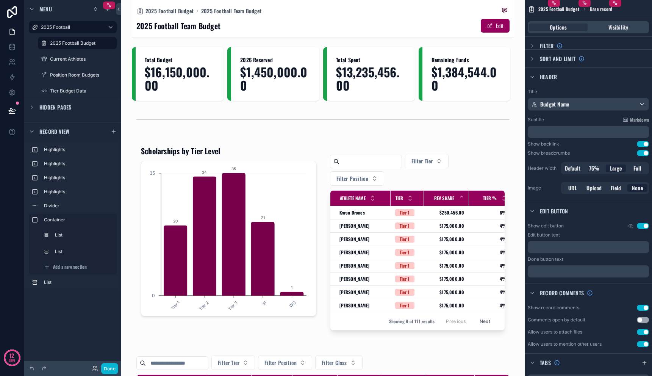
click at [645, 225] on button "Use setting" at bounding box center [643, 226] width 12 height 6
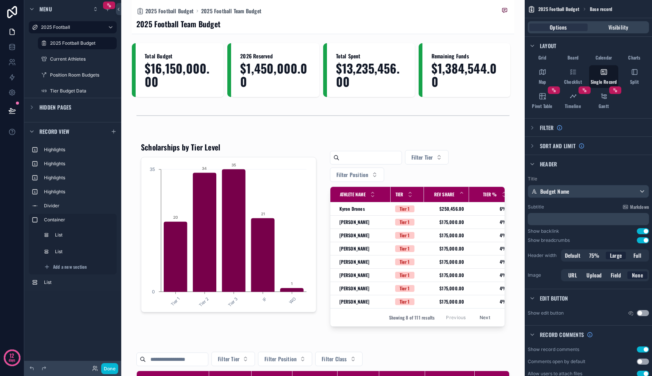
scroll to position [0, 0]
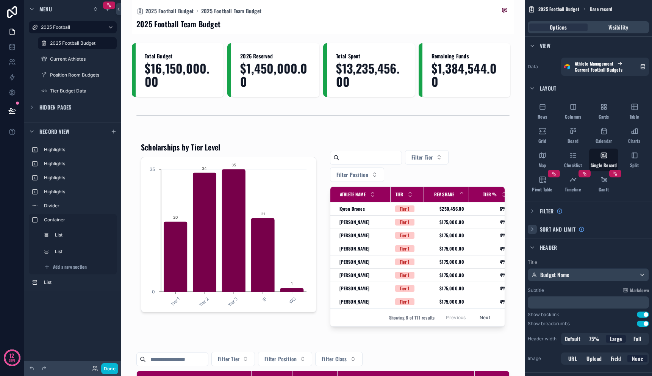
click at [535, 228] on div "scrollable content" at bounding box center [532, 229] width 9 height 9
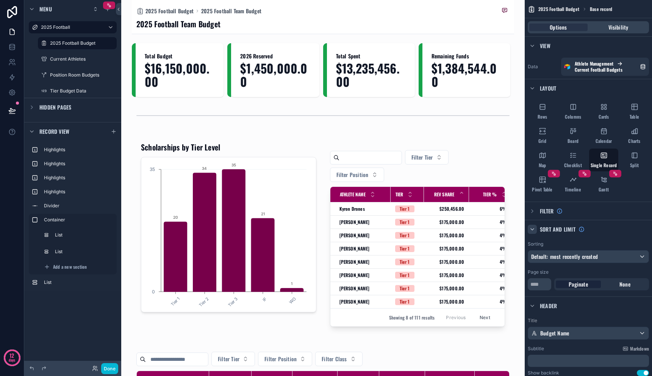
click at [535, 228] on div "scrollable content" at bounding box center [532, 229] width 9 height 9
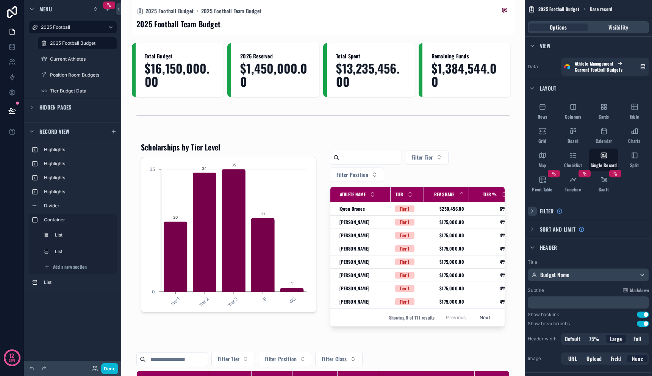
click at [534, 212] on icon "scrollable content" at bounding box center [532, 211] width 6 height 6
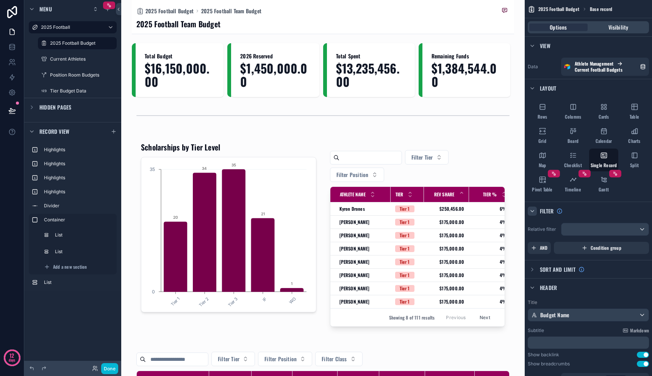
click at [534, 212] on icon "scrollable content" at bounding box center [532, 211] width 6 height 6
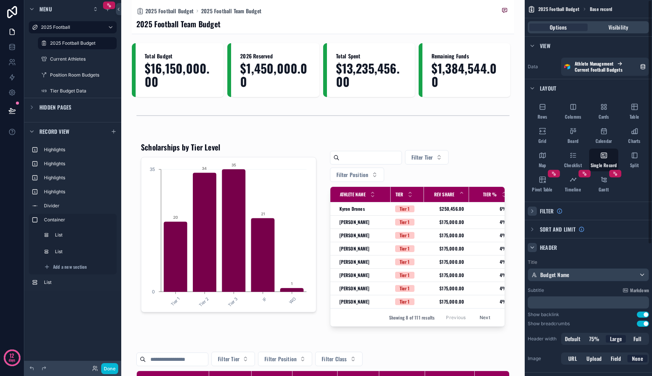
click at [533, 246] on icon "scrollable content" at bounding box center [532, 247] width 6 height 6
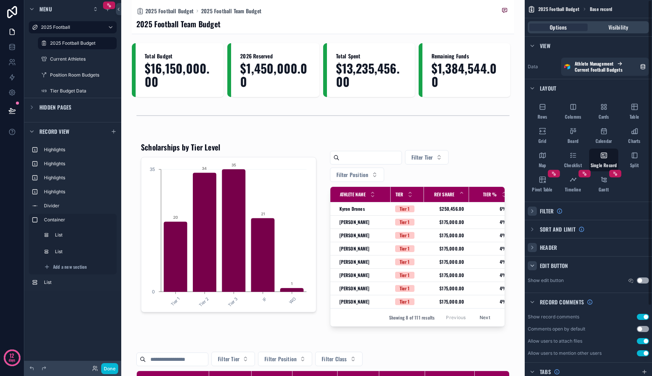
click at [533, 263] on icon "scrollable content" at bounding box center [532, 266] width 6 height 6
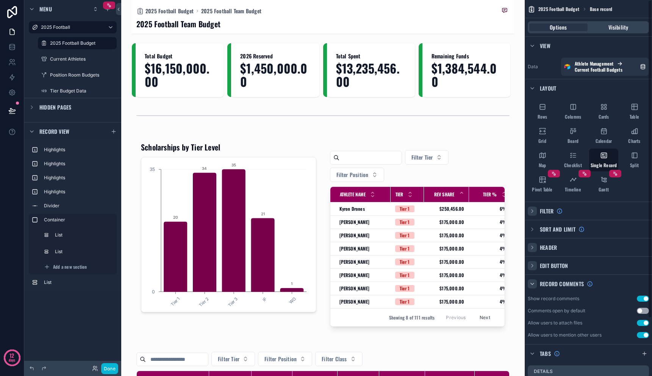
click at [532, 284] on icon "scrollable content" at bounding box center [532, 284] width 6 height 6
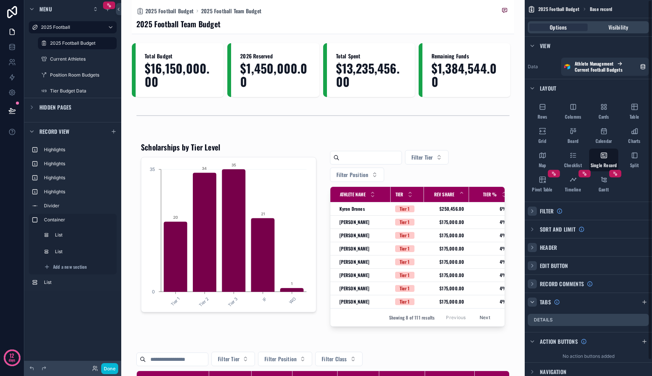
click at [532, 302] on icon "scrollable content" at bounding box center [532, 302] width 3 height 2
click at [532, 321] on icon "scrollable content" at bounding box center [532, 320] width 6 height 6
click at [619, 23] on span "Visibility" at bounding box center [619, 27] width 20 height 8
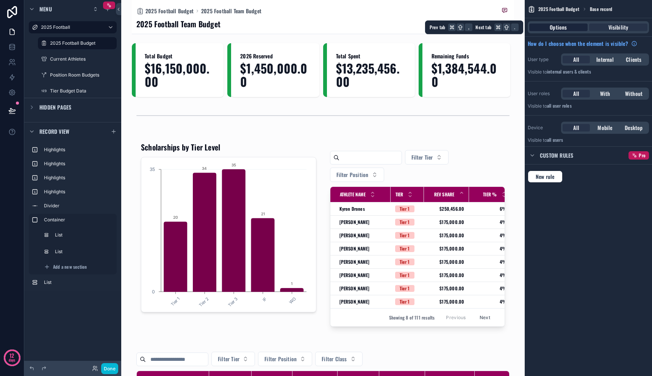
click at [574, 24] on div "Options" at bounding box center [558, 27] width 58 height 8
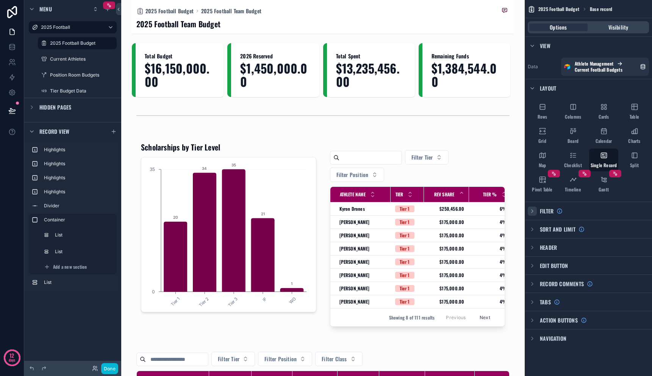
click at [535, 211] on icon "scrollable content" at bounding box center [532, 211] width 6 height 6
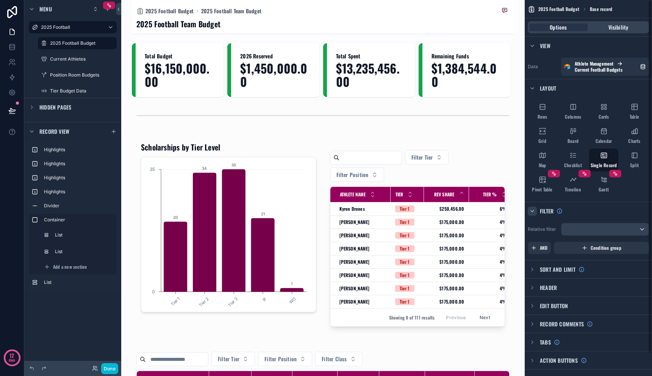
click at [535, 211] on icon "scrollable content" at bounding box center [532, 211] width 6 height 6
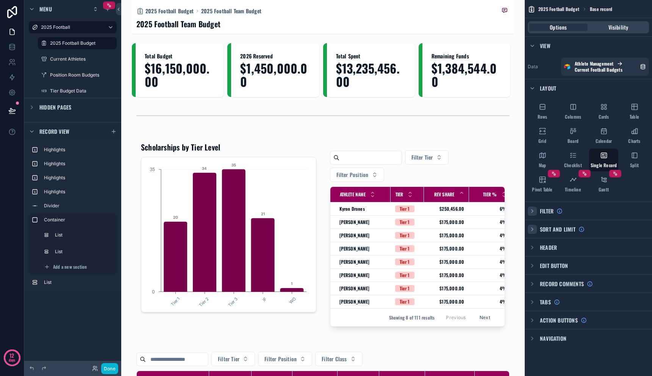
click at [534, 229] on icon "scrollable content" at bounding box center [532, 229] width 6 height 6
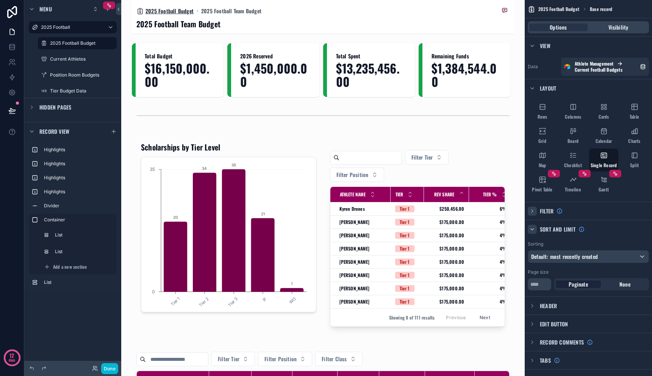
click at [169, 10] on span "2025 Football Budget" at bounding box center [170, 11] width 48 height 8
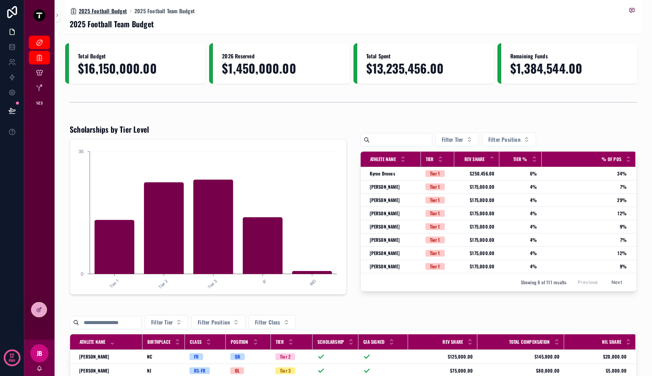
click at [99, 9] on span "2025 Football Budget" at bounding box center [103, 11] width 48 height 8
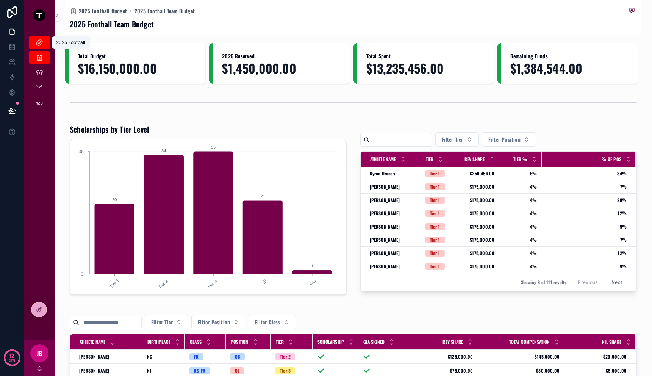
click at [38, 41] on icon "scrollable content" at bounding box center [40, 43] width 8 height 8
click at [41, 57] on icon "scrollable content" at bounding box center [40, 58] width 8 height 8
click at [31, 310] on div at bounding box center [38, 309] width 15 height 14
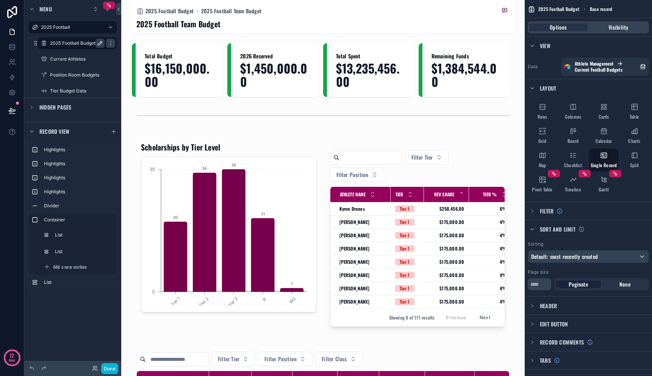
click at [98, 44] on icon "scrollable content" at bounding box center [100, 43] width 4 height 4
click at [83, 43] on input "**********" at bounding box center [71, 43] width 42 height 9
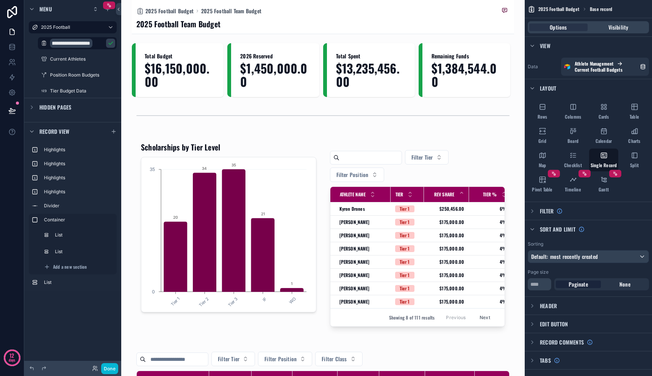
type input "**********"
click at [109, 43] on icon "scrollable content" at bounding box center [111, 43] width 4 height 3
click at [0, 0] on icon "scrollable content" at bounding box center [0, 0] width 0 height 0
click at [87, 43] on input "**********" at bounding box center [71, 43] width 42 height 9
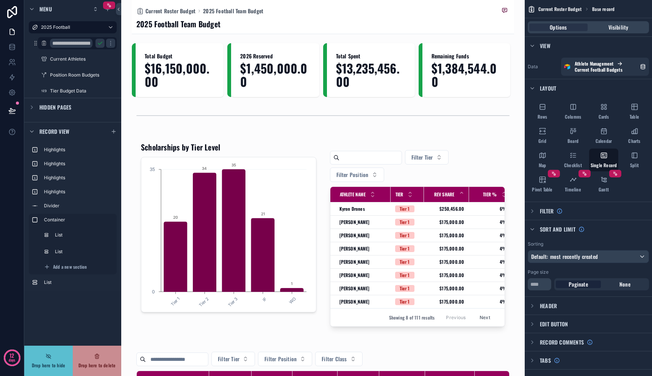
click at [71, 44] on input "**********" at bounding box center [71, 43] width 42 height 9
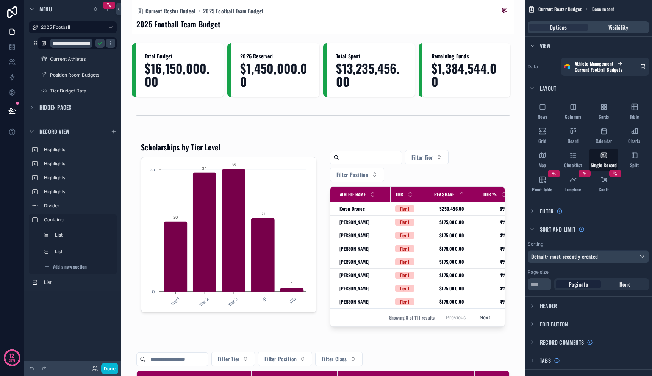
click at [71, 44] on input "**********" at bounding box center [71, 43] width 42 height 9
type input "**********"
click at [108, 44] on icon "scrollable content" at bounding box center [111, 43] width 6 height 6
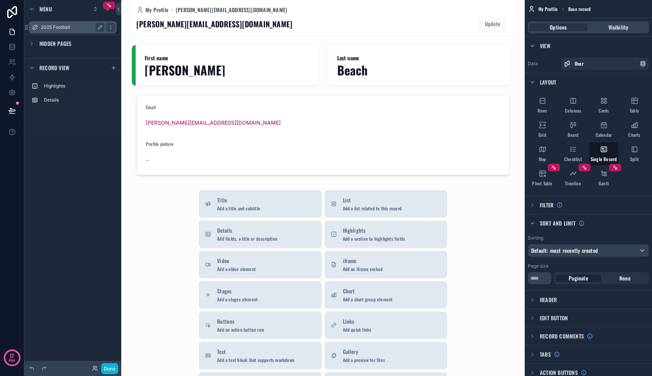
click at [69, 28] on label "2025 Football" at bounding box center [71, 27] width 61 height 6
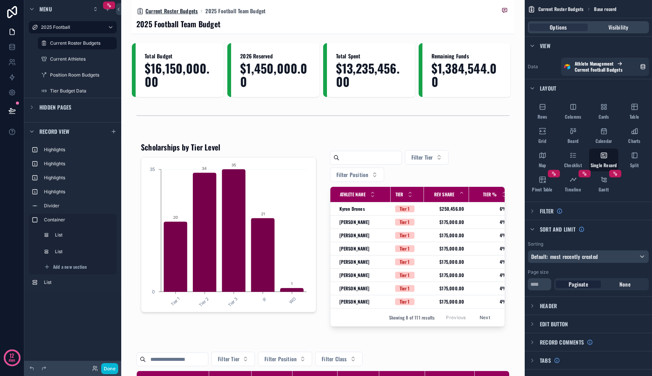
click at [166, 11] on span "Current Roster Budgets" at bounding box center [172, 11] width 52 height 8
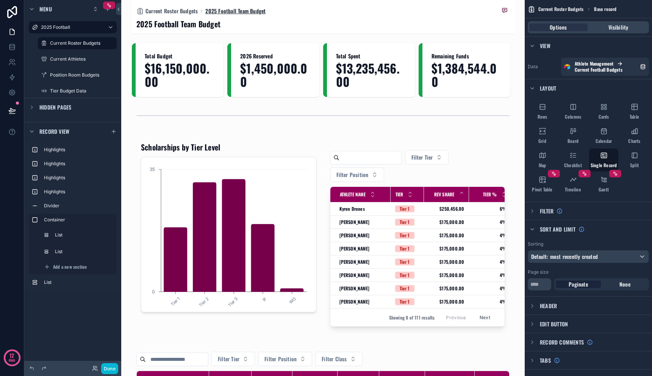
click at [224, 11] on span "2025 Football Team Budget" at bounding box center [235, 11] width 60 height 8
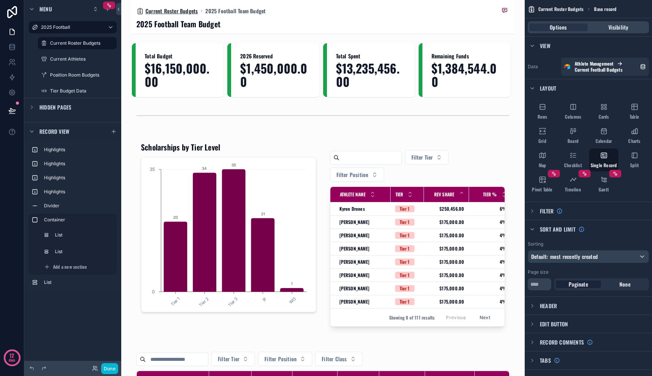
click at [171, 12] on span "Current Roster Budgets" at bounding box center [172, 11] width 52 height 8
click at [563, 307] on div "Header" at bounding box center [588, 305] width 127 height 18
click at [542, 308] on span "Header" at bounding box center [548, 306] width 17 height 8
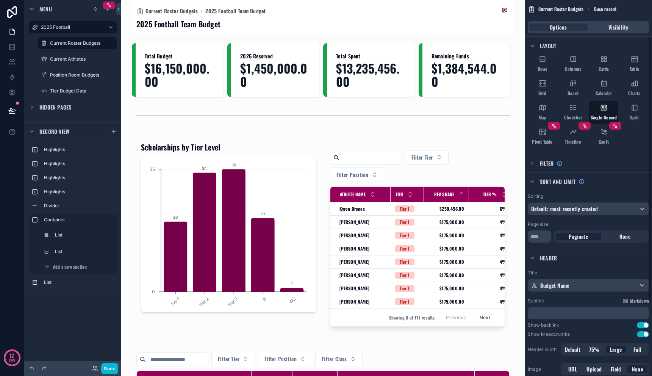
scroll to position [52, 0]
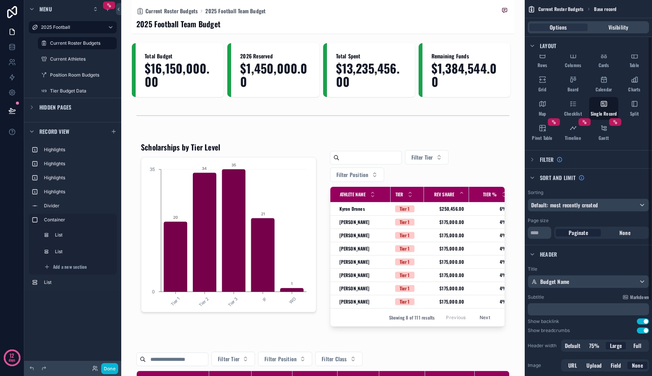
click at [542, 253] on span "Header" at bounding box center [548, 254] width 17 height 8
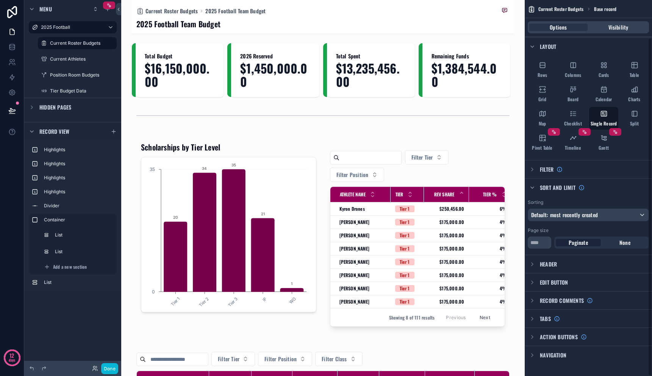
scroll to position [42, 0]
click at [543, 282] on span "Edit button" at bounding box center [554, 282] width 28 height 8
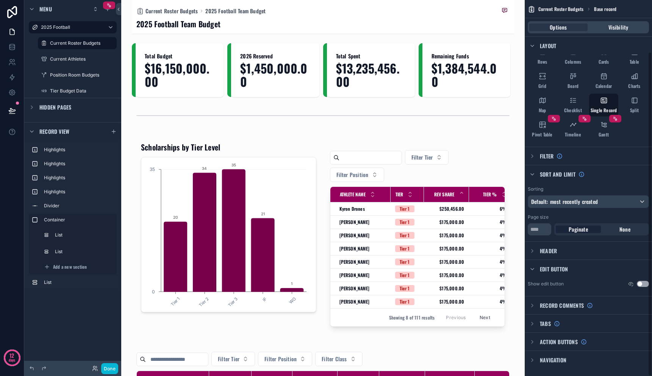
scroll to position [60, 0]
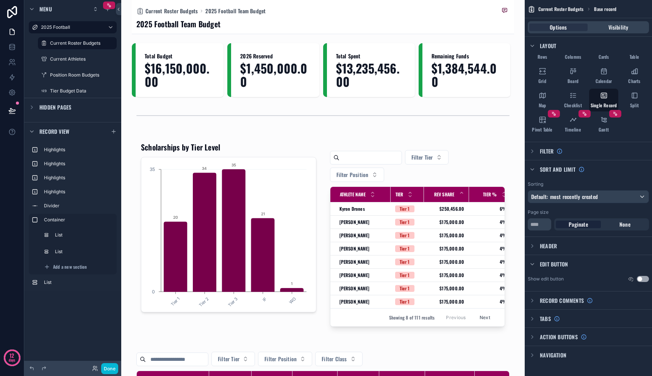
click at [555, 265] on span "Edit button" at bounding box center [554, 264] width 28 height 8
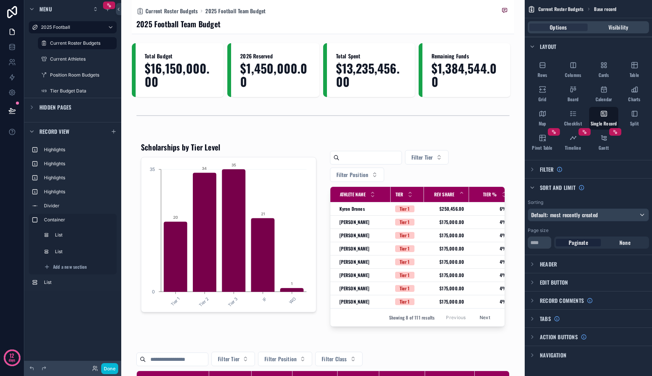
click at [573, 264] on div "Header" at bounding box center [588, 264] width 127 height 18
click at [557, 264] on div "Header" at bounding box center [588, 264] width 127 height 18
click at [549, 264] on span "Header" at bounding box center [548, 264] width 17 height 8
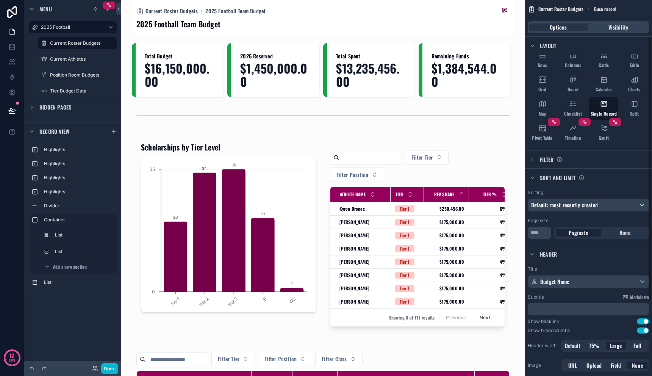
click at [542, 257] on span "Header" at bounding box center [548, 254] width 17 height 8
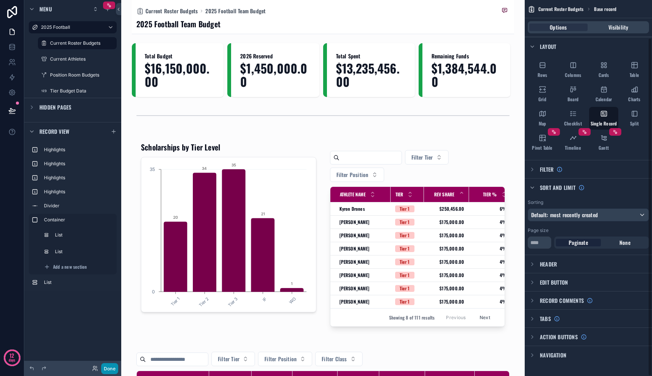
click at [115, 366] on button "Done" at bounding box center [109, 368] width 17 height 11
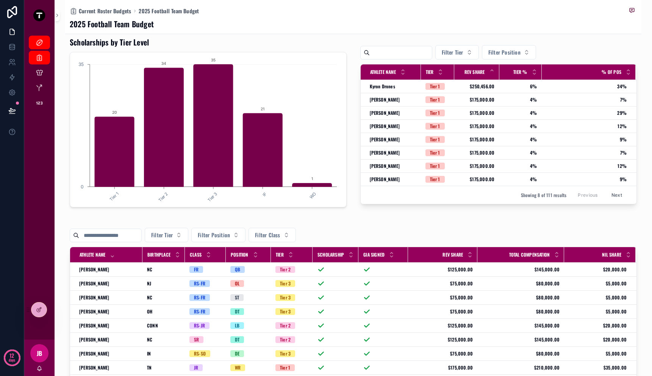
scroll to position [0, 0]
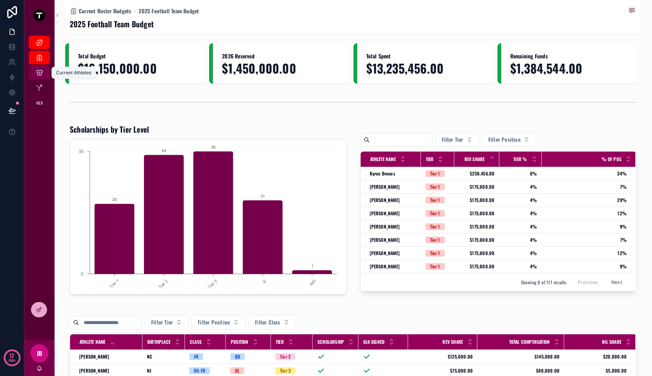
click at [42, 74] on icon "scrollable content" at bounding box center [40, 73] width 8 height 8
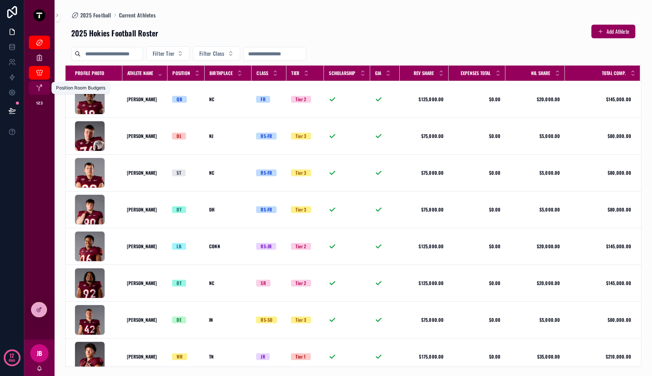
click at [43, 88] on icon "scrollable content" at bounding box center [40, 88] width 8 height 8
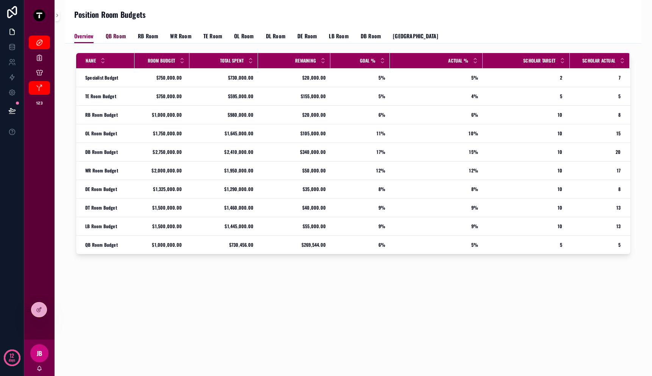
click at [124, 36] on span "QB Room" at bounding box center [116, 36] width 20 height 8
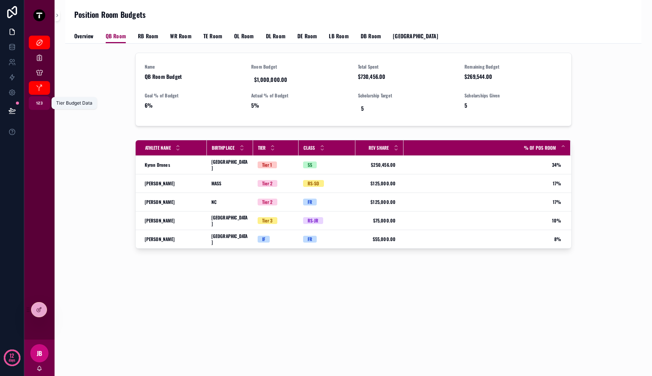
click at [41, 102] on icon "scrollable content" at bounding box center [40, 103] width 8 height 8
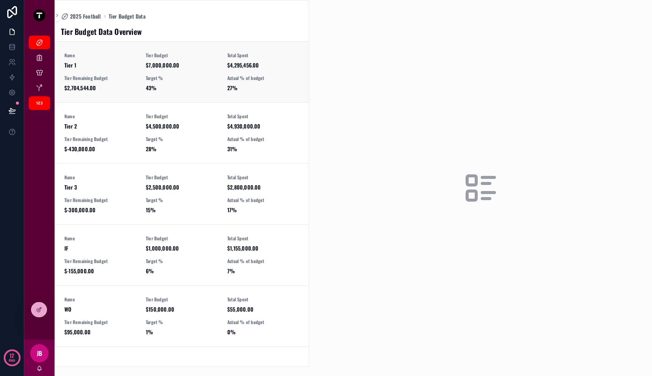
click at [195, 88] on span "43%" at bounding box center [182, 88] width 72 height 8
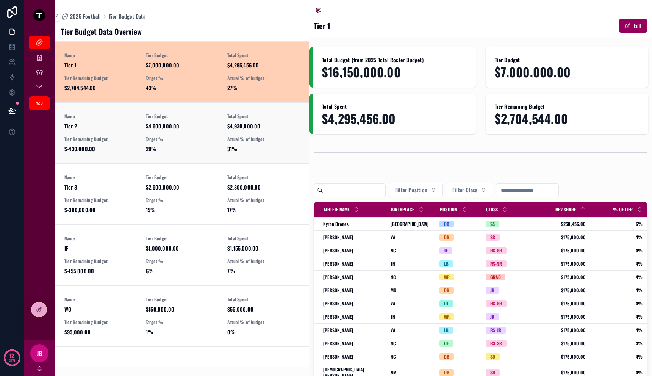
click at [195, 131] on div "Name Tier 2 Tier Budget $4,500,000.00 Total Spent $4,930,000.00 Tier Remaining …" at bounding box center [181, 132] width 235 height 39
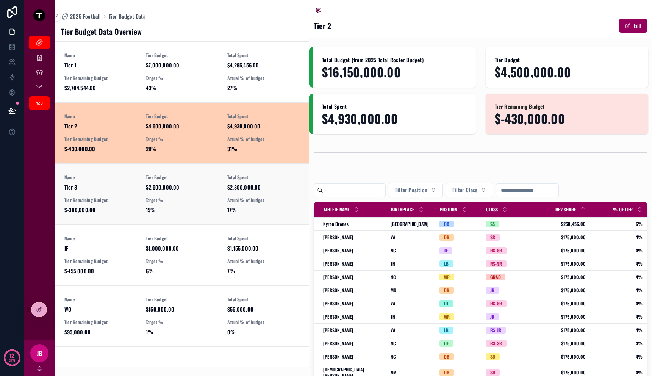
click at [197, 175] on span "Tier Budget" at bounding box center [182, 177] width 72 height 6
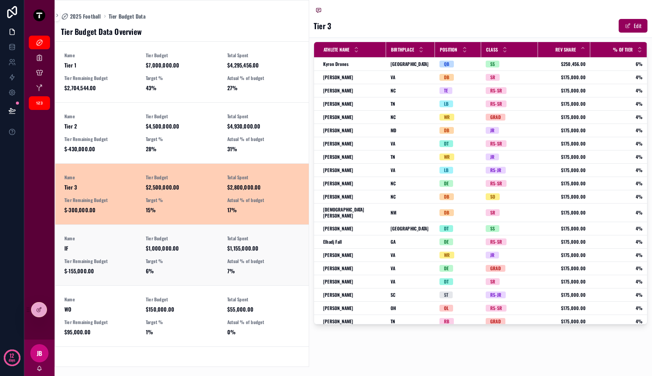
click at [226, 234] on link "Name IF Tier Budget $1,000,000.00 Total Spent $1,155,000.00 Tier Remaining Budg…" at bounding box center [181, 254] width 253 height 61
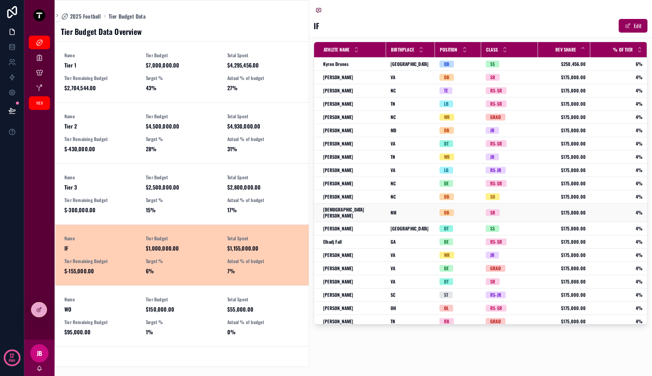
scroll to position [67, 0]
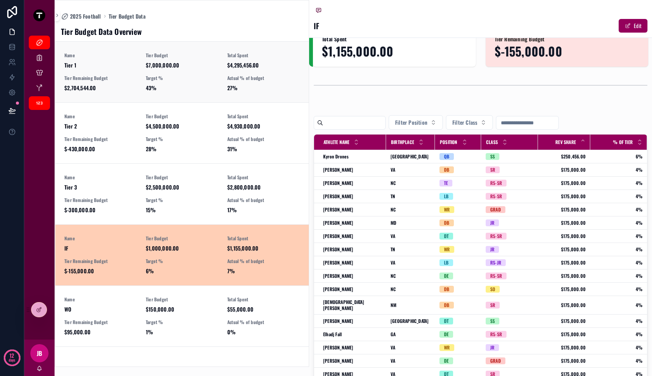
click at [246, 77] on span "Actual % of budget" at bounding box center [263, 78] width 72 height 6
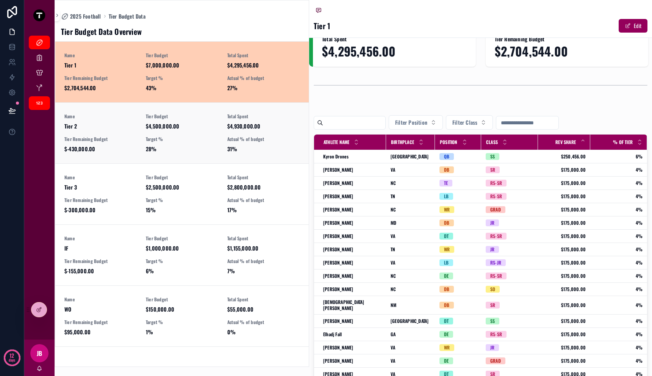
click at [246, 122] on span "$4,930,000.00" at bounding box center [263, 126] width 72 height 8
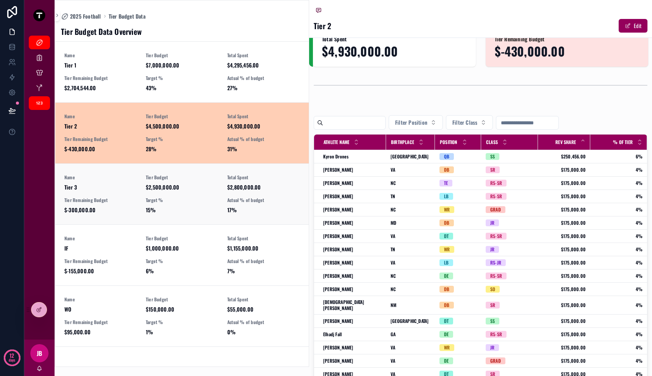
click at [246, 167] on link "Name Tier 3 Tier Budget $2,500,000.00 Total Spent $2,800,000.00 Tier Remaining …" at bounding box center [181, 193] width 253 height 61
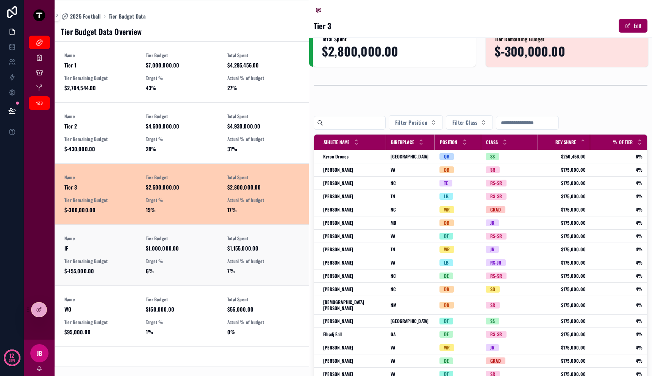
click at [243, 239] on span "Total Spent" at bounding box center [263, 238] width 72 height 6
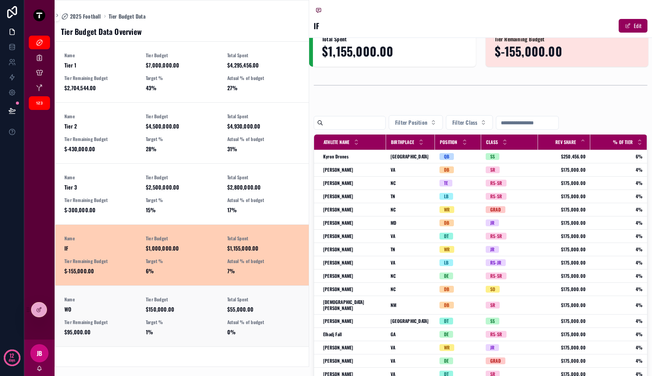
click at [240, 298] on span "Total Spent" at bounding box center [263, 299] width 72 height 6
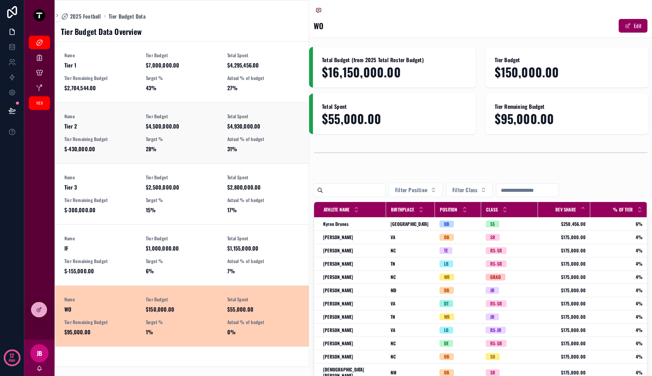
click at [237, 147] on span "31%" at bounding box center [263, 149] width 72 height 8
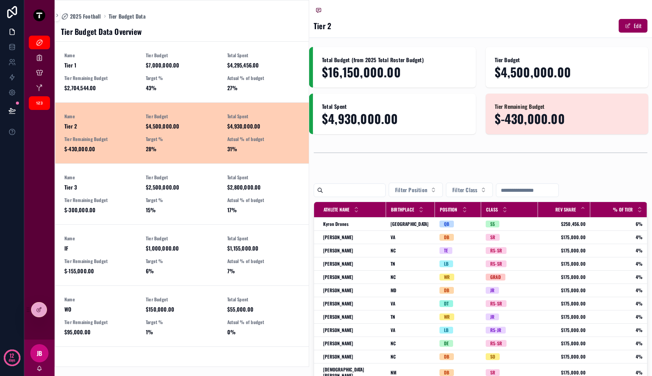
click at [426, 178] on div "scrollable content" at bounding box center [481, 176] width 334 height 4
click at [394, 268] on td "TN TN" at bounding box center [410, 263] width 49 height 13
click at [39, 308] on icon at bounding box center [39, 310] width 6 height 6
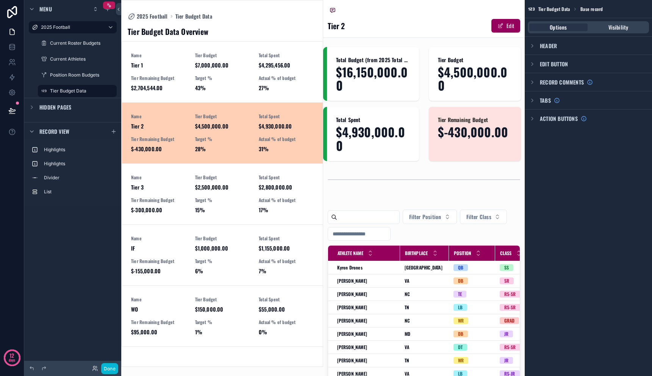
click at [239, 74] on div "scrollable content" at bounding box center [222, 183] width 201 height 366
click at [257, 77] on div "Name Tier 1 Tier Budget $7,000,000.00 Total Spent $4,295,456.00 Tier Remaining …" at bounding box center [222, 71] width 183 height 39
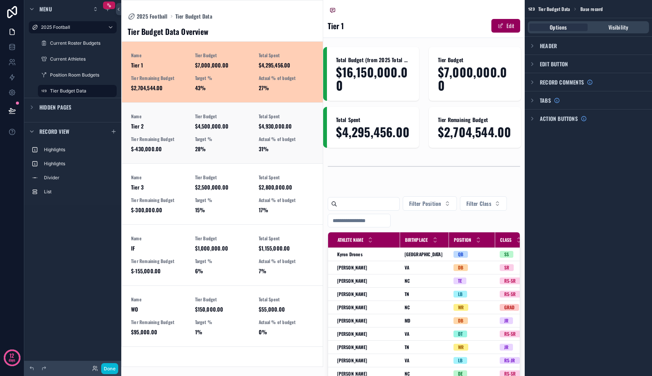
click at [250, 129] on div "Name Tier 2 Tier Budget $4,500,000.00 Total Spent $4,930,000.00 Tier Remaining …" at bounding box center [222, 132] width 183 height 39
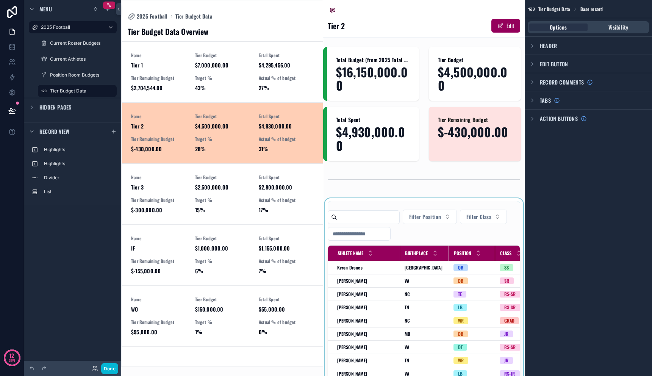
click at [410, 240] on div "scrollable content" at bounding box center [424, 364] width 202 height 333
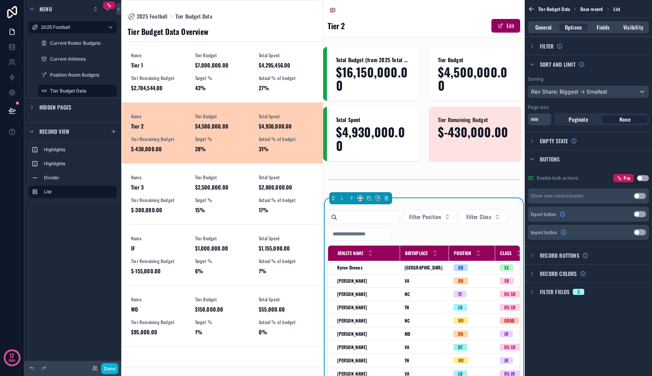
click at [427, 235] on div "Filter Position Filter Class" at bounding box center [424, 225] width 193 height 31
click at [546, 26] on span "General" at bounding box center [543, 27] width 16 height 8
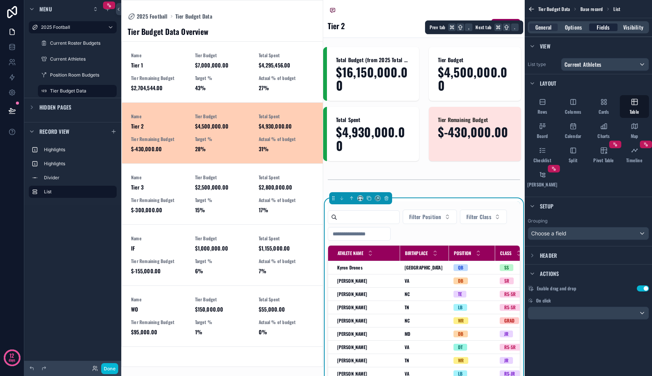
click at [609, 29] on span "Fields" at bounding box center [603, 27] width 13 height 8
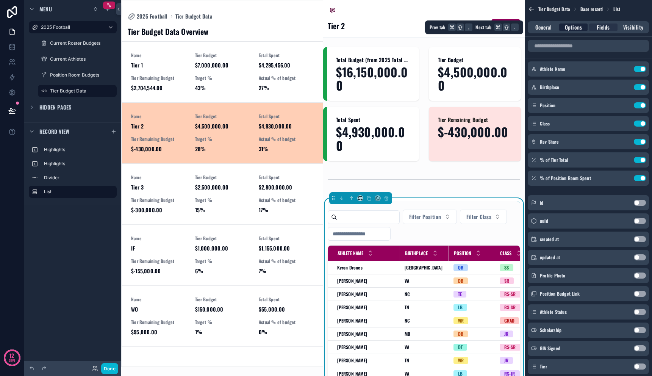
click at [566, 27] on span "Options" at bounding box center [573, 27] width 17 height 8
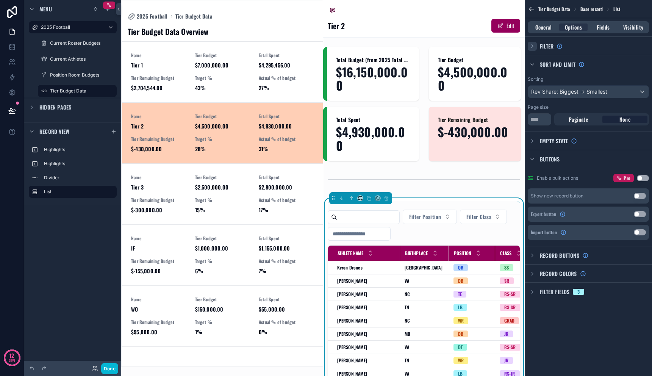
click at [533, 47] on icon "scrollable content" at bounding box center [532, 46] width 6 height 6
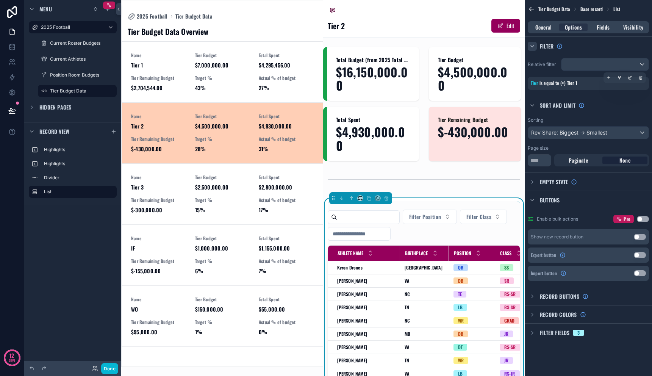
click at [605, 85] on div "Tier is equal to (=) Tier 1" at bounding box center [588, 83] width 115 height 7
click at [632, 77] on div "scrollable content" at bounding box center [630, 77] width 11 height 11
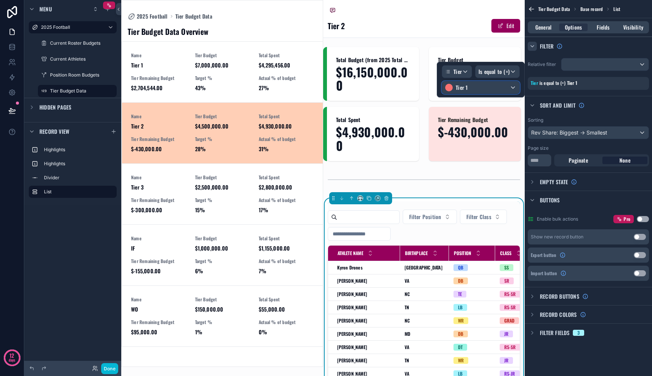
click at [482, 84] on div "Tier 1" at bounding box center [480, 87] width 77 height 12
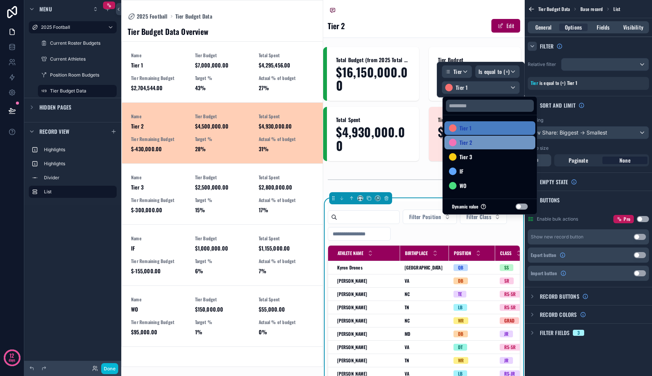
click at [474, 144] on div "Tier 2" at bounding box center [490, 142] width 82 height 9
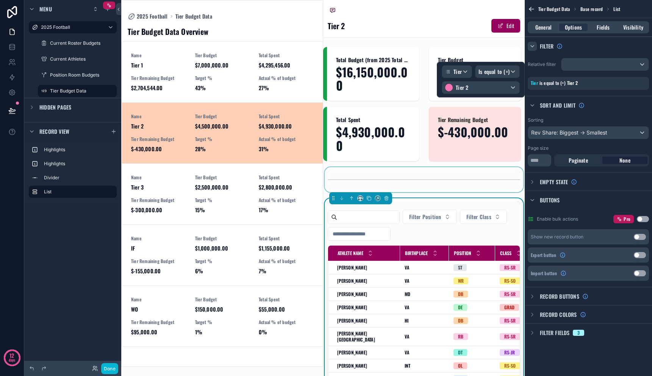
click at [462, 171] on div "scrollable content" at bounding box center [424, 179] width 202 height 25
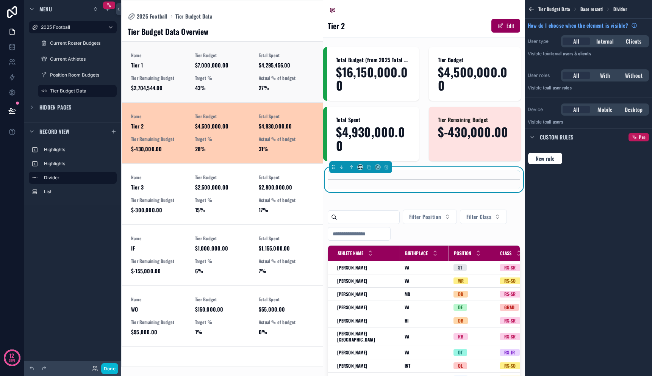
click at [266, 84] on span "27%" at bounding box center [286, 88] width 55 height 8
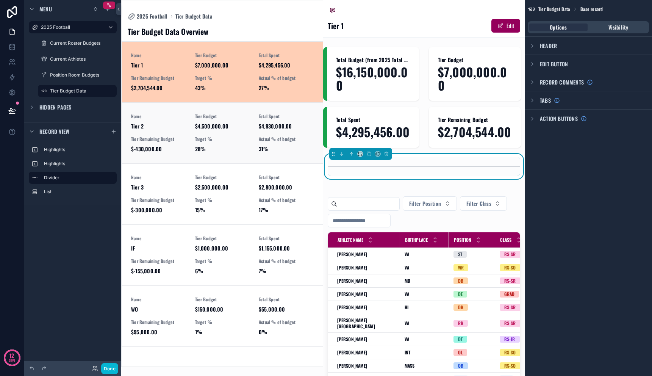
click at [266, 118] on span "Total Spent" at bounding box center [286, 116] width 55 height 6
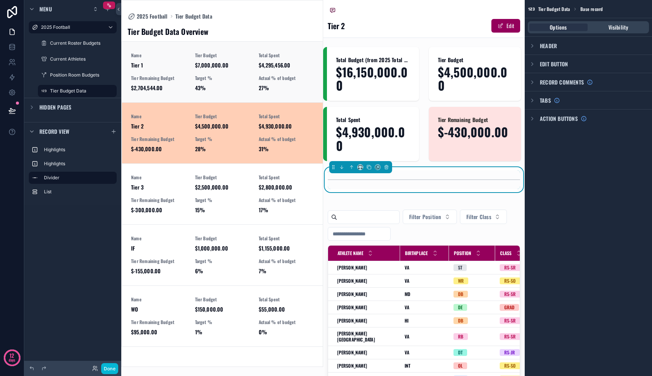
click at [265, 88] on span "27%" at bounding box center [286, 88] width 55 height 8
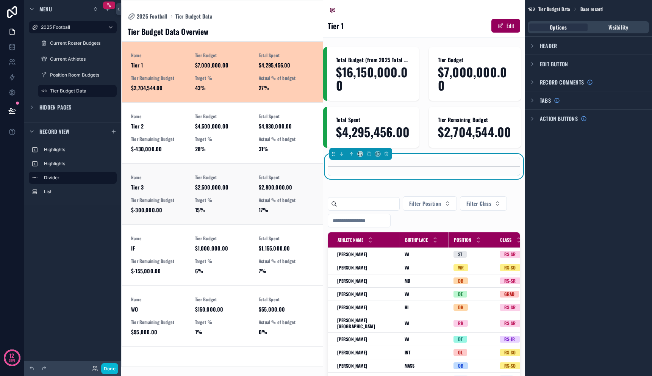
click at [265, 180] on span "Total Spent" at bounding box center [286, 177] width 55 height 6
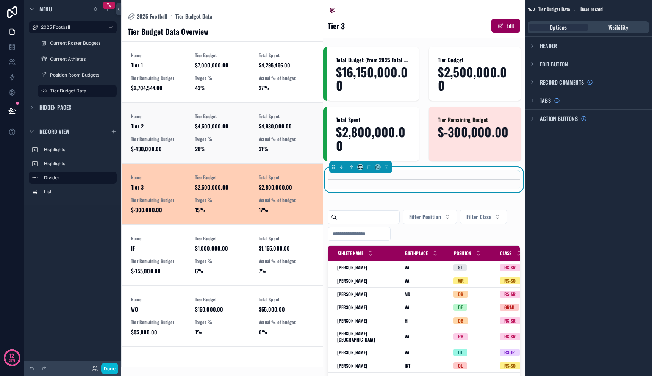
click at [257, 125] on div "Name Tier 2 Tier Budget $4,500,000.00 Total Spent $4,930,000.00 Tier Remaining …" at bounding box center [222, 132] width 183 height 39
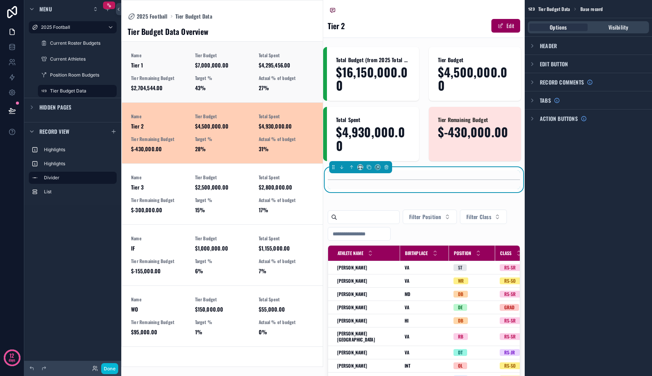
click at [255, 84] on div "Name Tier 1 Tier Budget $7,000,000.00 Total Spent $4,295,456.00 Tier Remaining …" at bounding box center [222, 71] width 183 height 39
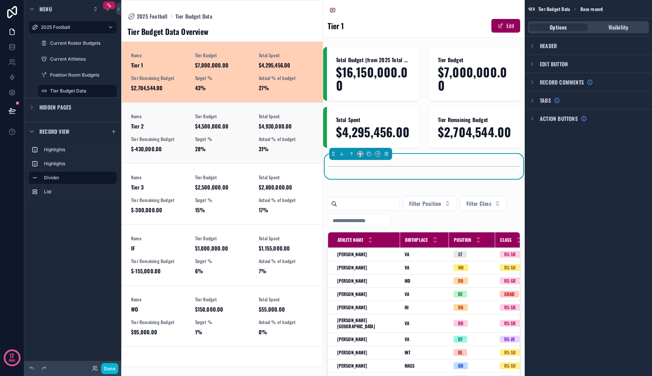
click at [255, 120] on div "Name Tier 2 Tier Budget $4,500,000.00 Total Spent $4,930,000.00 Tier Remaining …" at bounding box center [222, 132] width 183 height 39
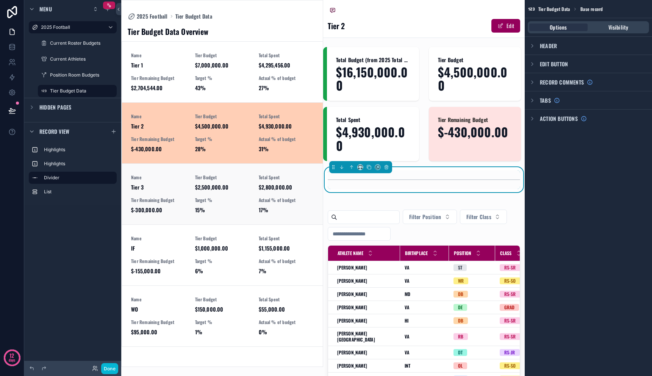
click at [253, 181] on div "Name Tier 3 Tier Budget $2,500,000.00 Total Spent $2,800,000.00 Tier Remaining …" at bounding box center [222, 193] width 183 height 39
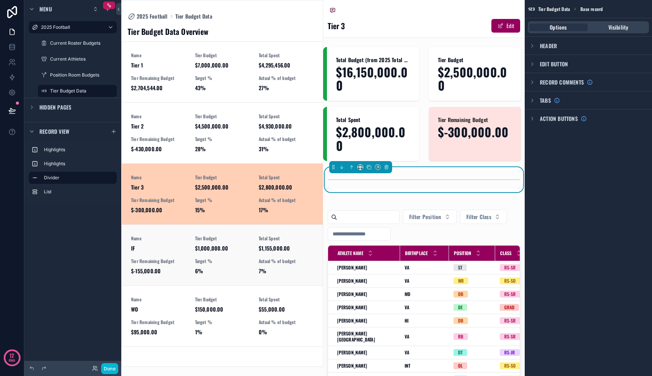
click at [256, 231] on link "Name IF Tier Budget $1,000,000.00 Total Spent $1,155,000.00 Tier Remaining Budg…" at bounding box center [222, 254] width 201 height 61
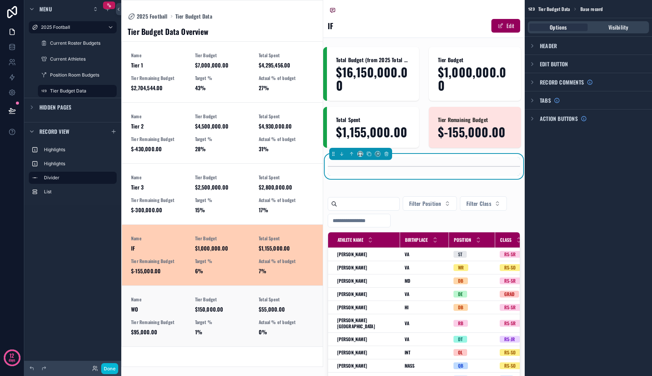
click at [253, 286] on link "Name WO Tier Budget $150,000.00 Total Spent $55,000.00 Tier Remaining Budget $9…" at bounding box center [222, 315] width 201 height 61
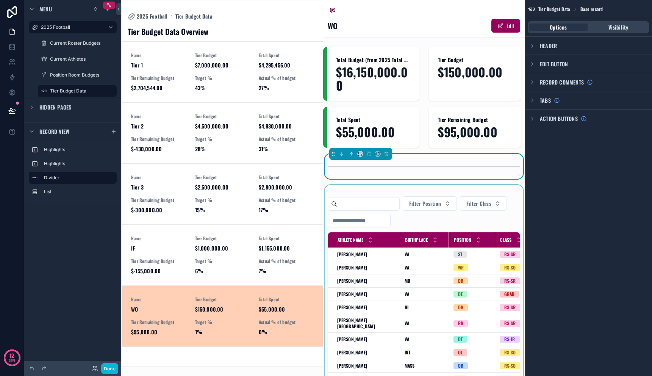
click at [372, 192] on div "scrollable content" at bounding box center [424, 351] width 202 height 333
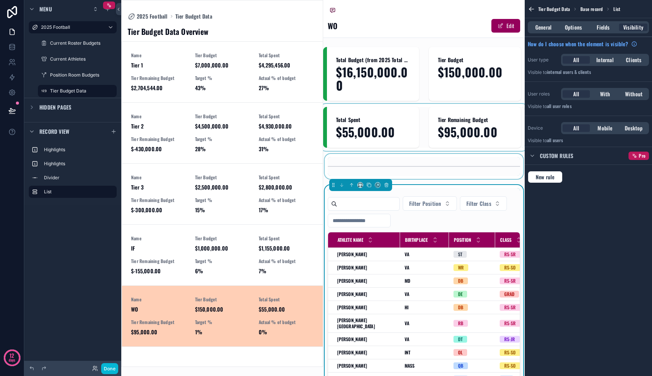
click at [354, 112] on div "scrollable content" at bounding box center [424, 127] width 202 height 41
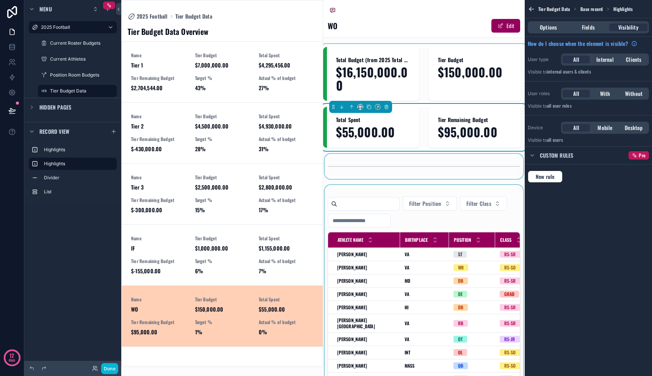
click at [354, 74] on div "scrollable content" at bounding box center [424, 74] width 202 height 54
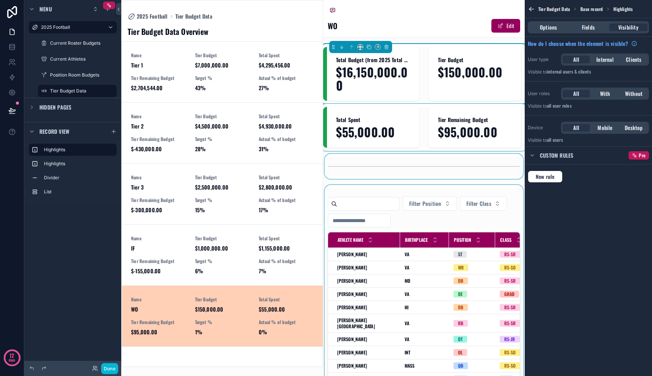
click at [359, 115] on div "scrollable content" at bounding box center [424, 127] width 202 height 41
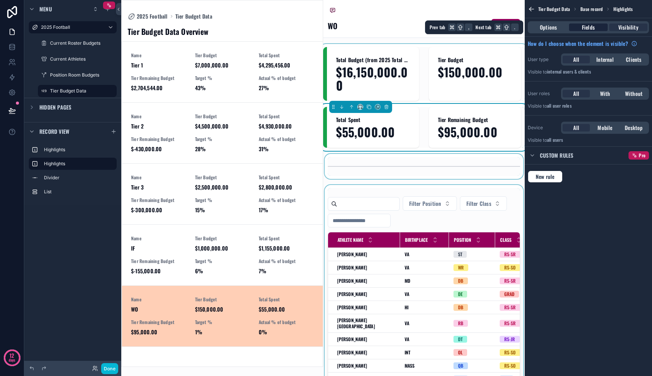
click at [585, 30] on span "Fields" at bounding box center [588, 27] width 13 height 8
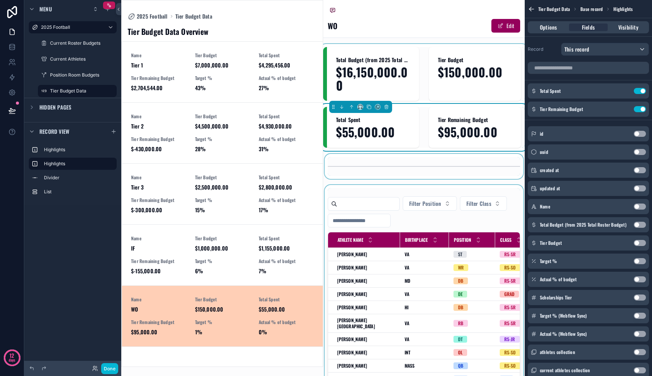
click at [435, 82] on div "scrollable content" at bounding box center [424, 74] width 202 height 54
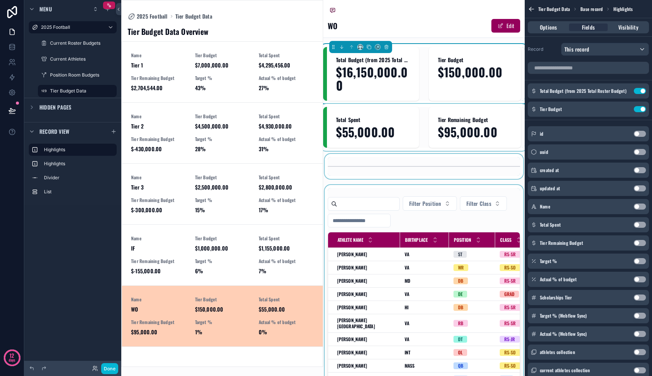
click at [422, 205] on div "scrollable content" at bounding box center [424, 351] width 202 height 333
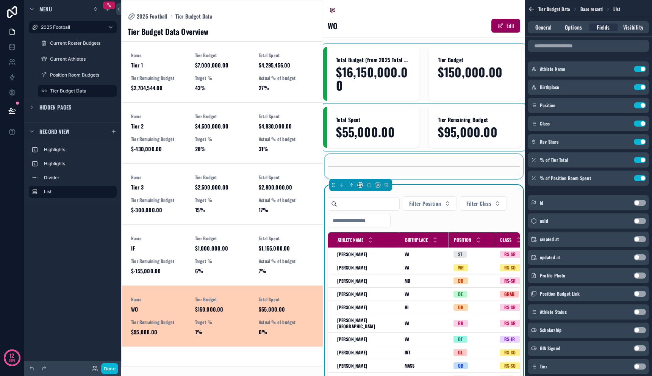
click at [423, 219] on div "Filter Position Filter Class" at bounding box center [424, 211] width 193 height 31
click at [569, 30] on span "Options" at bounding box center [573, 27] width 17 height 8
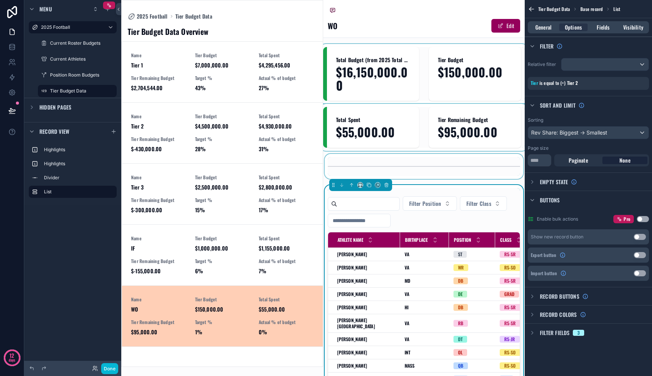
click at [586, 53] on div "Filter" at bounding box center [588, 46] width 127 height 18
click at [586, 62] on div "scrollable content" at bounding box center [605, 64] width 87 height 12
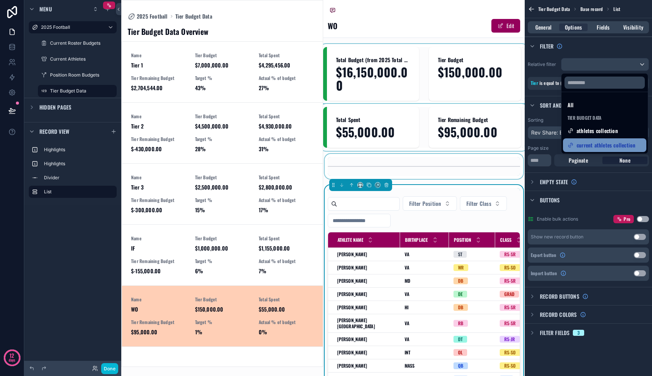
click at [591, 142] on span "current athletes collection" at bounding box center [606, 145] width 59 height 9
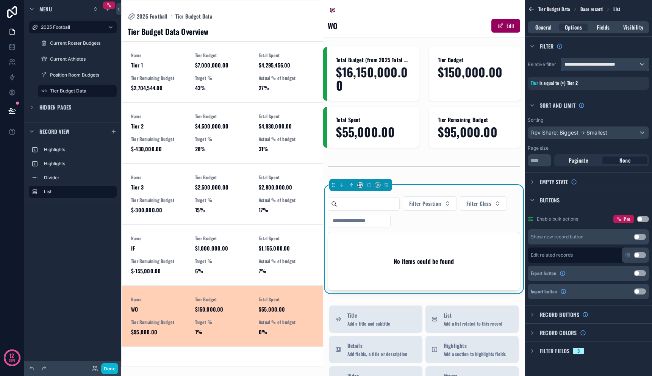
click at [594, 67] on span "**********" at bounding box center [590, 64] width 50 height 6
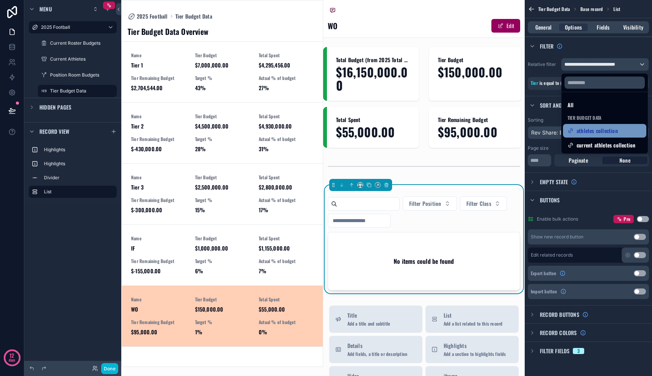
click at [595, 128] on span "athletes collection" at bounding box center [597, 130] width 41 height 9
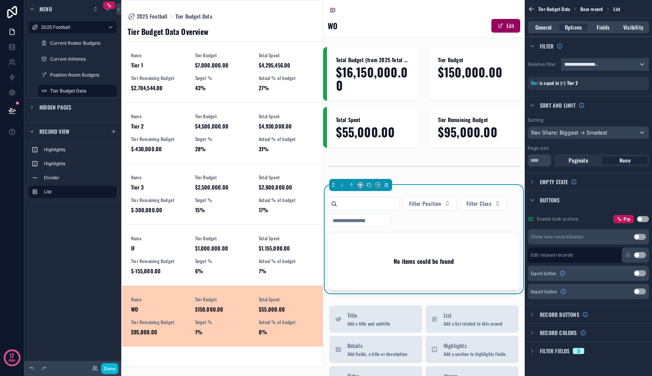
click at [591, 67] on span "**********" at bounding box center [582, 64] width 35 height 6
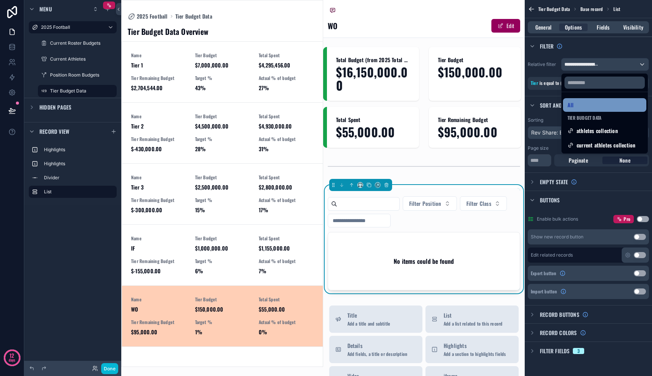
click at [589, 103] on div "All" at bounding box center [605, 104] width 74 height 9
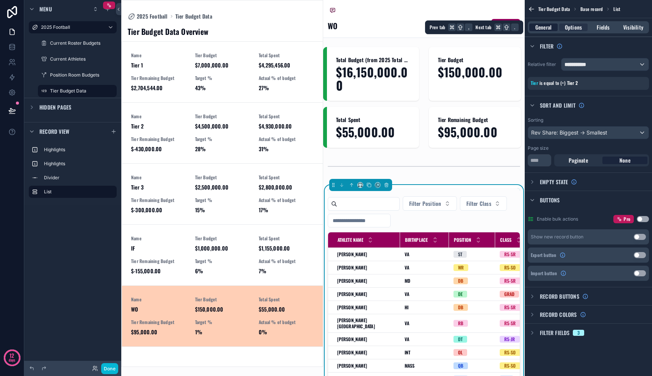
click at [547, 25] on span "General" at bounding box center [543, 27] width 16 height 8
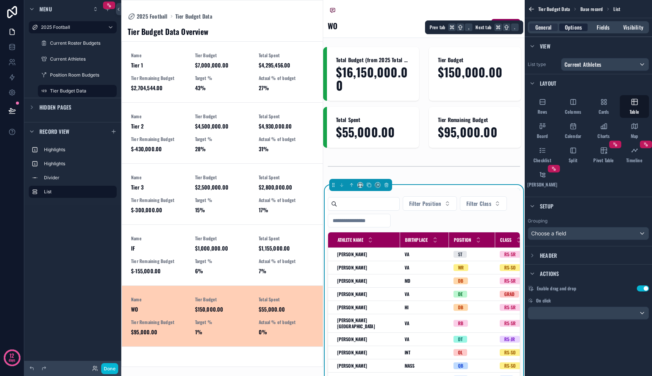
click at [568, 26] on span "Options" at bounding box center [573, 27] width 17 height 8
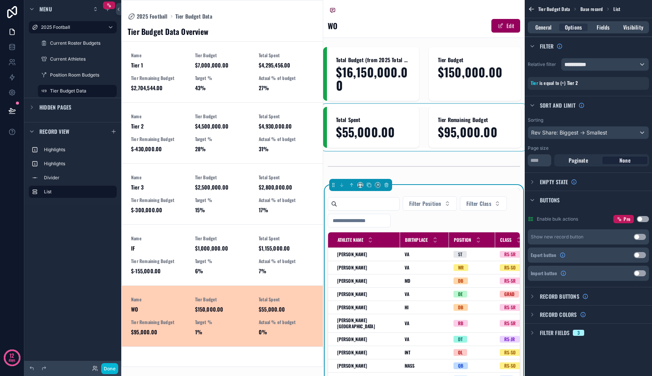
click at [414, 139] on div "scrollable content" at bounding box center [424, 127] width 202 height 41
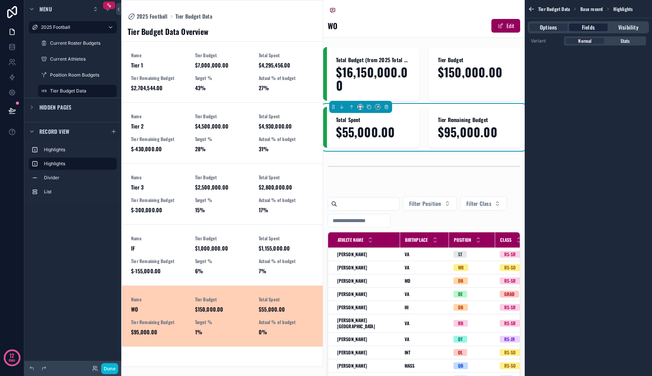
click at [596, 30] on div "Fields" at bounding box center [588, 27] width 38 height 8
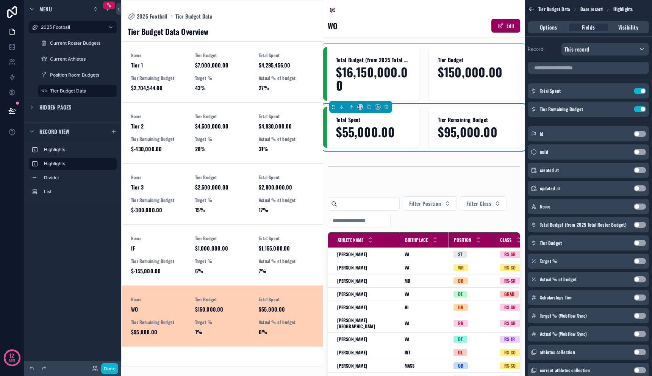
click at [421, 64] on div "scrollable content" at bounding box center [424, 74] width 202 height 54
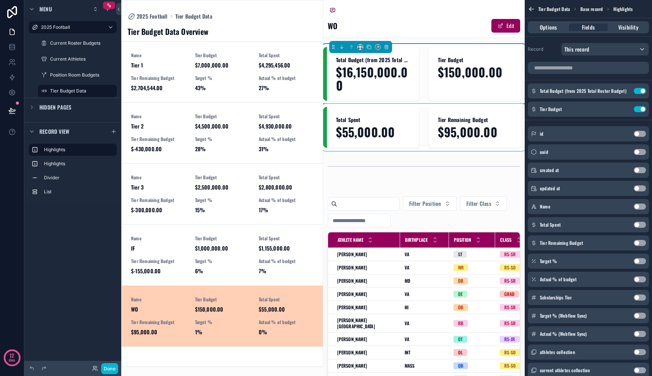
click at [422, 99] on div "Total Budget (from 2025 Total Roster Budget) $16,150,000.00 Tier Budget $150,00…" at bounding box center [424, 74] width 202 height 54
click at [425, 110] on div "scrollable content" at bounding box center [424, 127] width 202 height 41
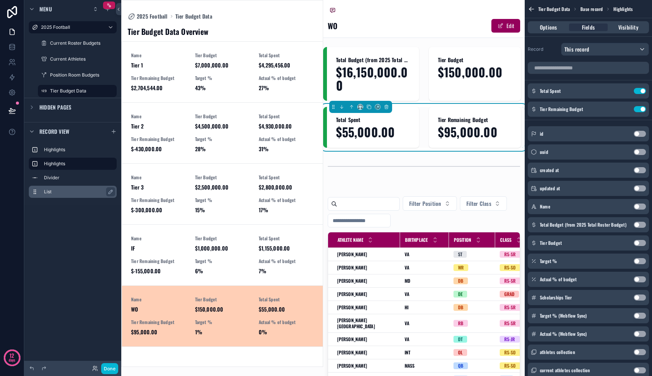
click at [73, 192] on label "List" at bounding box center [77, 192] width 67 height 6
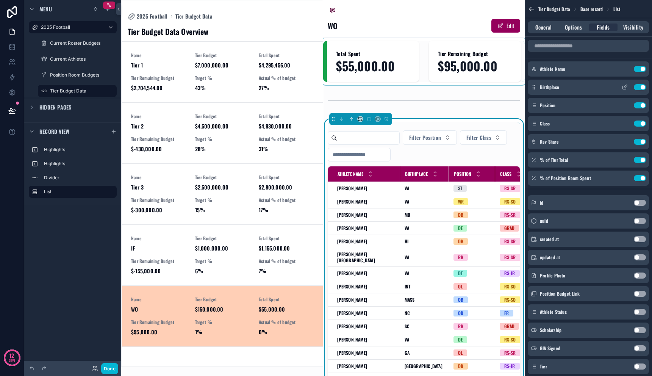
scroll to position [49, 0]
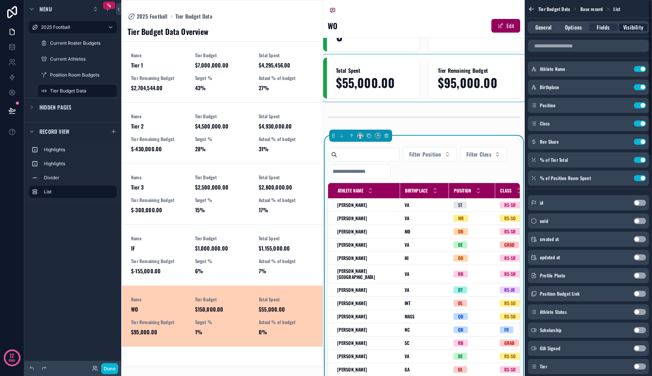
click at [633, 25] on span "Visibility" at bounding box center [633, 27] width 20 height 8
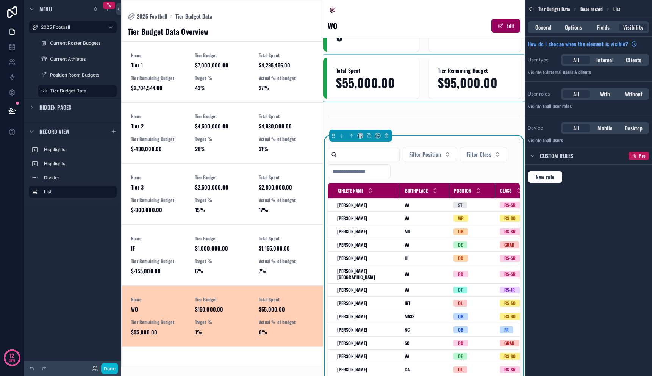
click at [555, 157] on span "Custom rules" at bounding box center [556, 156] width 33 height 8
click at [555, 177] on span "New rule" at bounding box center [545, 177] width 25 height 7
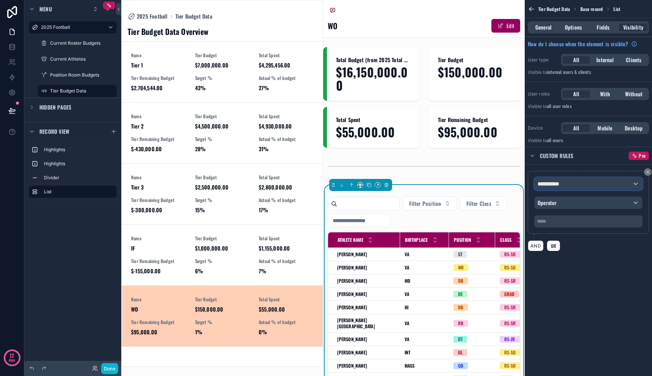
click at [575, 184] on div "**********" at bounding box center [589, 184] width 108 height 12
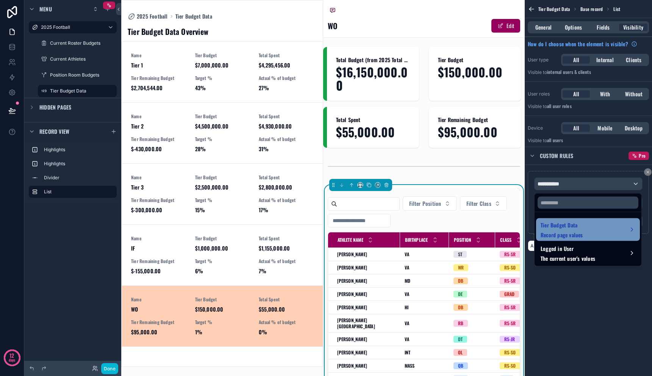
click at [587, 232] on div "Tier Budget Data Record page values" at bounding box center [588, 230] width 95 height 18
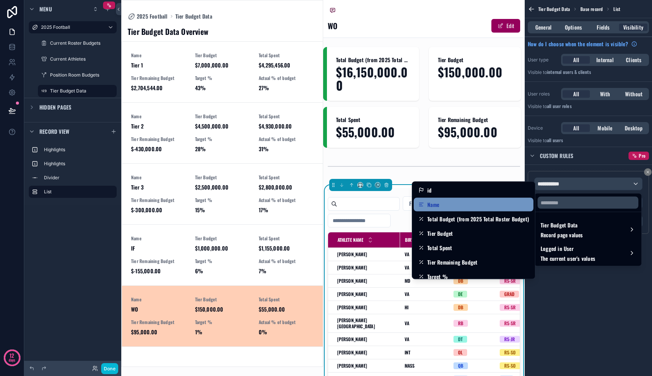
click at [507, 208] on div "Name" at bounding box center [473, 204] width 111 height 9
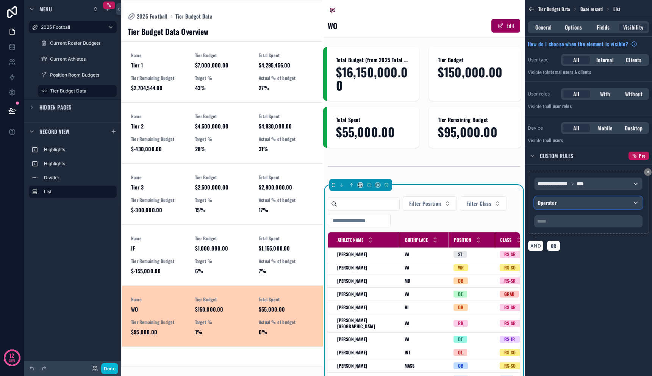
click at [572, 203] on div "Operator" at bounding box center [589, 203] width 108 height 12
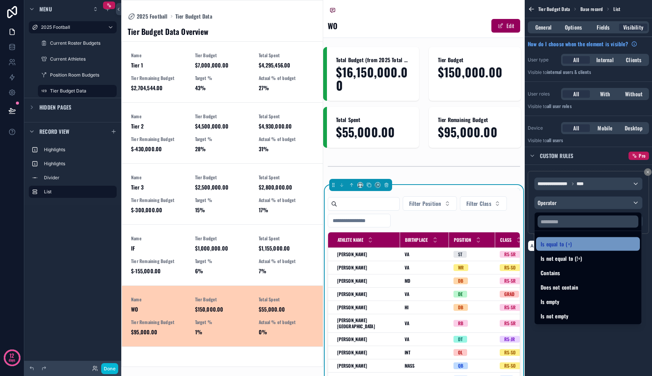
click at [569, 243] on span "Is equal to (=)" at bounding box center [556, 243] width 31 height 9
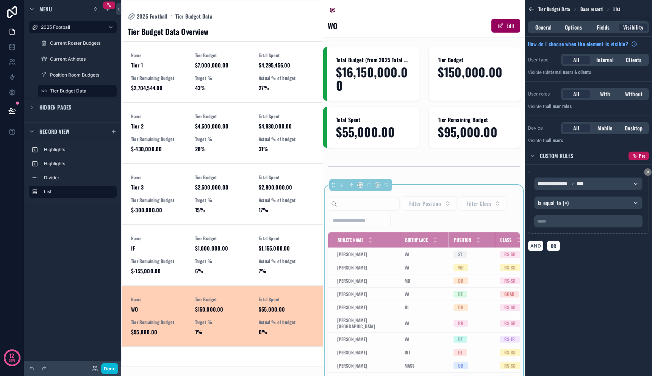
click at [564, 221] on p "***** ﻿" at bounding box center [589, 221] width 104 height 6
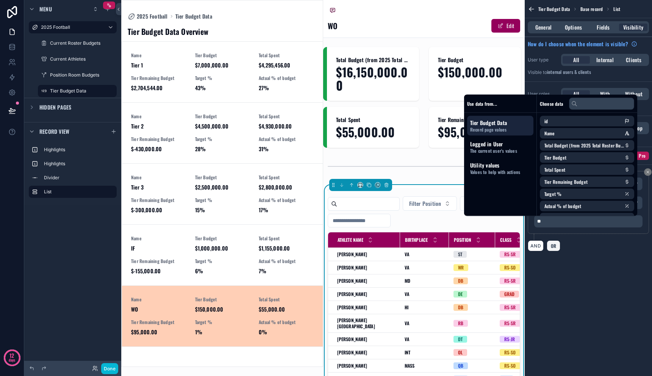
click at [552, 244] on span "OR" at bounding box center [553, 246] width 8 height 6
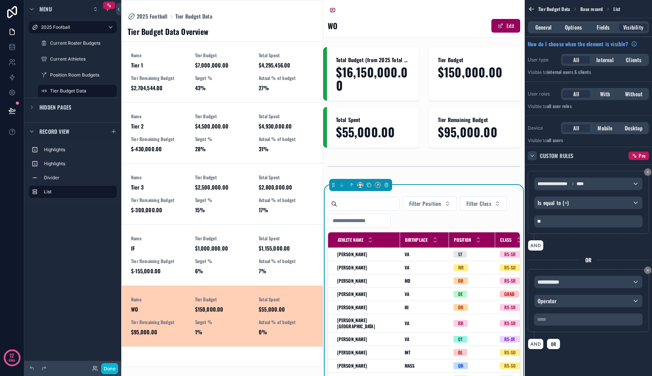
click at [534, 157] on icon "scrollable content" at bounding box center [532, 156] width 6 height 6
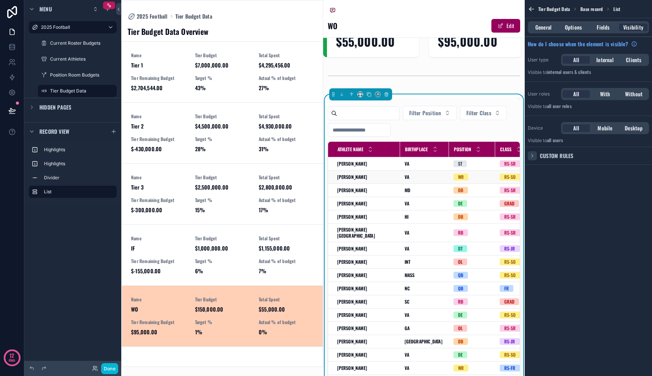
scroll to position [89, 0]
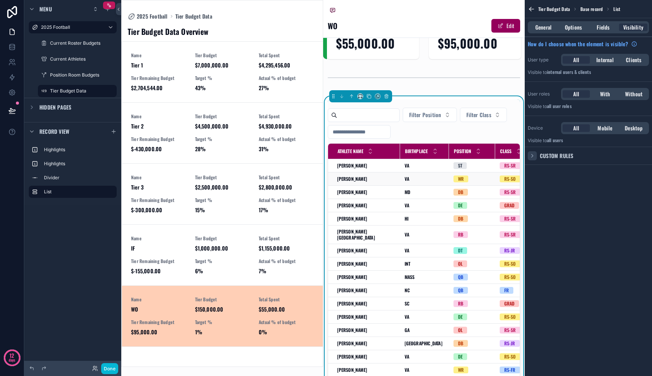
click at [430, 180] on div "VA VA" at bounding box center [425, 179] width 40 height 6
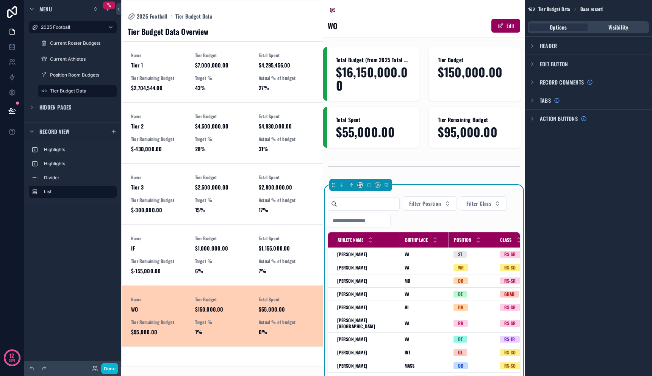
click at [429, 214] on div "Filter Position Filter Class" at bounding box center [424, 211] width 193 height 31
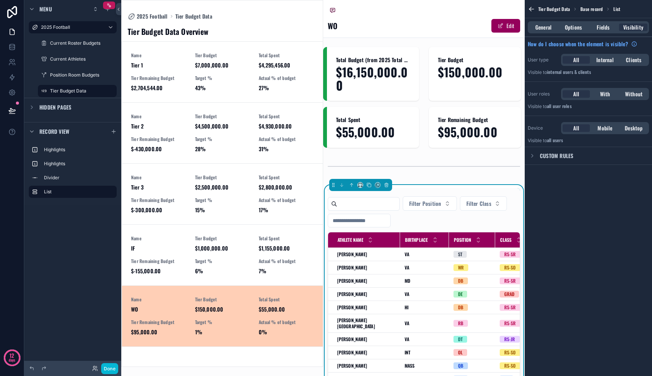
click at [429, 220] on div "Filter Position Filter Class" at bounding box center [424, 211] width 193 height 31
click at [572, 25] on span "Options" at bounding box center [573, 27] width 17 height 8
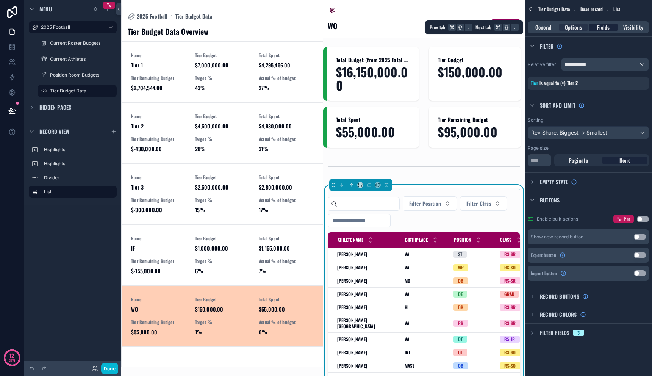
click at [608, 26] on span "Fields" at bounding box center [603, 27] width 13 height 8
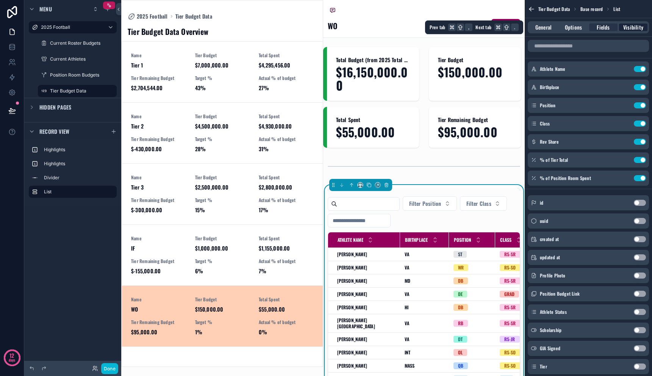
click at [620, 25] on div "Visibility" at bounding box center [633, 27] width 28 height 8
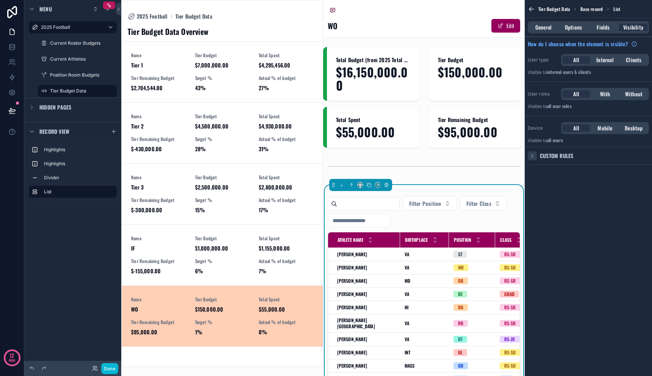
click at [535, 157] on div "scrollable content" at bounding box center [532, 155] width 9 height 9
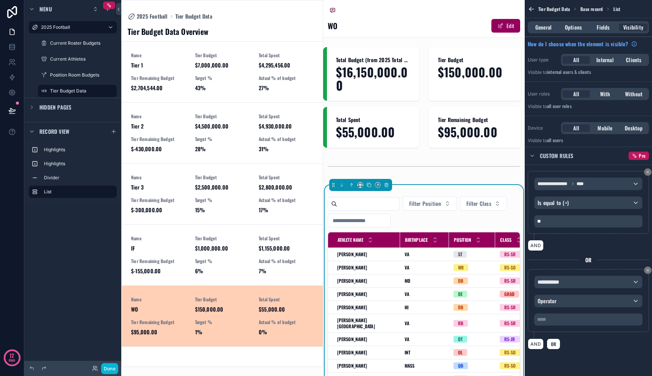
click at [438, 214] on div "Filter Position Filter Class" at bounding box center [424, 211] width 193 height 31
click at [579, 29] on span "Options" at bounding box center [573, 27] width 17 height 8
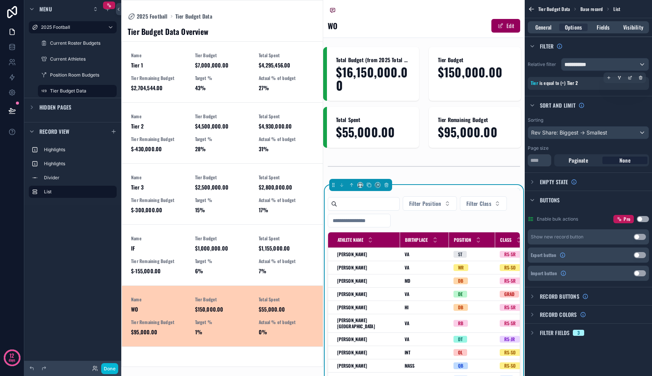
click at [579, 83] on div "Tier is equal to (=) Tier 2" at bounding box center [588, 83] width 115 height 7
click at [631, 76] on icon "scrollable content" at bounding box center [630, 77] width 5 height 5
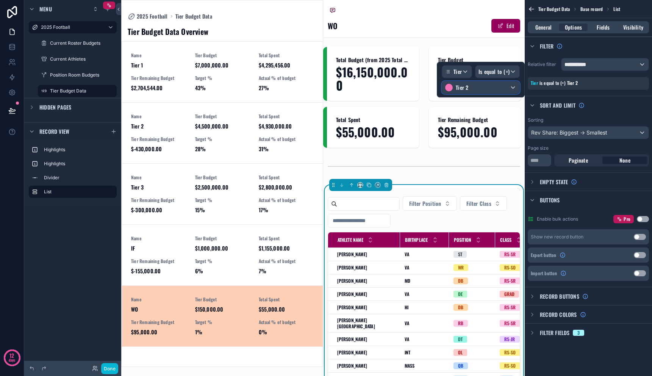
click at [480, 88] on div "Tier 2" at bounding box center [480, 87] width 77 height 12
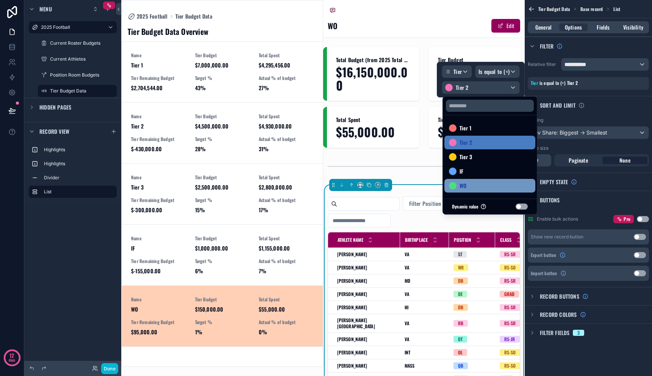
click at [483, 185] on div "WO" at bounding box center [490, 185] width 82 height 9
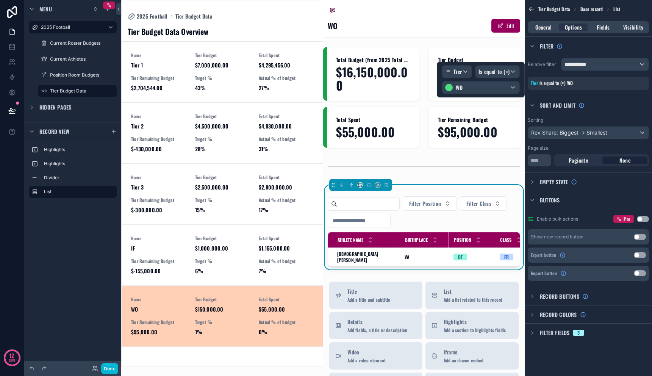
click at [473, 191] on div "scrollable content" at bounding box center [424, 190] width 193 height 4
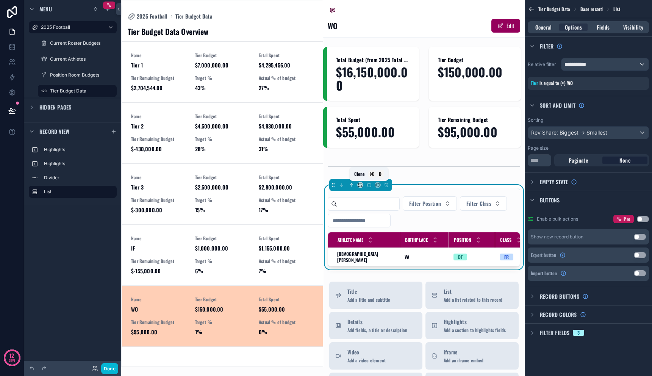
click at [371, 186] on icon "scrollable content" at bounding box center [369, 185] width 3 height 3
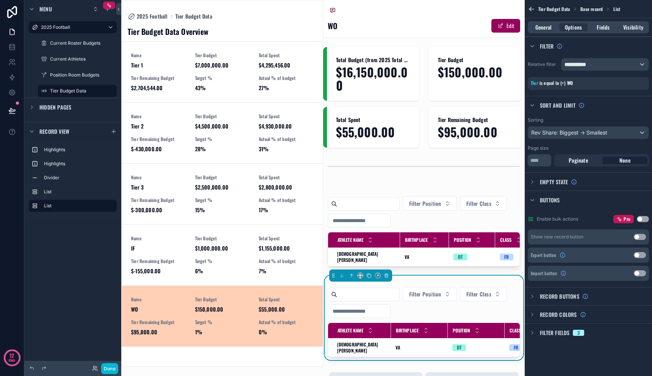
click at [420, 283] on div "Filter Position Filter Class Athlete Name Birthplace Position Class Rev Share %…" at bounding box center [424, 317] width 193 height 78
click at [251, 140] on div "Name Tier 2 Tier Budget $4,500,000.00 Total Spent $4,930,000.00 Tier Remaining …" at bounding box center [222, 132] width 183 height 39
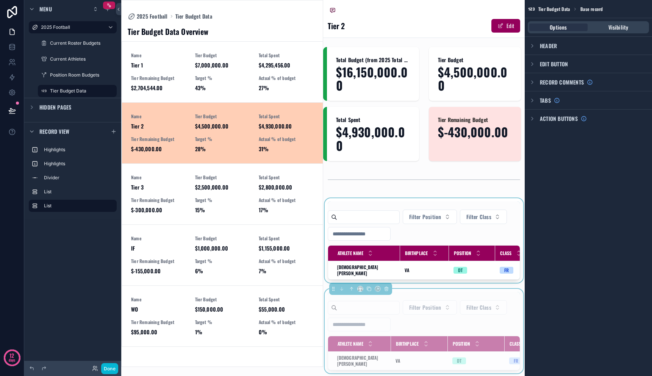
click at [417, 232] on div "scrollable content" at bounding box center [424, 240] width 202 height 84
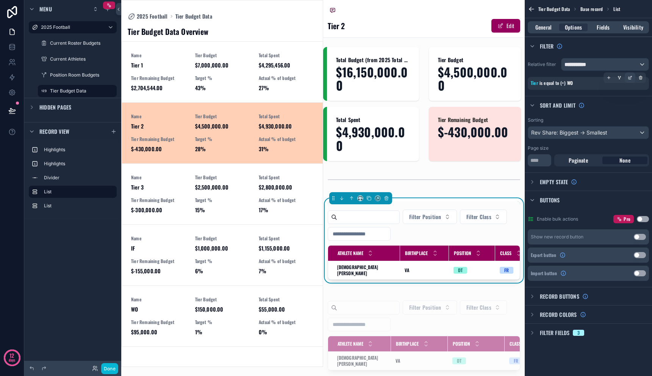
click at [629, 78] on icon "scrollable content" at bounding box center [630, 77] width 5 height 5
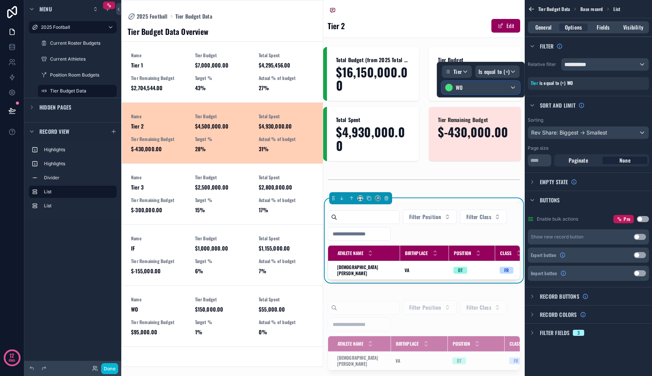
click at [480, 86] on div "WO" at bounding box center [480, 87] width 77 height 12
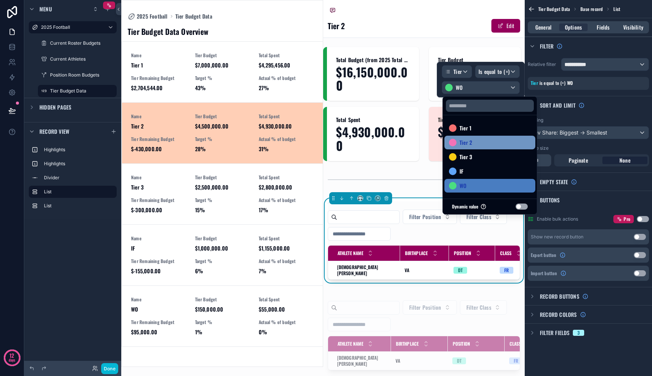
click at [480, 141] on div "Tier 2" at bounding box center [490, 142] width 82 height 9
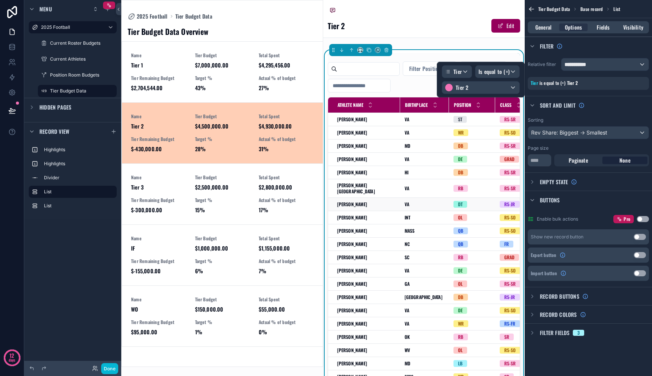
scroll to position [140, 0]
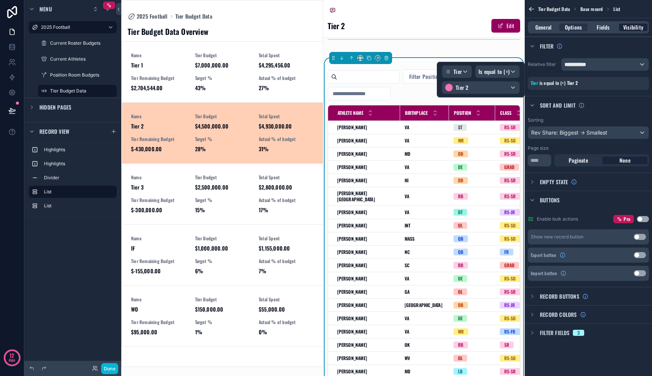
click at [634, 30] on span "Visibility" at bounding box center [633, 27] width 20 height 8
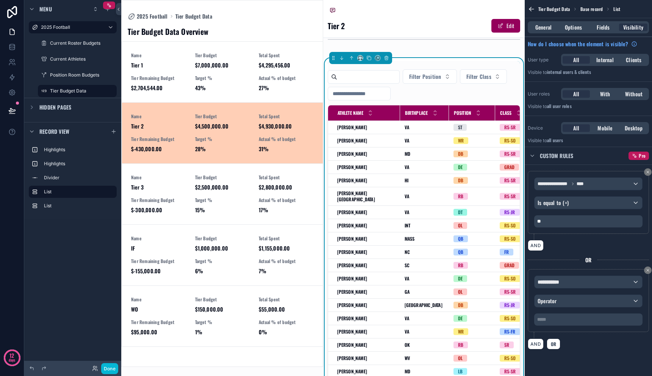
click at [588, 221] on p "**" at bounding box center [589, 221] width 104 height 6
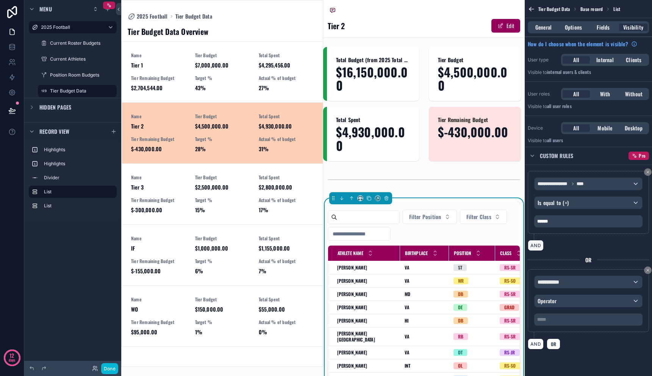
click at [536, 246] on button "AND" at bounding box center [536, 245] width 16 height 11
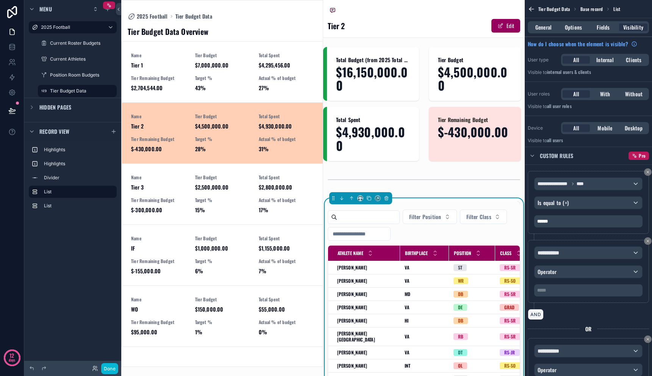
scroll to position [2, 0]
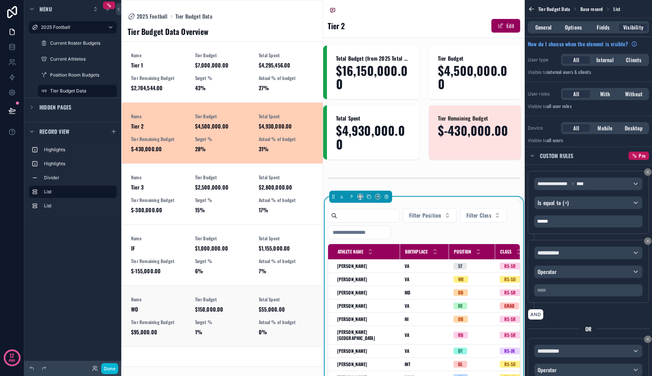
click at [217, 302] on span "Tier Budget" at bounding box center [222, 299] width 55 height 6
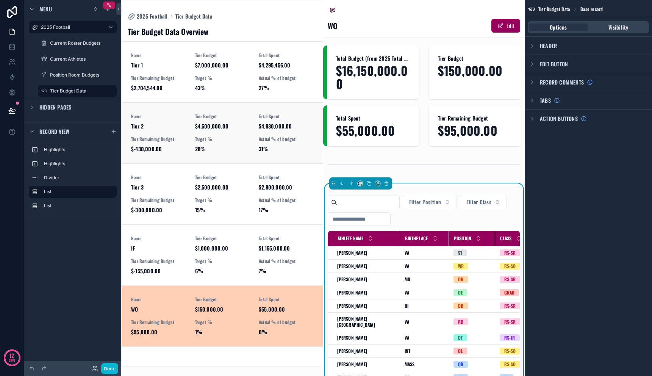
click at [216, 139] on span "Target %" at bounding box center [222, 139] width 55 height 6
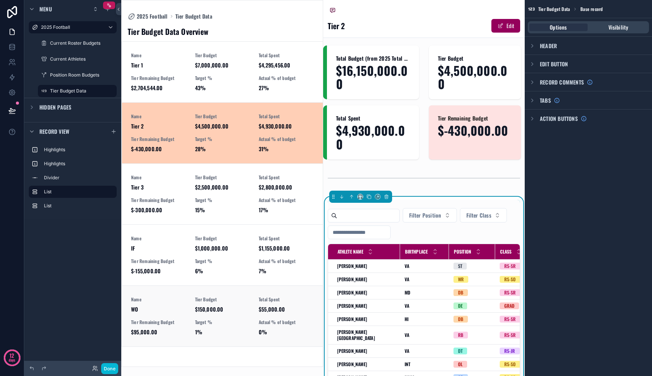
click at [220, 308] on span "$150,000.00" at bounding box center [222, 309] width 55 height 8
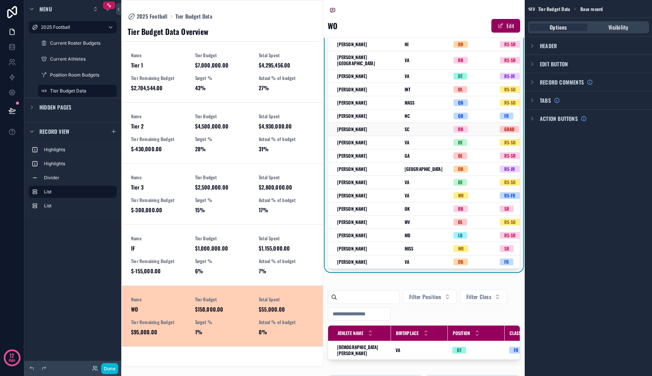
scroll to position [18, 0]
click at [241, 148] on span "28%" at bounding box center [222, 149] width 55 height 8
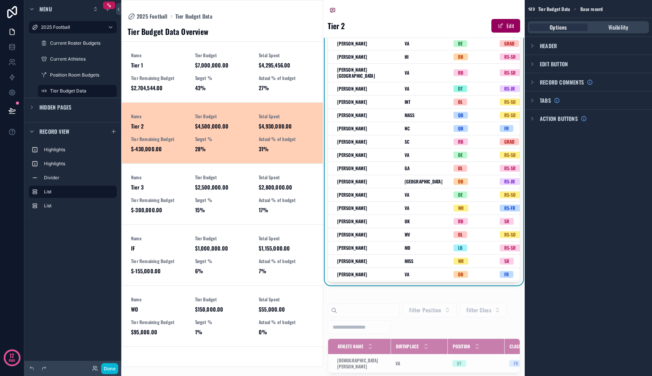
scroll to position [259, 0]
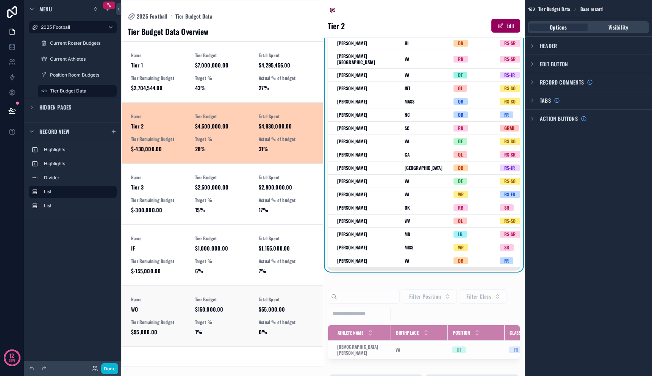
click at [252, 311] on div "Name WO Tier Budget $150,000.00 Total Spent $55,000.00 Tier Remaining Budget $9…" at bounding box center [222, 315] width 183 height 39
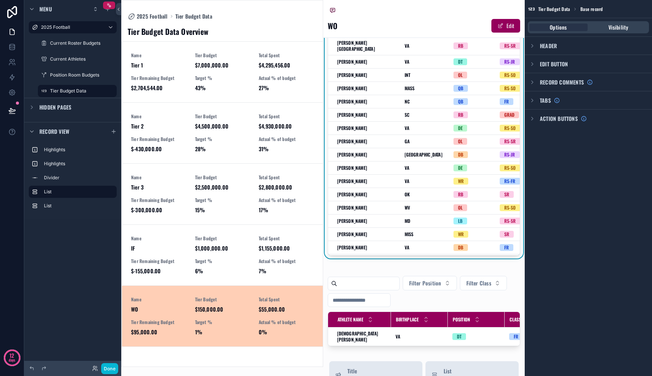
scroll to position [246, 0]
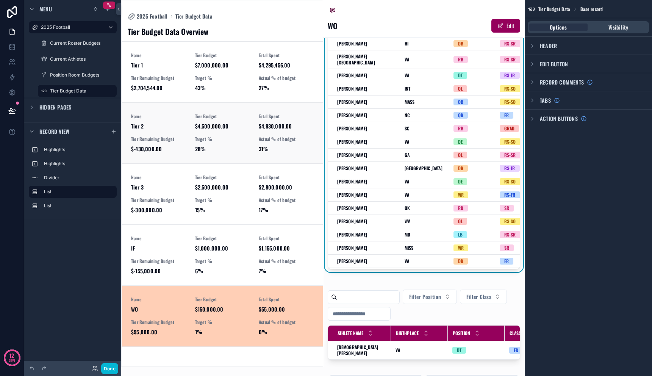
click at [235, 150] on span "28%" at bounding box center [222, 149] width 55 height 8
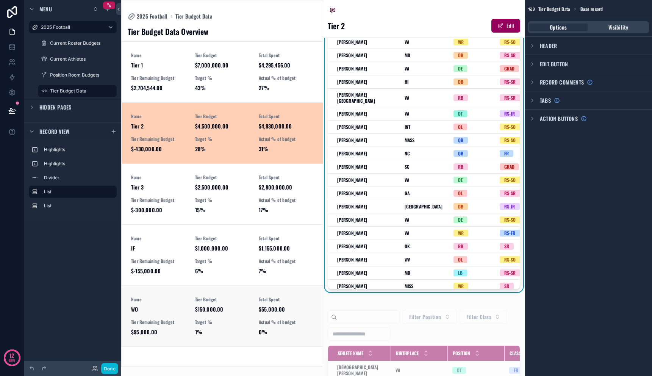
scroll to position [238, 0]
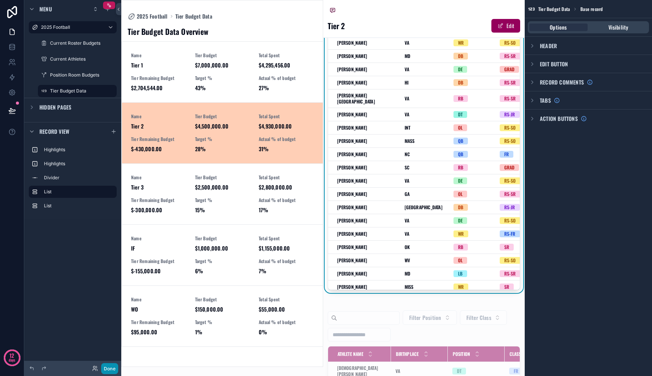
click at [108, 367] on button "Done" at bounding box center [109, 368] width 17 height 11
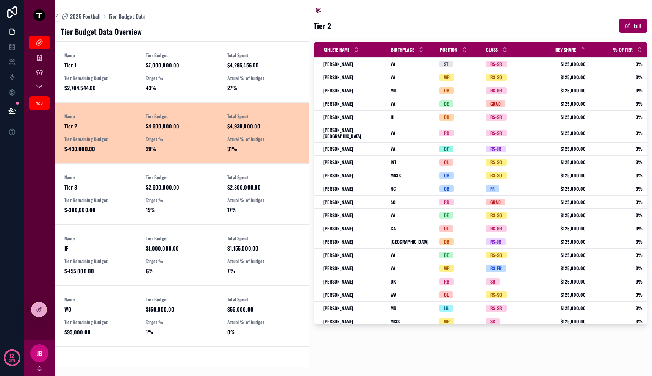
scroll to position [0, 0]
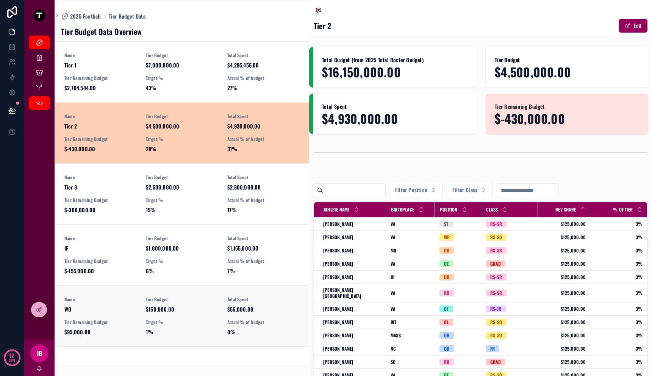
click at [205, 305] on div "Tier Budget $150,000.00" at bounding box center [182, 304] width 72 height 17
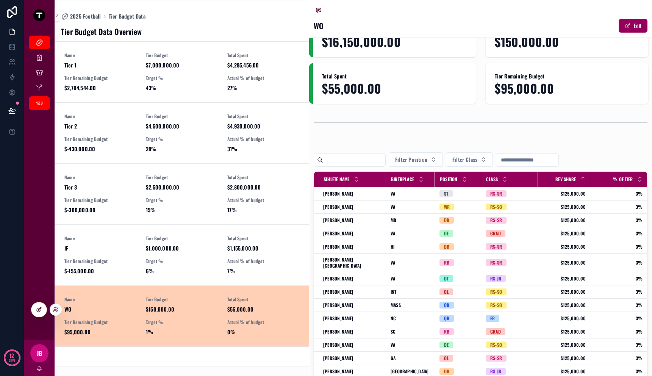
click at [37, 304] on div at bounding box center [38, 309] width 15 height 14
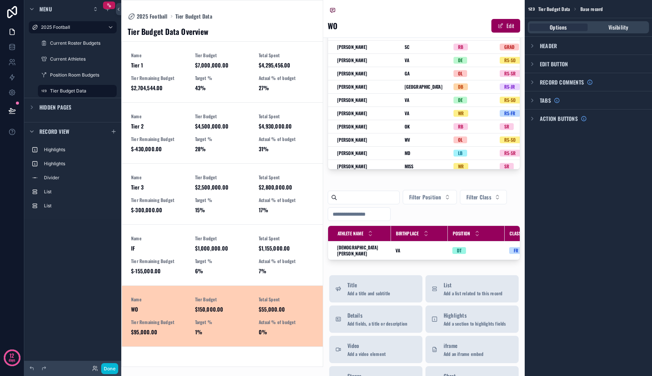
scroll to position [323, 0]
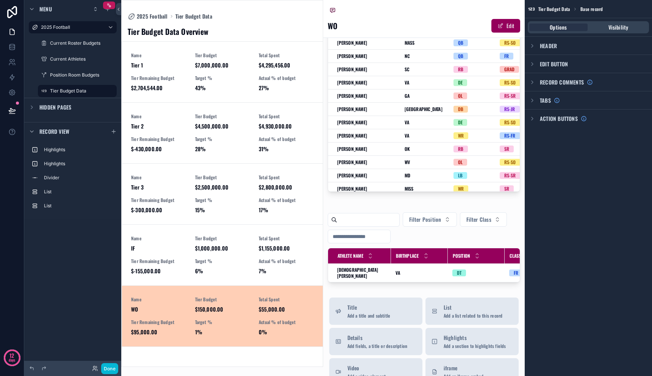
click at [228, 139] on div "scrollable content" at bounding box center [222, 183] width 201 height 366
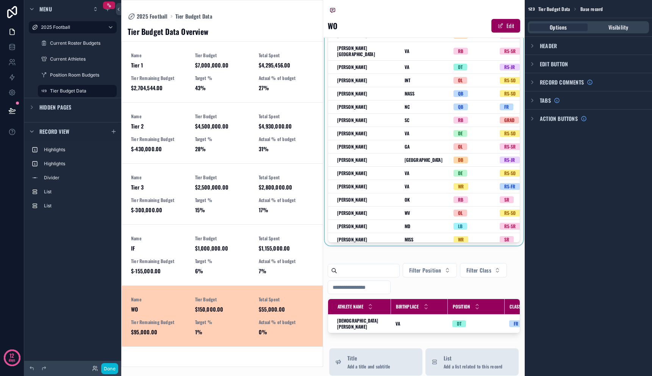
scroll to position [276, 0]
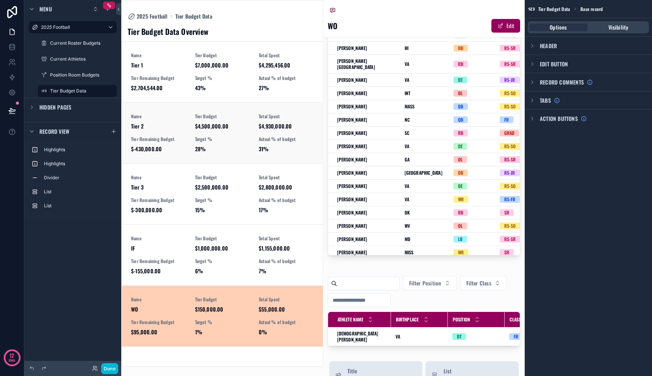
click at [249, 128] on span "$4,500,000.00" at bounding box center [222, 126] width 55 height 8
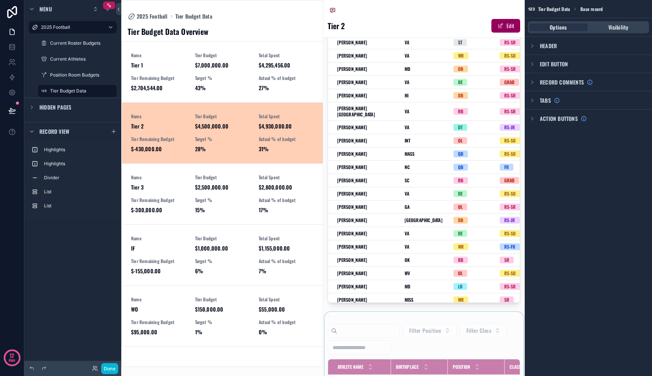
scroll to position [277, 0]
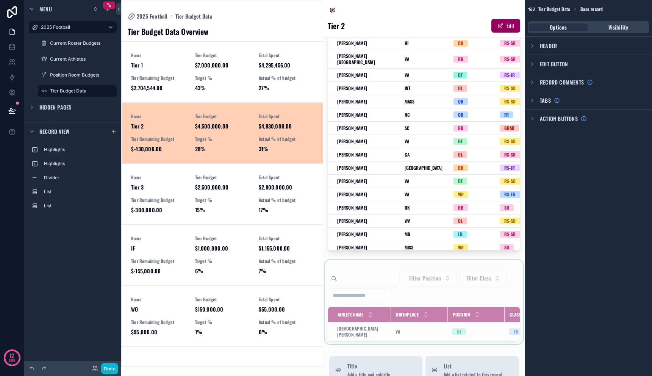
click at [407, 281] on div "scrollable content" at bounding box center [424, 302] width 202 height 84
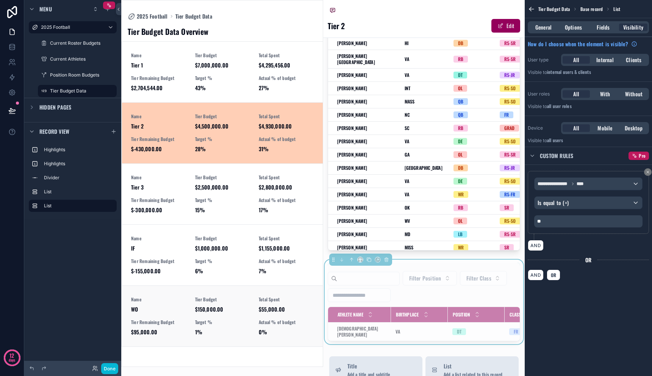
click at [294, 311] on span "$55,000.00" at bounding box center [286, 309] width 55 height 8
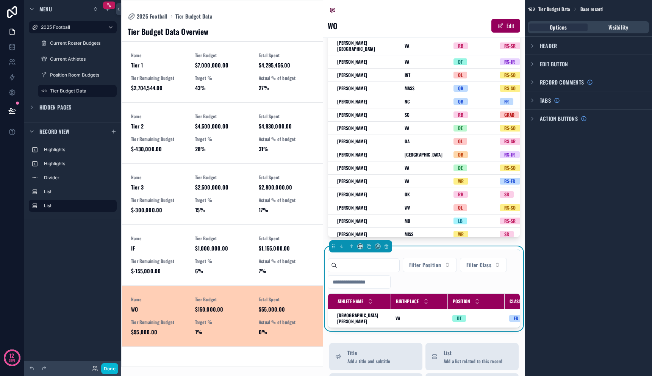
scroll to position [264, 0]
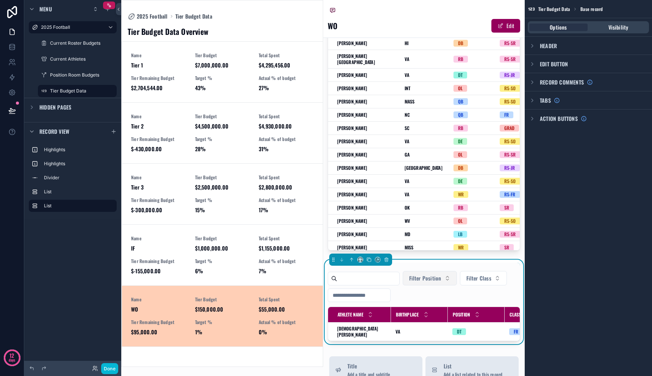
click at [424, 285] on button "Filter Position" at bounding box center [430, 278] width 54 height 14
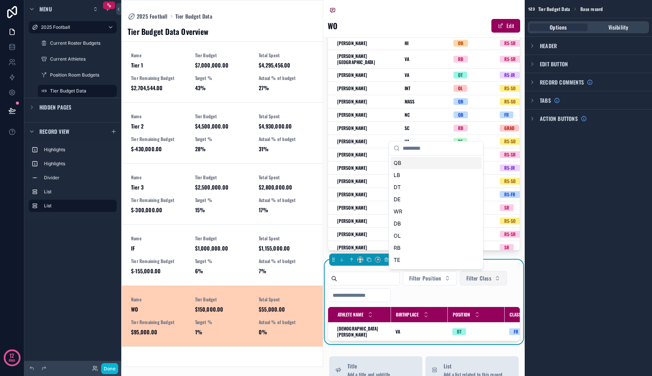
click at [504, 280] on button "Filter Class" at bounding box center [483, 278] width 47 height 14
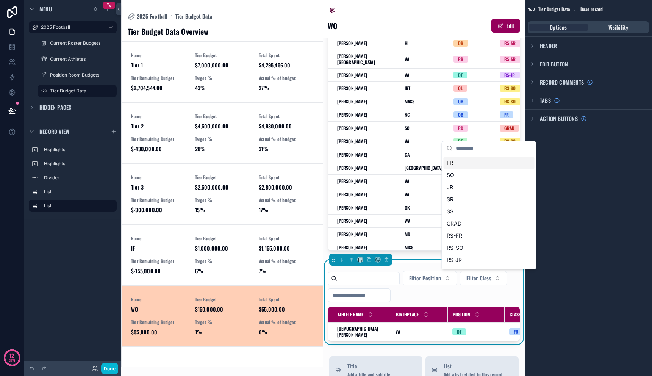
click at [409, 260] on div "Filter Position Filter Class Athlete Name Birthplace Position Class Rev Share %…" at bounding box center [424, 302] width 202 height 84
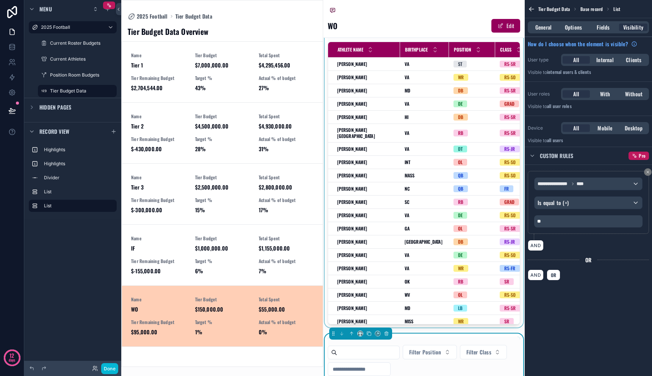
scroll to position [171, 0]
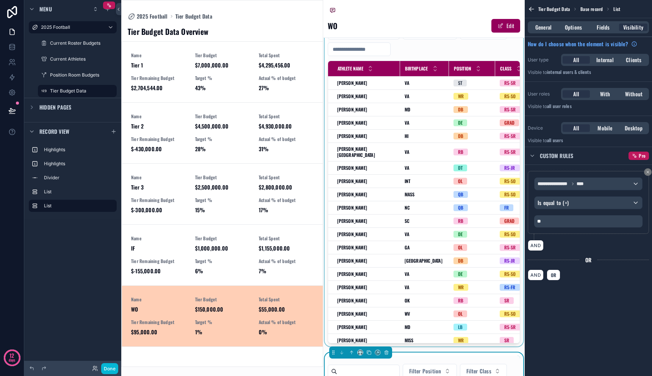
click at [410, 47] on div "scrollable content" at bounding box center [424, 180] width 202 height 333
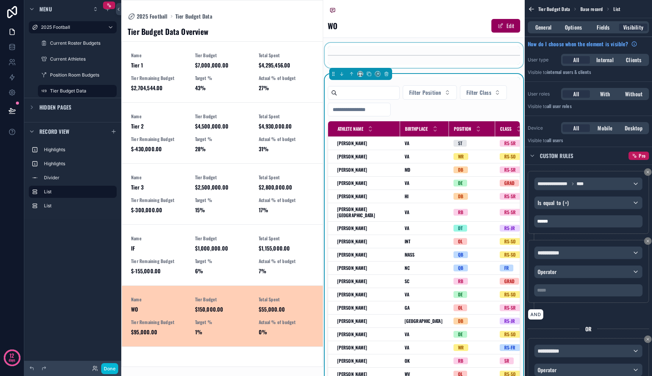
scroll to position [95, 0]
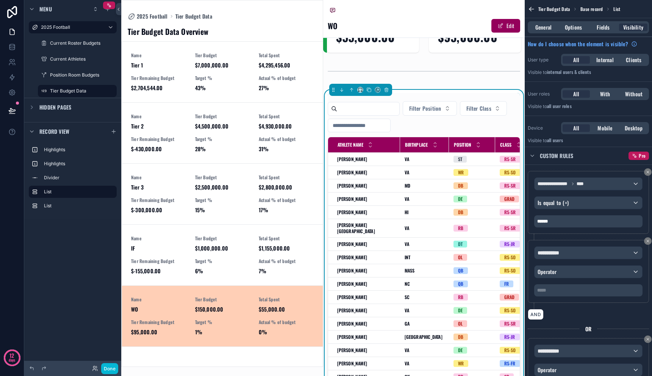
click at [422, 121] on div "Filter Position Filter Class" at bounding box center [424, 116] width 193 height 31
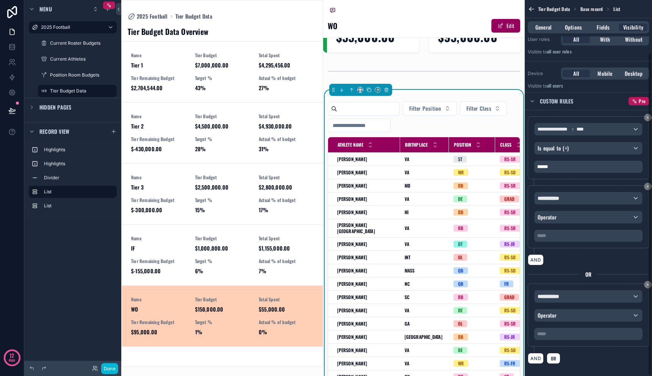
scroll to position [61, 0]
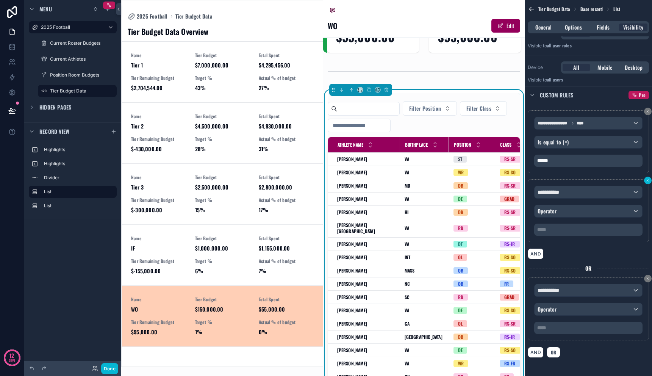
click at [645, 181] on button "scrollable content" at bounding box center [648, 181] width 8 height 8
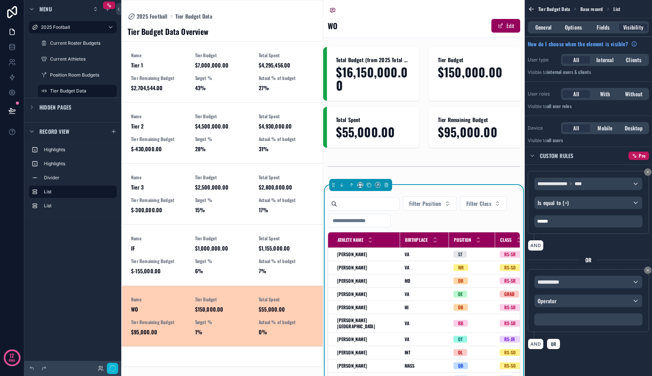
scroll to position [0, 0]
click at [647, 270] on icon "scrollable content" at bounding box center [648, 270] width 2 height 2
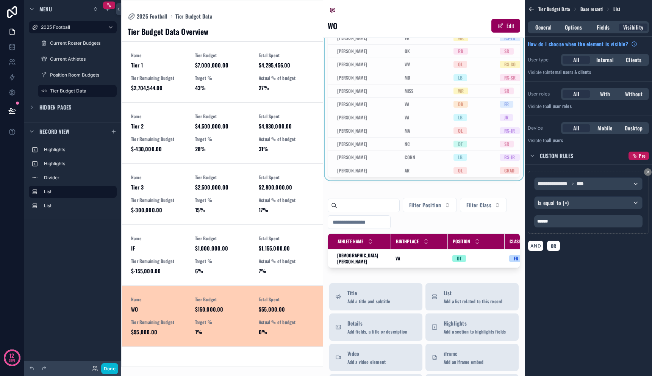
scroll to position [340, 0]
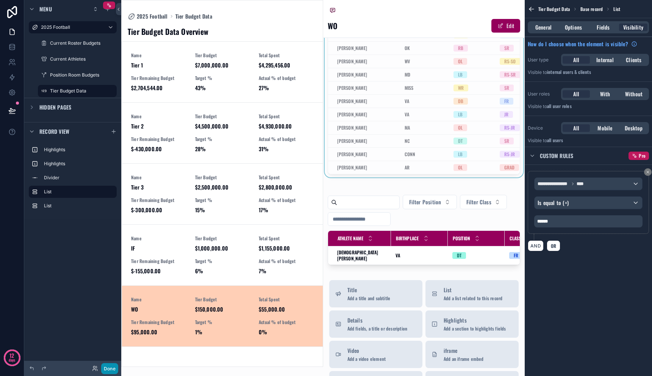
click at [109, 366] on button "Done" at bounding box center [109, 368] width 17 height 11
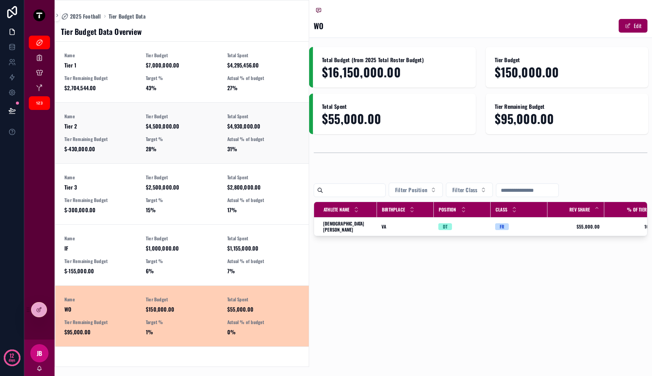
click at [170, 154] on link "Name Tier 2 Tier Budget $4,500,000.00 Total Spent $4,930,000.00 Tier Remaining …" at bounding box center [181, 132] width 253 height 61
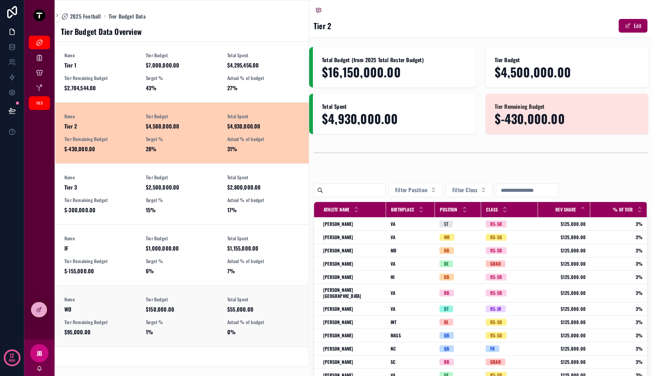
click at [206, 293] on link "Name WO Tier Budget $150,000.00 Total Spent $55,000.00 Tier Remaining Budget $9…" at bounding box center [181, 315] width 253 height 61
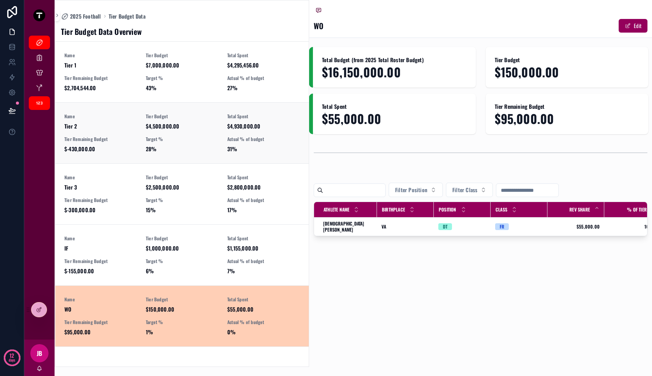
click at [188, 152] on span "28%" at bounding box center [182, 149] width 72 height 8
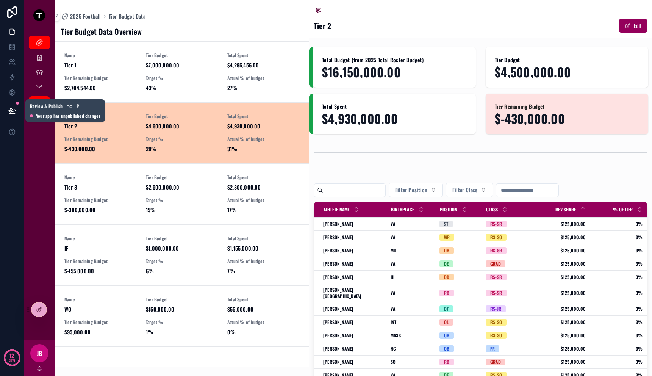
click at [11, 108] on icon at bounding box center [12, 111] width 8 height 8
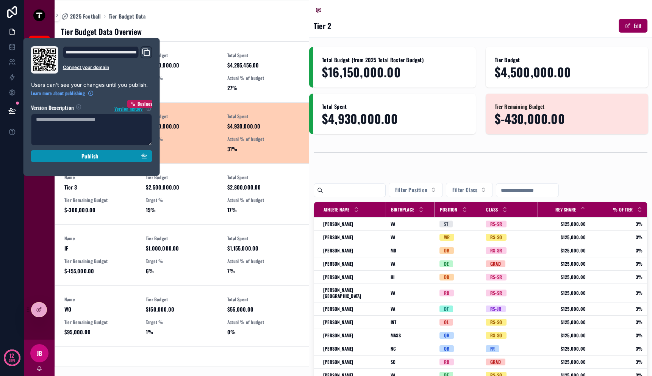
click at [54, 151] on button "Publish" at bounding box center [91, 156] width 121 height 12
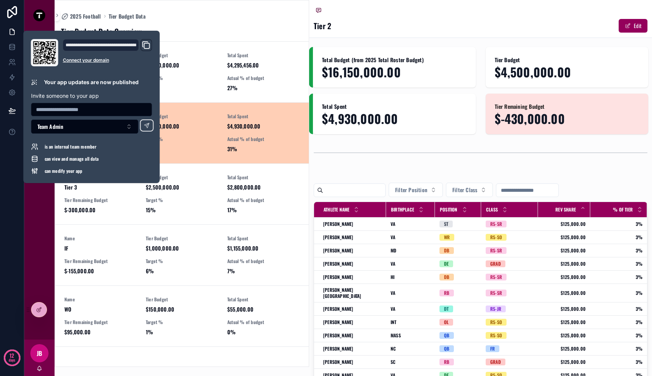
click at [195, 11] on div "2025 Football Tier Budget Data Tier Budget Data Overview Name Tier 1 Tier Budge…" at bounding box center [182, 183] width 255 height 367
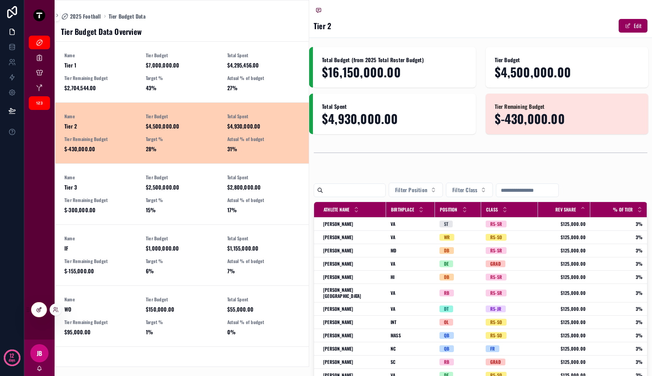
click at [42, 313] on div at bounding box center [38, 309] width 15 height 14
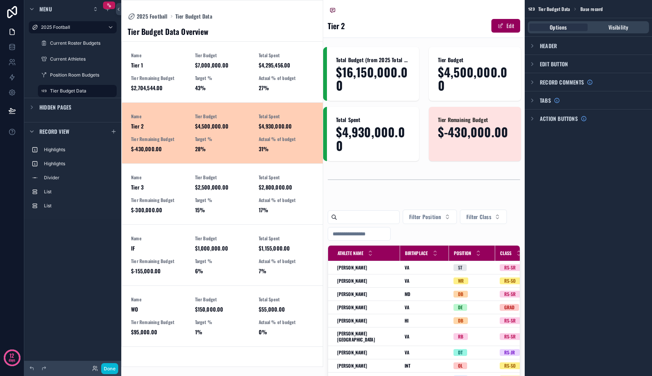
click at [227, 85] on div "scrollable content" at bounding box center [222, 183] width 201 height 366
click at [227, 83] on div "Target % 43%" at bounding box center [222, 83] width 55 height 17
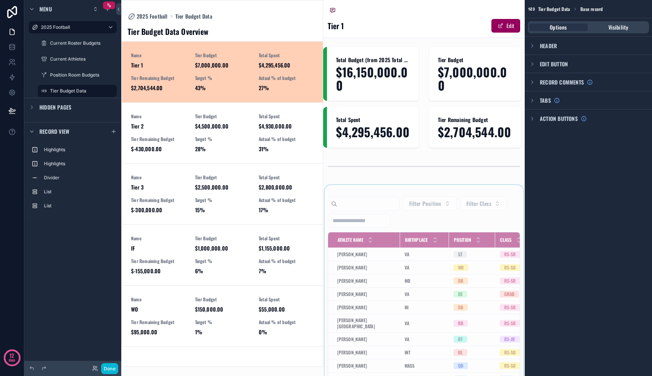
click at [396, 238] on div "scrollable content" at bounding box center [424, 351] width 202 height 333
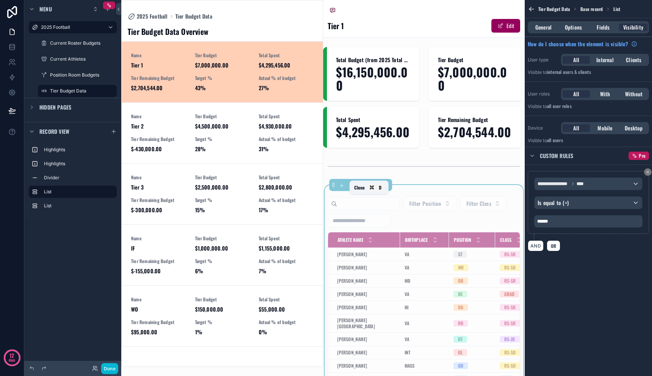
click at [370, 188] on icon "scrollable content" at bounding box center [368, 184] width 5 height 5
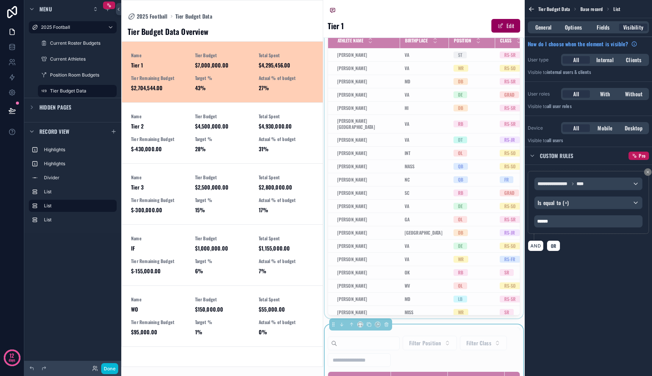
scroll to position [116, 0]
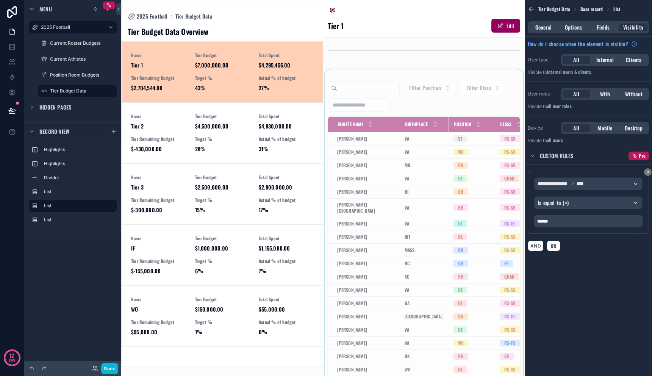
click at [411, 198] on div "scrollable content" at bounding box center [424, 235] width 202 height 333
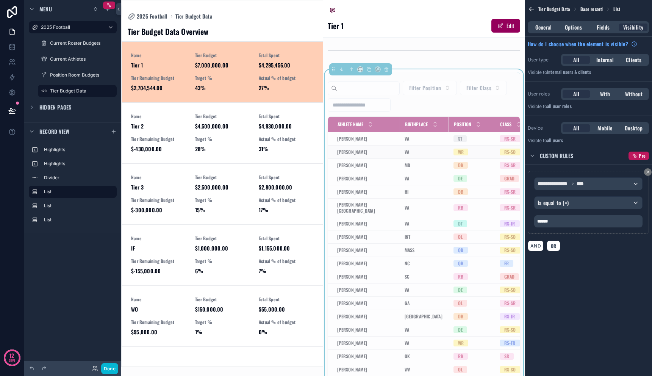
click at [415, 158] on td "VA VA" at bounding box center [424, 151] width 49 height 13
click at [557, 218] on div "******" at bounding box center [588, 221] width 108 height 12
click at [554, 223] on p "******" at bounding box center [589, 221] width 104 height 6
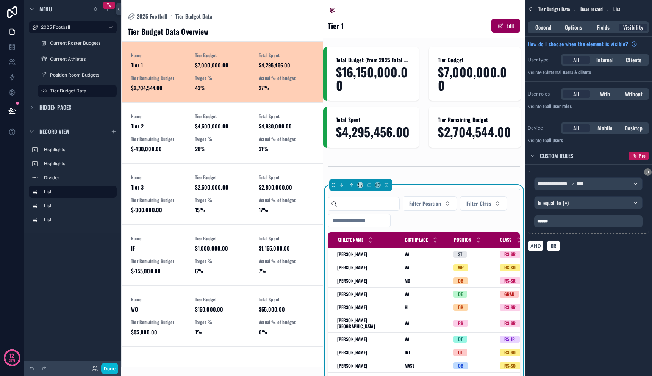
click at [569, 287] on div "**********" at bounding box center [588, 188] width 127 height 376
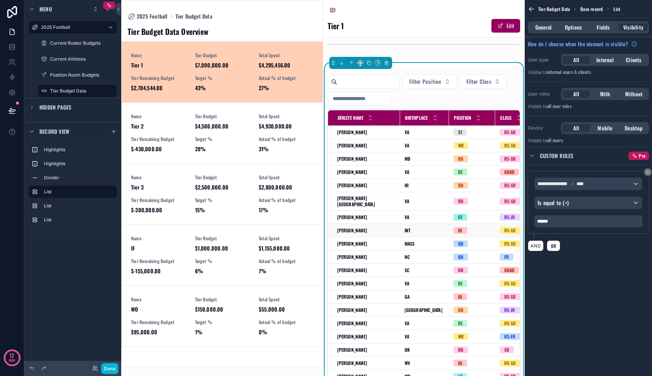
scroll to position [120, 0]
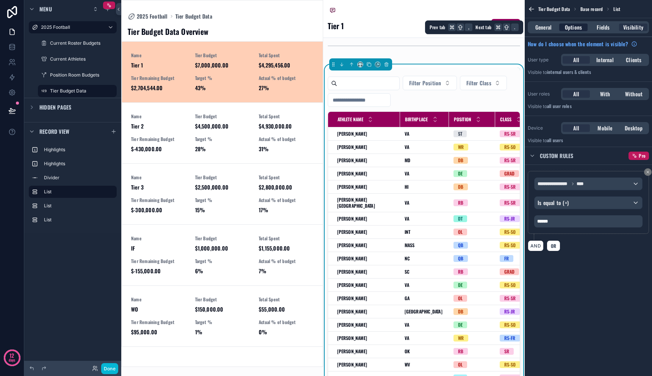
click at [564, 29] on div "Options" at bounding box center [573, 27] width 28 height 8
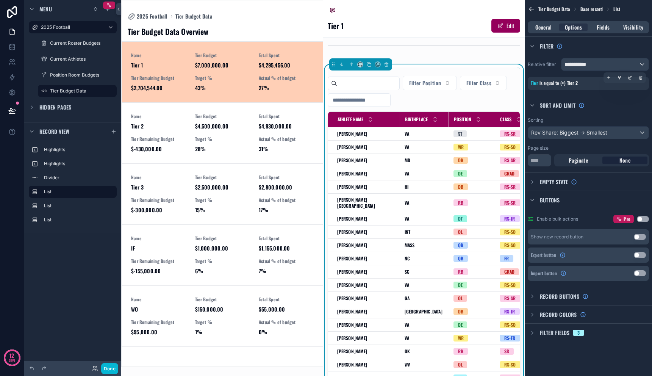
click at [582, 87] on div "Tier is equal to (=) Tier 2" at bounding box center [588, 83] width 121 height 13
click at [631, 78] on icon "scrollable content" at bounding box center [630, 77] width 5 height 5
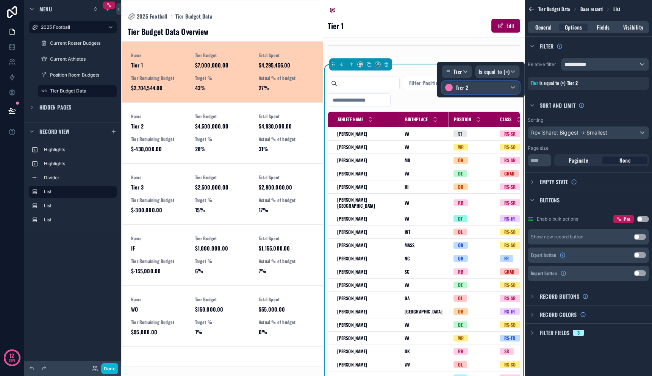
click at [488, 88] on div "Tier 2" at bounding box center [480, 87] width 77 height 12
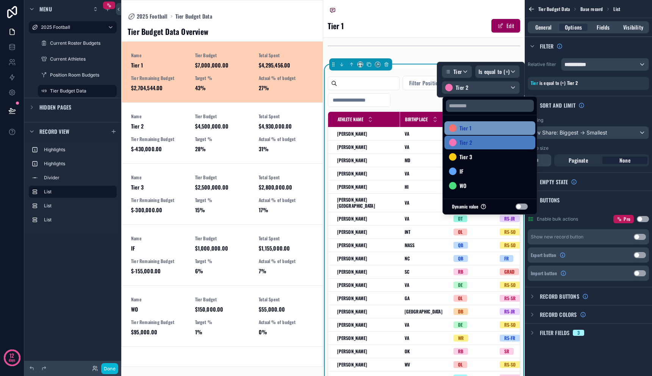
click at [482, 132] on div "Tier 1" at bounding box center [490, 128] width 82 height 9
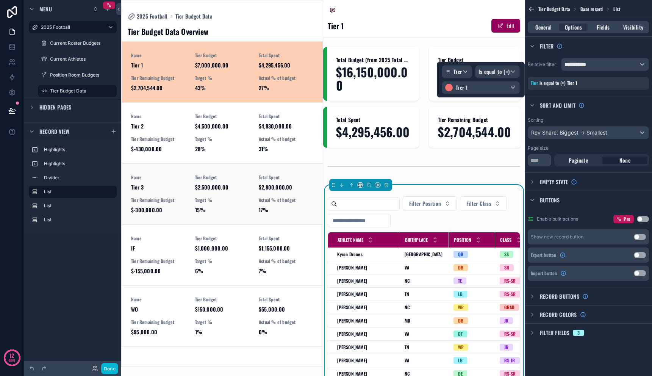
click at [255, 185] on div "Name Tier 3 Tier Budget $2,500,000.00 Total Spent $2,800,000.00 Tier Remaining …" at bounding box center [222, 193] width 183 height 39
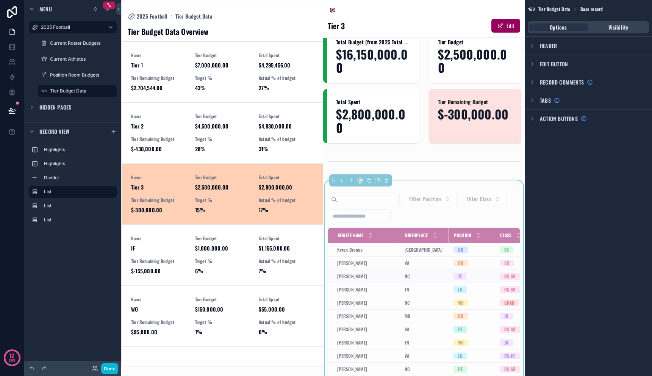
scroll to position [83, 0]
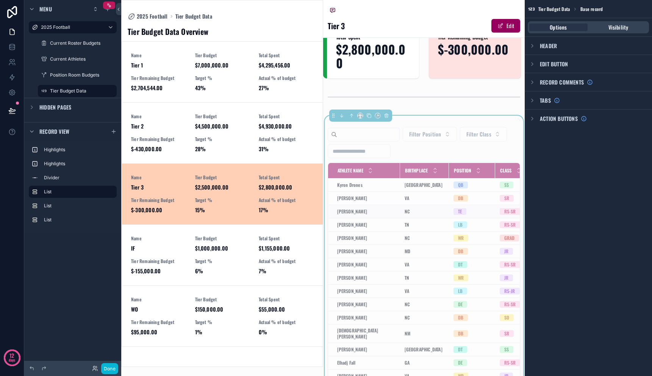
click at [439, 209] on td "NC NC" at bounding box center [424, 211] width 49 height 13
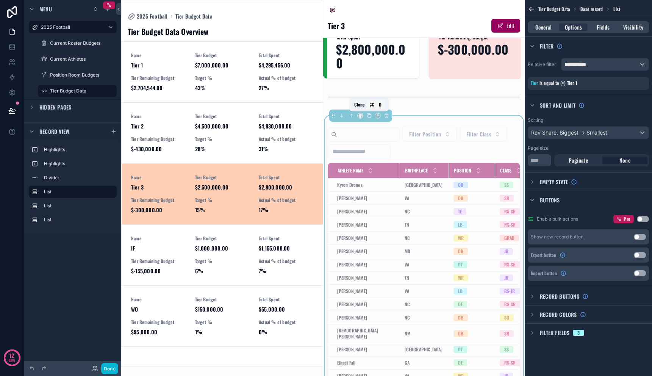
click at [368, 115] on icon "scrollable content" at bounding box center [368, 115] width 5 height 5
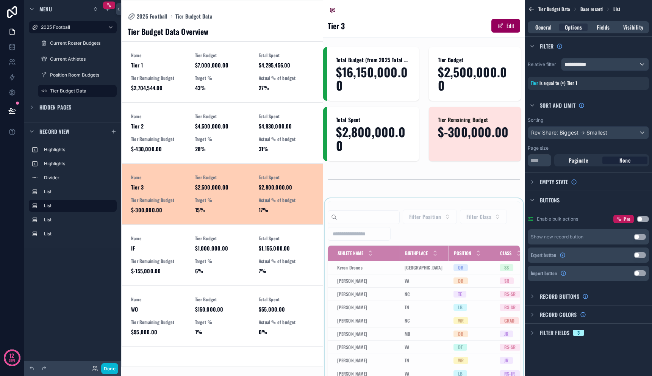
click at [411, 227] on div "scrollable content" at bounding box center [424, 364] width 202 height 333
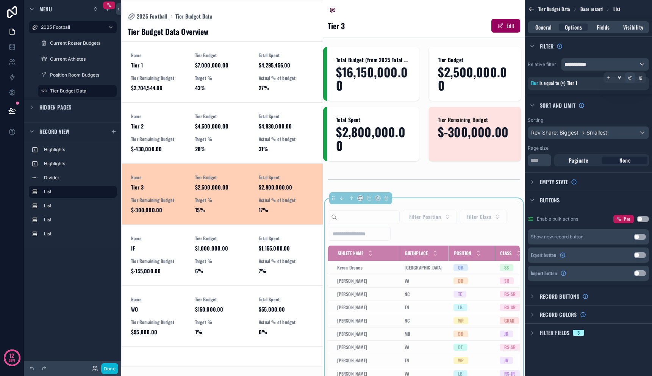
click at [632, 76] on icon "scrollable content" at bounding box center [630, 77] width 5 height 5
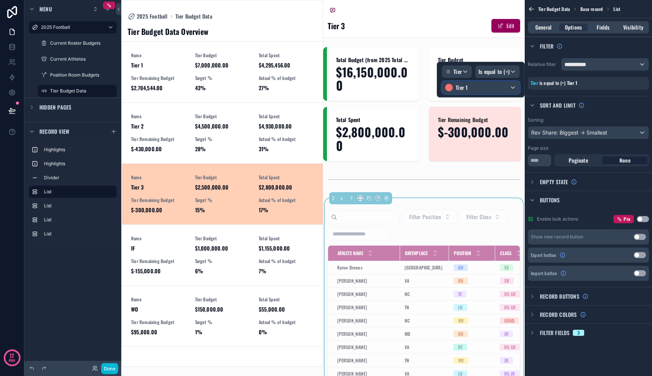
click at [475, 90] on div "Tier 1" at bounding box center [480, 87] width 77 height 12
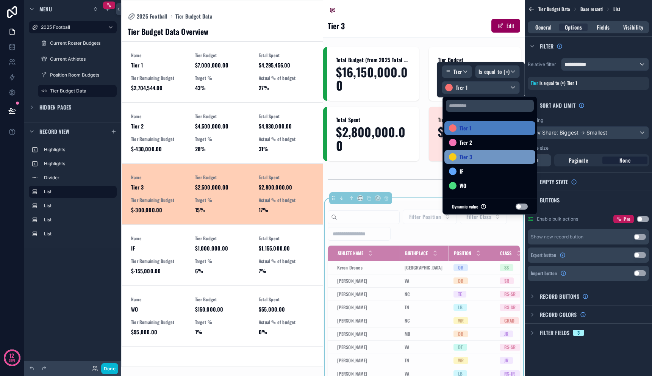
click at [468, 155] on span "Tier 3" at bounding box center [466, 156] width 13 height 9
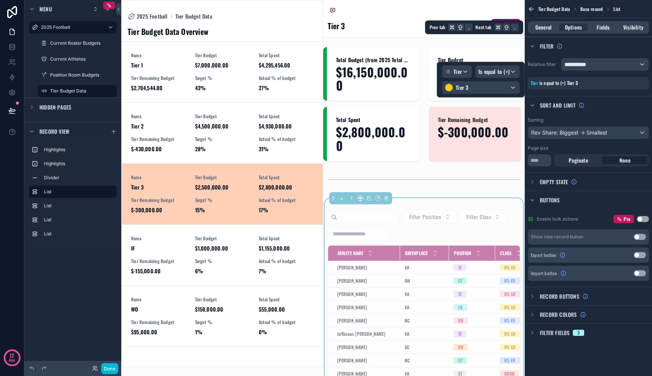
click at [649, 29] on div "General Options Fields Visibility" at bounding box center [588, 27] width 127 height 18
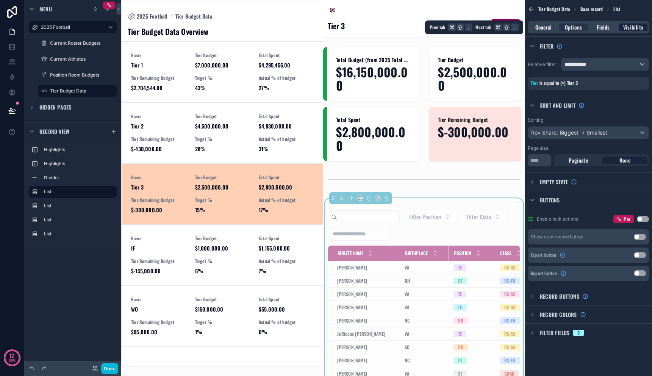
click at [644, 28] on div "Visibility" at bounding box center [633, 27] width 28 height 8
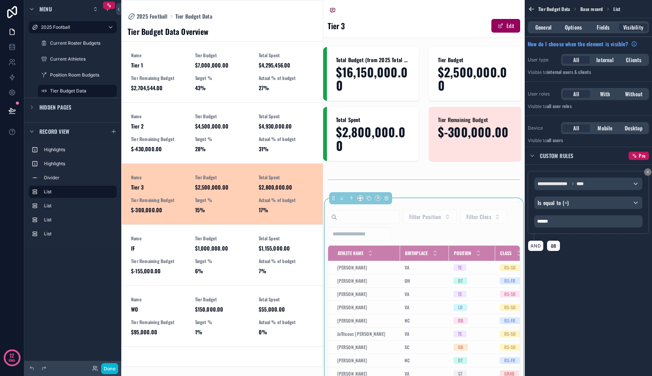
click at [592, 219] on p "******" at bounding box center [589, 221] width 104 height 6
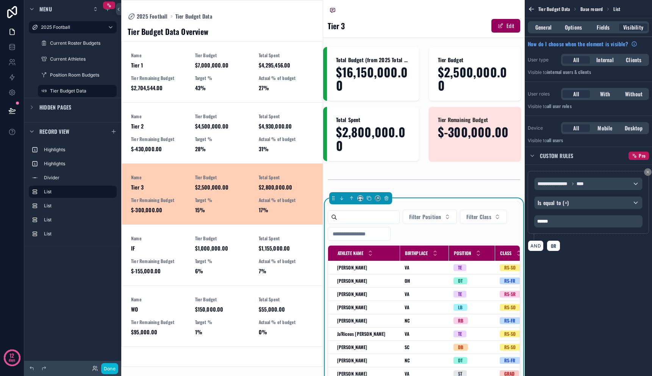
click at [584, 274] on div "**********" at bounding box center [588, 188] width 127 height 376
click at [255, 246] on div "Name IF Tier Budget $1,000,000.00 Total Spent $1,155,000.00 Tier Remaining Budg…" at bounding box center [222, 254] width 183 height 39
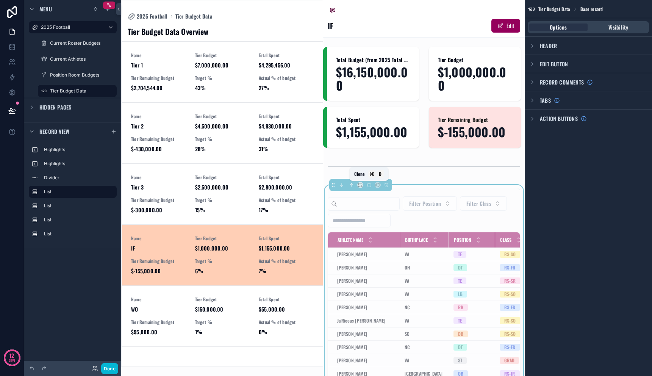
click at [370, 185] on icon "scrollable content" at bounding box center [368, 184] width 5 height 5
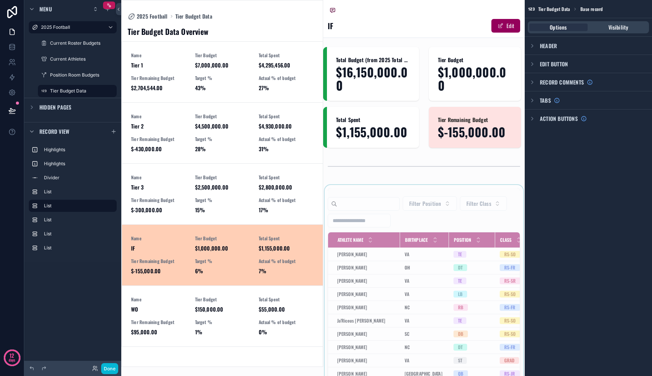
click at [416, 199] on div "scrollable content" at bounding box center [424, 351] width 202 height 333
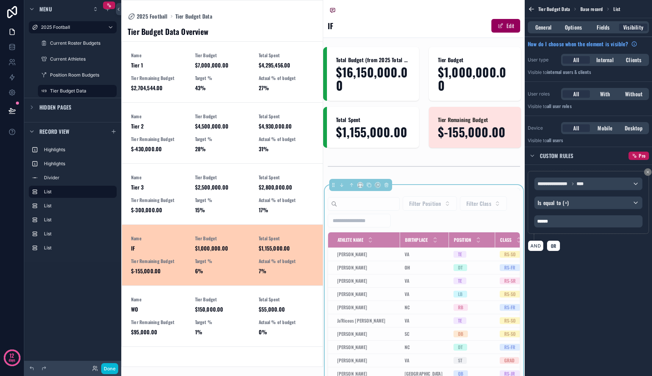
click at [420, 222] on div "Filter Position Filter Class" at bounding box center [424, 211] width 193 height 31
click at [560, 219] on p "******" at bounding box center [589, 221] width 104 height 6
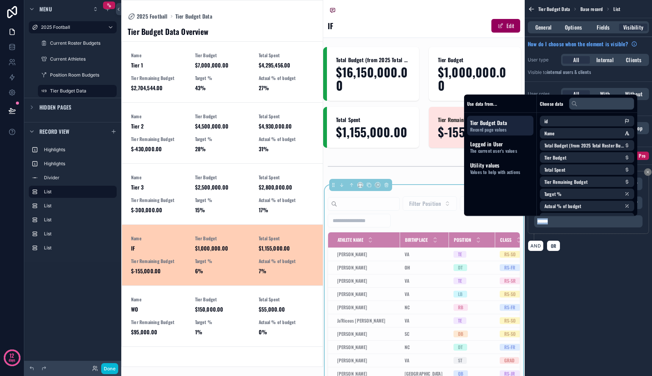
drag, startPoint x: 557, startPoint y: 222, endPoint x: 517, endPoint y: 217, distance: 40.5
click at [521, 218] on div "2025 Football Current Roster Budgets Current Athletes Position Room Budgets Tie…" at bounding box center [386, 188] width 531 height 376
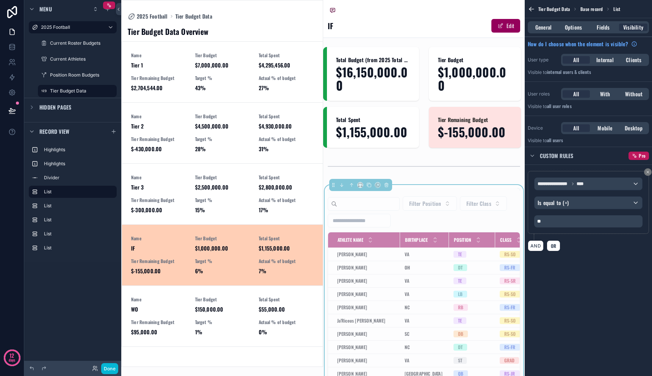
click at [587, 277] on div "**********" at bounding box center [588, 188] width 127 height 376
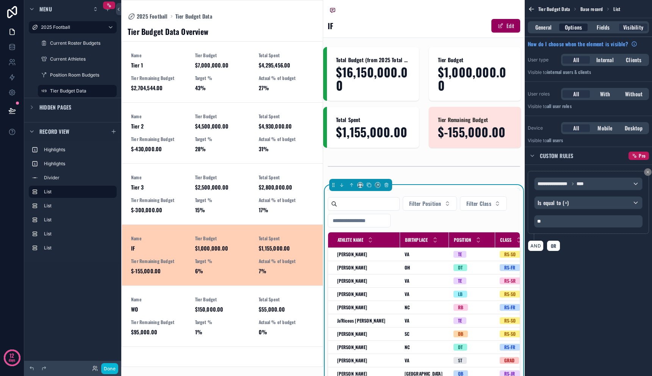
click at [572, 23] on span "Options" at bounding box center [573, 27] width 17 height 8
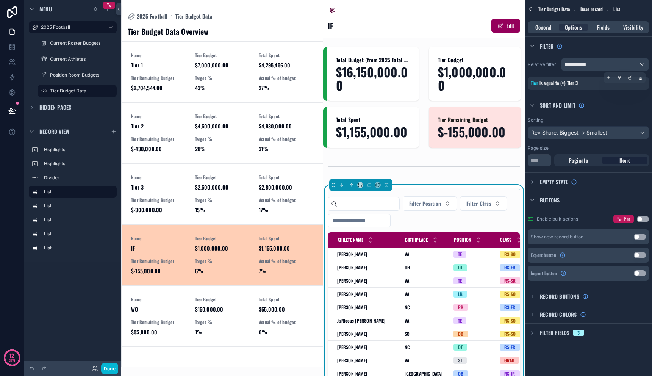
click at [601, 81] on div "Tier is equal to (=) Tier 3" at bounding box center [588, 83] width 115 height 7
click at [632, 76] on div "scrollable content" at bounding box center [630, 77] width 11 height 11
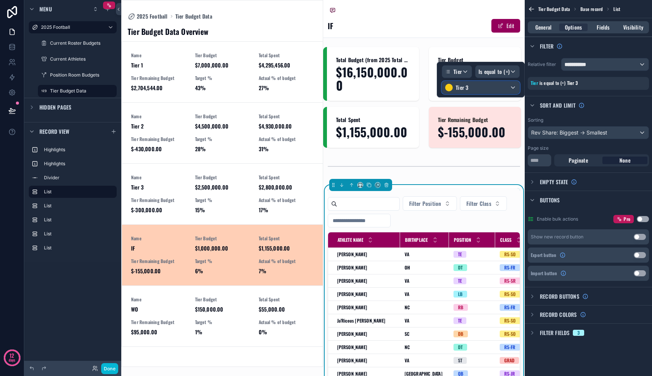
click at [500, 92] on div "Tier 3" at bounding box center [480, 87] width 77 height 12
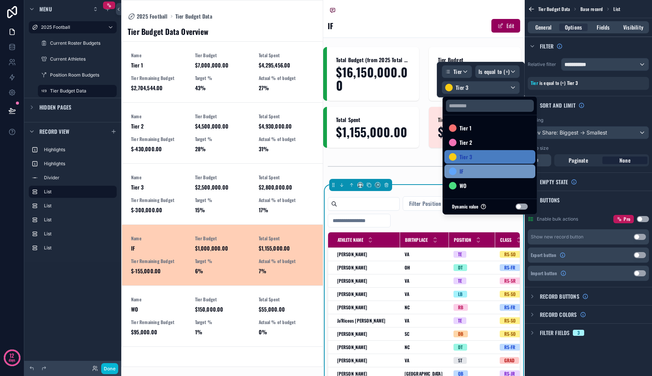
click at [494, 168] on div "IF" at bounding box center [490, 171] width 82 height 9
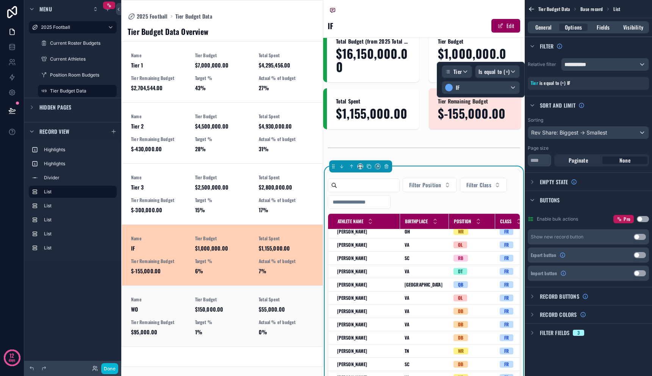
scroll to position [19, 0]
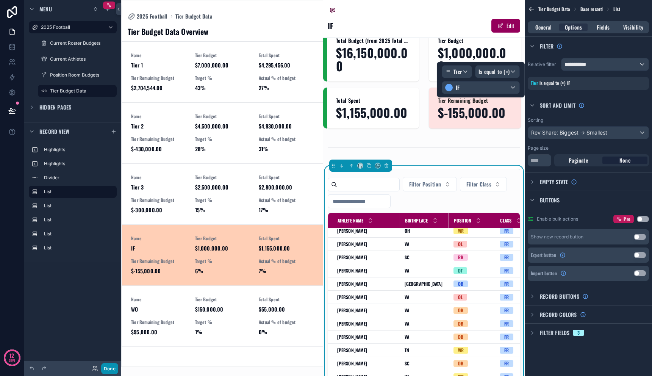
click at [108, 366] on button "Done" at bounding box center [109, 368] width 17 height 11
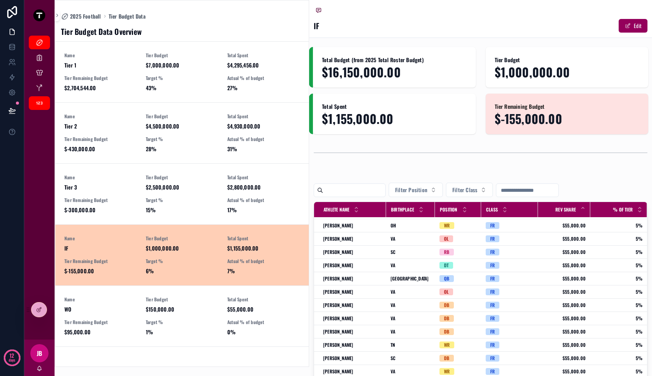
scroll to position [17, 0]
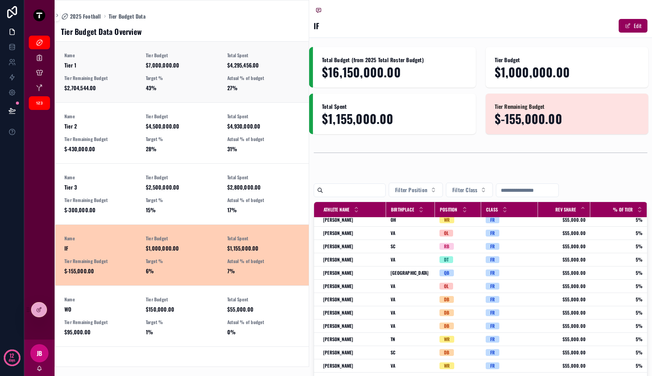
click at [216, 91] on link "Name Tier 1 Tier Budget $7,000,000.00 Total Spent $4,295,456.00 Tier Remaining …" at bounding box center [181, 72] width 253 height 61
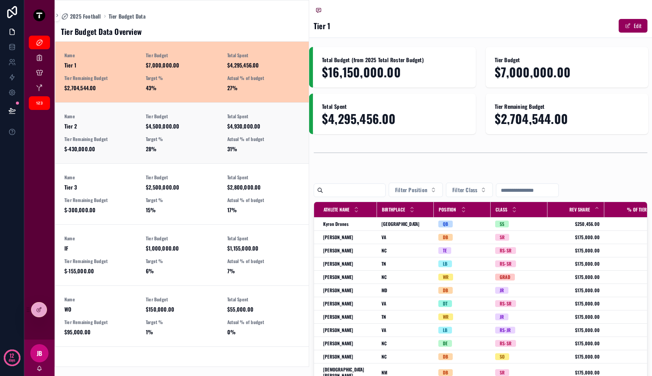
click at [216, 127] on span "$4,500,000.00" at bounding box center [182, 126] width 72 height 8
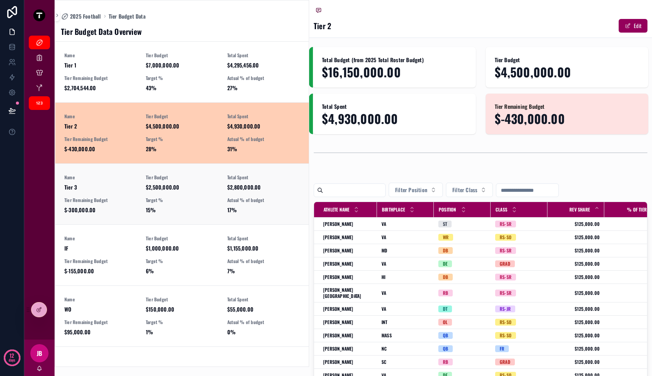
click at [214, 176] on span "Tier Budget" at bounding box center [182, 177] width 72 height 6
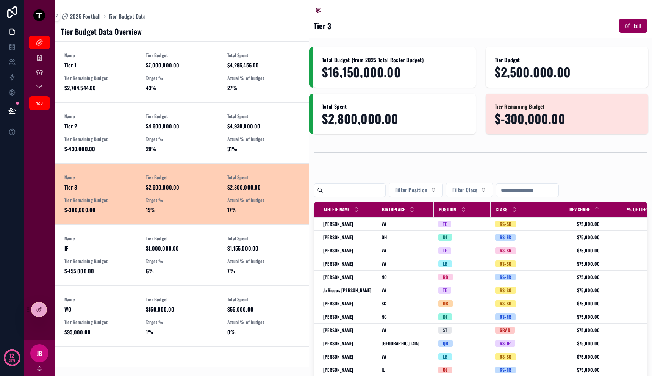
click at [210, 218] on link "Name Tier 3 Tier Budget $2,500,000.00 Total Spent $2,800,000.00 Tier Remaining …" at bounding box center [181, 193] width 253 height 61
click at [210, 249] on span "$1,000,000.00" at bounding box center [182, 248] width 72 height 8
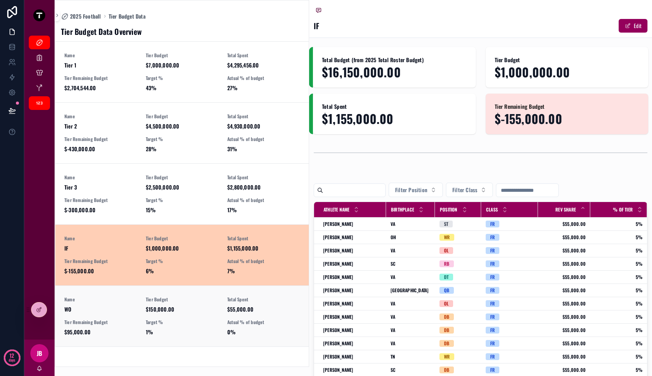
click at [212, 304] on div "Tier Budget $150,000.00" at bounding box center [182, 304] width 72 height 17
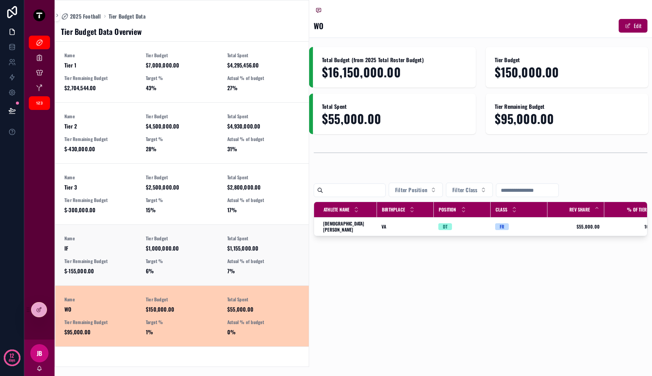
click at [212, 255] on div "Name IF Tier Budget $1,000,000.00 Total Spent $1,155,000.00 Tier Remaining Budg…" at bounding box center [181, 254] width 235 height 39
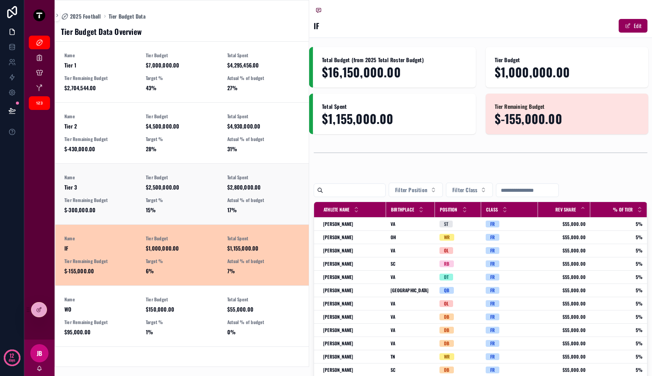
click at [205, 168] on link "Name Tier 3 Tier Budget $2,500,000.00 Total Spent $2,800,000.00 Tier Remaining …" at bounding box center [181, 193] width 253 height 61
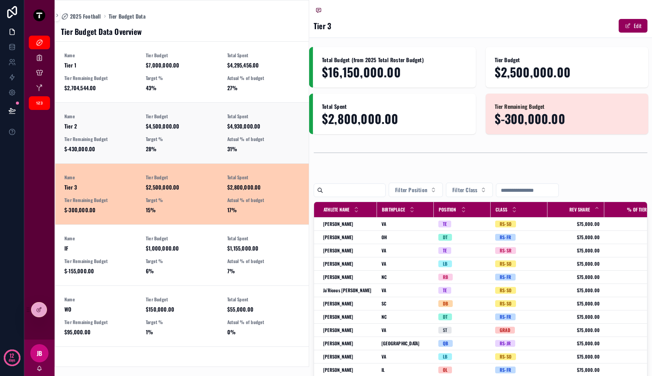
click at [208, 105] on link "Name Tier 2 Tier Budget $4,500,000.00 Total Spent $4,930,000.00 Tier Remaining …" at bounding box center [181, 132] width 253 height 61
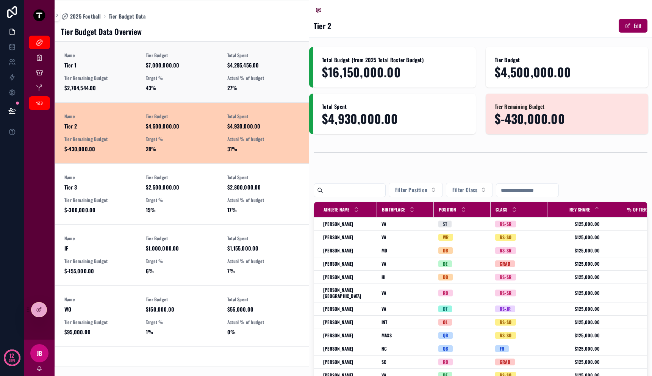
click at [203, 88] on span "43%" at bounding box center [182, 88] width 72 height 8
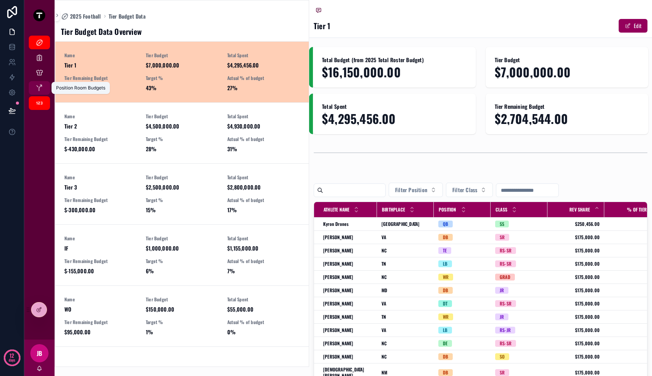
click at [40, 83] on div "Position Room Budgets" at bounding box center [39, 88] width 12 height 12
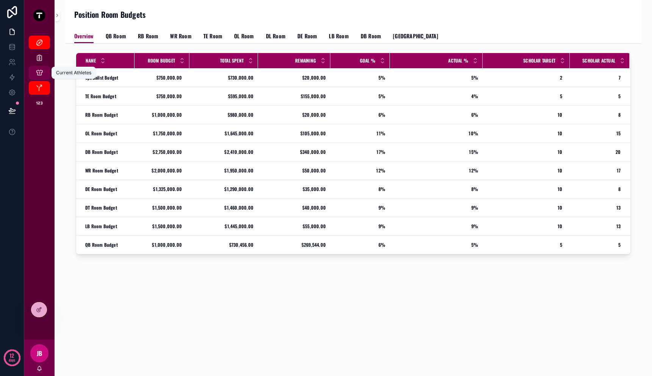
click at [40, 77] on div "Current Athletes" at bounding box center [39, 73] width 12 height 12
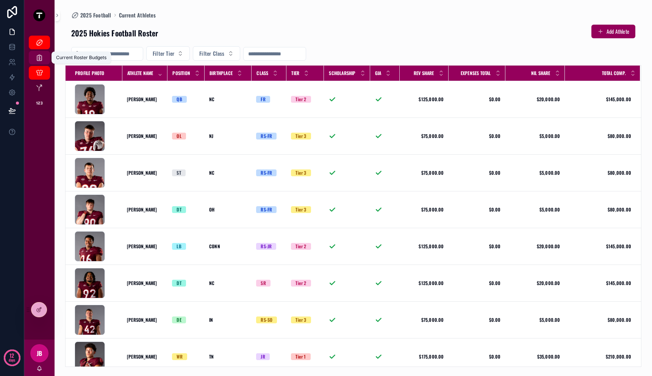
click at [40, 58] on icon "scrollable content" at bounding box center [40, 58] width 8 height 8
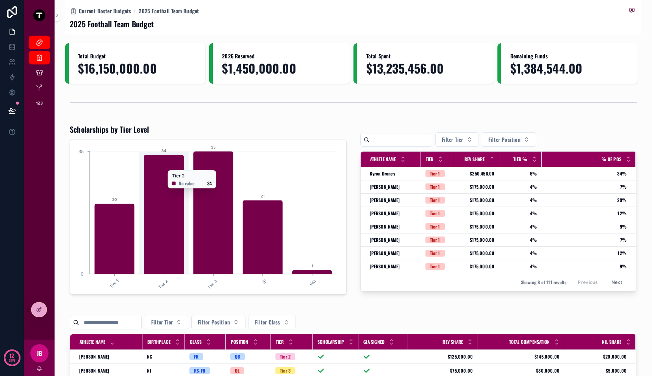
scroll to position [202, 0]
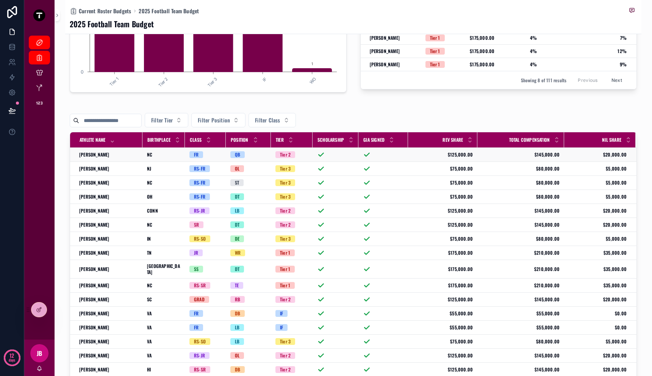
click at [133, 155] on td "A.J. Brand A.J. Brand" at bounding box center [106, 155] width 72 height 14
click at [151, 155] on div "NC NC" at bounding box center [163, 155] width 33 height 6
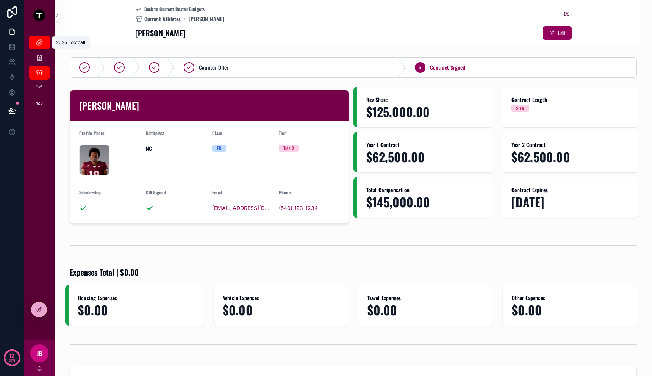
click at [41, 45] on icon "scrollable content" at bounding box center [40, 43] width 8 height 8
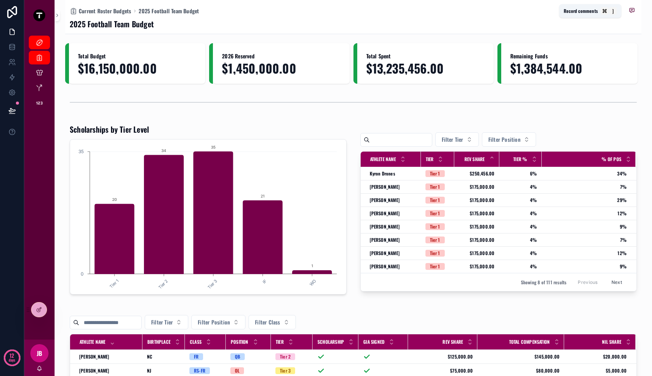
click at [629, 10] on icon "scrollable content" at bounding box center [632, 10] width 6 height 6
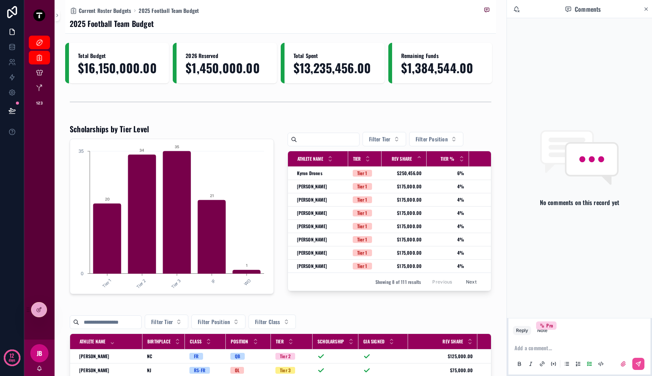
click at [551, 351] on p "scrollable content" at bounding box center [581, 348] width 133 height 8
click at [646, 9] on icon "scrollable content" at bounding box center [646, 9] width 3 height 3
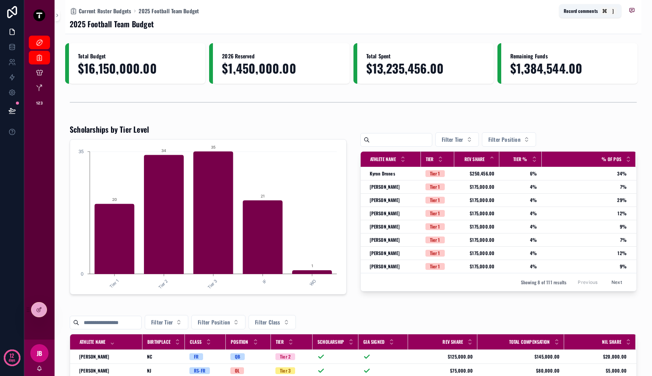
click at [630, 10] on icon "scrollable content" at bounding box center [632, 10] width 5 height 4
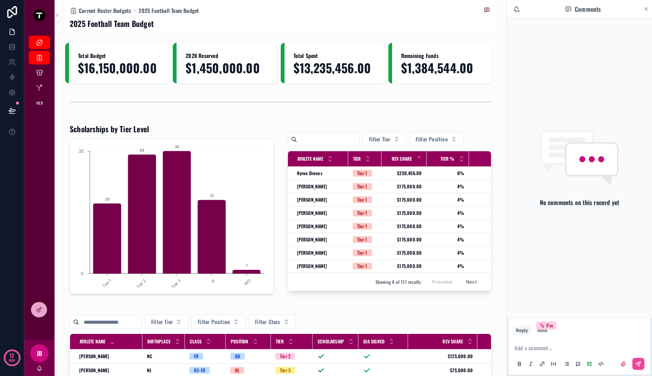
click at [646, 10] on icon "scrollable content" at bounding box center [646, 9] width 6 height 6
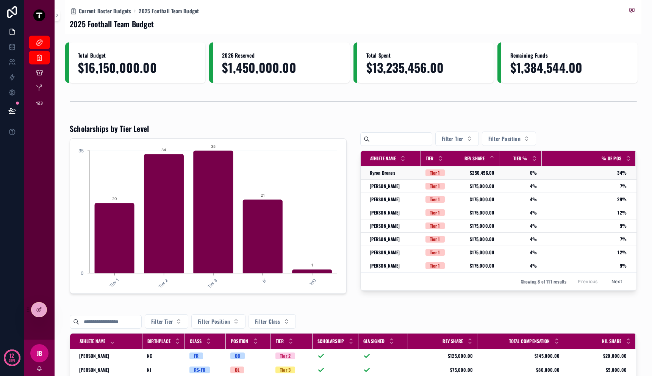
scroll to position [2, 0]
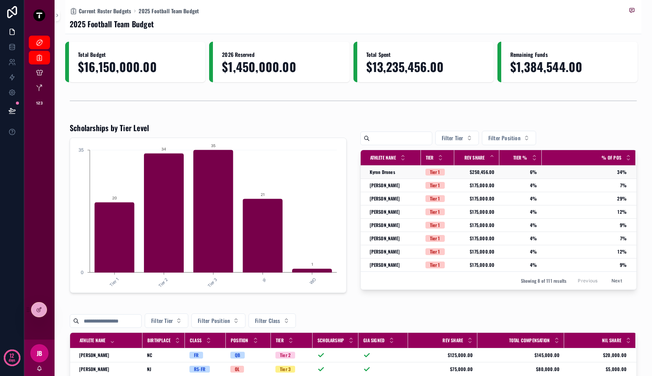
click at [396, 173] on div "Kyron Drones Kyron Drones" at bounding box center [393, 172] width 47 height 6
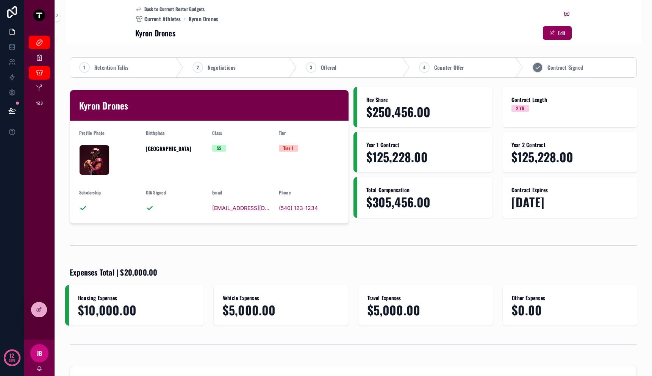
click at [565, 69] on span "Contract Signed" at bounding box center [566, 68] width 36 height 8
click at [225, 64] on span "Counter Offer" at bounding box center [214, 68] width 30 height 8
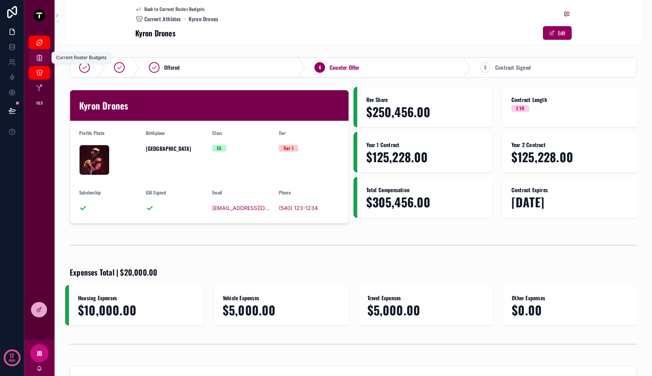
click at [38, 57] on icon "scrollable content" at bounding box center [40, 58] width 8 height 8
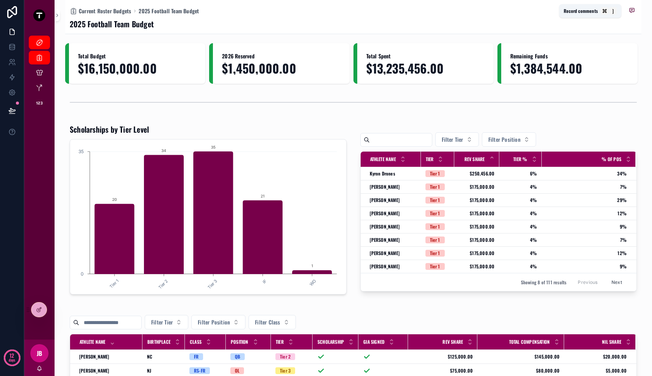
click at [630, 8] on icon "scrollable content" at bounding box center [632, 10] width 5 height 4
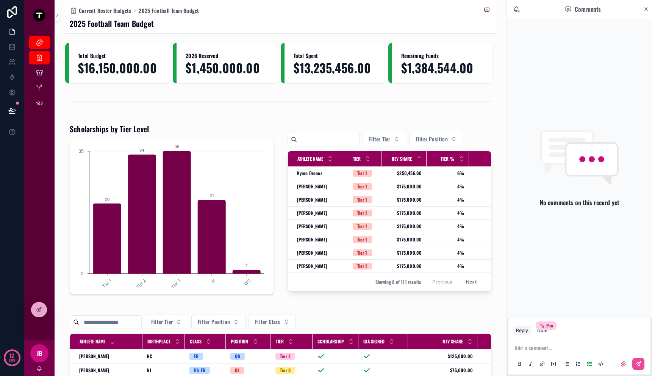
click at [536, 347] on p "scrollable content" at bounding box center [581, 348] width 133 height 8
click at [608, 10] on div "Comments" at bounding box center [583, 9] width 120 height 13
click at [646, 9] on icon "scrollable content" at bounding box center [646, 9] width 3 height 3
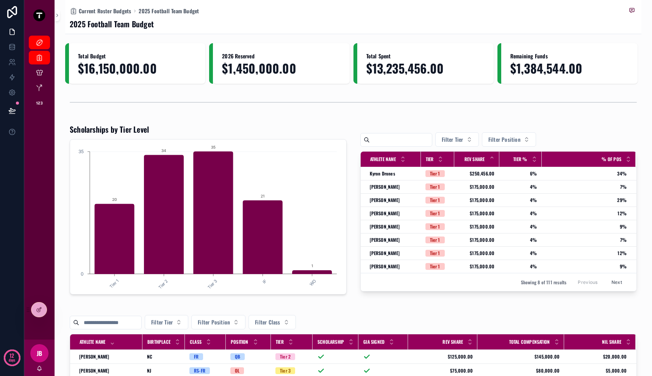
click at [38, 368] on icon "scrollable content" at bounding box center [39, 368] width 6 height 6
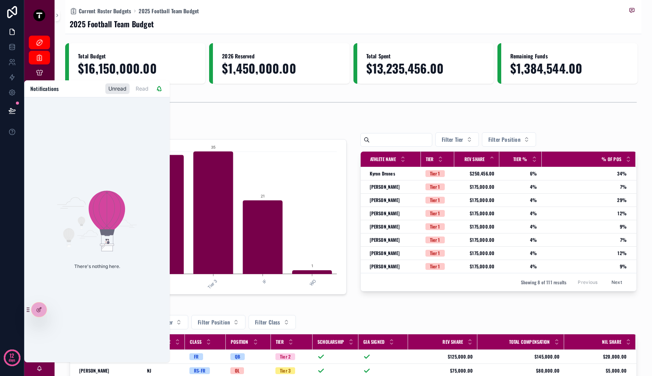
click at [263, 297] on div "Scholarships by Tier Level Tier 1 Tier 2 Tier 3 IF WO 0 35 20 34 35 21 1" at bounding box center [208, 209] width 286 height 177
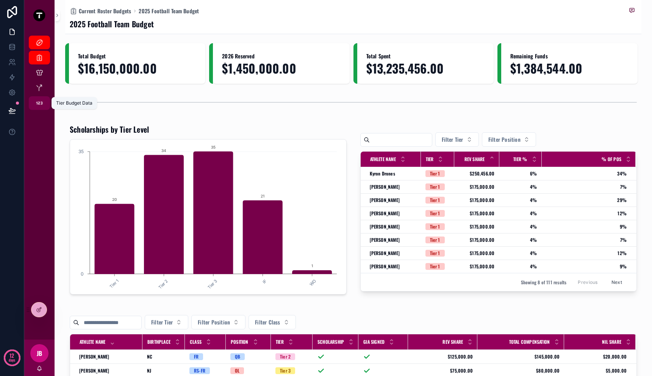
click at [39, 100] on icon "scrollable content" at bounding box center [40, 103] width 8 height 8
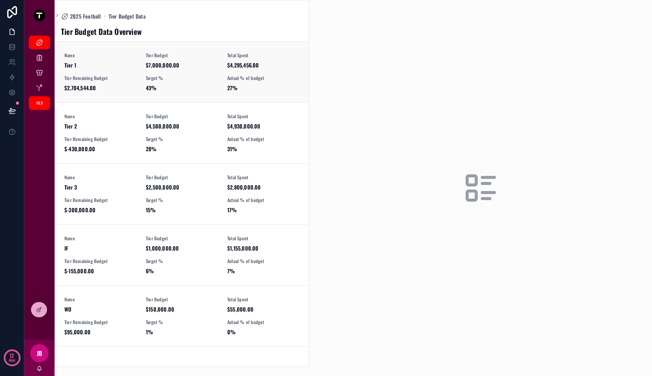
click at [130, 63] on span "Tier 1" at bounding box center [100, 65] width 72 height 8
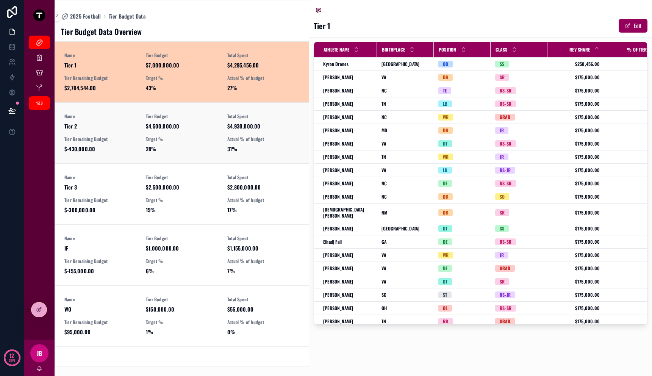
click at [238, 134] on div "Name Tier 2 Tier Budget $4,500,000.00 Total Spent $4,930,000.00 Tier Remaining …" at bounding box center [181, 132] width 235 height 39
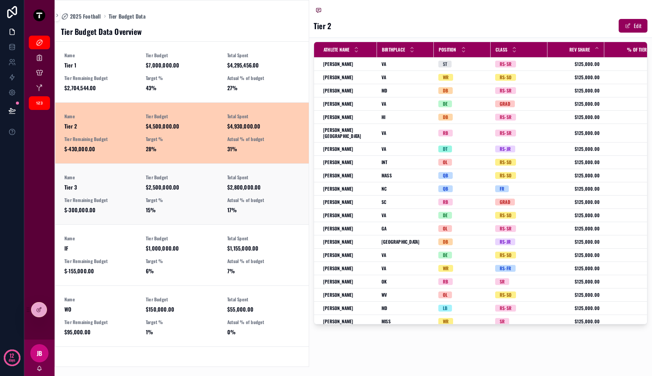
click at [219, 177] on div "Name Tier 3 Tier Budget $2,500,000.00 Total Spent $2,800,000.00 Tier Remaining …" at bounding box center [181, 193] width 235 height 39
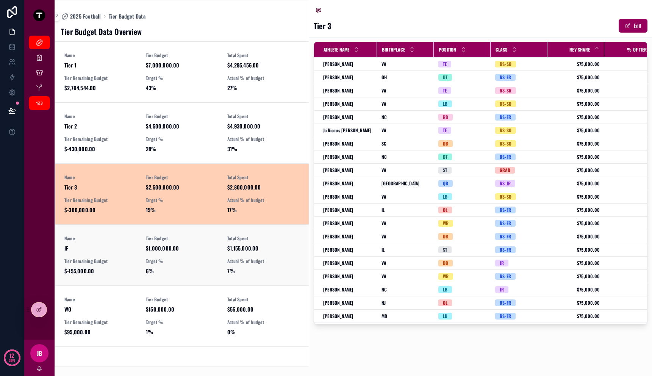
click at [213, 243] on div "Tier Budget $1,000,000.00" at bounding box center [182, 243] width 72 height 17
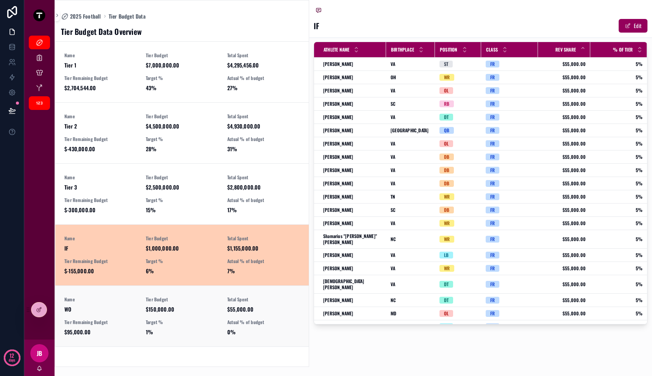
click at [213, 304] on div "Tier Budget $150,000.00" at bounding box center [182, 304] width 72 height 17
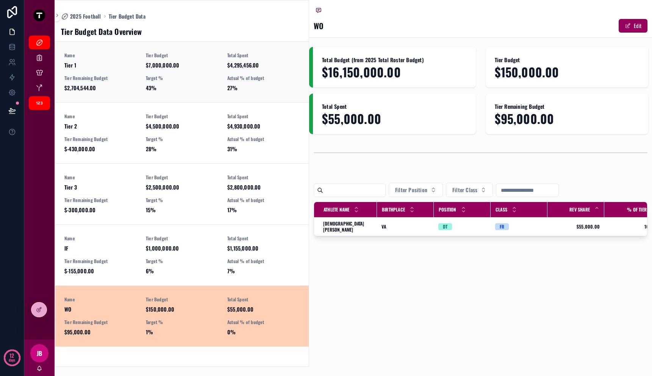
click at [180, 81] on div "Target % 43%" at bounding box center [182, 83] width 72 height 17
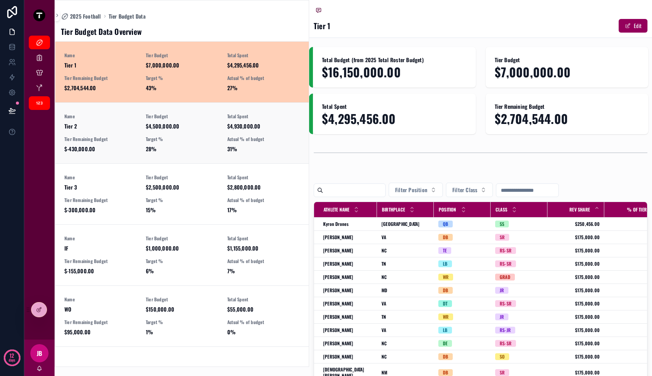
click at [158, 128] on span "$4,500,000.00" at bounding box center [182, 126] width 72 height 8
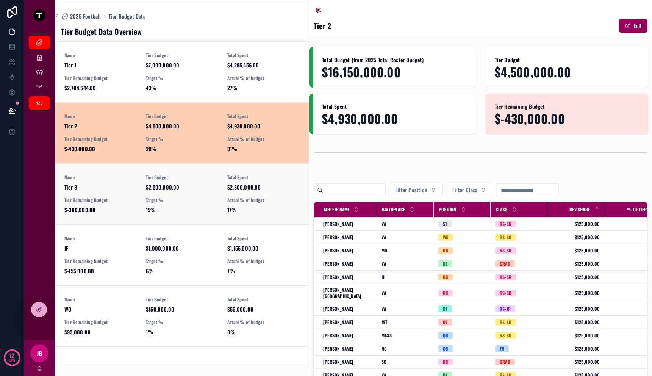
click at [179, 208] on span "15%" at bounding box center [182, 210] width 72 height 8
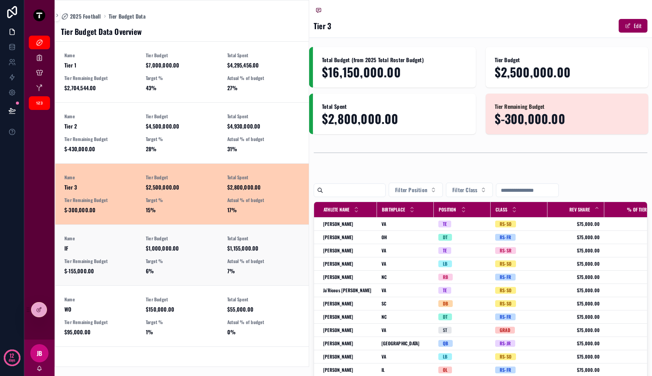
click at [184, 233] on link "Name IF Tier Budget $1,000,000.00 Total Spent $1,155,000.00 Tier Remaining Budg…" at bounding box center [181, 254] width 253 height 61
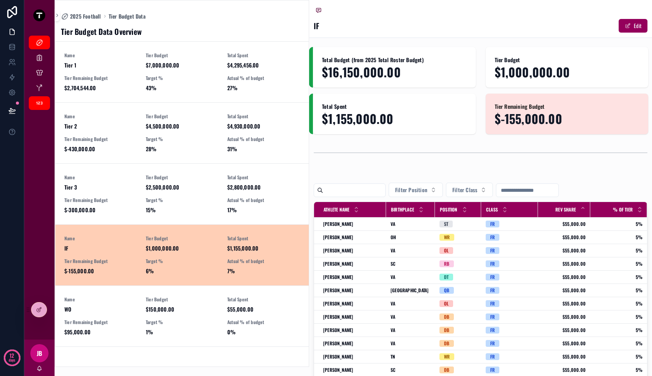
click at [192, 284] on link "Name IF Tier Budget $1,000,000.00 Total Spent $1,155,000.00 Tier Remaining Budg…" at bounding box center [181, 254] width 253 height 61
click at [41, 44] on icon "scrollable content" at bounding box center [40, 43] width 8 height 8
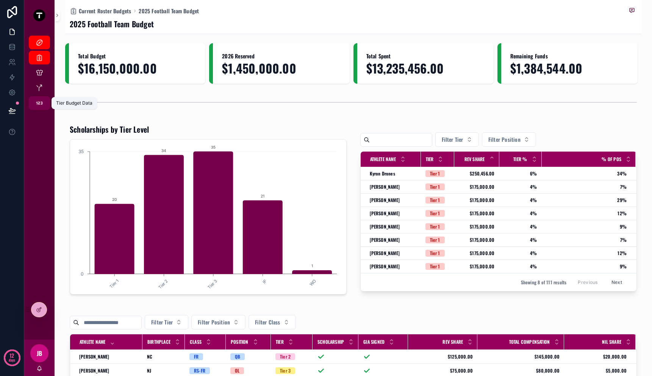
click at [42, 103] on icon "scrollable content" at bounding box center [40, 103] width 8 height 8
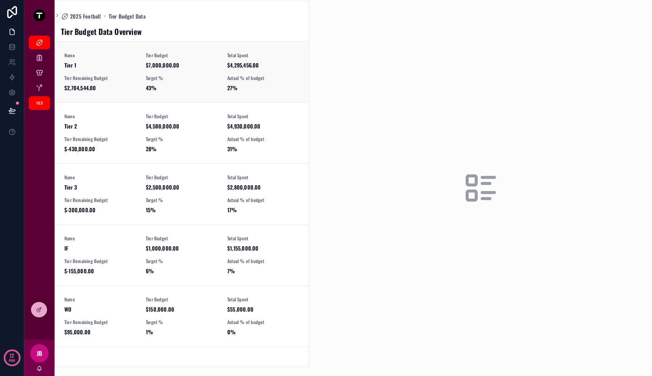
click at [144, 64] on div "Name Tier 1 Tier Budget $7,000,000.00 Total Spent $4,295,456.00 Tier Remaining …" at bounding box center [181, 71] width 235 height 39
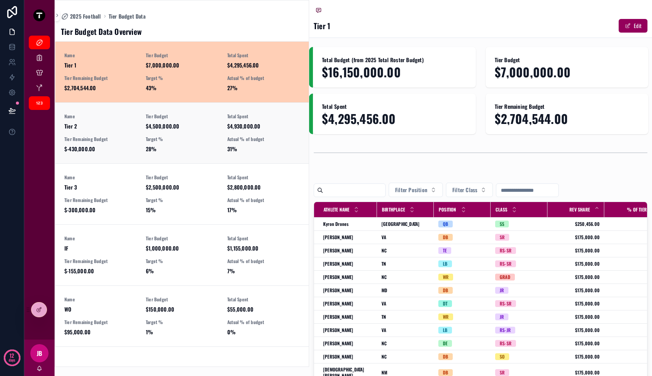
click at [300, 146] on link "Name Tier 2 Tier Budget $4,500,000.00 Total Spent $4,930,000.00 Tier Remaining …" at bounding box center [181, 132] width 253 height 61
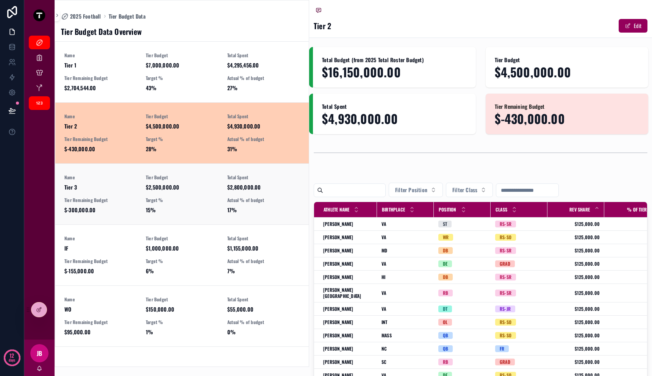
click at [285, 194] on div "Name Tier 3 Tier Budget $2,500,000.00 Total Spent $2,800,000.00 Tier Remaining …" at bounding box center [181, 193] width 235 height 39
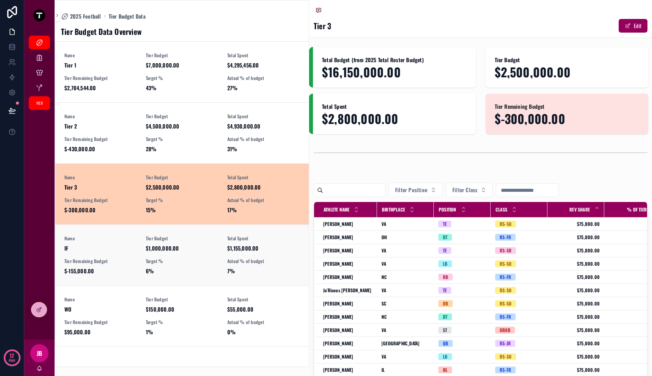
click at [283, 236] on span "Total Spent" at bounding box center [263, 238] width 72 height 6
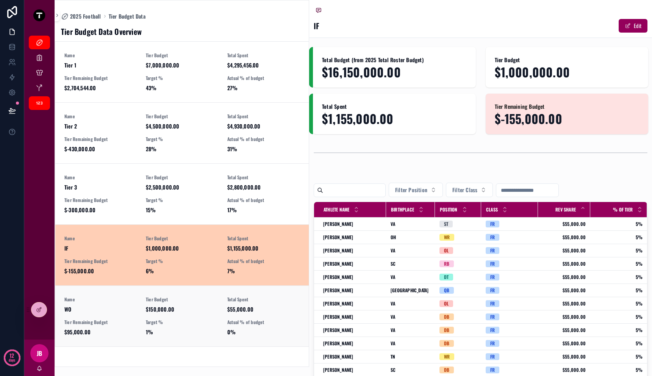
click at [268, 305] on span "$55,000.00" at bounding box center [263, 309] width 72 height 8
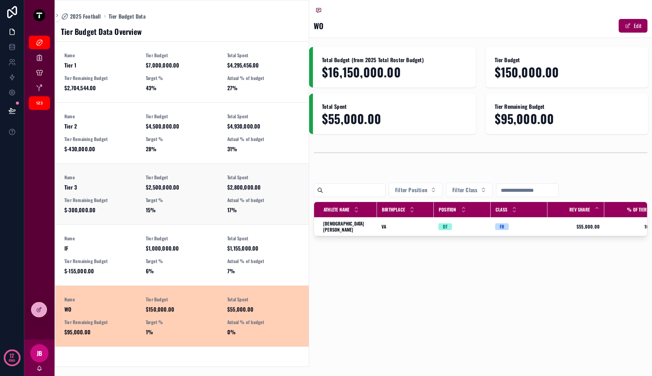
click at [264, 178] on span "Total Spent" at bounding box center [263, 177] width 72 height 6
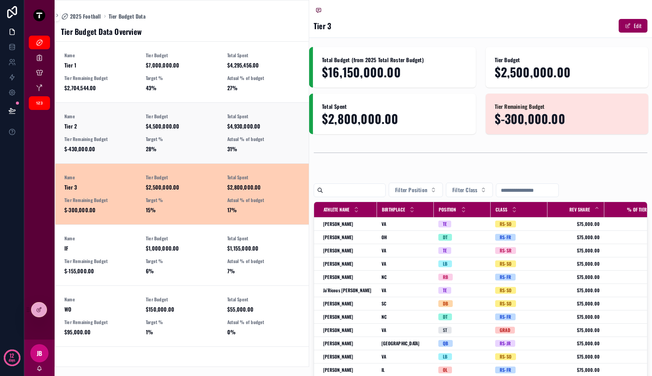
click at [262, 133] on div "Name Tier 2 Tier Budget $4,500,000.00 Total Spent $4,930,000.00 Tier Remaining …" at bounding box center [181, 132] width 235 height 39
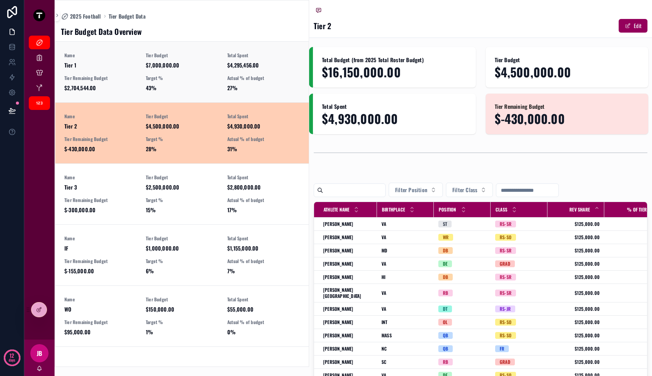
click at [263, 91] on span "27%" at bounding box center [263, 88] width 72 height 8
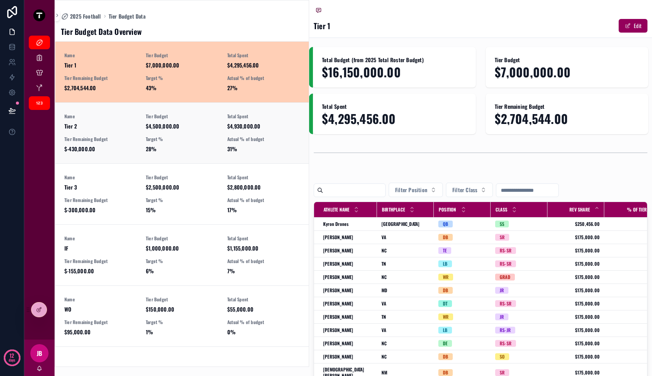
click at [170, 124] on span "$4,500,000.00" at bounding box center [182, 126] width 72 height 8
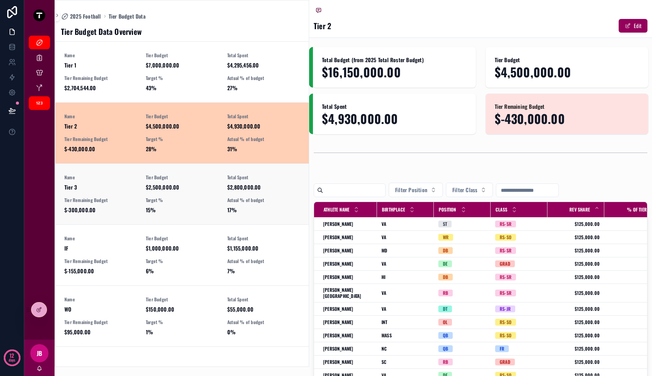
click at [177, 173] on link "Name Tier 3 Tier Budget $2,500,000.00 Total Spent $2,800,000.00 Tier Remaining …" at bounding box center [181, 193] width 253 height 61
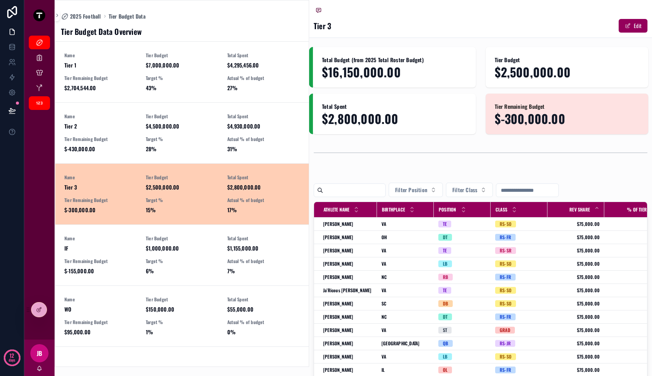
click at [177, 224] on link "Name Tier 3 Tier Budget $2,500,000.00 Total Spent $2,800,000.00 Tier Remaining …" at bounding box center [181, 193] width 253 height 61
click at [183, 267] on span "6%" at bounding box center [182, 271] width 72 height 8
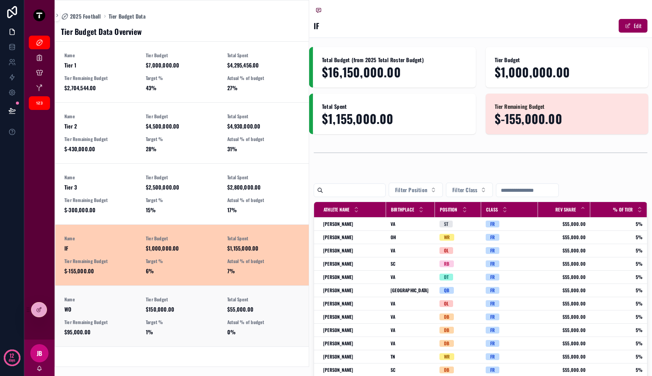
click at [178, 294] on link "Name WO Tier Budget $150,000.00 Total Spent $55,000.00 Tier Remaining Budget $9…" at bounding box center [181, 315] width 253 height 61
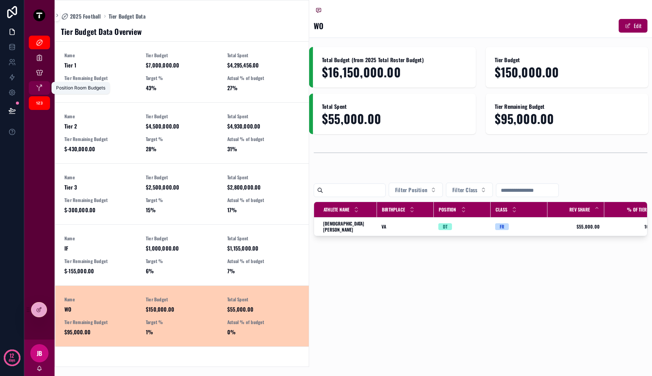
click at [44, 86] on div "Position Room Budgets" at bounding box center [39, 88] width 12 height 12
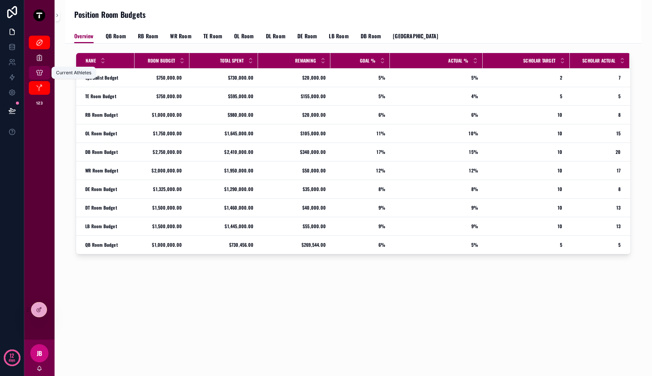
click at [42, 74] on icon "scrollable content" at bounding box center [40, 73] width 8 height 8
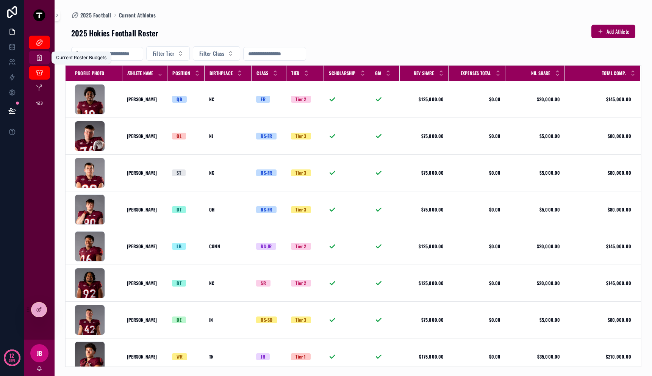
click at [42, 63] on div "Current Roster Budgets" at bounding box center [39, 58] width 12 height 12
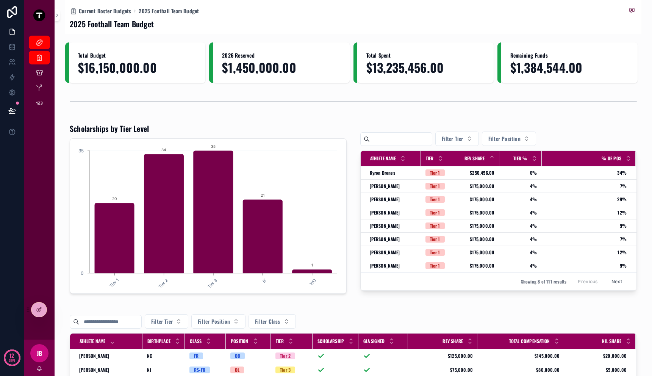
scroll to position [2, 0]
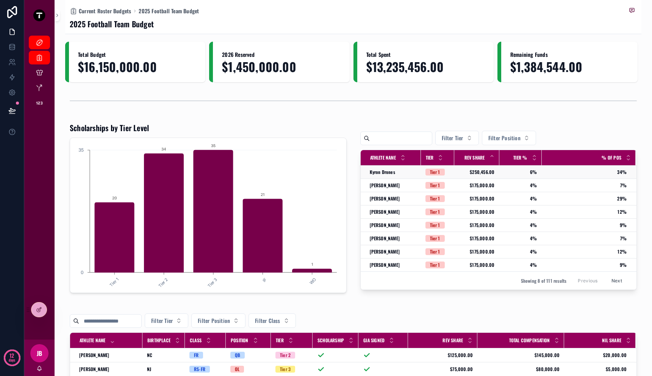
click at [392, 172] on div "Kyron Drones Kyron Drones" at bounding box center [393, 172] width 47 height 6
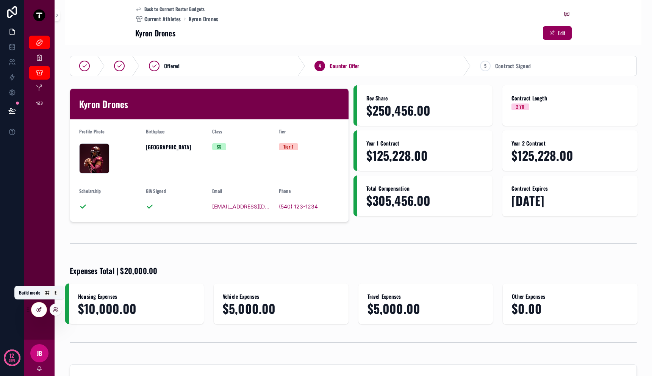
click at [37, 311] on icon at bounding box center [38, 309] width 3 height 3
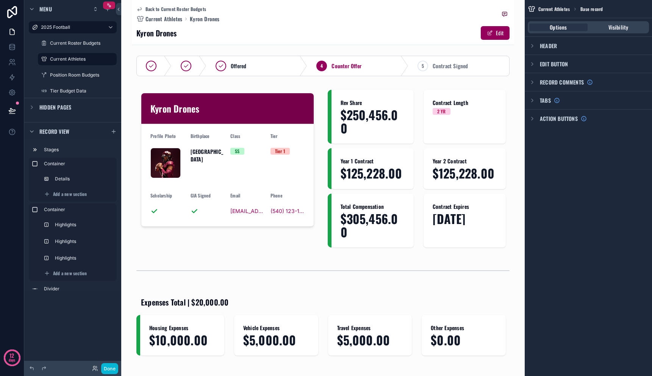
click at [541, 45] on span "Header" at bounding box center [548, 46] width 17 height 8
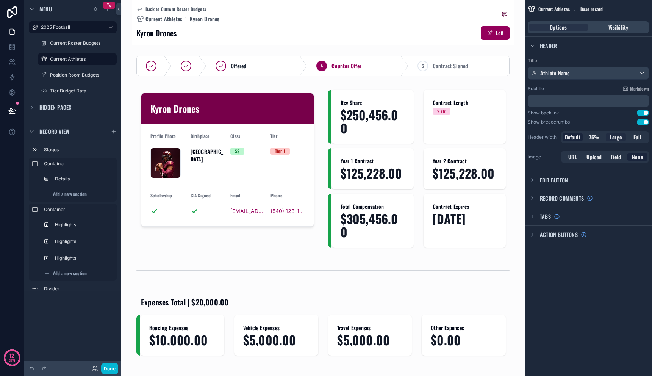
click at [617, 136] on span "Large" at bounding box center [616, 137] width 12 height 8
click at [11, 109] on icon at bounding box center [12, 110] width 6 height 4
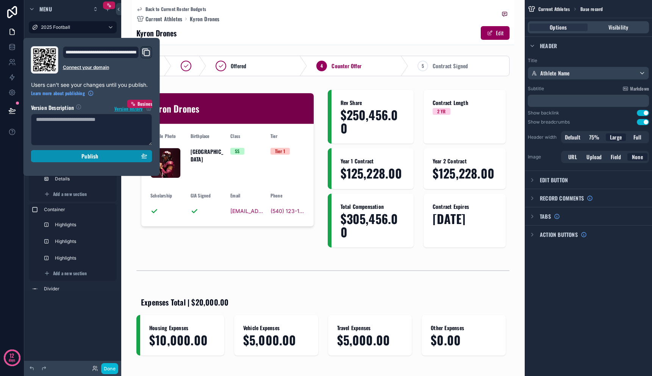
click at [48, 153] on div "Publish" at bounding box center [91, 156] width 111 height 7
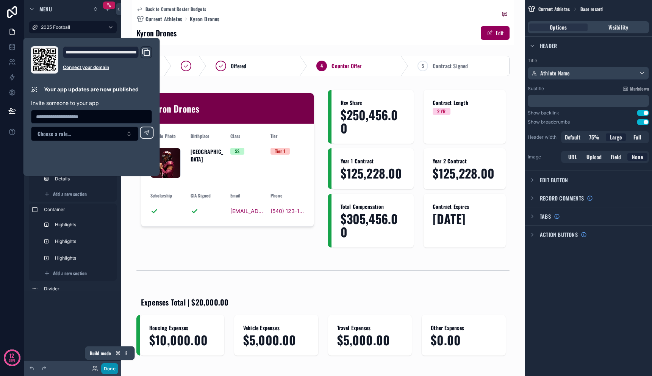
click at [108, 369] on button "Done" at bounding box center [109, 368] width 17 height 11
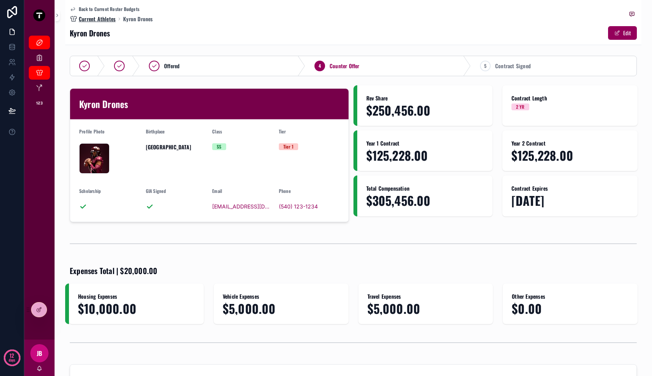
click at [106, 20] on span "Current Athletes" at bounding box center [97, 19] width 37 height 8
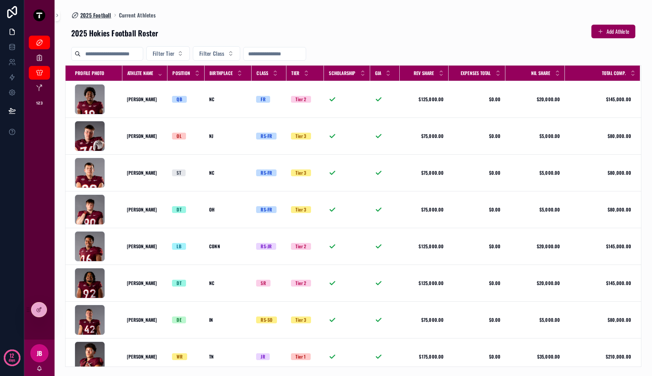
click at [106, 15] on span "2025 Football" at bounding box center [95, 15] width 31 height 8
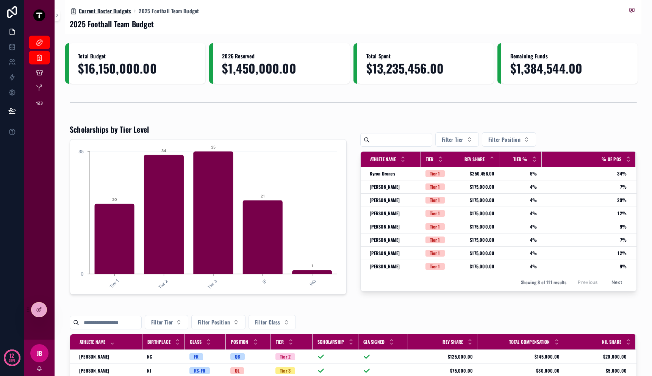
click at [116, 11] on span "Current Roster Budgets" at bounding box center [105, 11] width 52 height 8
click at [164, 11] on span "2025 Football Team Budget" at bounding box center [169, 11] width 60 height 8
click at [44, 58] on div "Current Roster Budgets" at bounding box center [39, 58] width 12 height 12
click at [42, 70] on icon "scrollable content" at bounding box center [40, 73] width 8 height 8
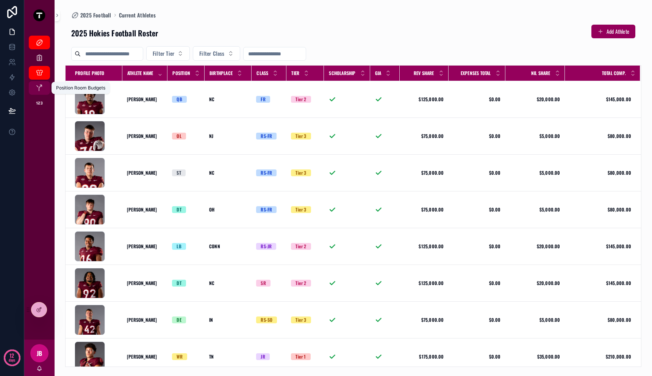
click at [41, 93] on div "Position Room Budgets" at bounding box center [39, 88] width 12 height 12
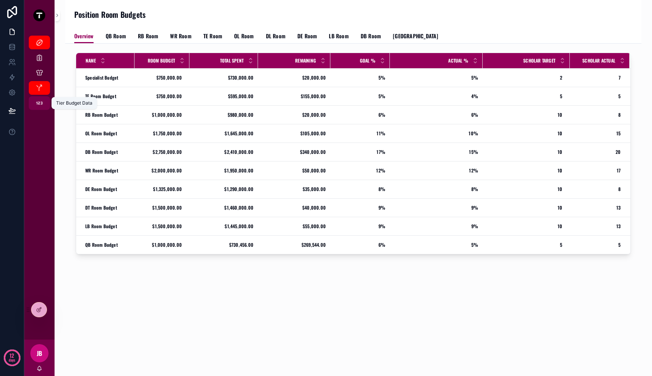
click at [41, 102] on icon "scrollable content" at bounding box center [40, 103] width 8 height 8
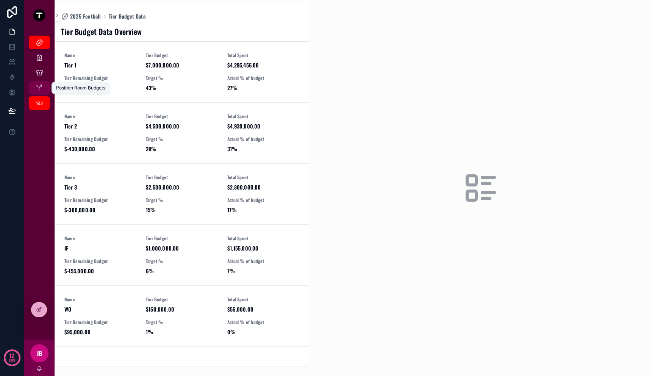
click at [41, 84] on icon "scrollable content" at bounding box center [40, 88] width 8 height 8
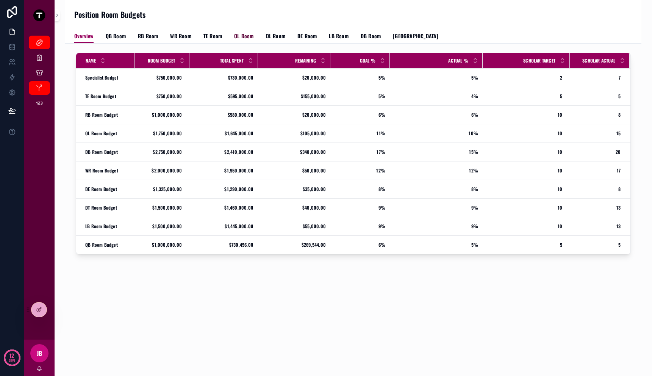
click at [245, 34] on span "OL Room" at bounding box center [243, 36] width 19 height 8
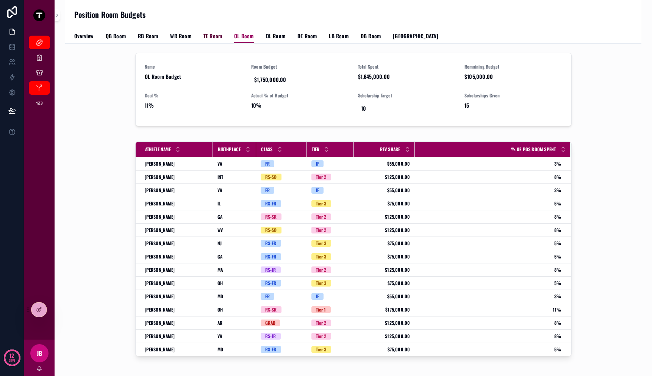
click at [218, 36] on span "TE Room" at bounding box center [212, 36] width 19 height 8
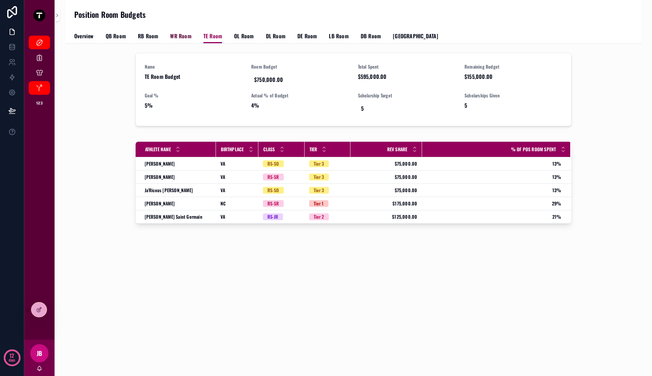
click at [184, 38] on span "WR Room" at bounding box center [180, 36] width 21 height 8
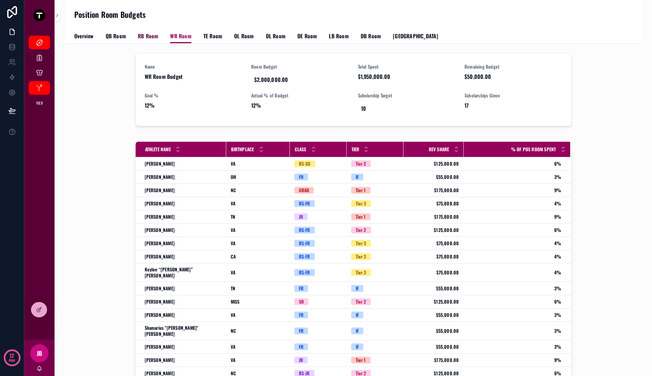
click at [144, 38] on span "RB Room" at bounding box center [148, 36] width 20 height 8
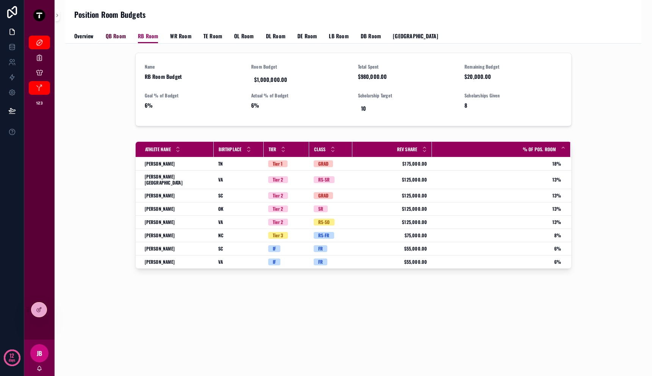
click at [112, 38] on span "QB Room" at bounding box center [116, 36] width 20 height 8
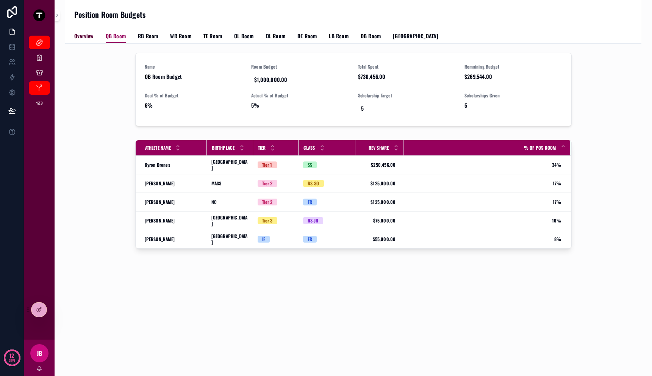
click at [93, 37] on span "Overview" at bounding box center [83, 36] width 19 height 8
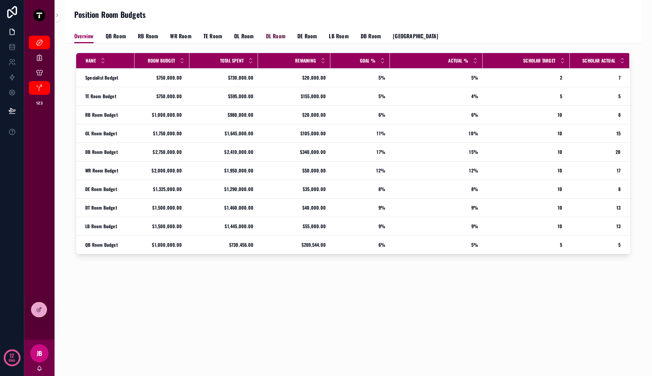
click at [266, 32] on span "DL Room" at bounding box center [275, 36] width 19 height 8
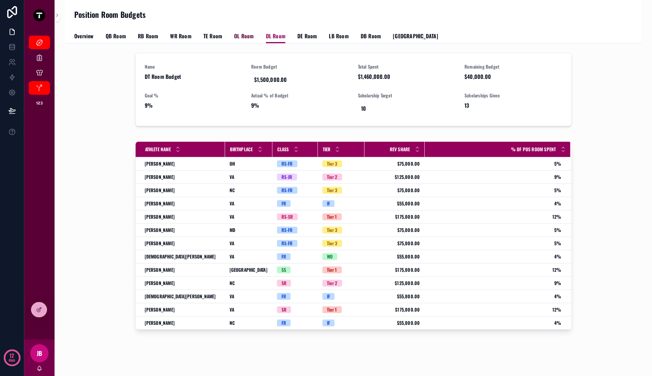
click at [250, 34] on span "OL Room" at bounding box center [243, 36] width 19 height 8
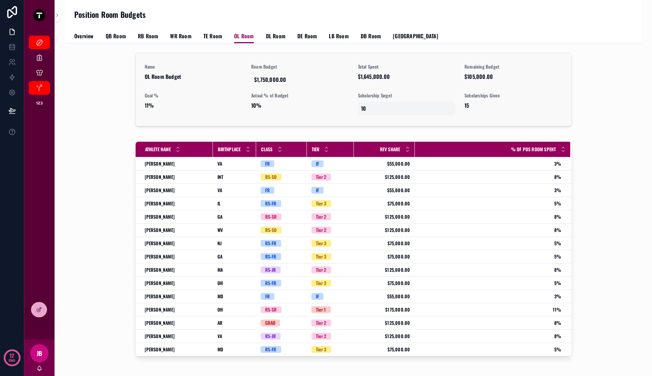
click at [358, 108] on div "10" at bounding box center [407, 109] width 98 height 14
click at [268, 80] on span "$1,750,000.00" at bounding box center [300, 80] width 92 height 8
click at [308, 40] on link "DE Room" at bounding box center [306, 36] width 19 height 15
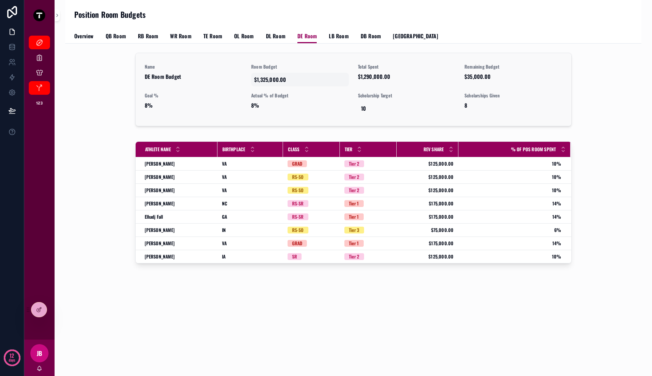
click at [267, 81] on span "$1,325,000.00" at bounding box center [300, 80] width 92 height 8
click at [441, 163] on span "$125,000.00" at bounding box center [427, 164] width 53 height 6
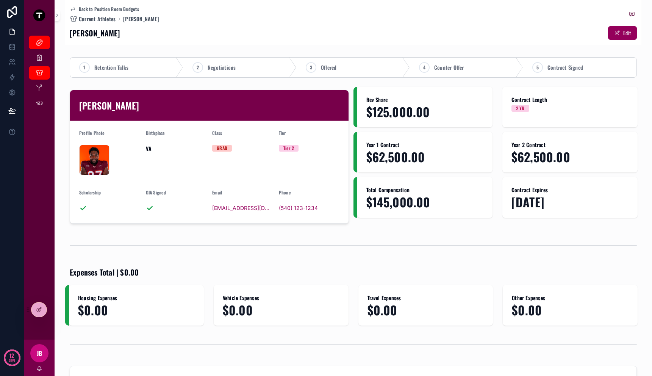
click at [392, 114] on span "$125,000.00" at bounding box center [424, 111] width 117 height 13
click at [351, 81] on div "1 Retention Talks 2 Negotiations 3 Offered 4 Counter Offer 5 Contract Signed [P…" at bounding box center [353, 305] width 576 height 503
click at [39, 46] on div "2025 Football" at bounding box center [39, 42] width 12 height 12
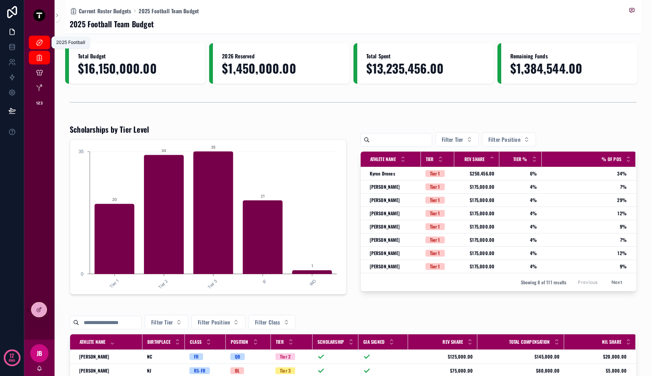
click at [41, 46] on icon "scrollable content" at bounding box center [40, 43] width 8 height 8
click at [41, 76] on icon "scrollable content" at bounding box center [40, 73] width 8 height 8
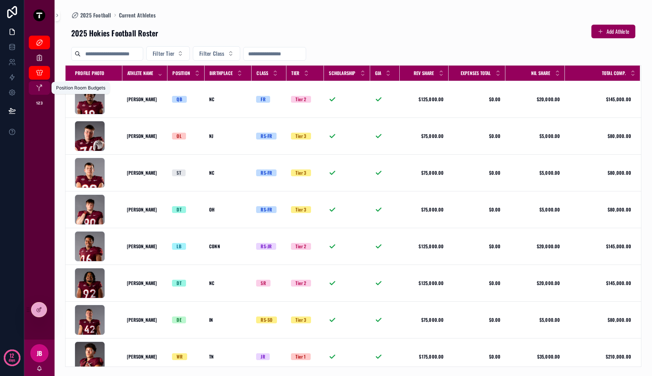
click at [41, 87] on icon "scrollable content" at bounding box center [40, 88] width 8 height 8
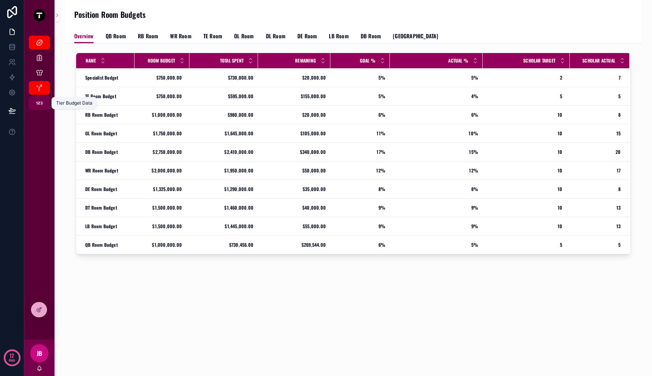
click at [41, 103] on icon "scrollable content" at bounding box center [40, 103] width 8 height 8
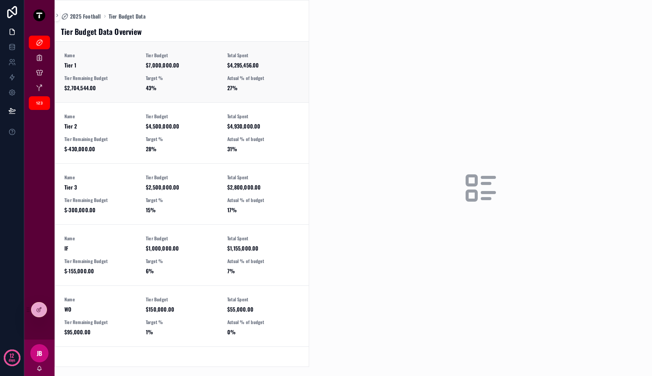
click at [116, 70] on div "Name Tier 1 Tier Budget $7,000,000.00 Total Spent $4,295,456.00 Tier Remaining …" at bounding box center [181, 71] width 235 height 39
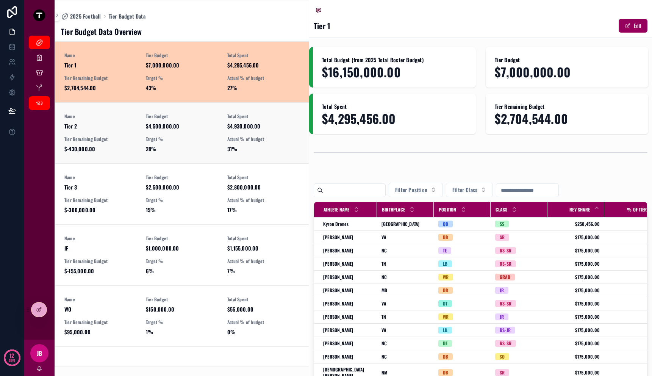
click at [118, 129] on span "Tier 2" at bounding box center [100, 126] width 72 height 8
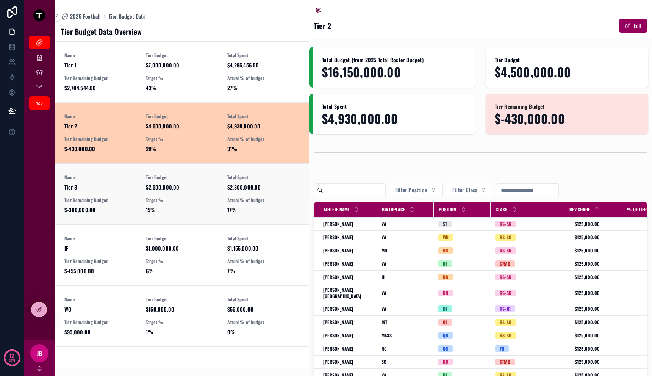
click at [118, 194] on div "Name Tier 3 Tier Budget $2,500,000.00 Total Spent $2,800,000.00 Tier Remaining …" at bounding box center [181, 193] width 235 height 39
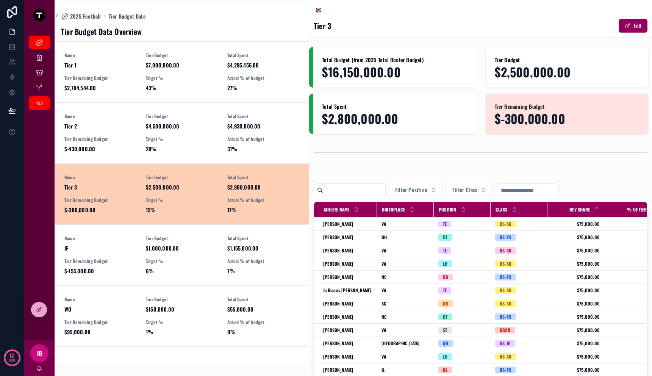
click at [118, 221] on link "Name Tier 3 Tier Budget $2,500,000.00 Total Spent $2,800,000.00 Tier Remaining …" at bounding box center [181, 193] width 253 height 61
click at [119, 250] on span "IF" at bounding box center [100, 248] width 72 height 8
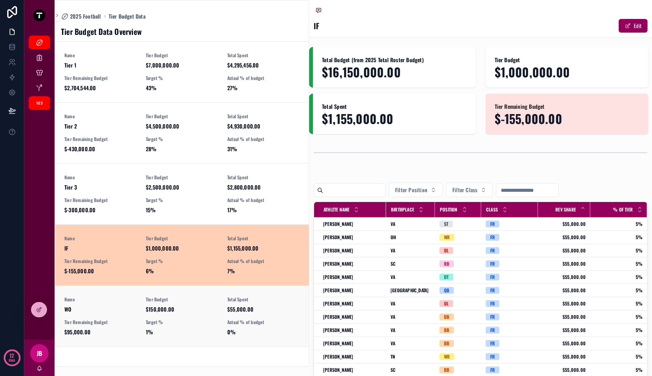
click at [119, 296] on span "Name" at bounding box center [100, 299] width 72 height 6
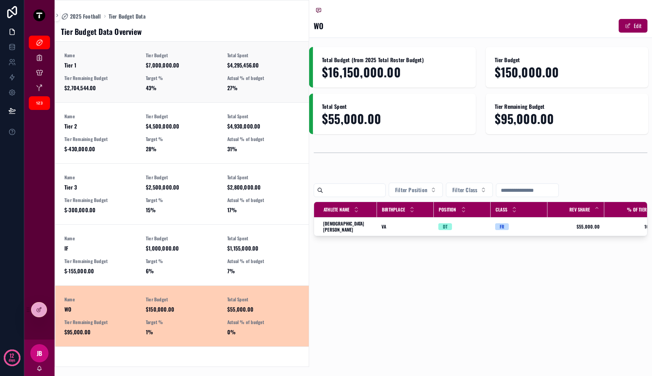
click at [107, 90] on span "$2,704,544.00" at bounding box center [100, 88] width 72 height 8
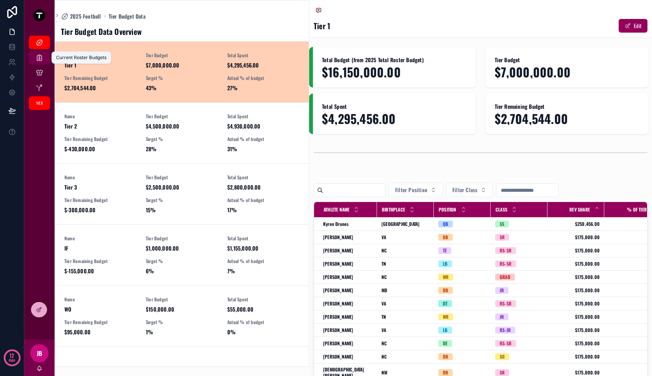
click at [37, 55] on icon "scrollable content" at bounding box center [40, 58] width 8 height 8
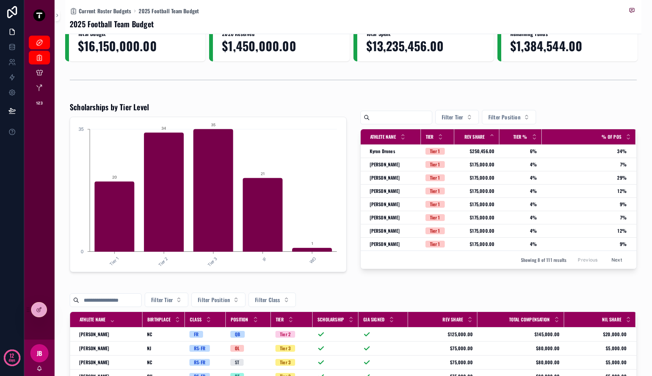
scroll to position [14, 0]
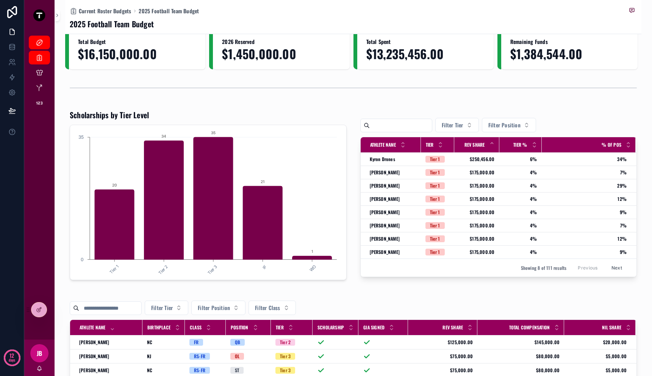
click at [164, 111] on div "Scholarships by Tier Level" at bounding box center [208, 115] width 277 height 11
